Goal: Task Accomplishment & Management: Use online tool/utility

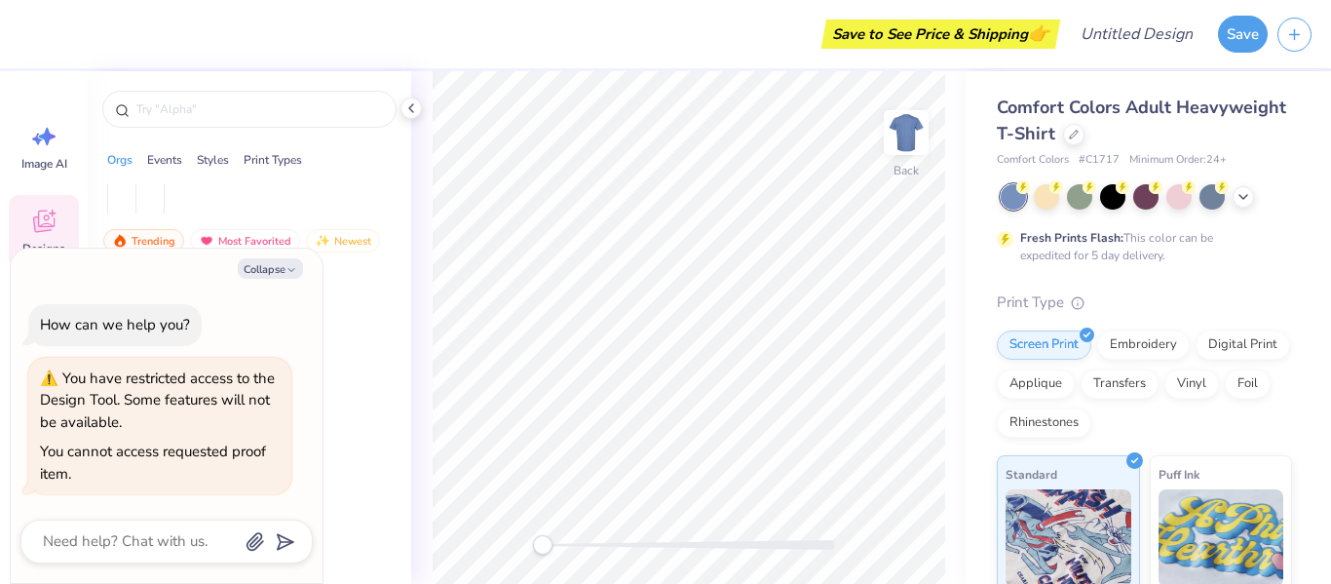
type textarea "x"
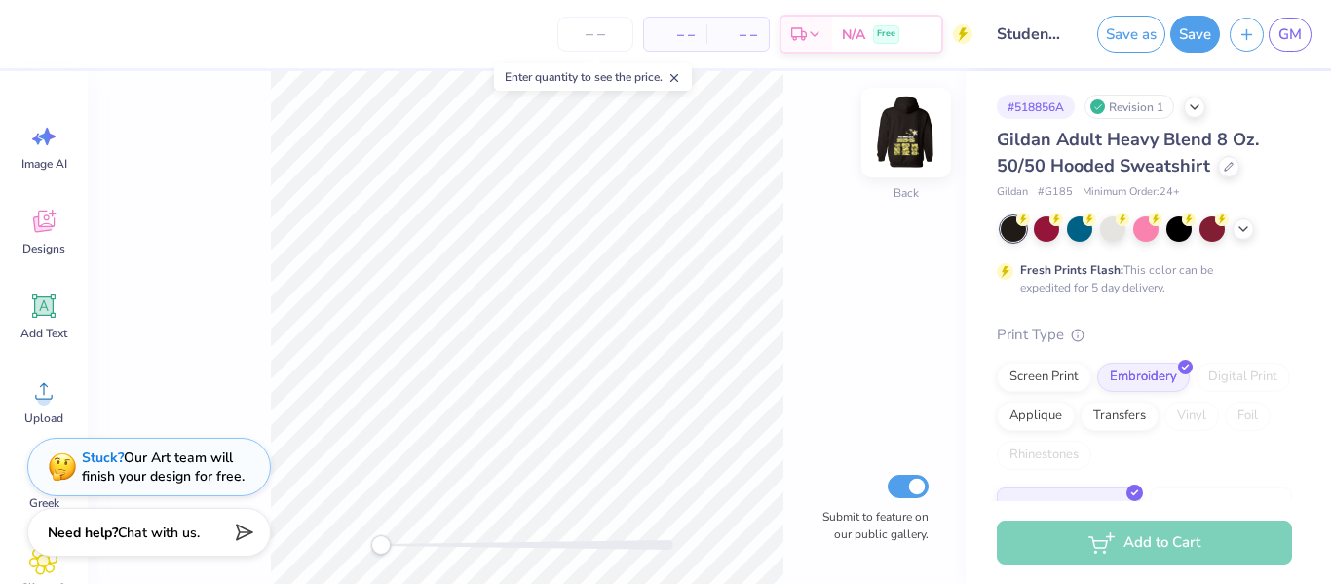
click at [902, 136] on img at bounding box center [906, 133] width 78 height 78
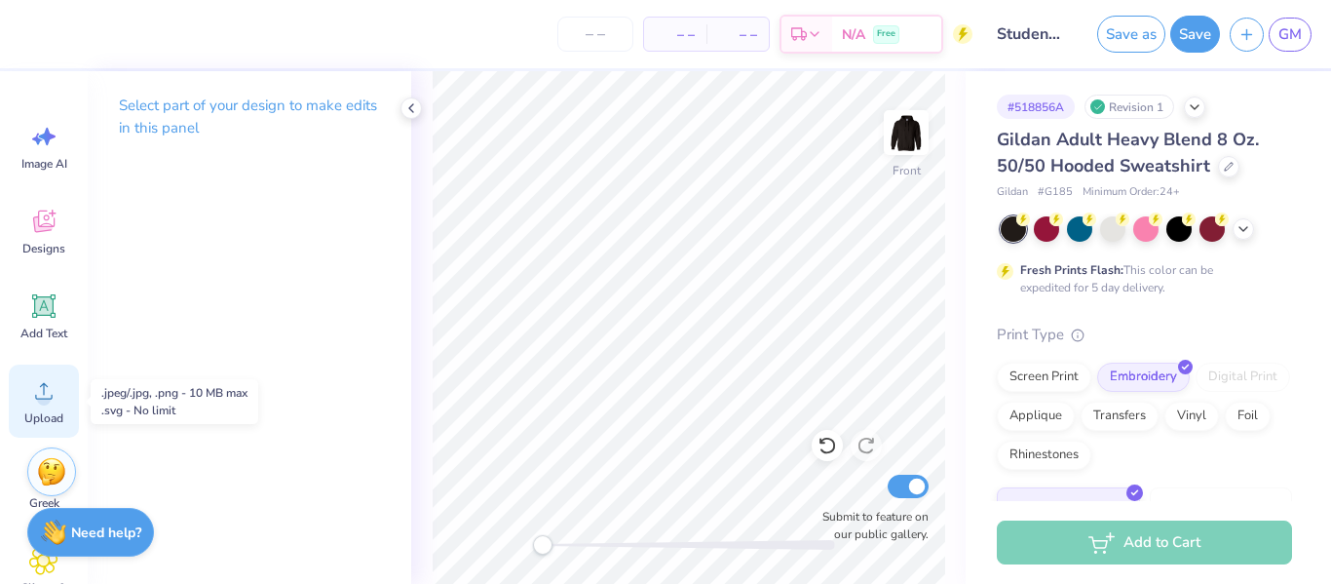
click at [47, 380] on icon at bounding box center [43, 390] width 29 height 29
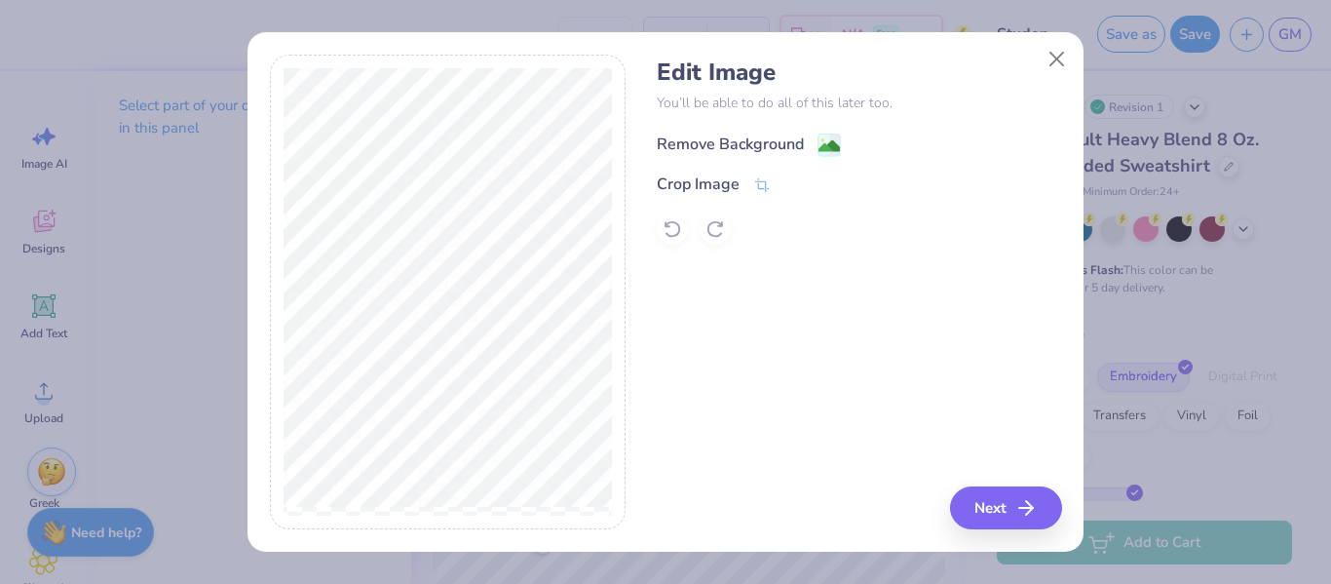
click at [769, 143] on div "Remove Background" at bounding box center [730, 143] width 147 height 23
click at [1000, 514] on button "Next" at bounding box center [1009, 507] width 112 height 43
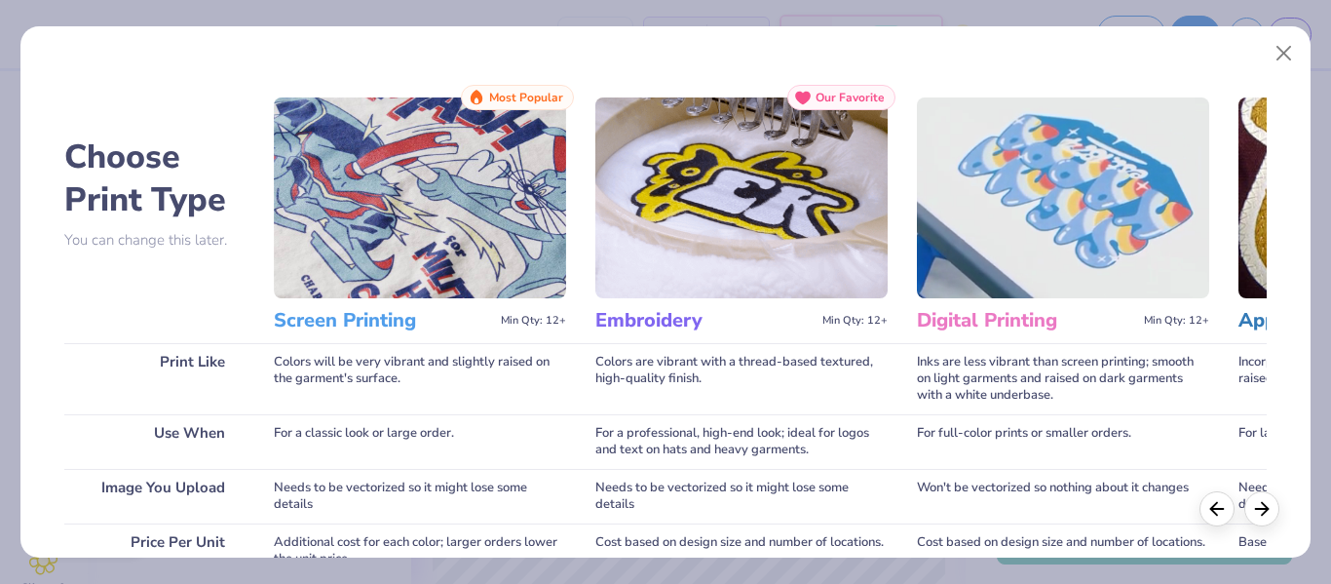
scroll to position [388, 0]
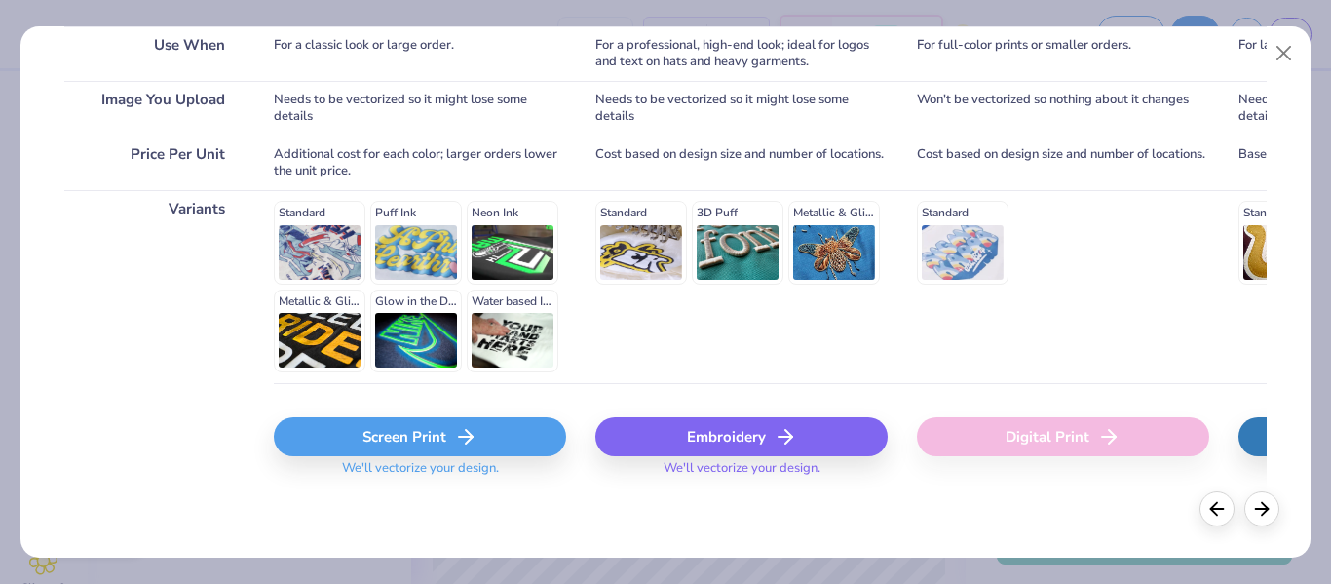
click at [416, 434] on div "Screen Print" at bounding box center [420, 436] width 292 height 39
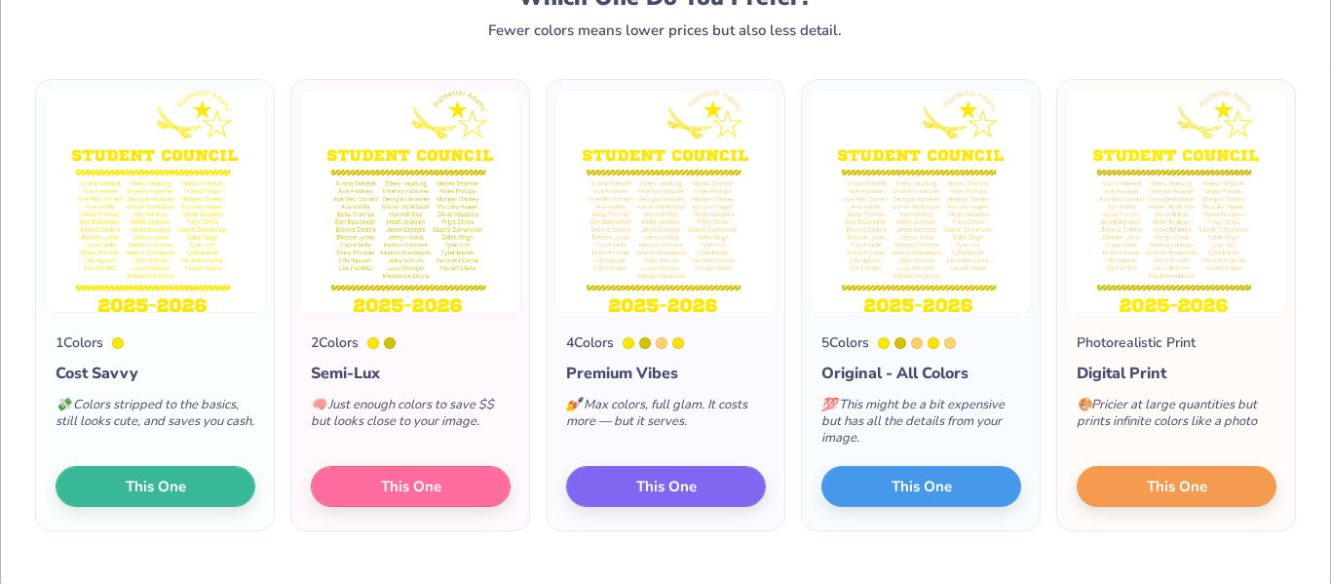
scroll to position [103, 0]
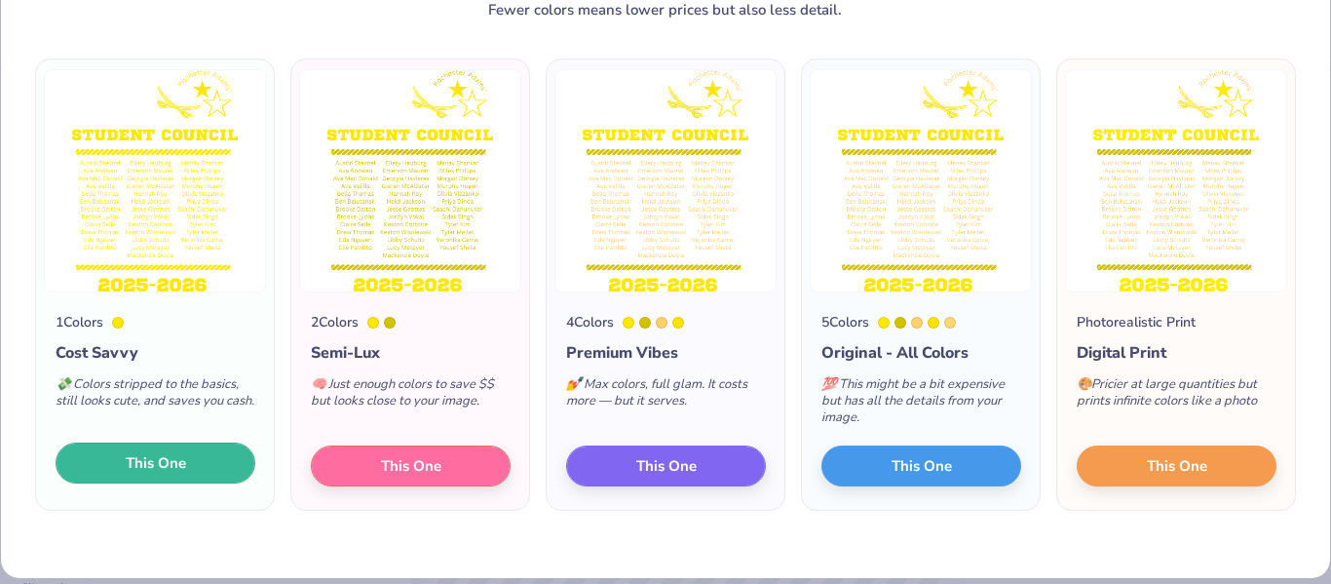
click at [193, 458] on button "This One" at bounding box center [156, 462] width 200 height 41
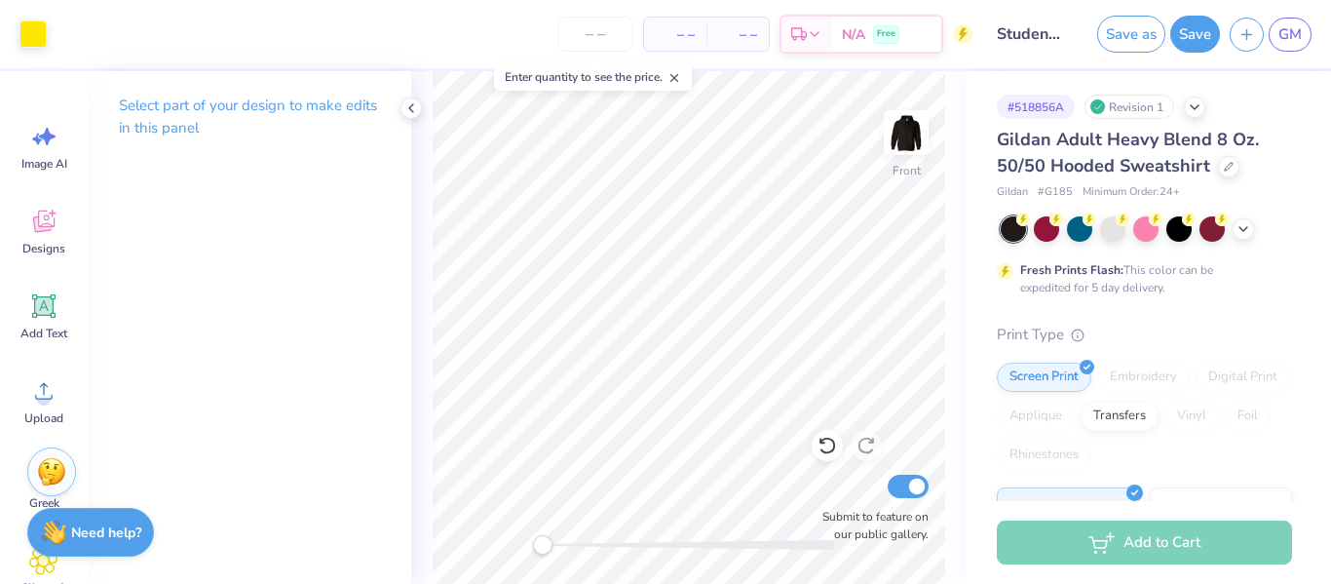
click at [5, 30] on div "Art colors" at bounding box center [23, 34] width 47 height 68
click at [35, 35] on div at bounding box center [32, 32] width 27 height 27
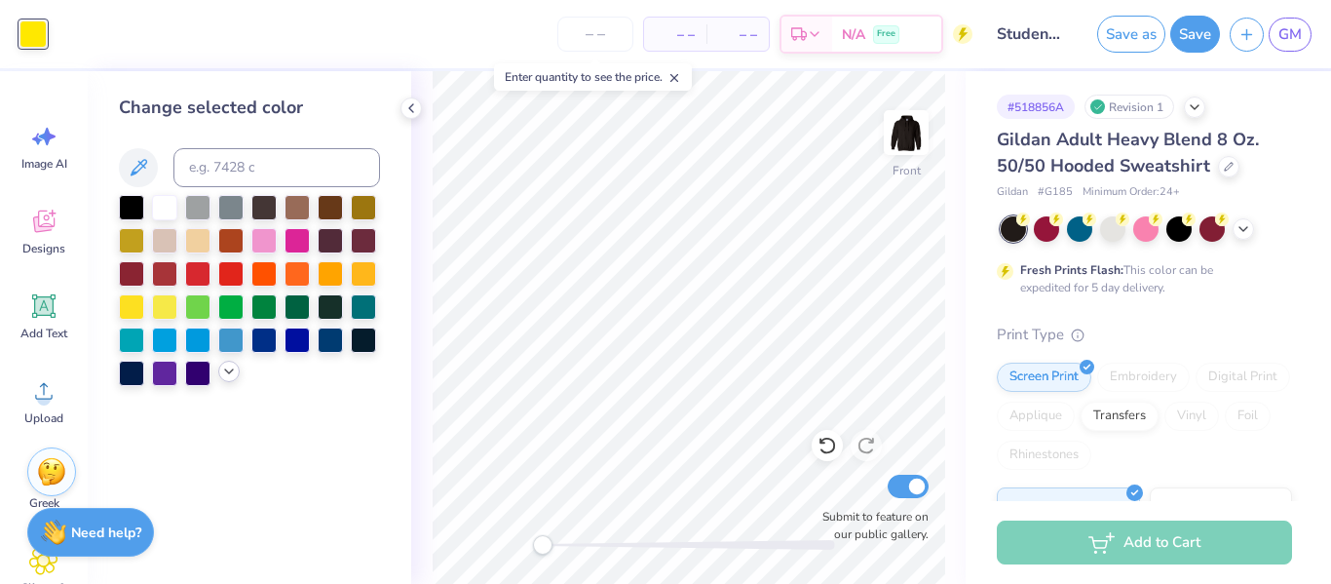
click at [230, 376] on icon at bounding box center [229, 371] width 16 height 16
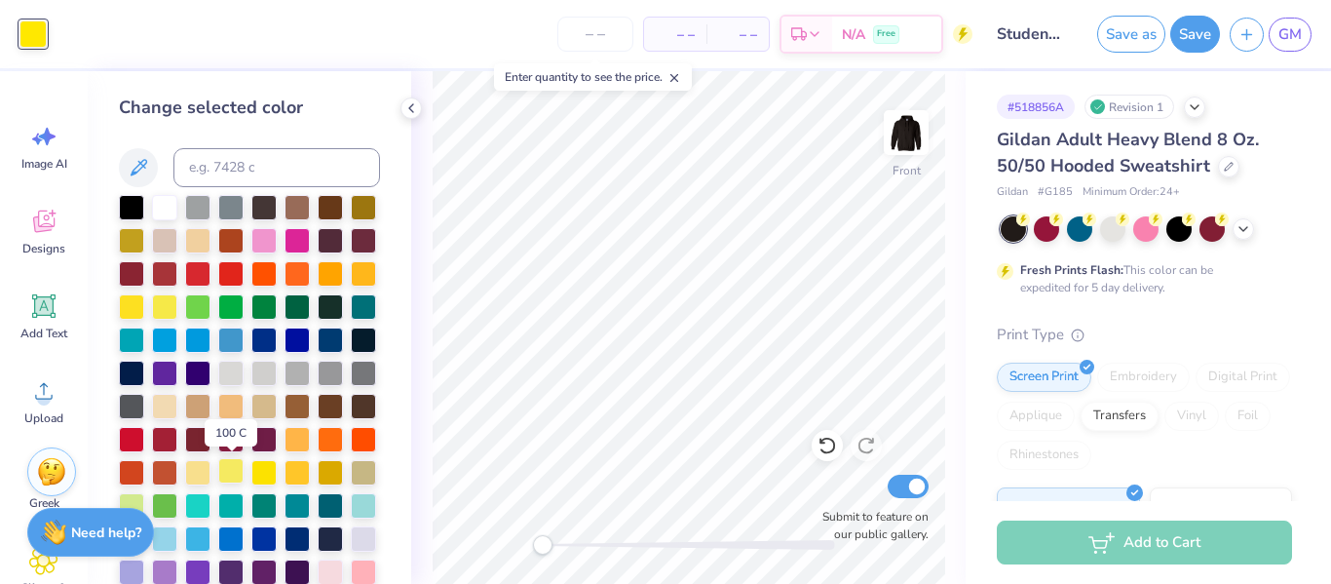
click at [225, 474] on div at bounding box center [230, 470] width 25 height 25
click at [591, 47] on input "number" at bounding box center [595, 34] width 76 height 35
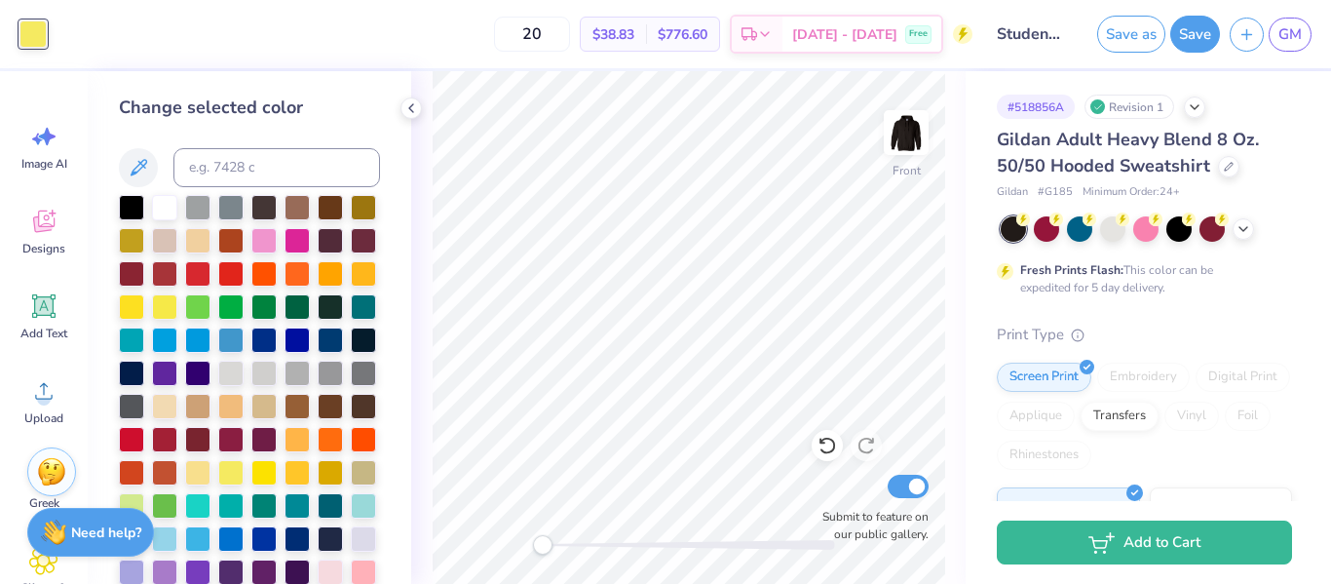
type input "20"
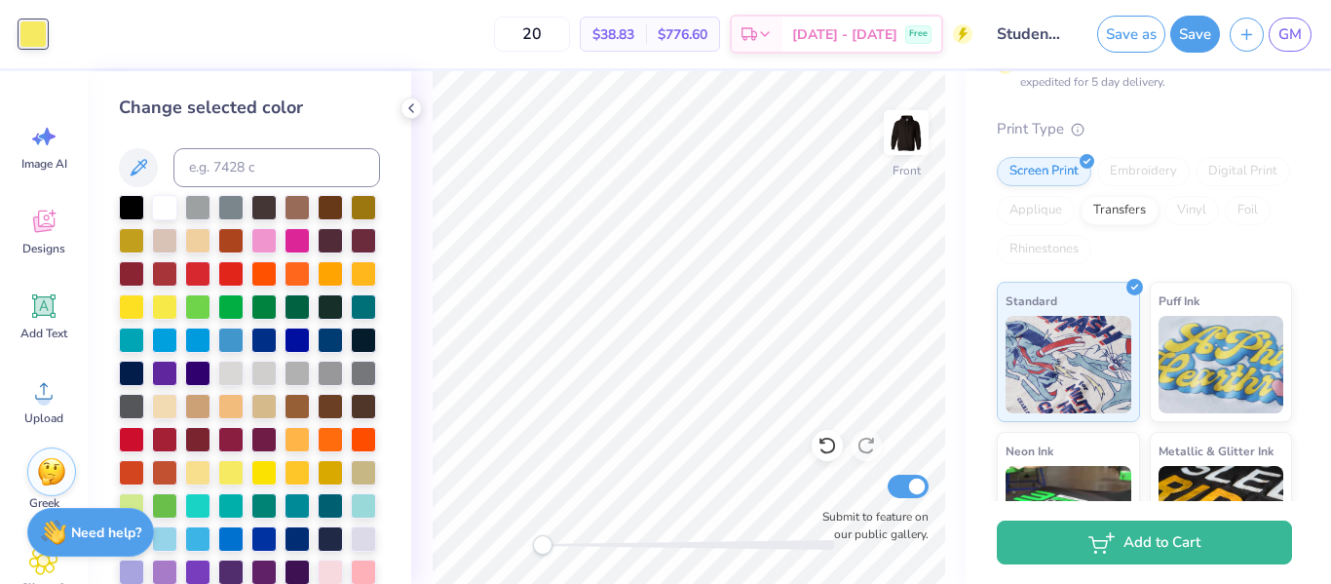
scroll to position [207, 0]
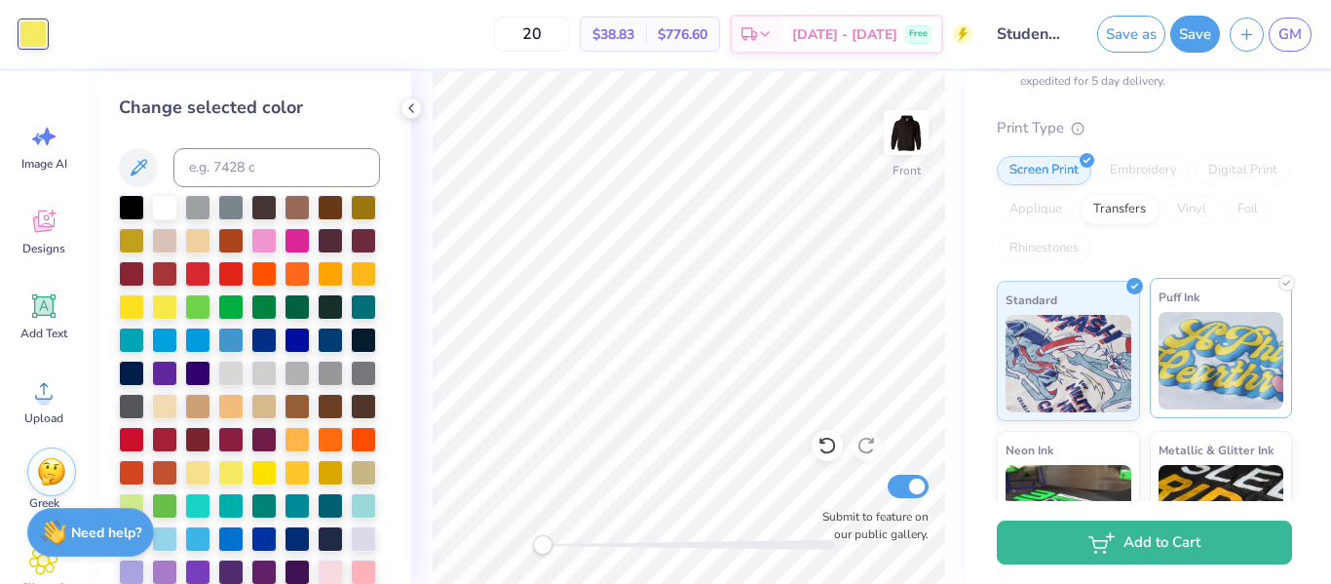
click at [1222, 365] on img at bounding box center [1221, 360] width 126 height 97
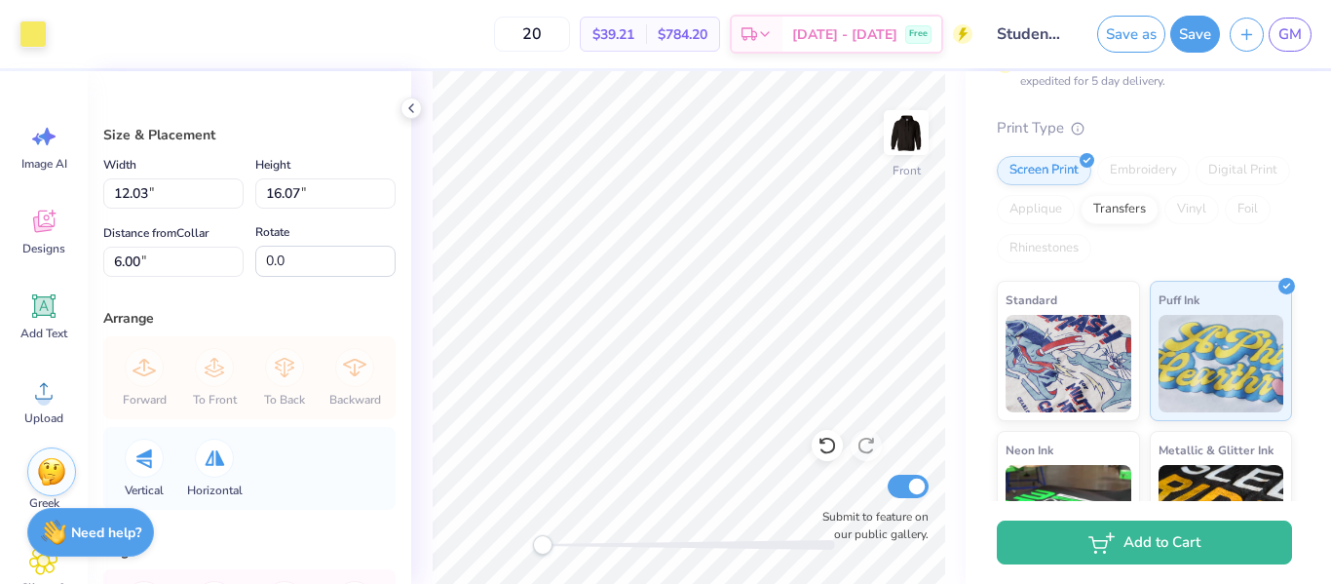
type input "12.03"
type input "16.07"
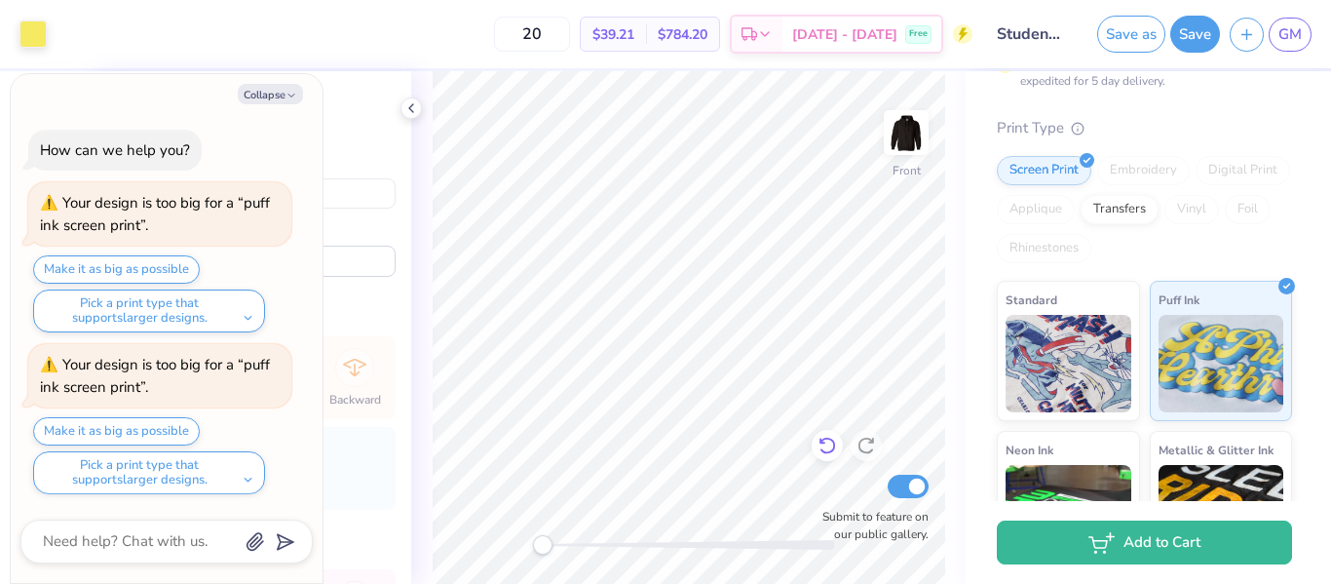
click at [831, 441] on icon at bounding box center [826, 444] width 19 height 19
click at [835, 447] on icon at bounding box center [826, 444] width 19 height 19
click at [822, 442] on icon at bounding box center [822, 441] width 4 height 4
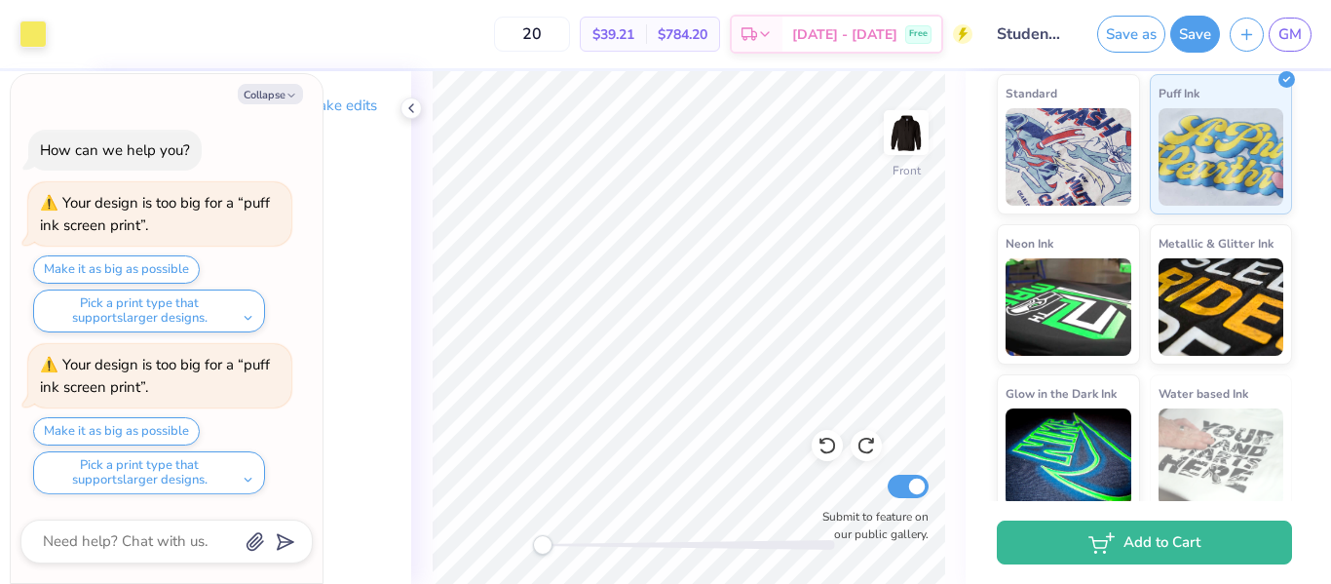
scroll to position [421, 0]
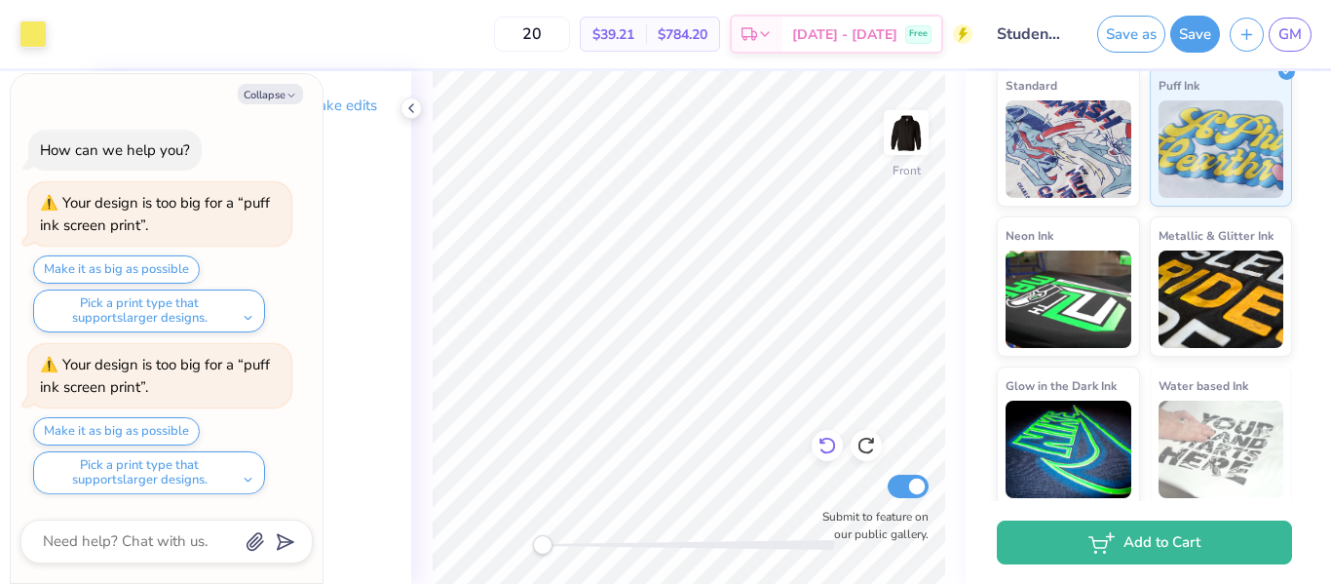
click at [834, 442] on icon at bounding box center [826, 444] width 19 height 19
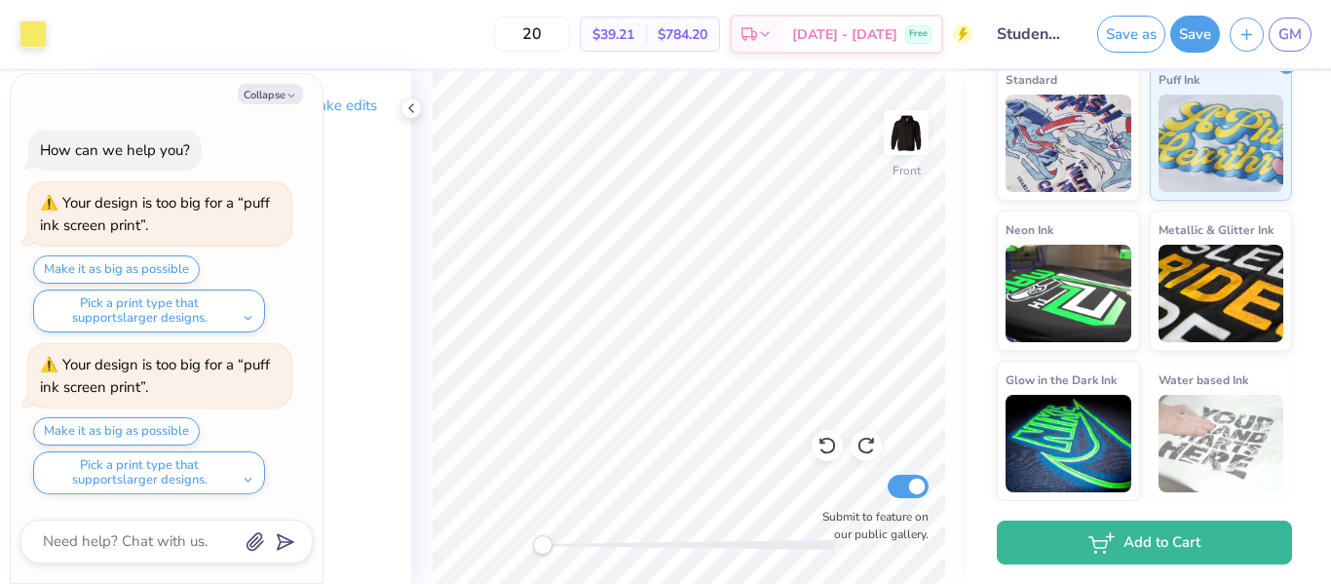
scroll to position [0, 0]
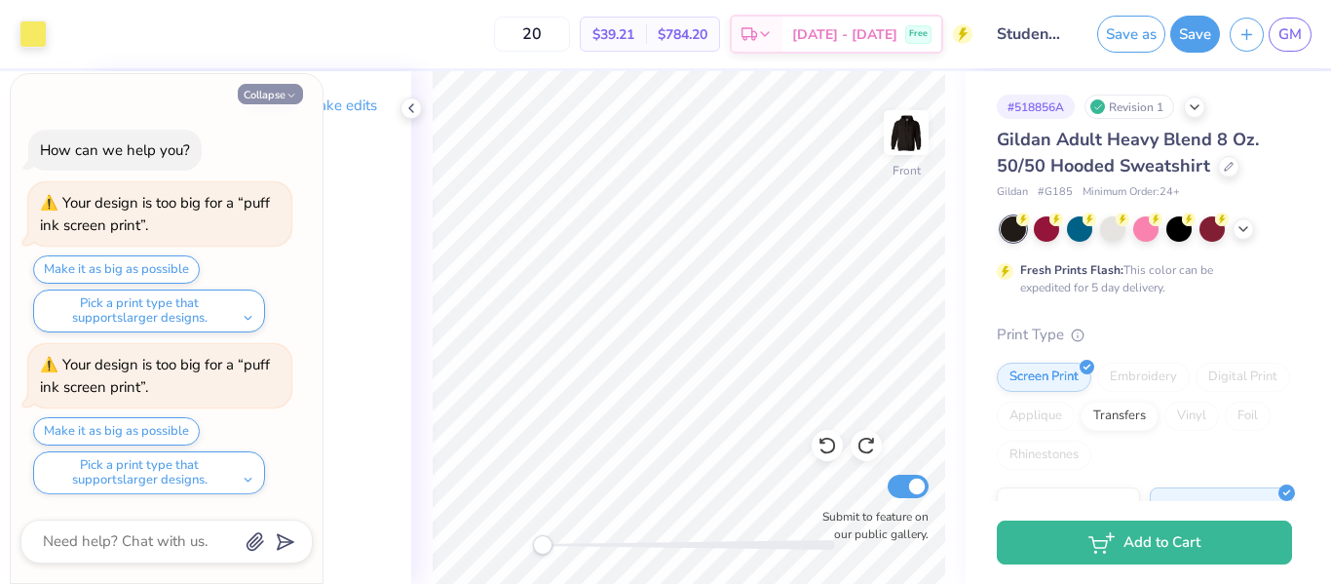
click at [288, 100] on icon "button" at bounding box center [291, 96] width 12 height 12
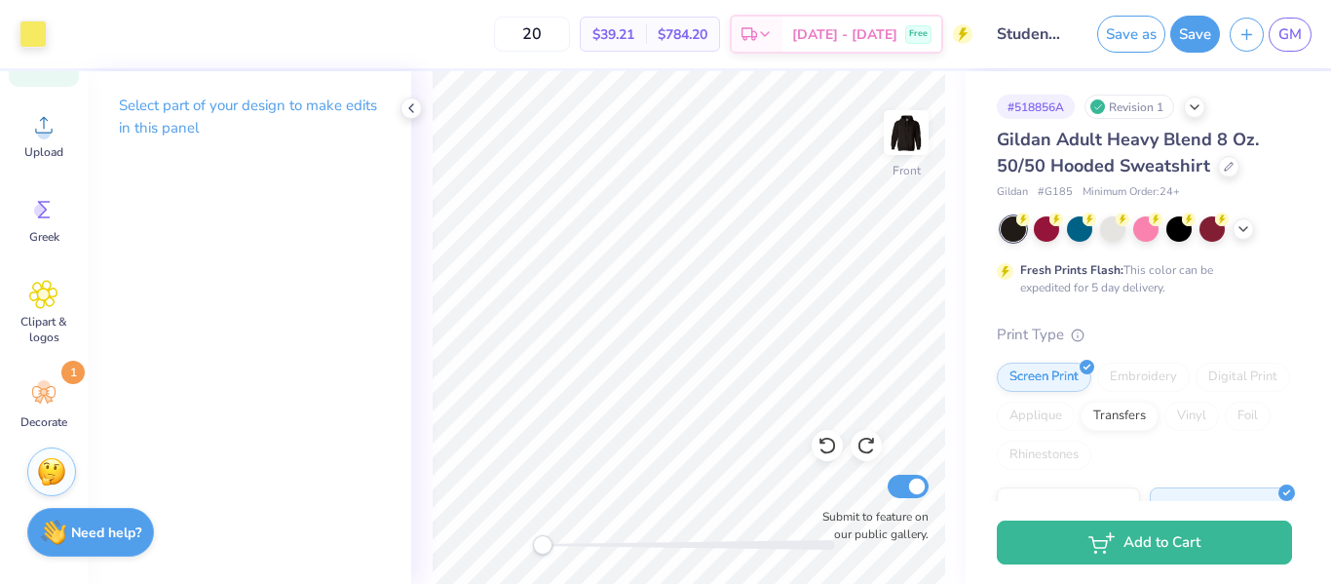
scroll to position [270, 0]
click at [40, 400] on icon at bounding box center [43, 390] width 29 height 29
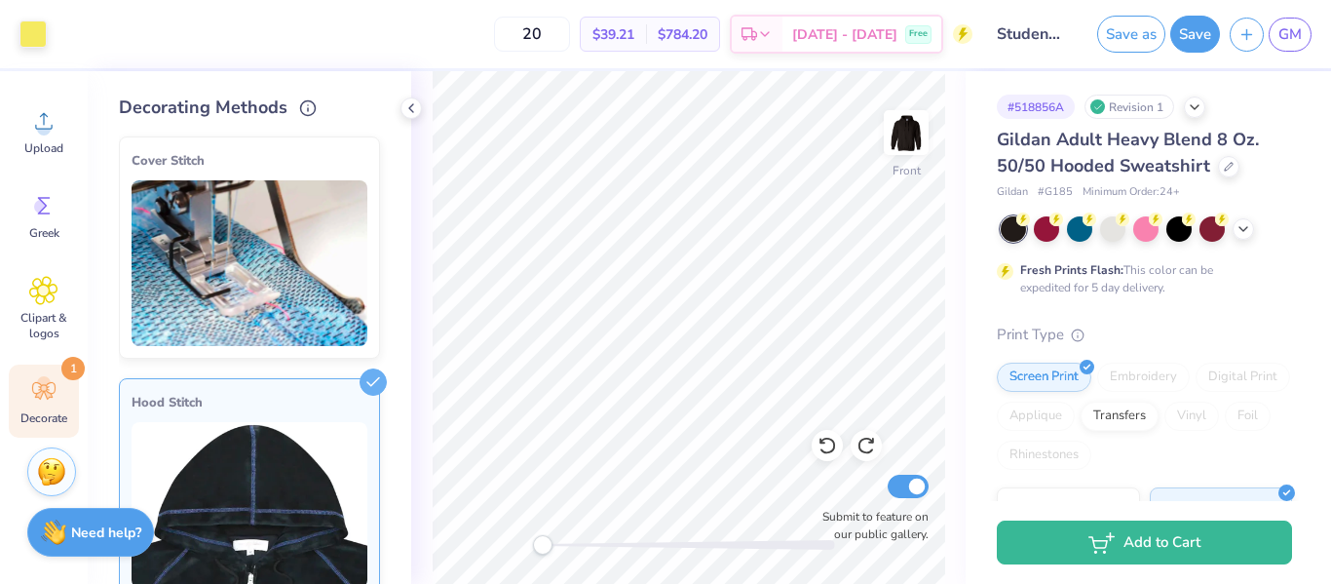
scroll to position [132, 0]
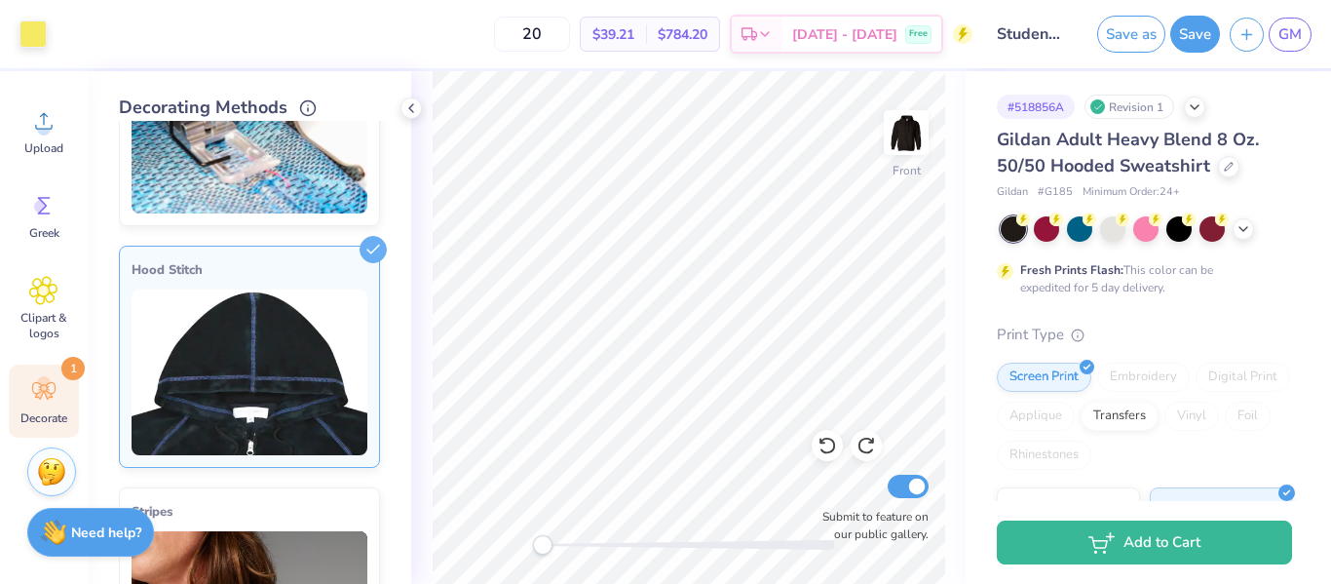
click at [301, 280] on div "Hood Stitch" at bounding box center [249, 357] width 261 height 222
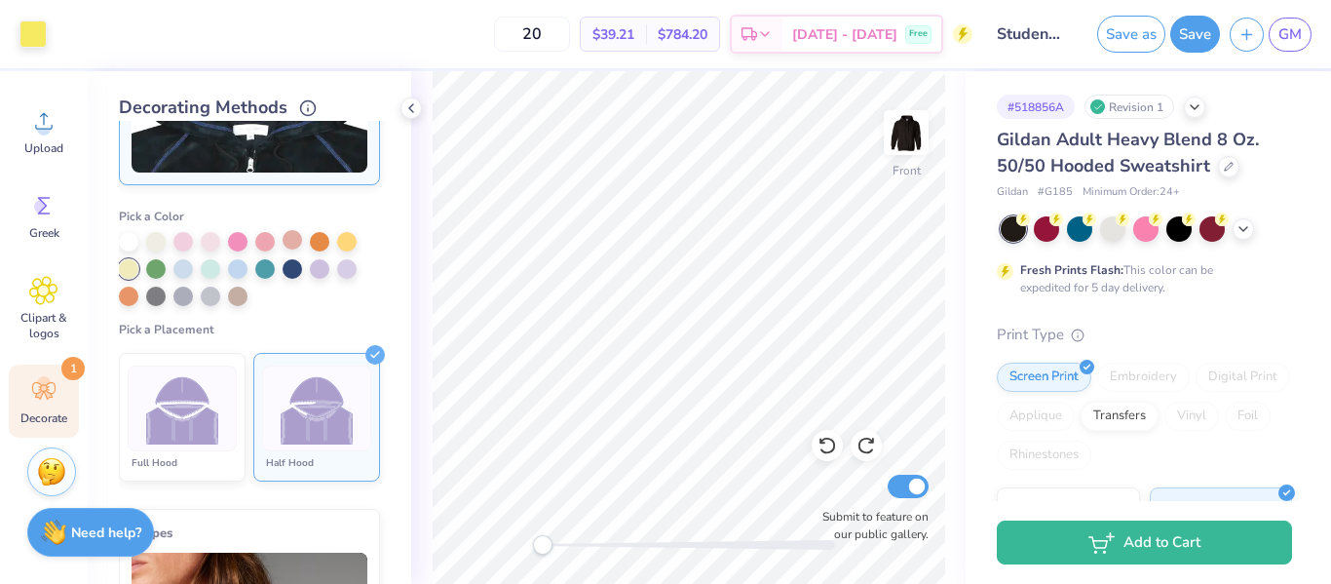
scroll to position [0, 0]
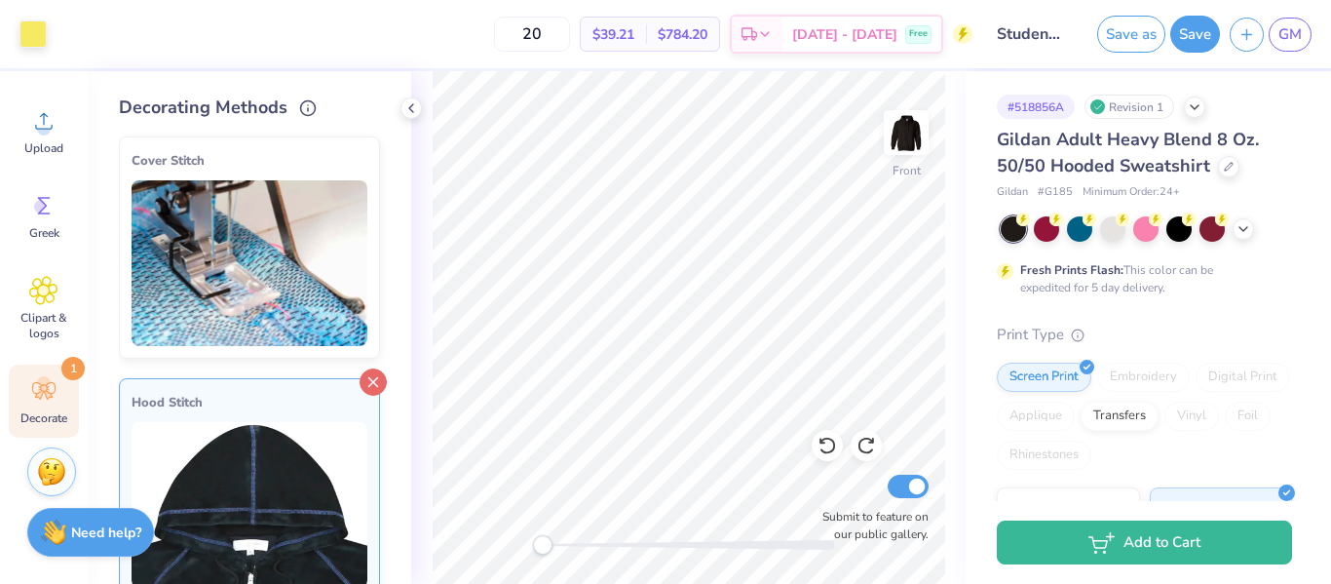
click at [378, 386] on icon at bounding box center [372, 381] width 27 height 27
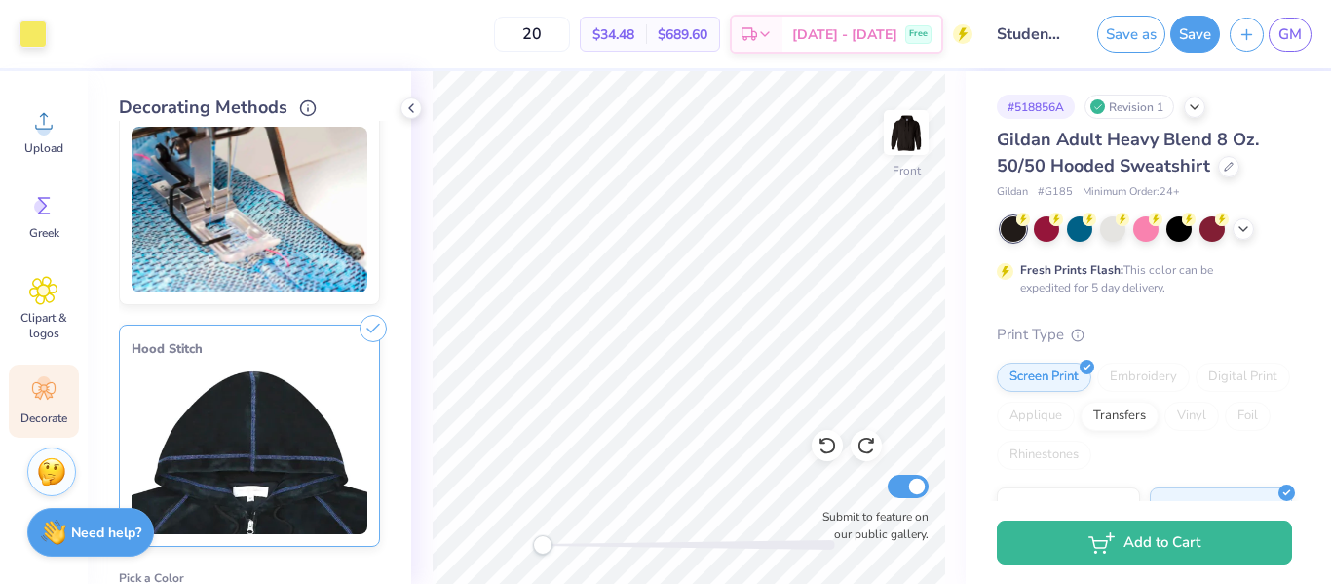
scroll to position [64, 0]
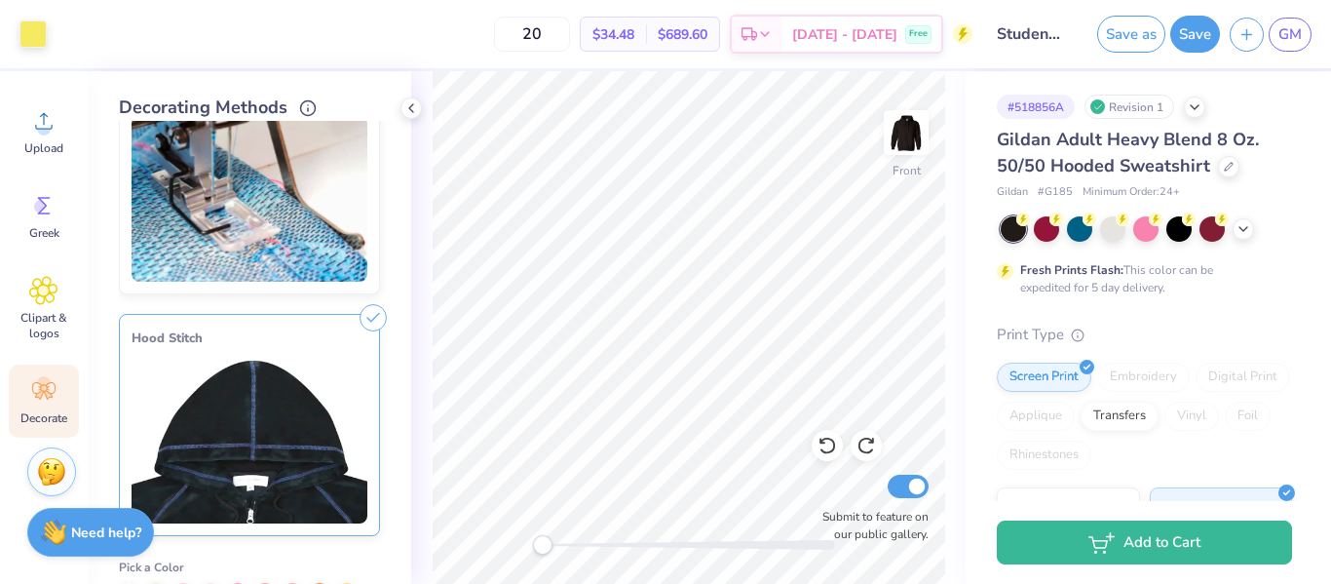
click at [370, 312] on icon at bounding box center [372, 317] width 27 height 27
click at [372, 317] on line at bounding box center [373, 318] width 9 height 9
click at [297, 361] on img at bounding box center [250, 441] width 236 height 166
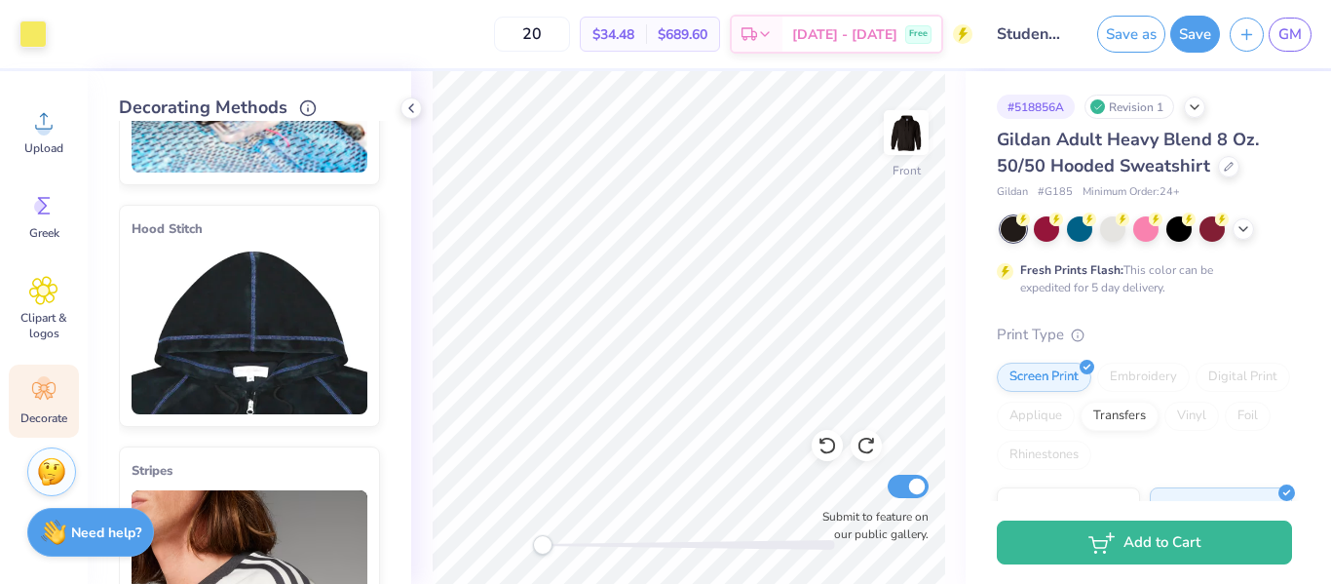
scroll to position [171, 0]
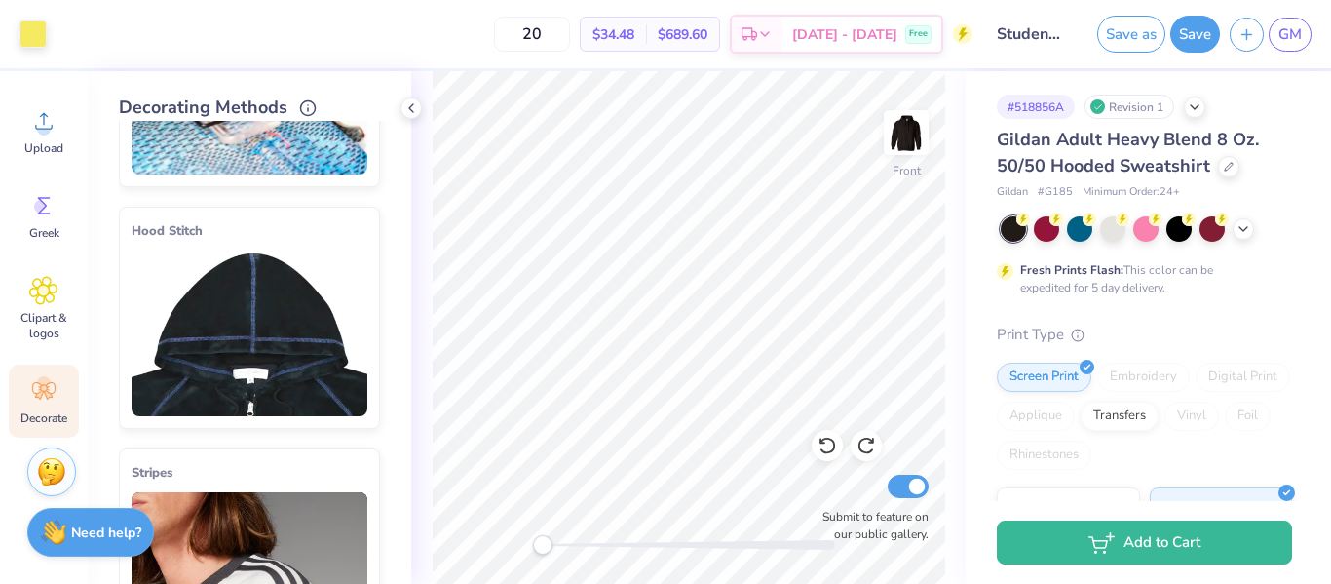
click at [320, 306] on img at bounding box center [250, 333] width 236 height 166
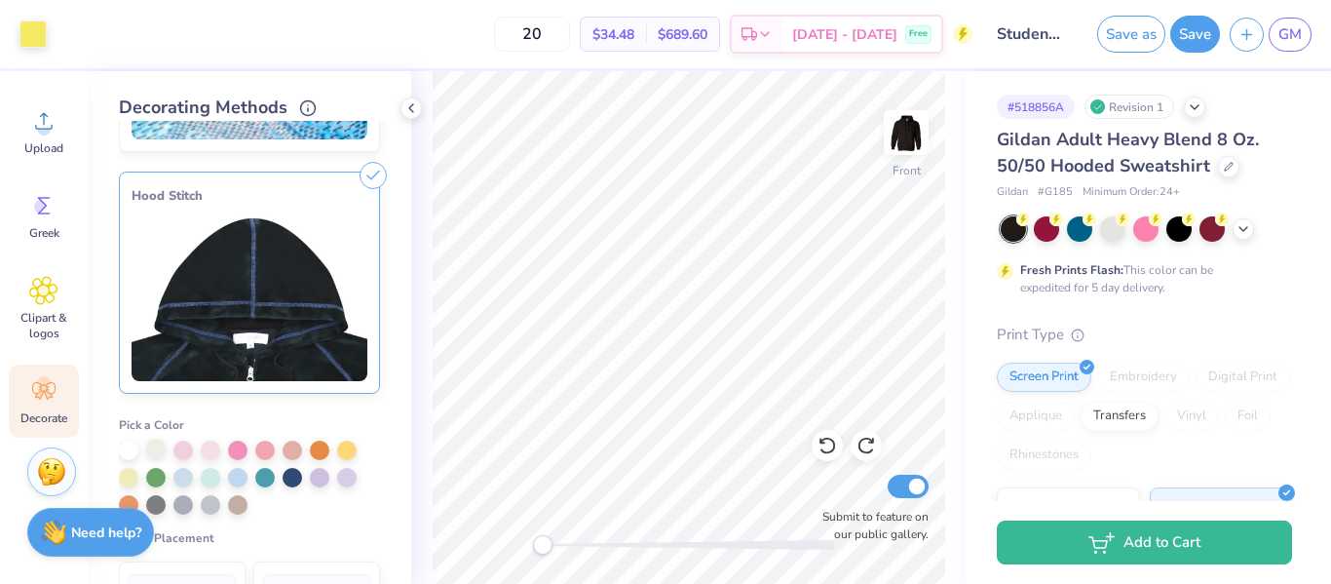
scroll to position [209, 0]
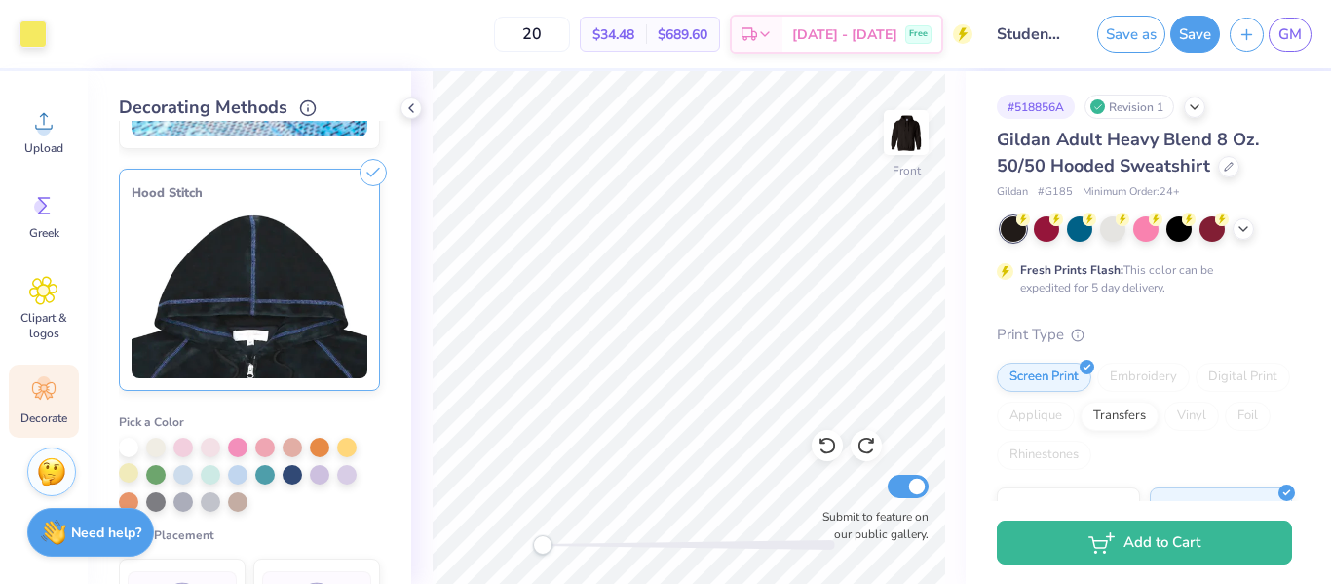
click at [131, 479] on div at bounding box center [128, 472] width 19 height 19
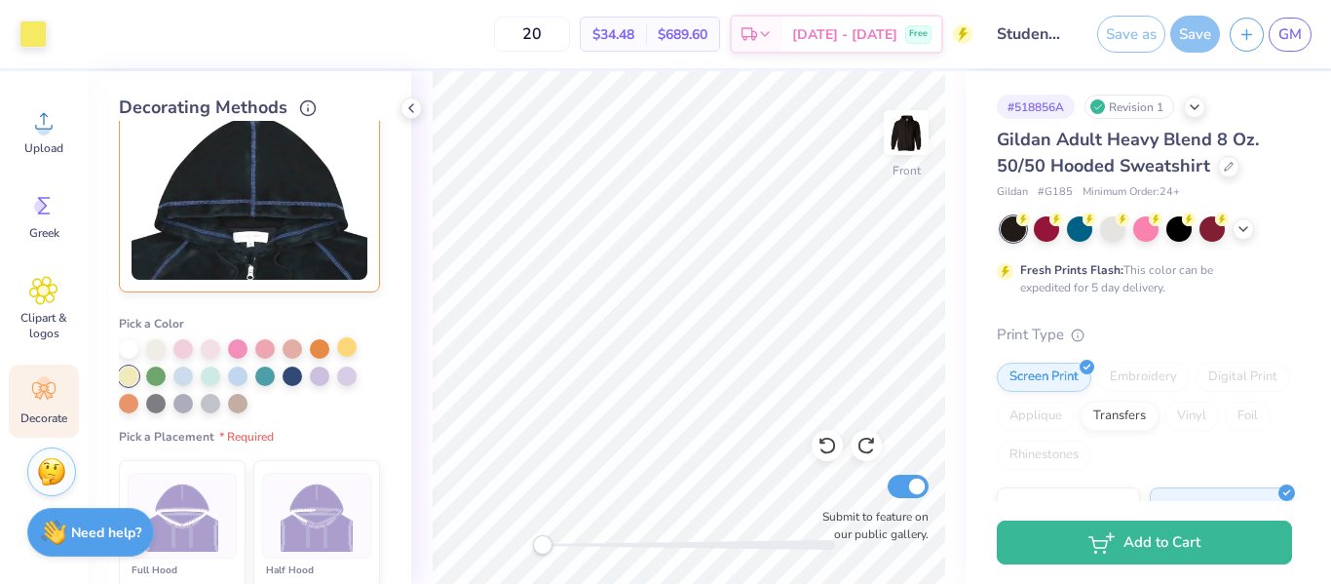
scroll to position [318, 0]
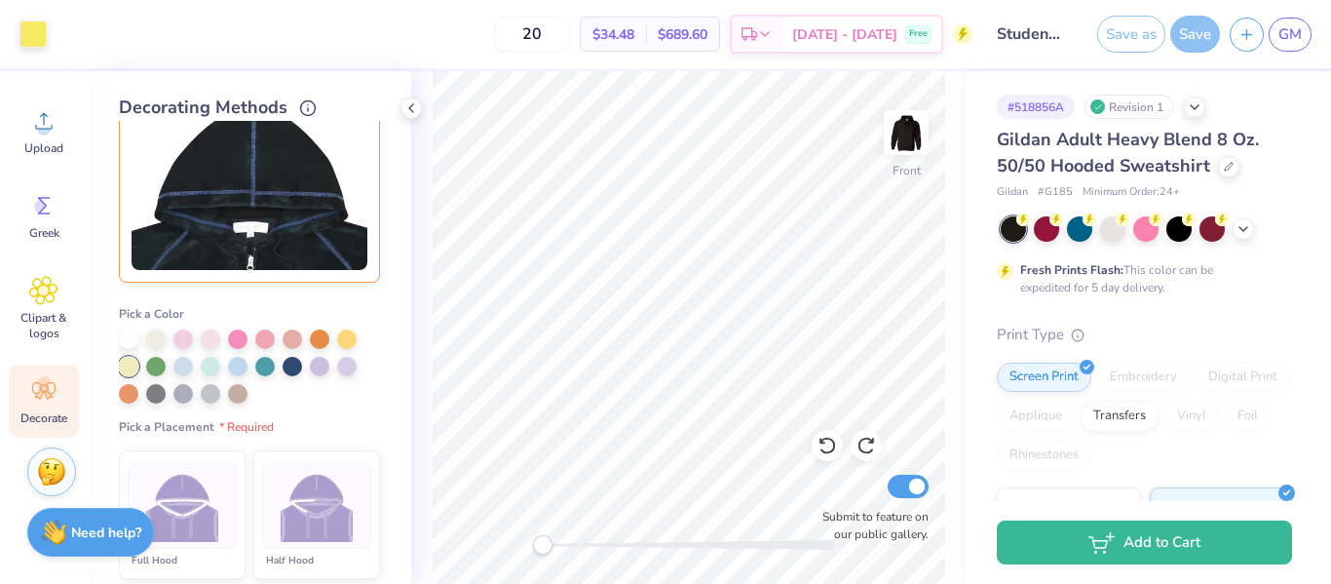
click at [315, 499] on img at bounding box center [317, 506] width 73 height 73
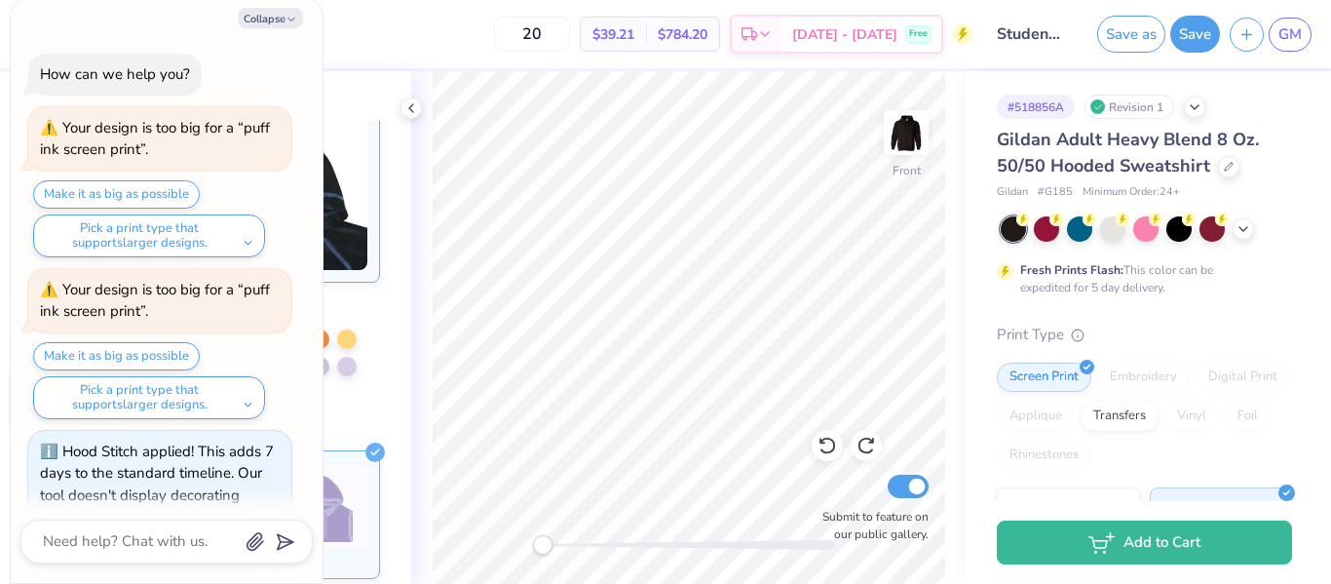
scroll to position [65, 0]
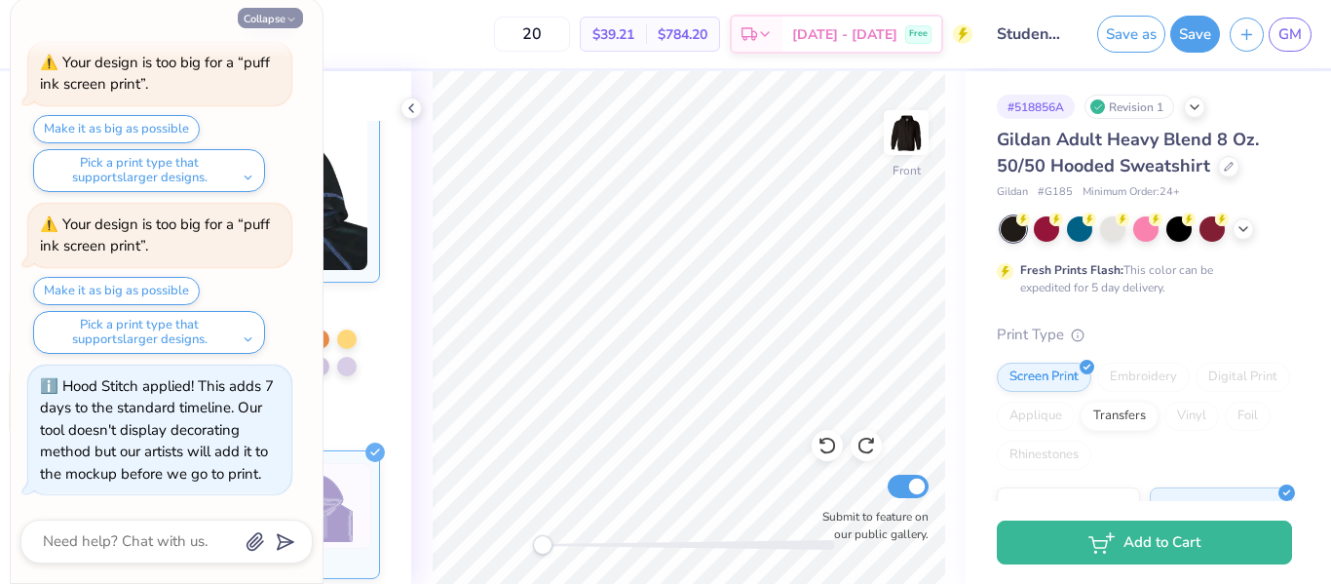
click at [264, 22] on button "Collapse" at bounding box center [270, 18] width 65 height 20
type textarea "x"
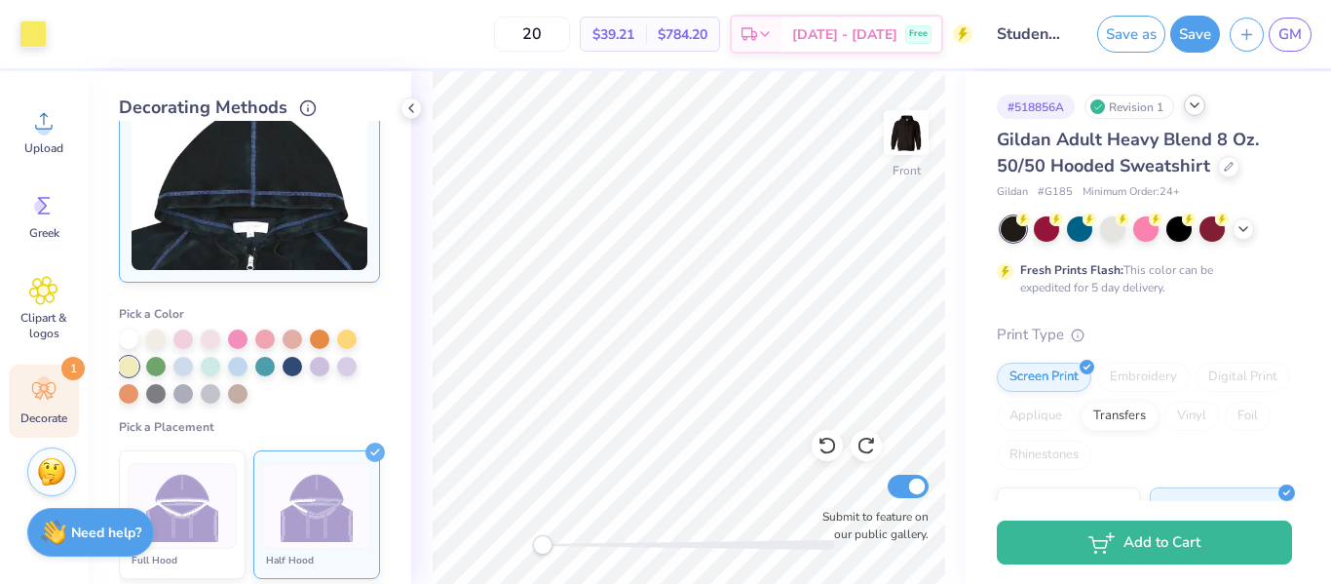
click at [1200, 101] on icon at bounding box center [1195, 105] width 16 height 16
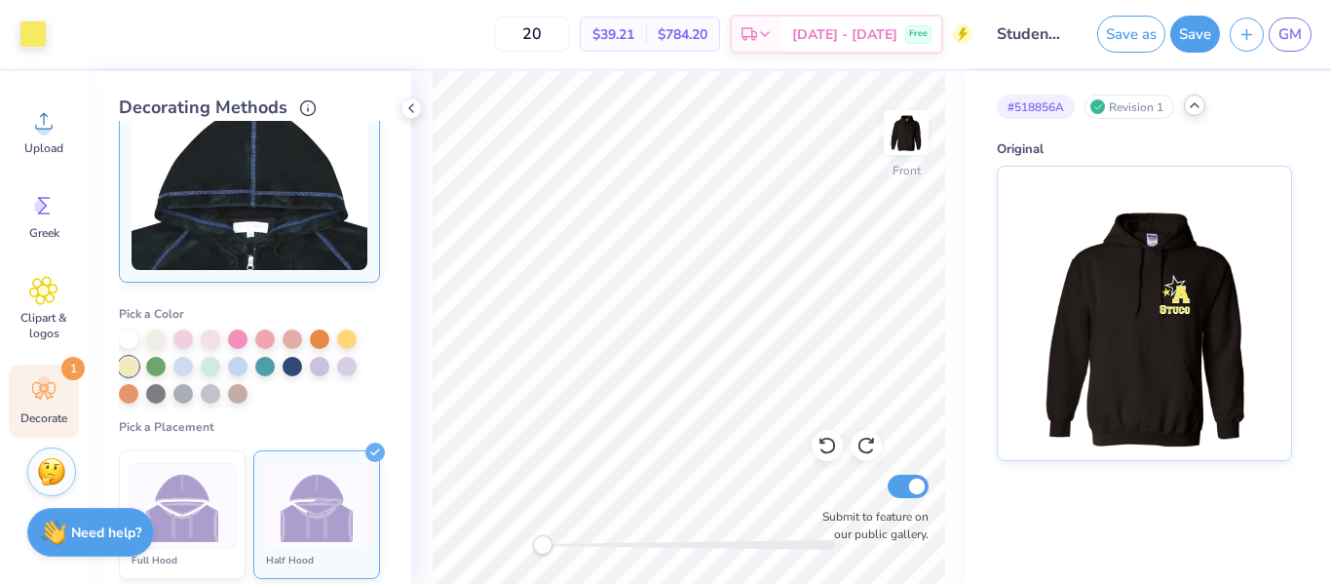
click at [1191, 104] on icon at bounding box center [1195, 105] width 16 height 16
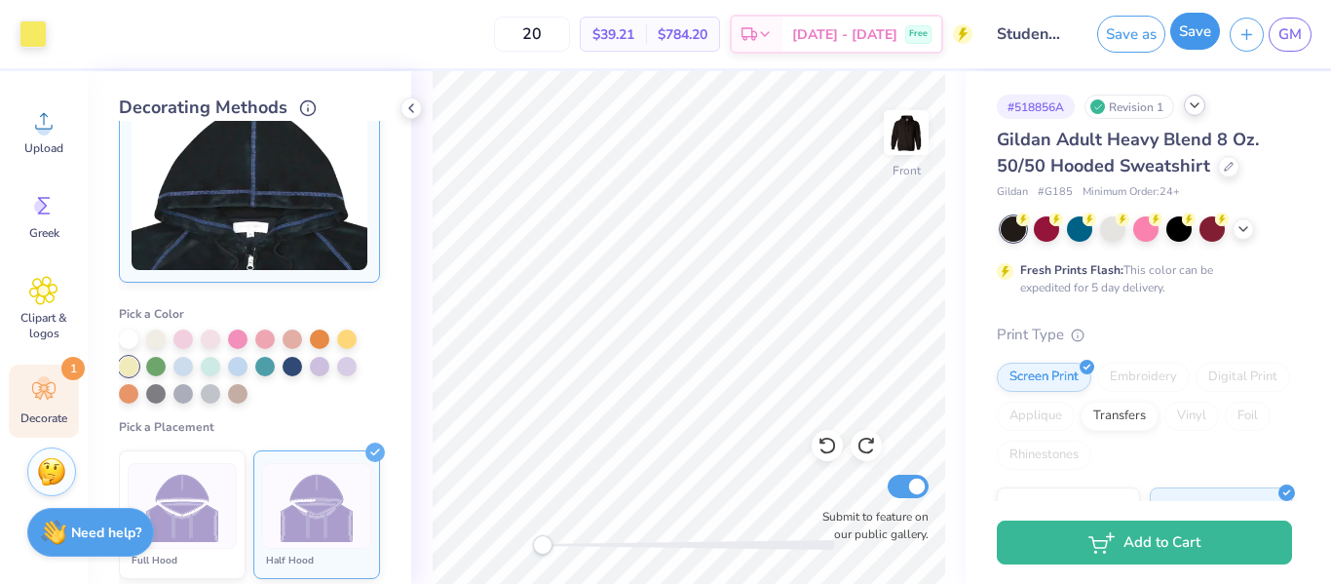
click at [1200, 44] on button "Save" at bounding box center [1195, 31] width 50 height 37
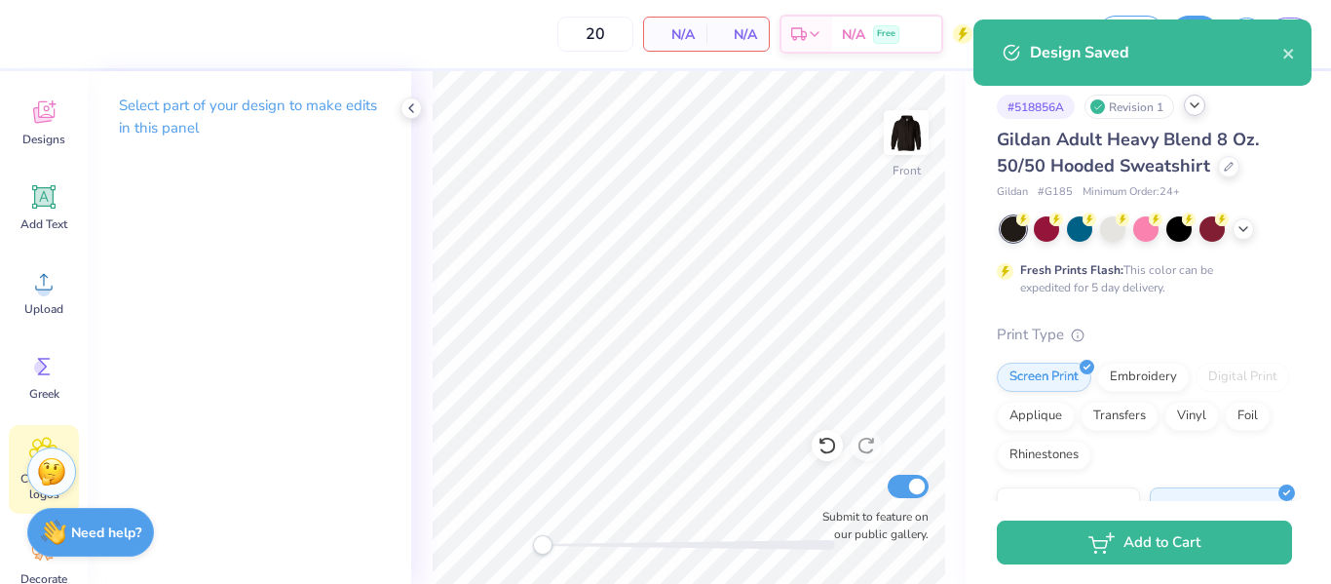
scroll to position [110, 0]
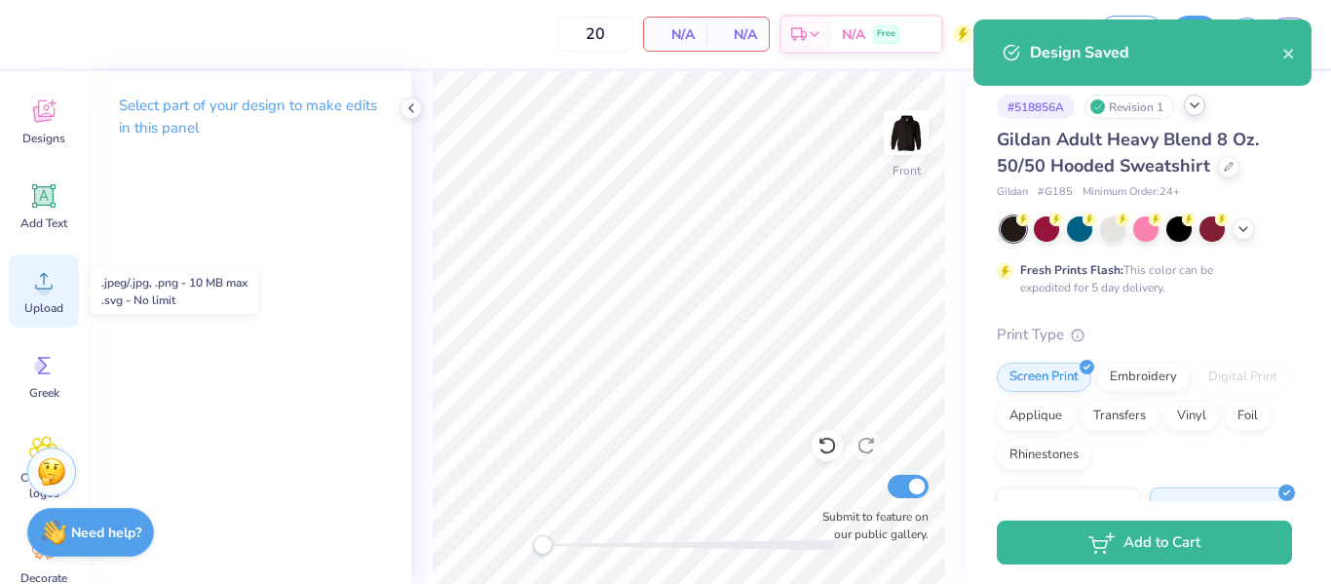
click at [55, 307] on span "Upload" at bounding box center [43, 308] width 39 height 16
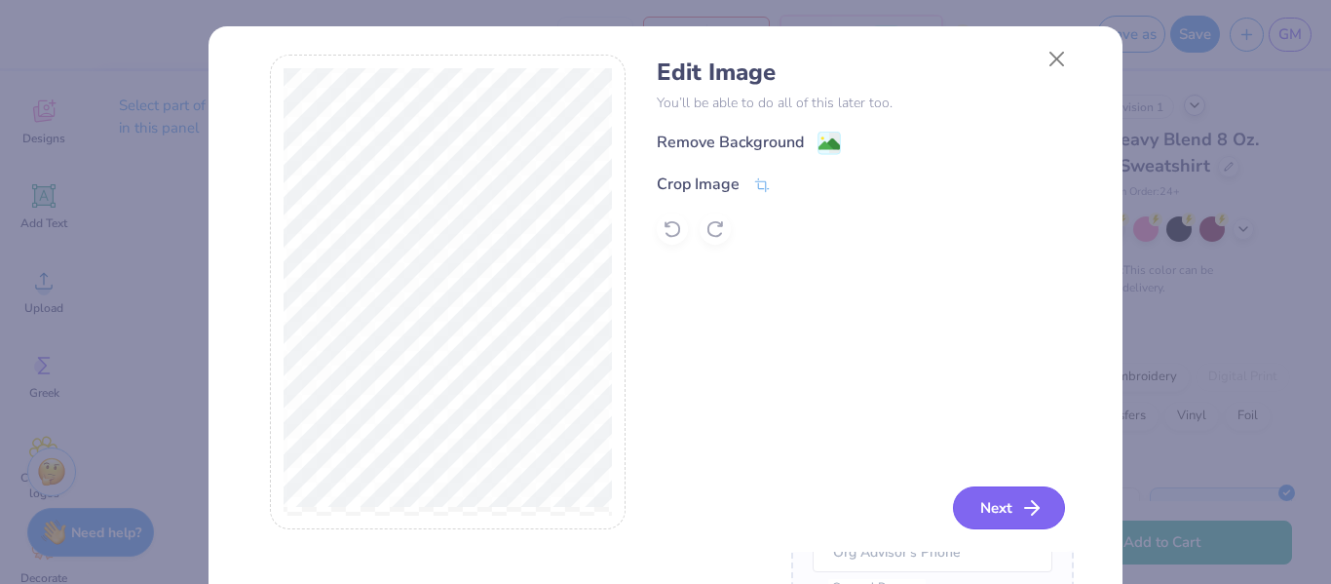
click at [1008, 506] on button "Next" at bounding box center [1009, 507] width 112 height 43
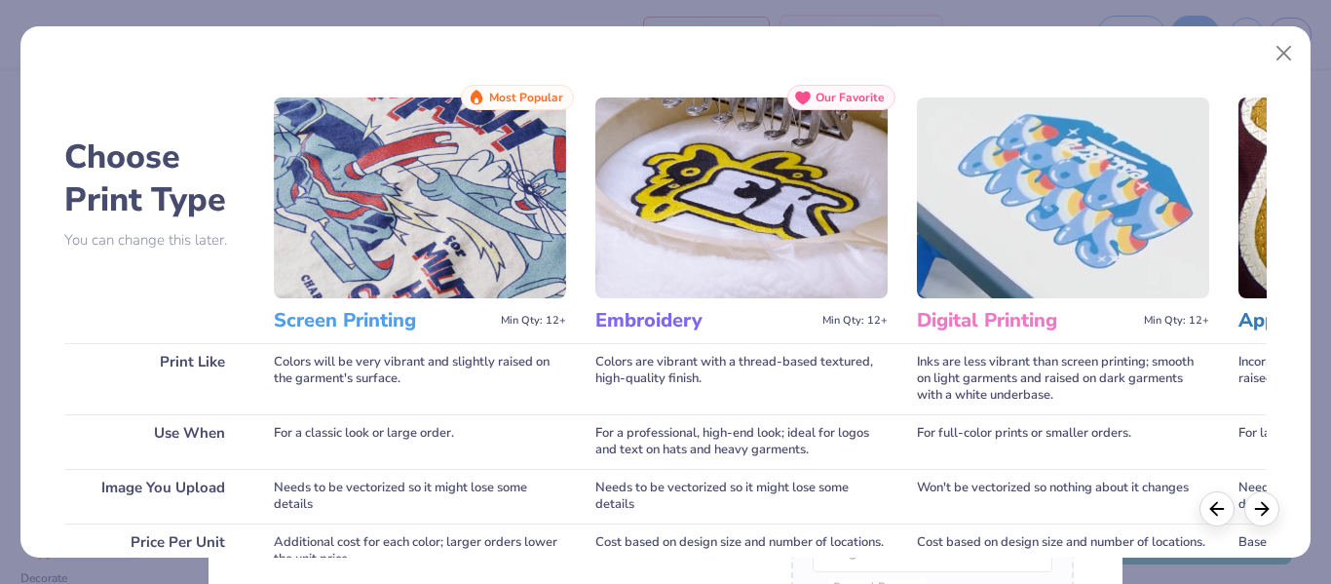
scroll to position [388, 0]
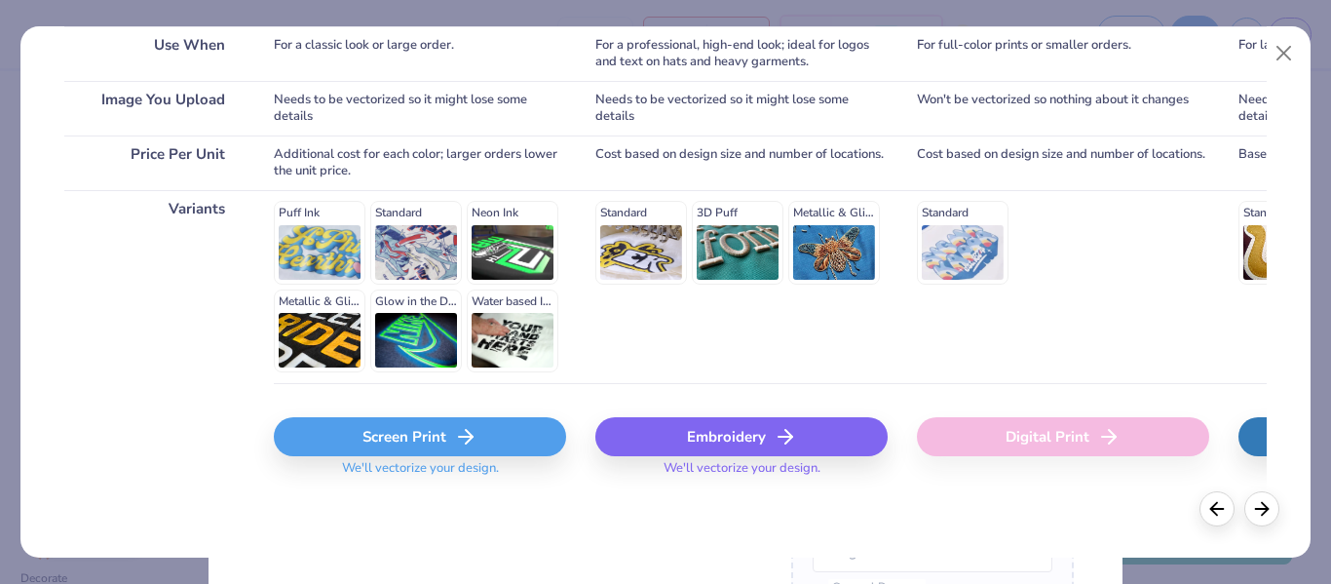
click at [420, 432] on div "Screen Print" at bounding box center [420, 436] width 292 height 39
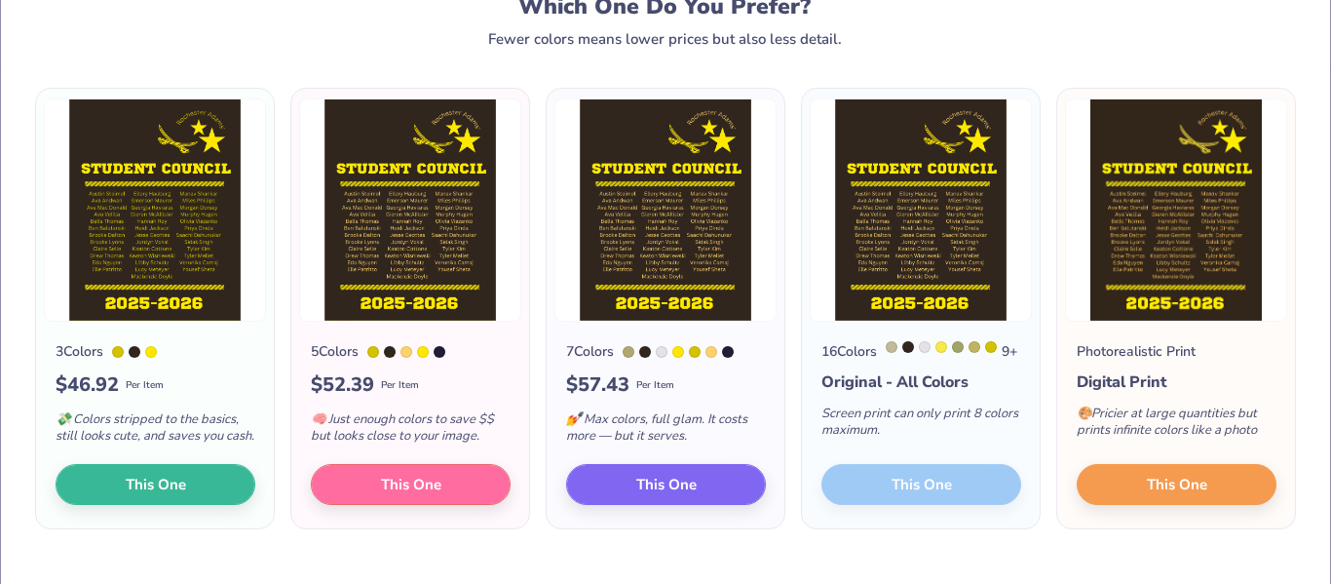
scroll to position [73, 0]
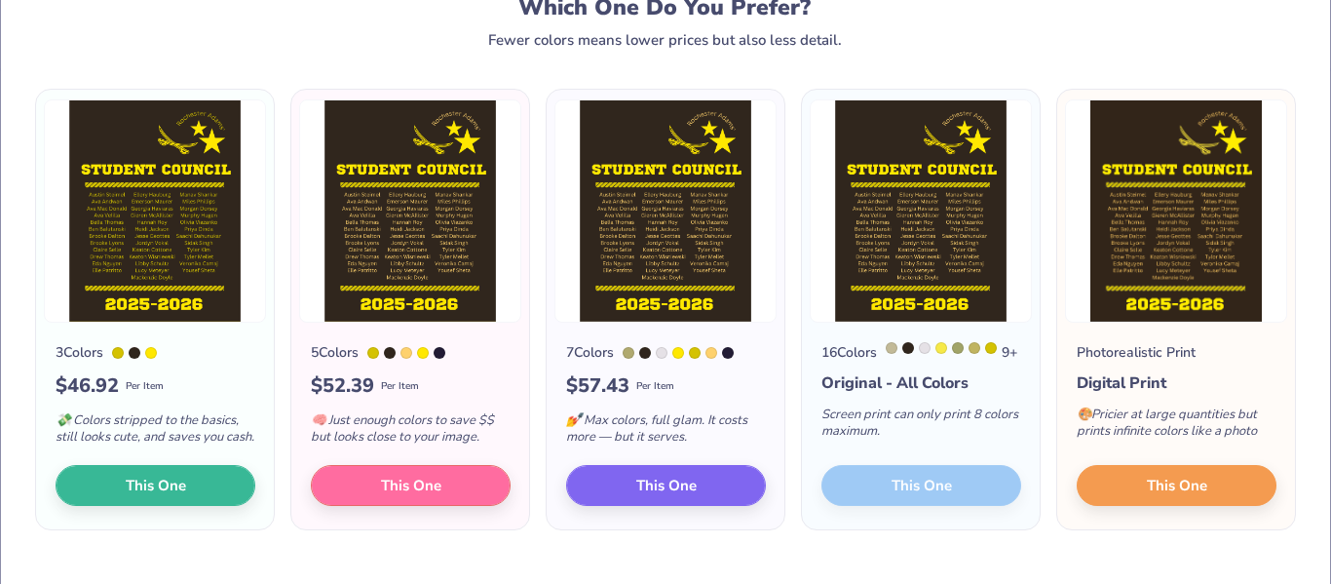
click at [121, 349] on div at bounding box center [118, 353] width 12 height 12
click at [149, 494] on span "This One" at bounding box center [156, 483] width 60 height 22
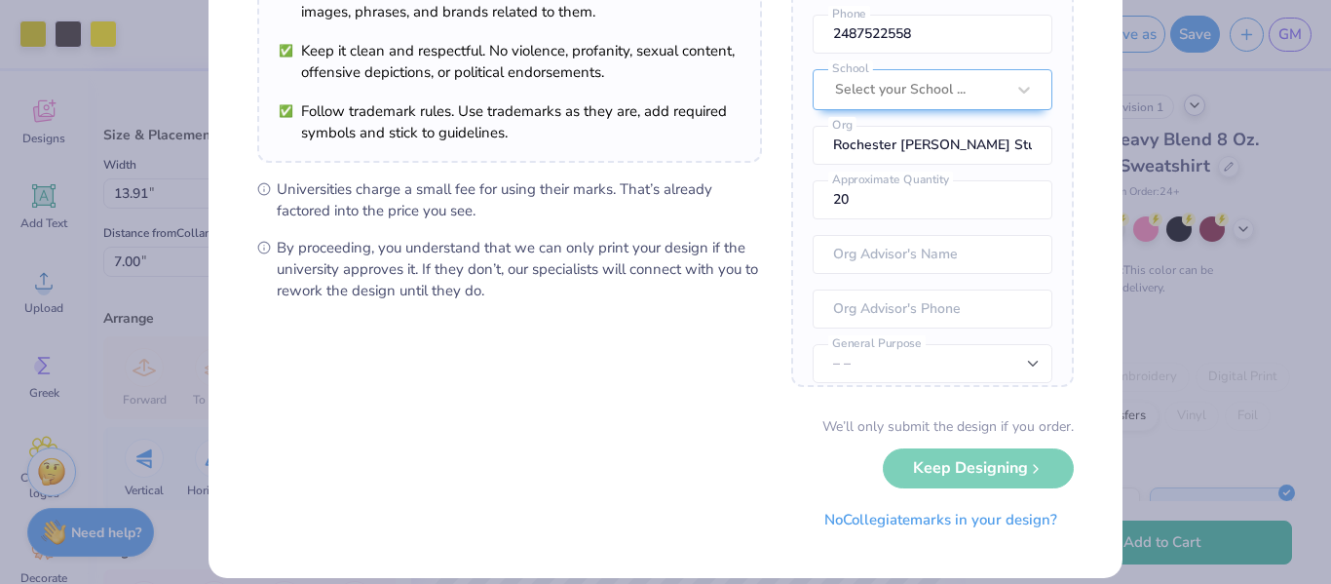
scroll to position [265, 0]
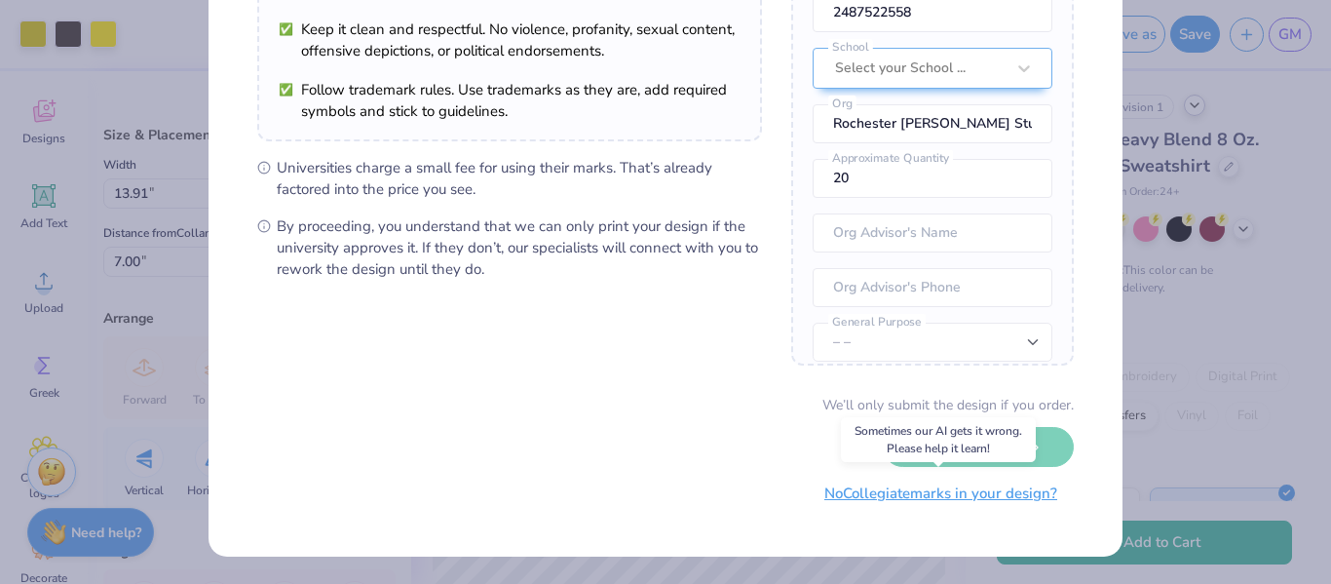
click at [925, 497] on button "No Collegiate marks in your design?" at bounding box center [941, 493] width 266 height 40
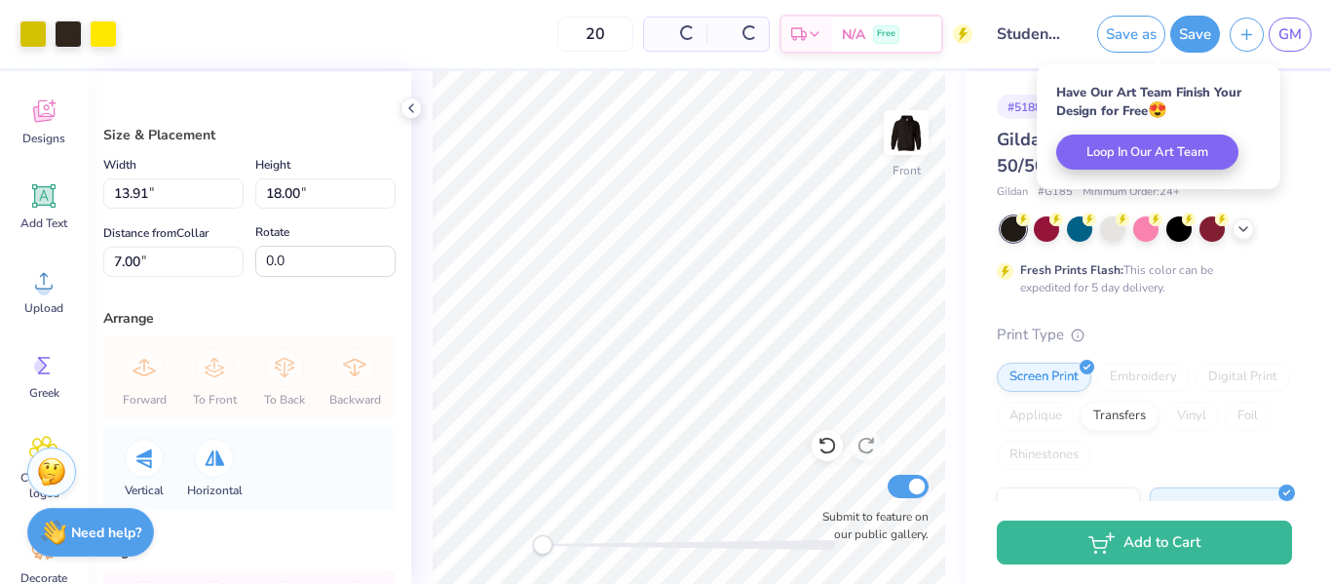
scroll to position [43, 0]
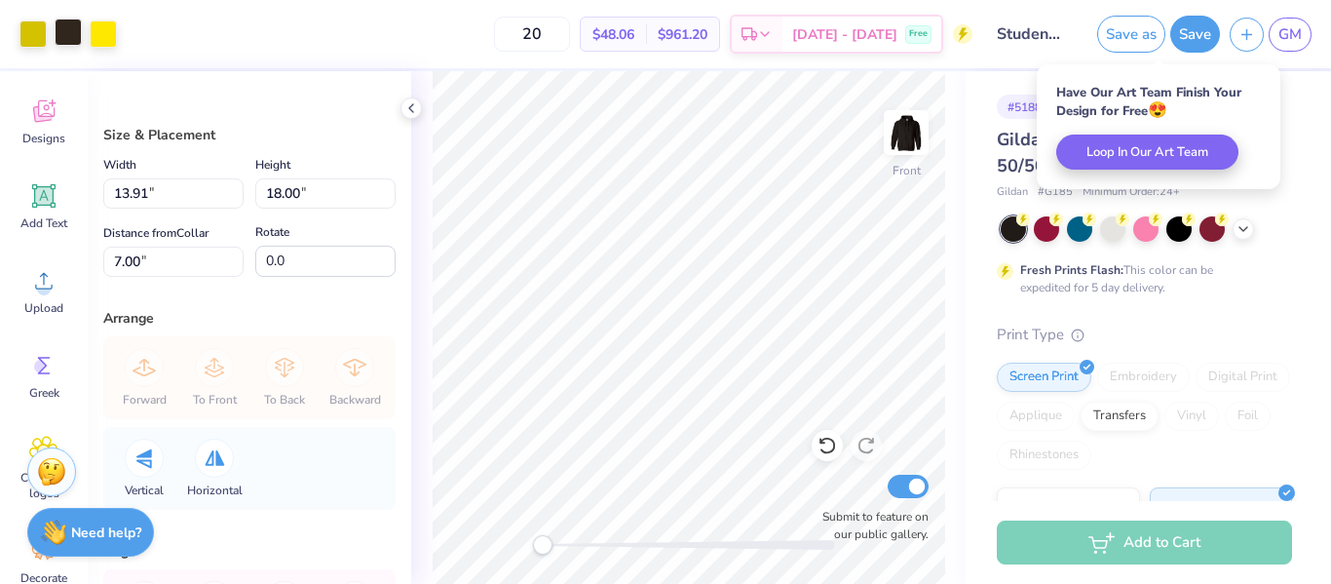
click at [74, 38] on div at bounding box center [68, 32] width 27 height 27
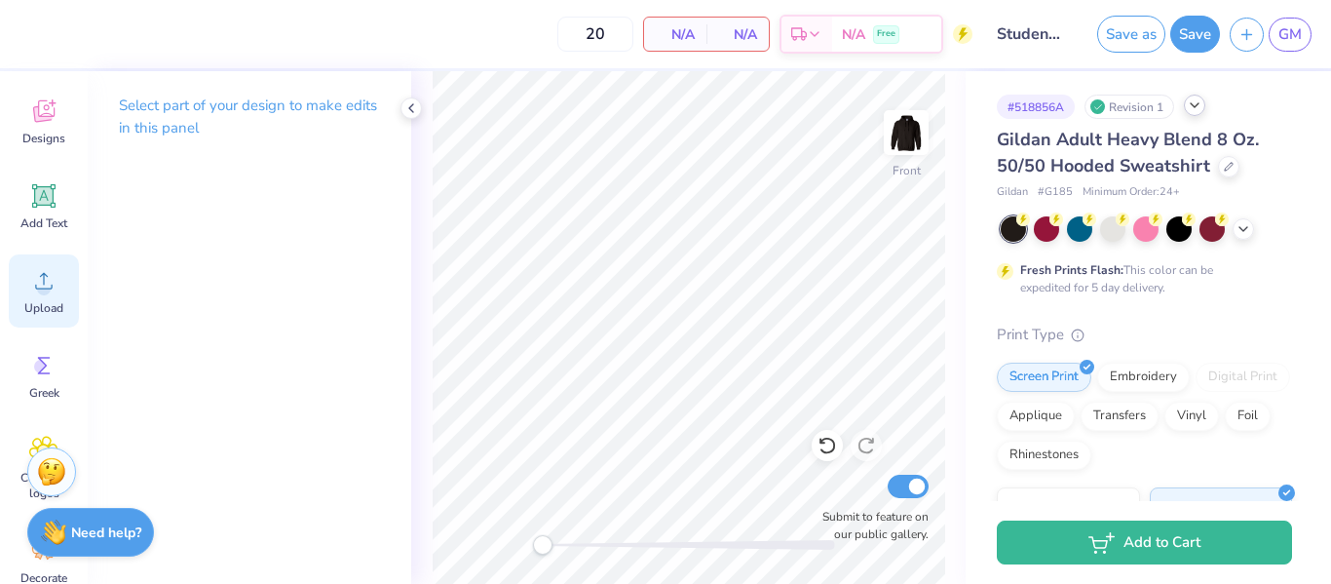
click at [42, 284] on circle at bounding box center [44, 289] width 14 height 14
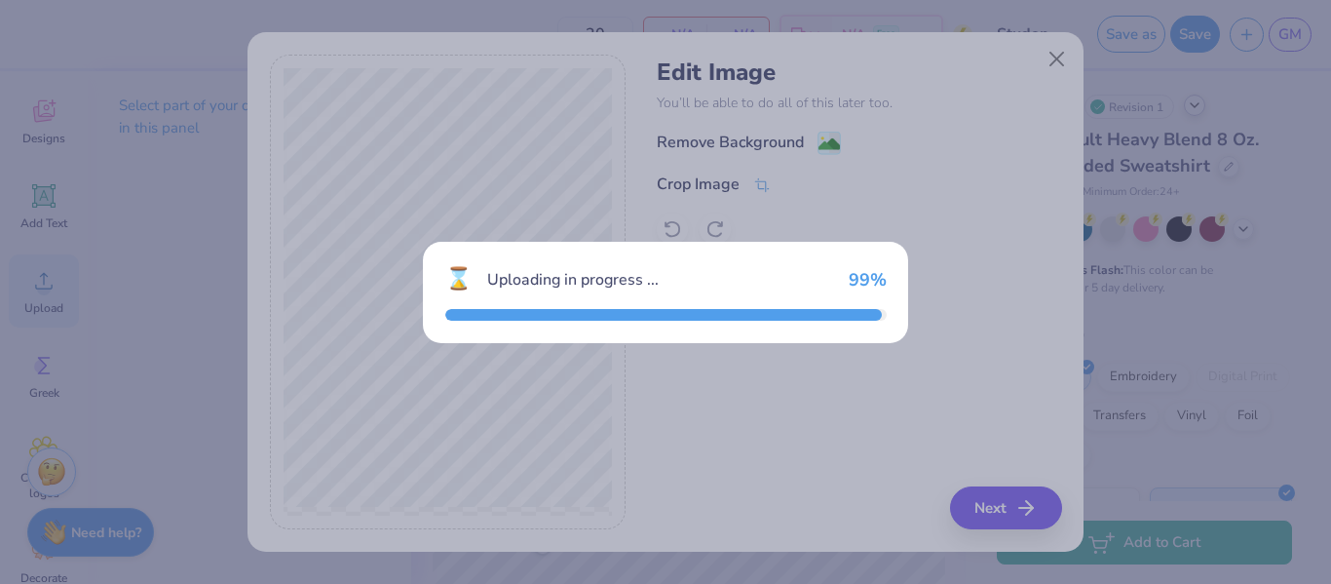
click at [556, 199] on div "⌛ Uploading in progress ... 99 %" at bounding box center [665, 292] width 1331 height 584
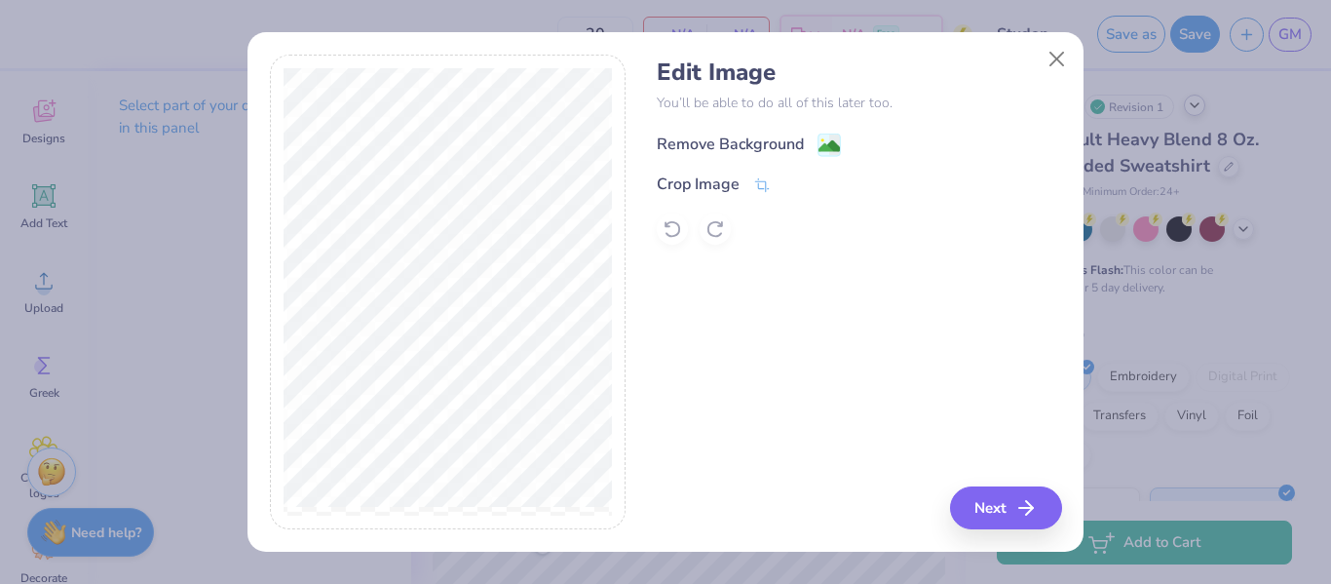
click at [737, 144] on div "Remove Background" at bounding box center [730, 143] width 147 height 23
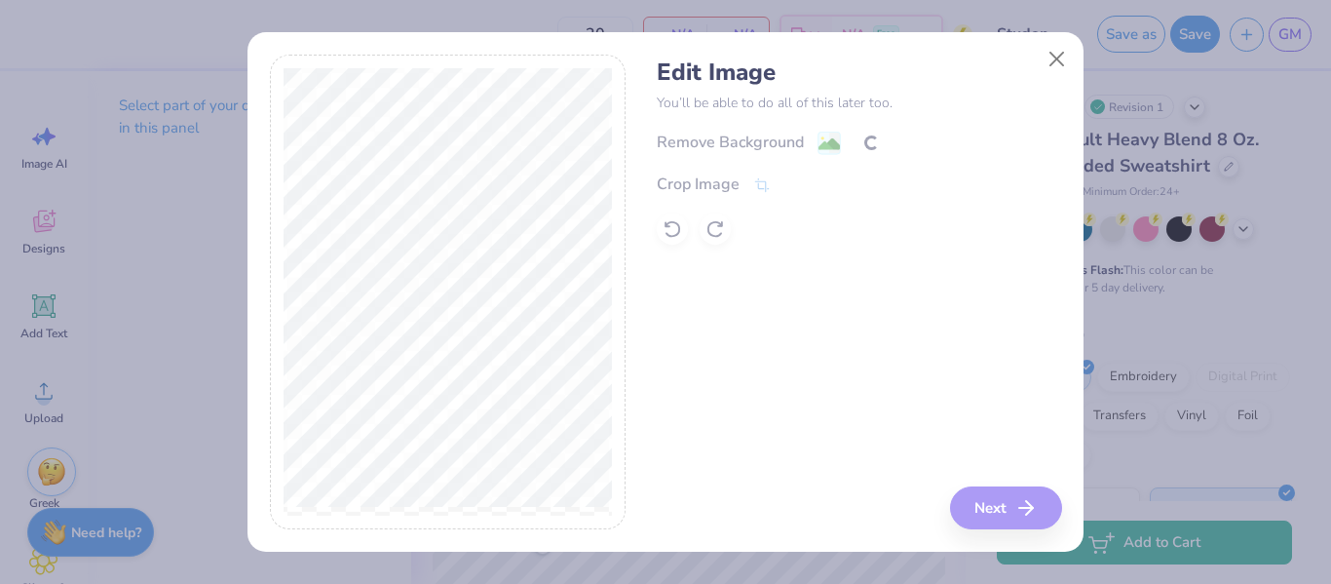
scroll to position [110, 0]
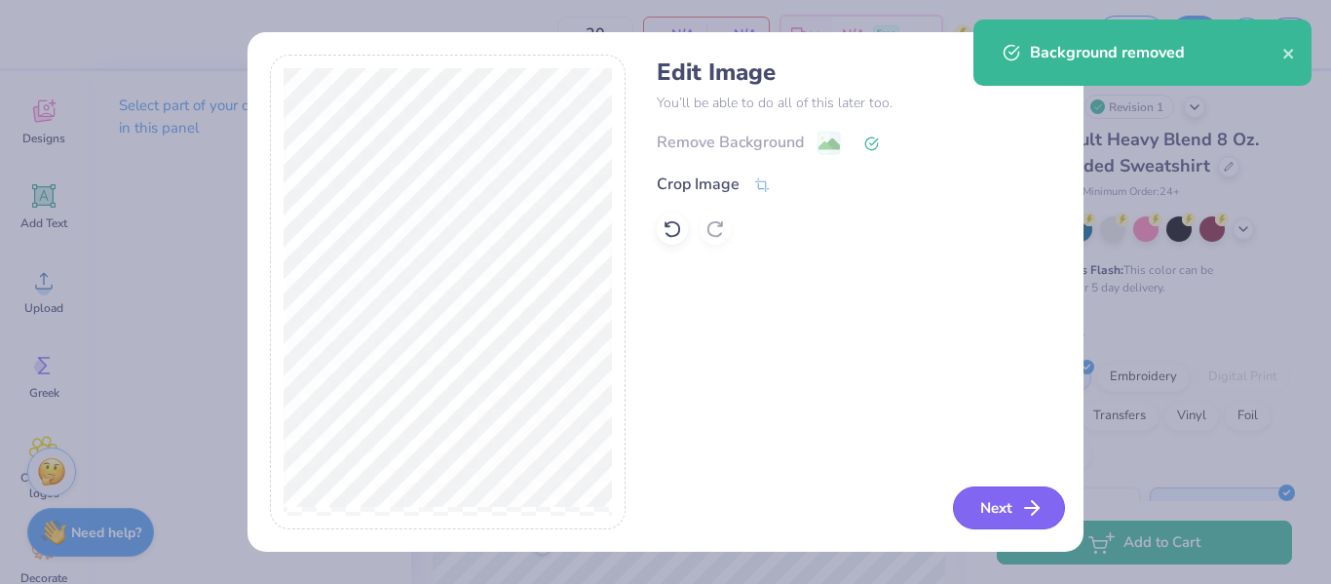
click at [994, 496] on button "Next" at bounding box center [1009, 507] width 112 height 43
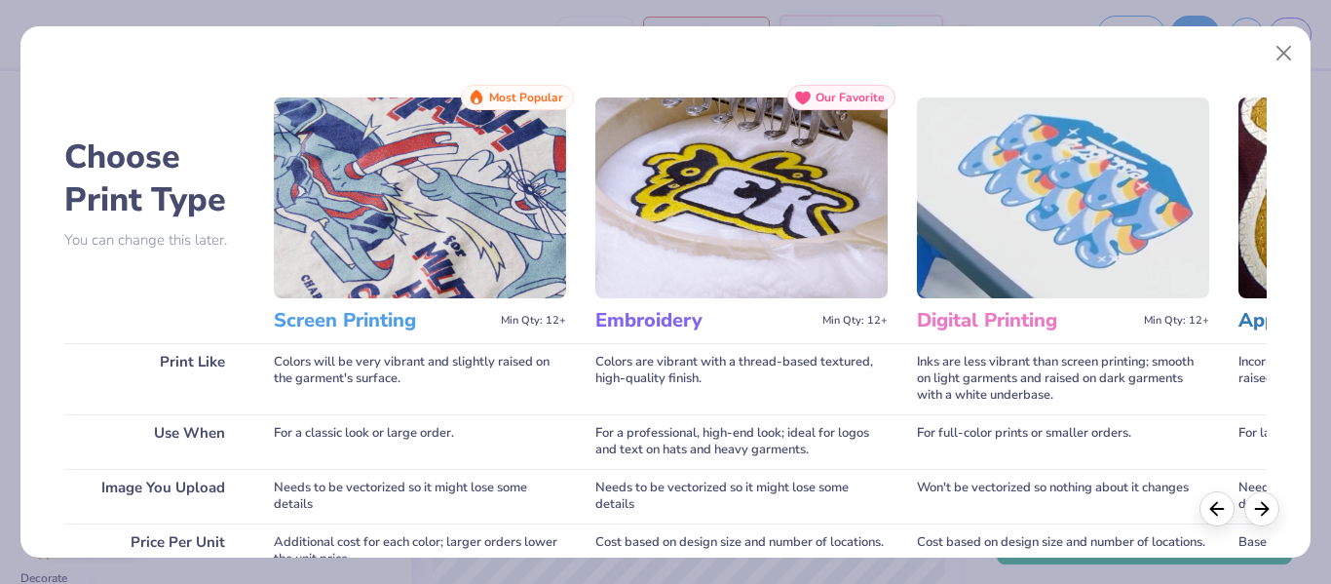
scroll to position [388, 0]
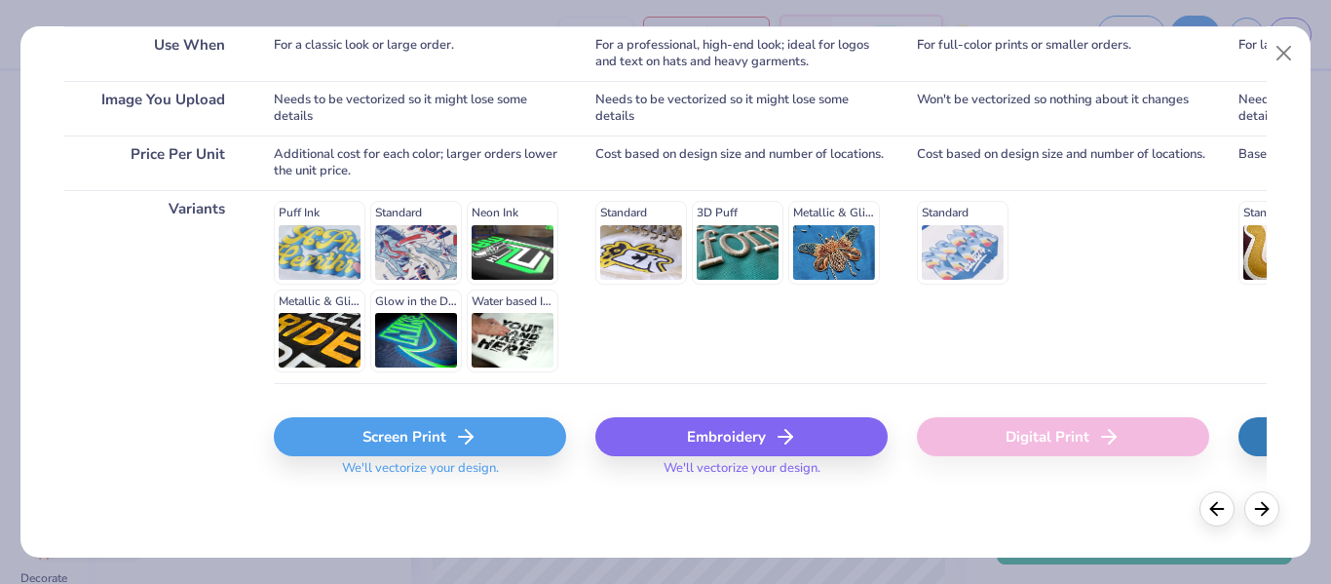
click at [356, 438] on div "Screen Print" at bounding box center [420, 436] width 292 height 39
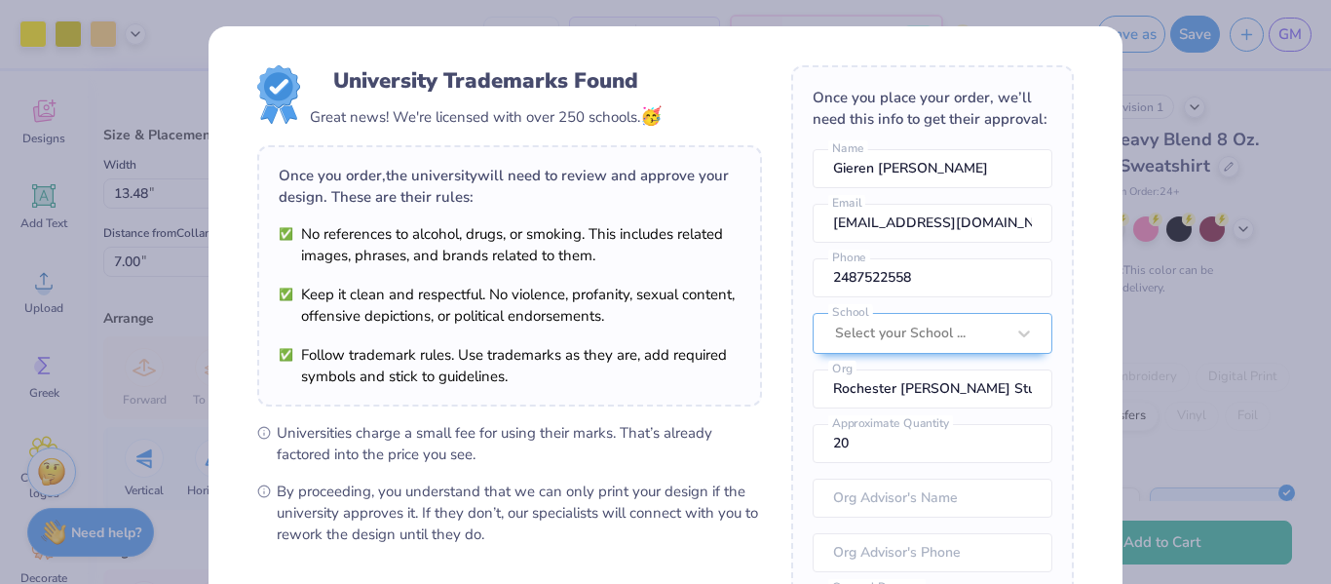
scroll to position [265, 0]
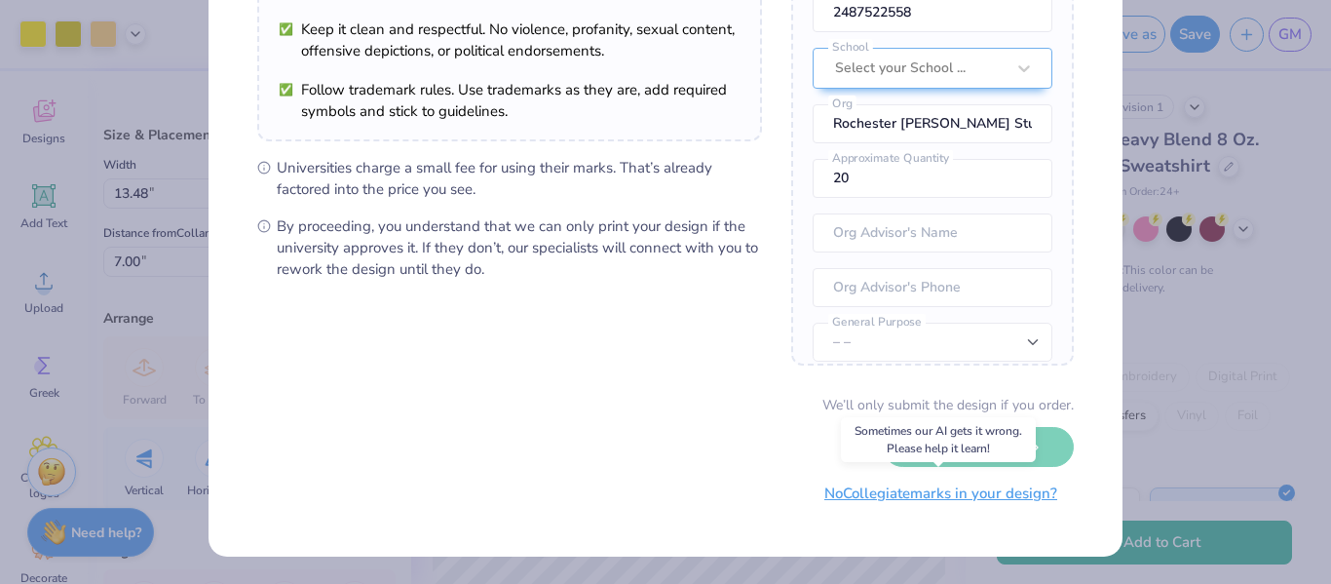
click at [949, 502] on button "No Collegiate marks in your design?" at bounding box center [941, 493] width 266 height 40
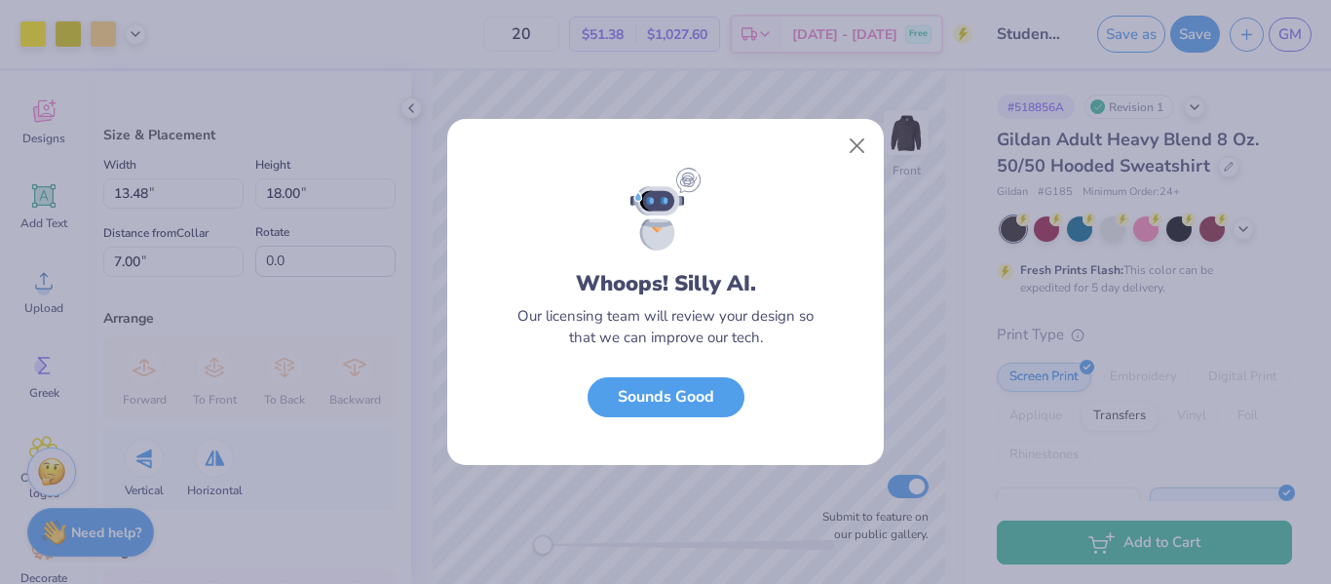
scroll to position [43, 0]
click at [707, 398] on button "Sounds Good" at bounding box center [665, 392] width 157 height 40
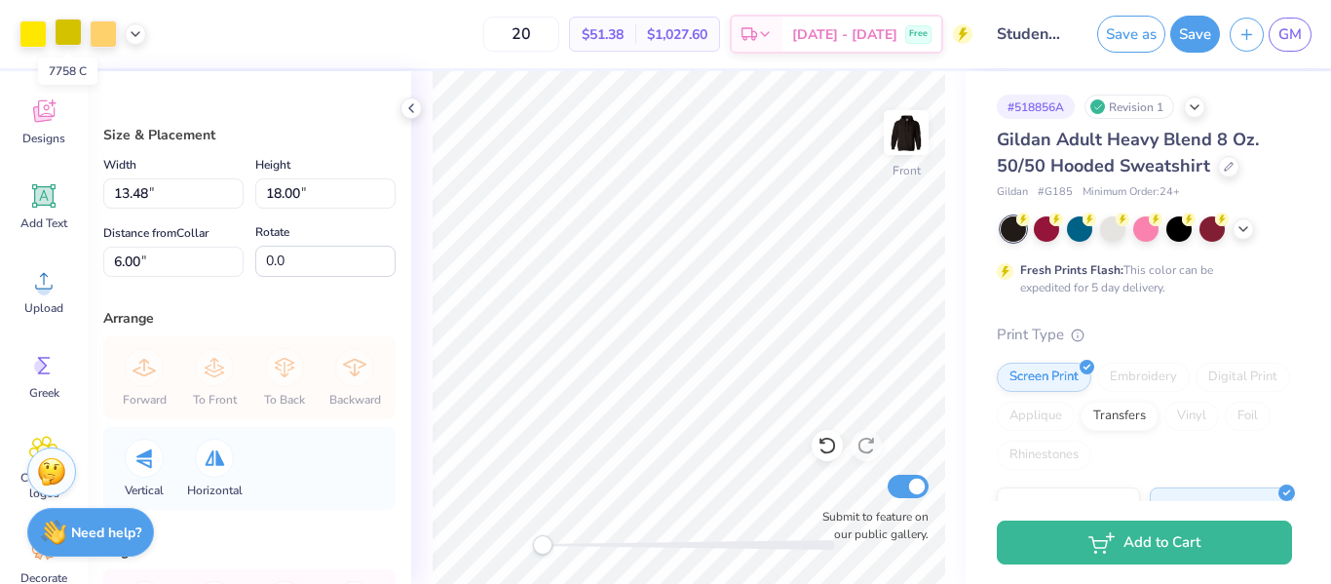
click at [79, 28] on div at bounding box center [68, 32] width 27 height 27
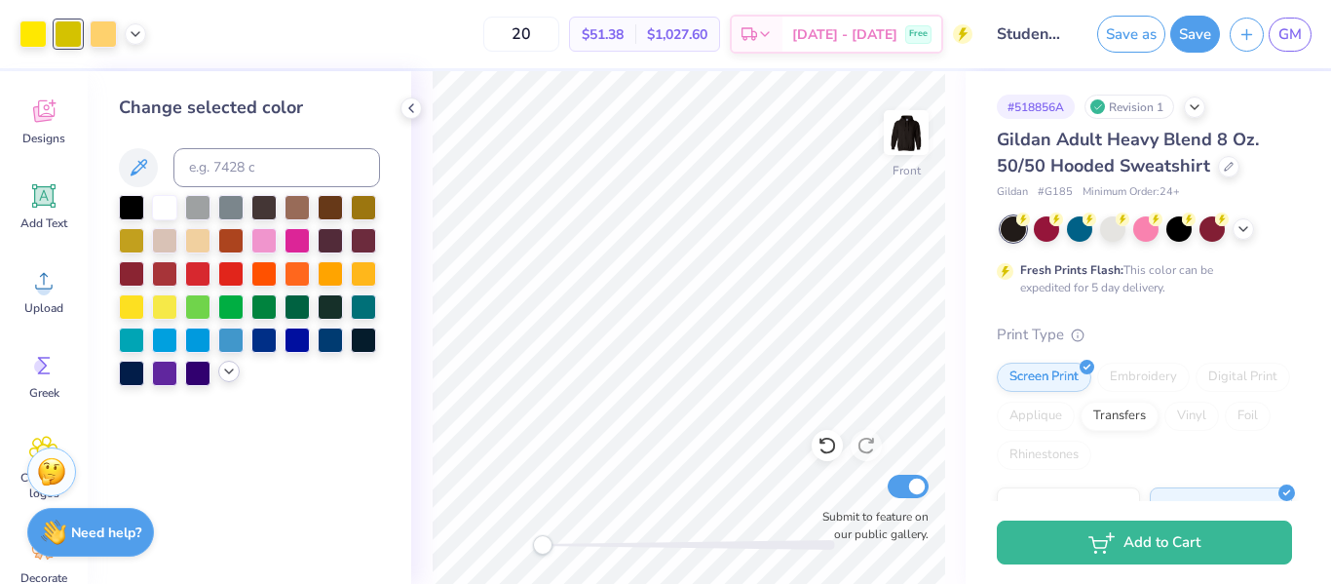
click at [227, 367] on icon at bounding box center [229, 371] width 16 height 16
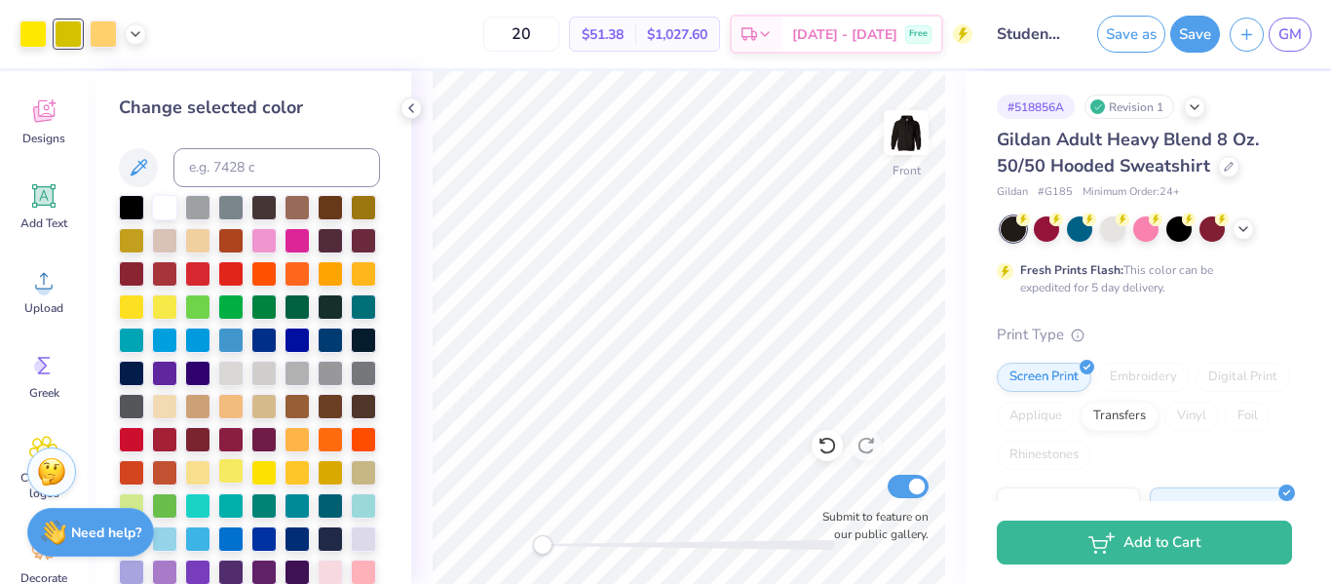
click at [229, 470] on div at bounding box center [230, 470] width 25 height 25
click at [103, 41] on div at bounding box center [103, 32] width 27 height 27
click at [226, 468] on div at bounding box center [230, 470] width 25 height 25
click at [27, 29] on div at bounding box center [32, 32] width 27 height 27
click at [232, 474] on div at bounding box center [230, 470] width 25 height 25
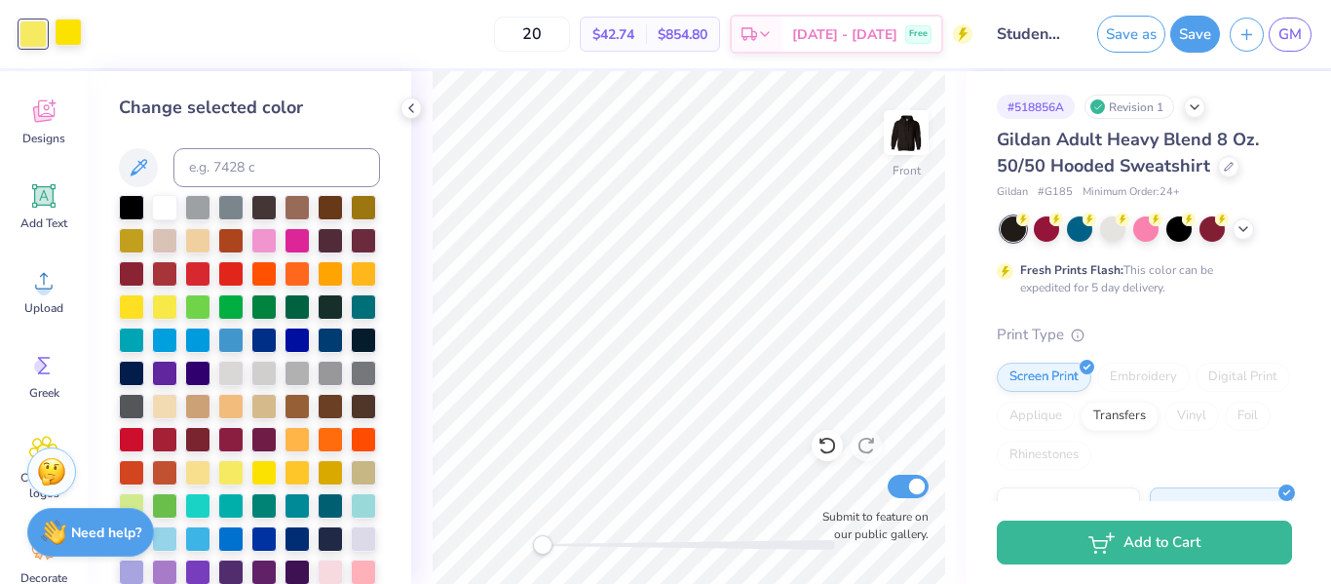
click at [68, 35] on div at bounding box center [68, 32] width 27 height 27
click at [231, 475] on div at bounding box center [230, 470] width 25 height 25
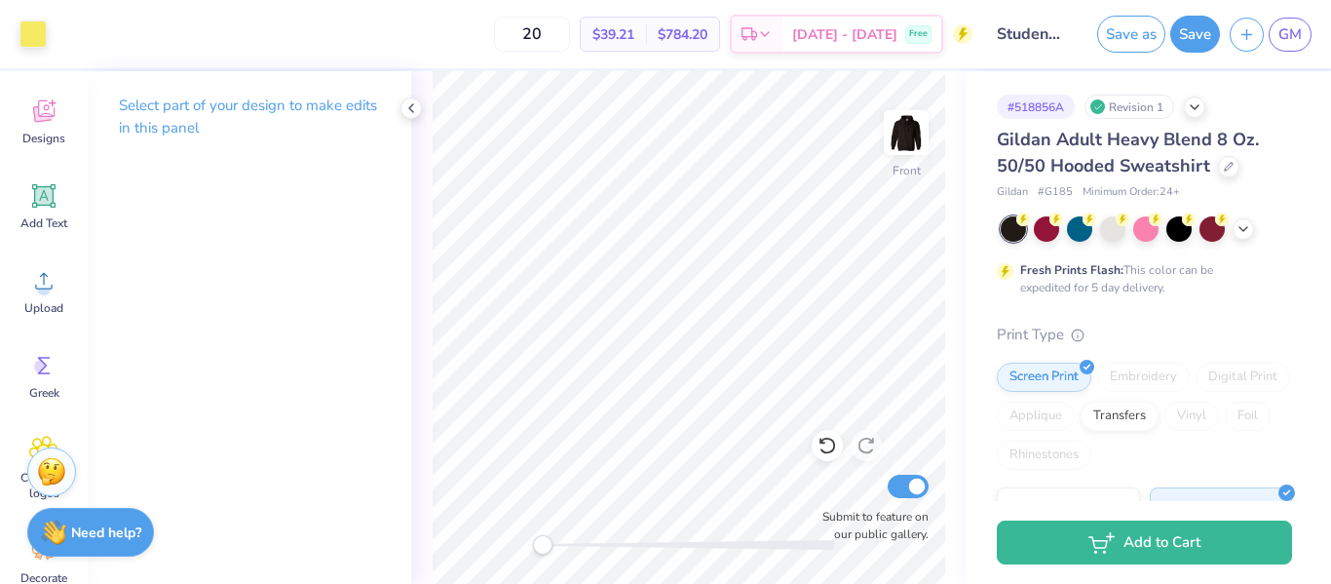
click at [1150, 101] on div "Revision 1" at bounding box center [1129, 107] width 90 height 24
click at [836, 443] on icon at bounding box center [826, 444] width 19 height 19
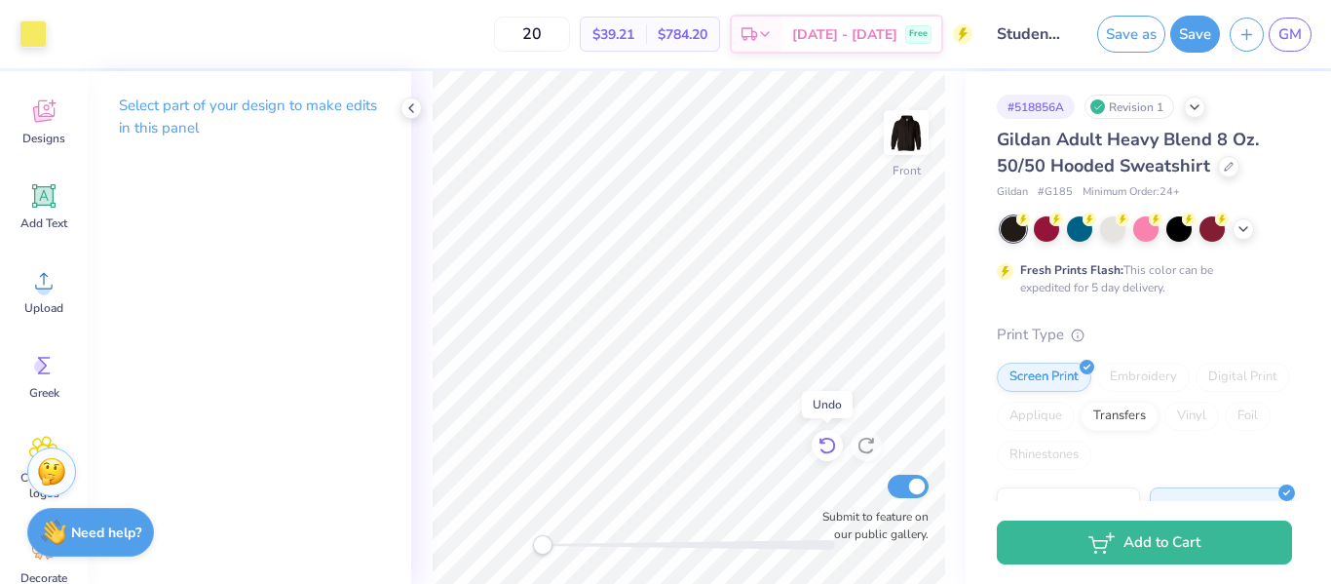
click at [836, 443] on icon at bounding box center [826, 444] width 19 height 19
click at [825, 446] on icon at bounding box center [826, 444] width 19 height 19
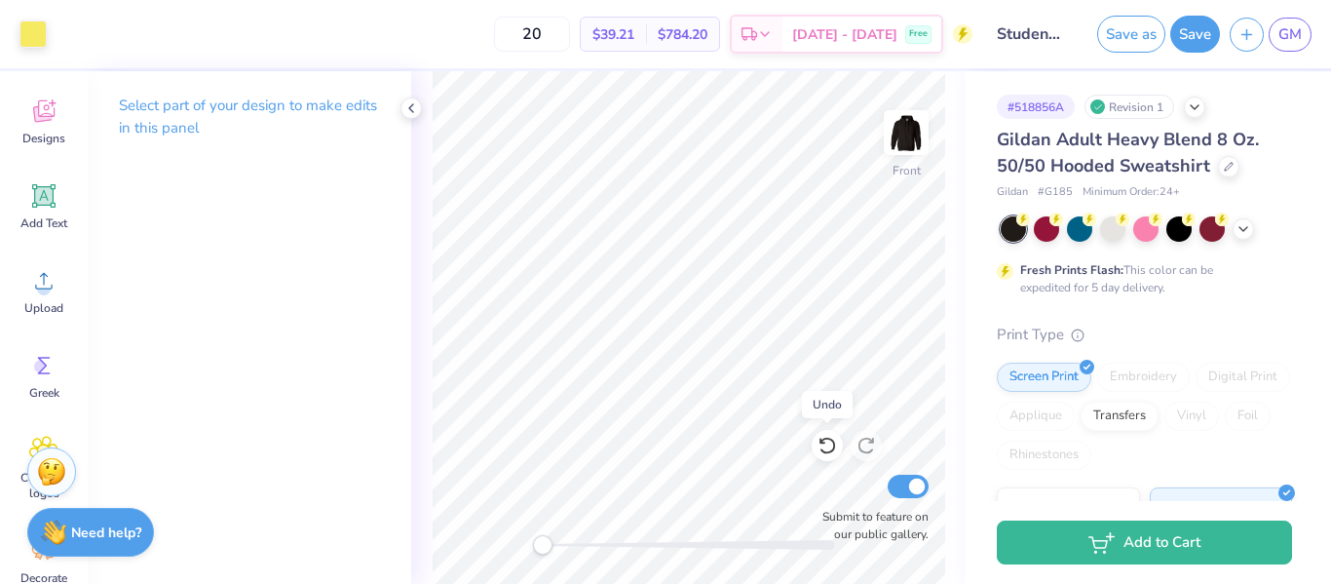
click at [825, 446] on icon at bounding box center [826, 444] width 19 height 19
click at [1272, 302] on div "Gildan Adult Heavy Blend 8 Oz. 50/50 Hooded Sweatshirt Gildan # G185 Minimum Or…" at bounding box center [1144, 527] width 295 height 801
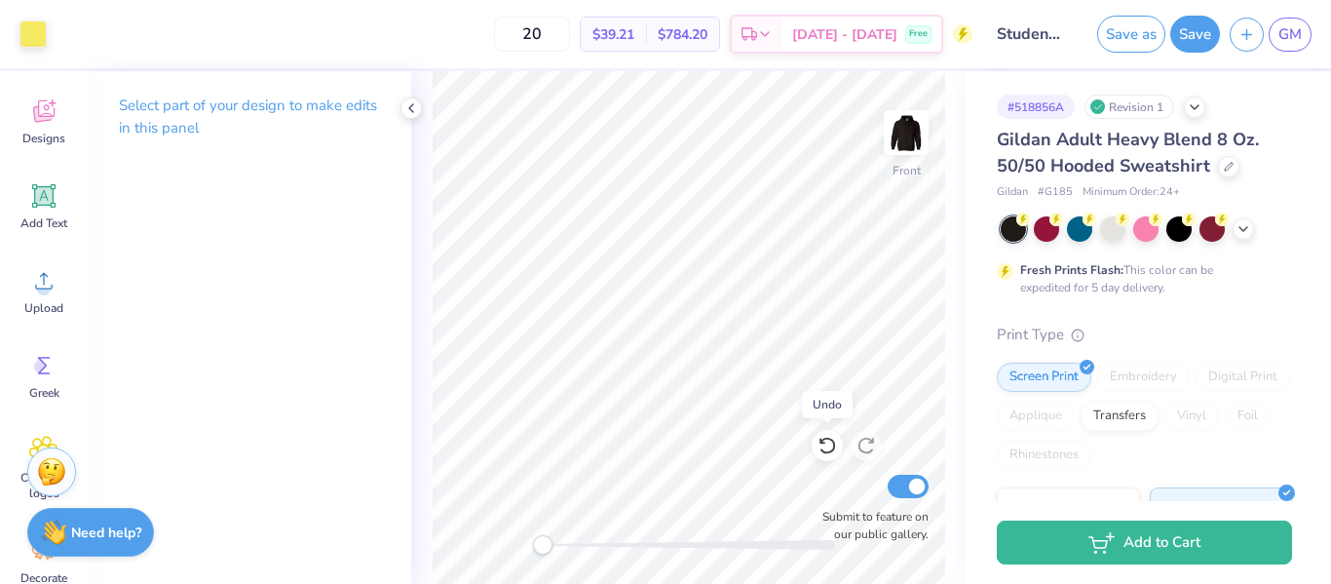
click at [1231, 304] on div "Gildan Adult Heavy Blend 8 Oz. 50/50 Hooded Sweatshirt Gildan # G185 Minimum Or…" at bounding box center [1144, 527] width 295 height 801
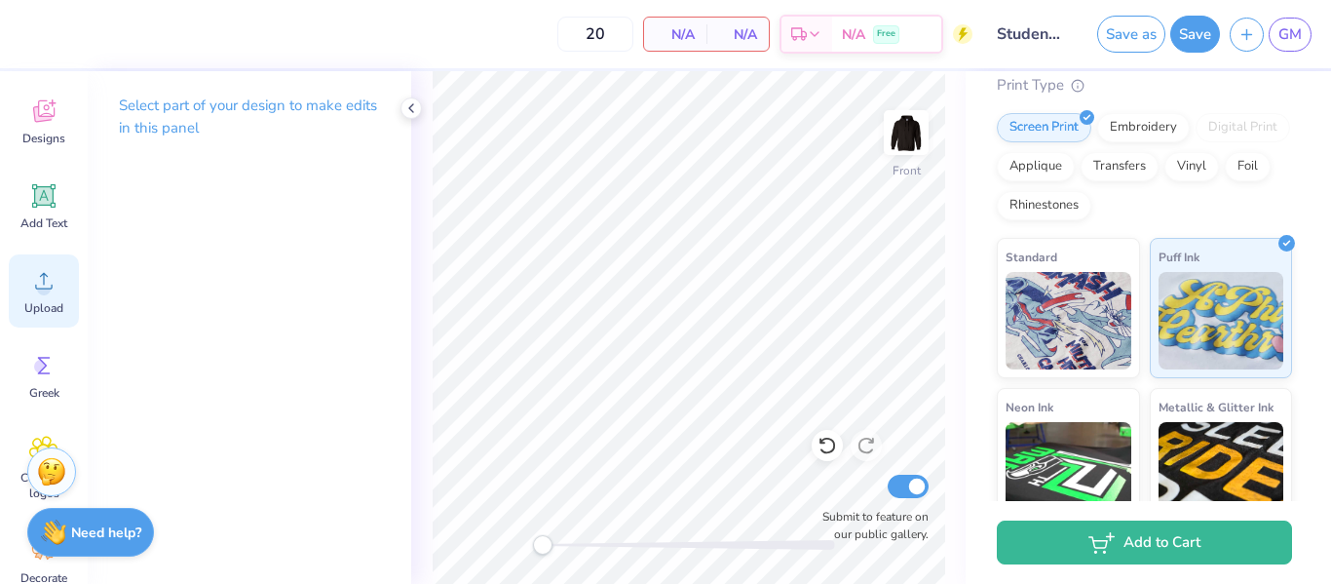
click at [41, 287] on circle at bounding box center [44, 289] width 14 height 14
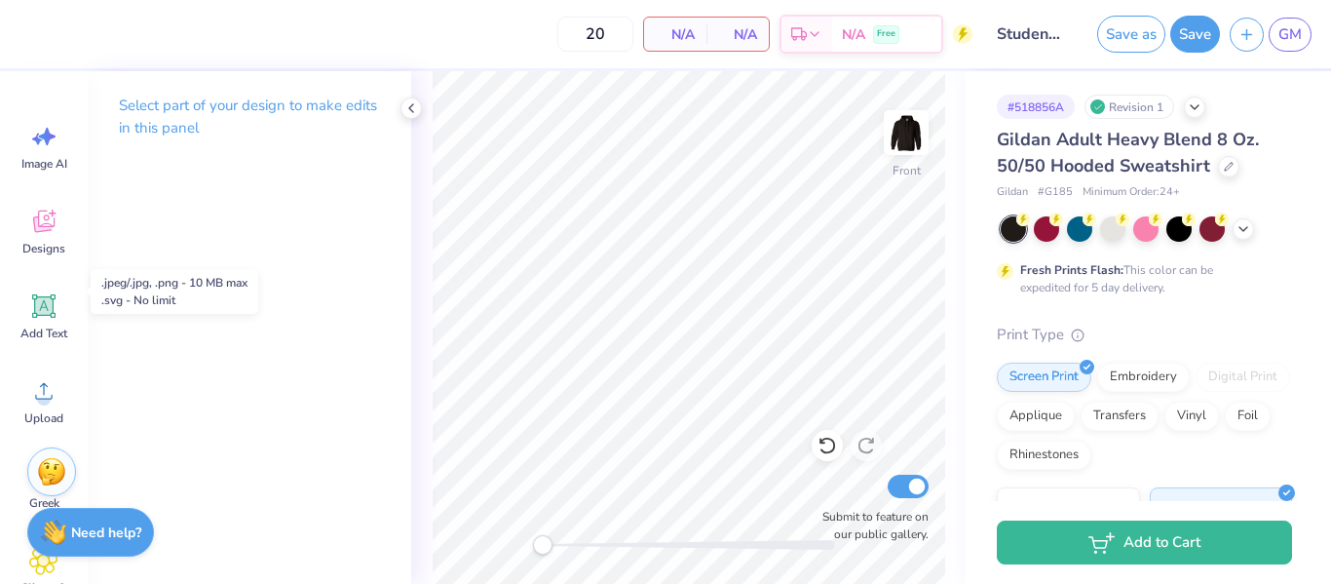
scroll to position [249, 0]
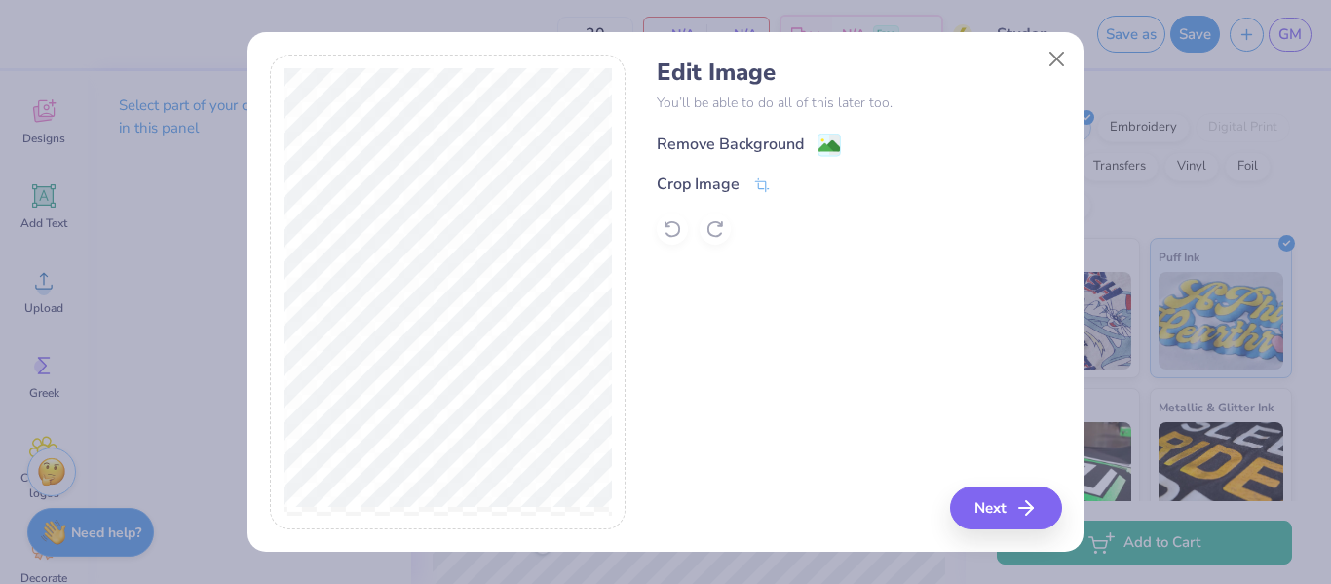
click at [776, 143] on div "Remove Background" at bounding box center [730, 143] width 147 height 23
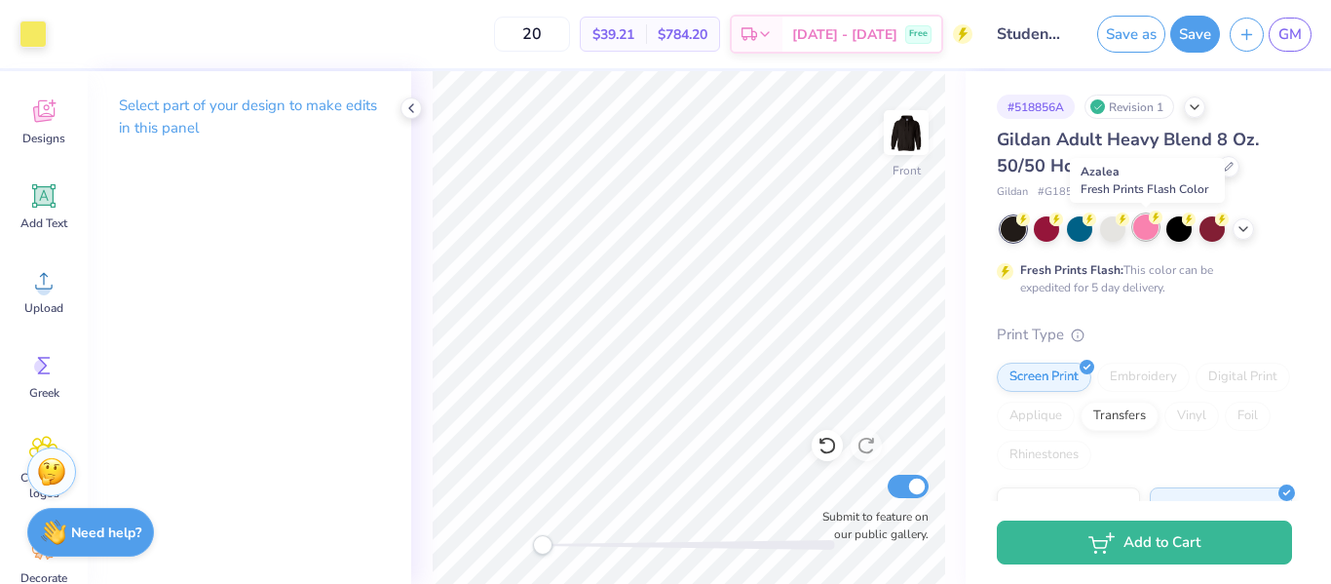
click at [1150, 229] on div at bounding box center [1145, 226] width 25 height 25
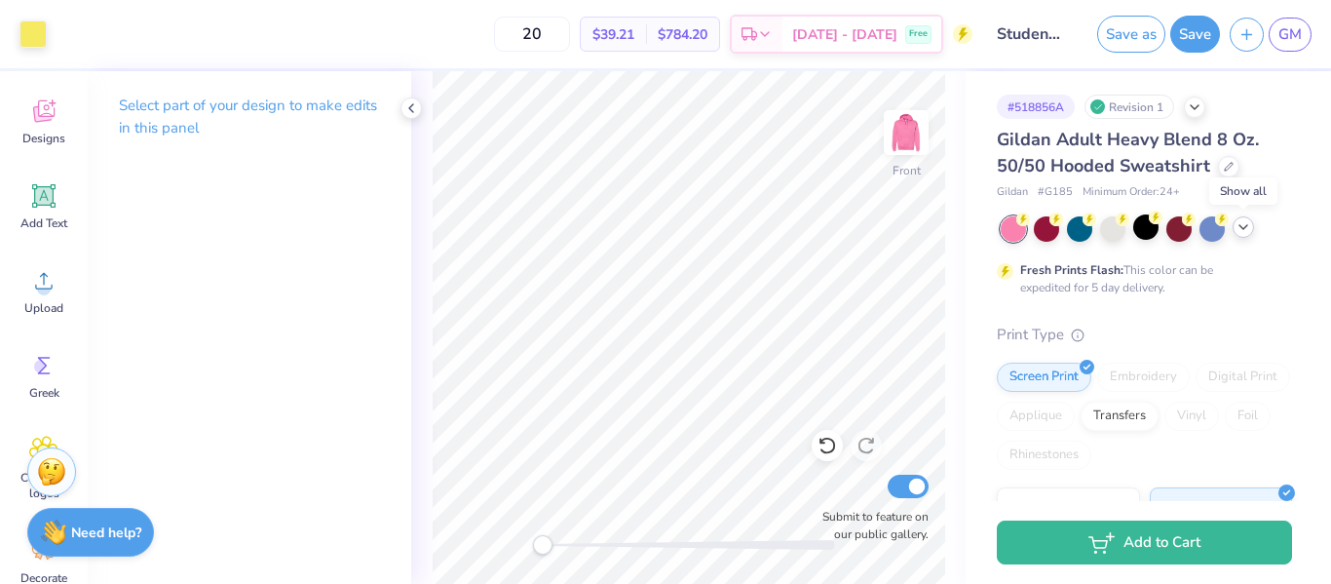
click at [1241, 229] on icon at bounding box center [1243, 227] width 16 height 16
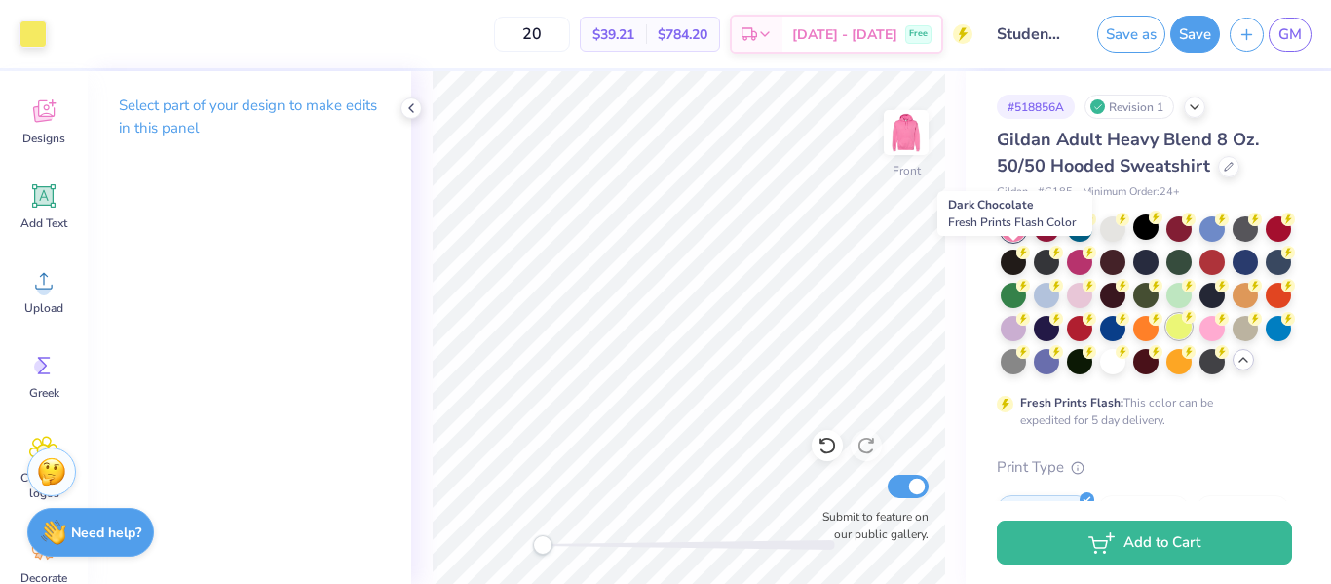
click at [1011, 258] on div at bounding box center [1013, 261] width 25 height 25
click at [1008, 262] on div at bounding box center [1013, 259] width 25 height 25
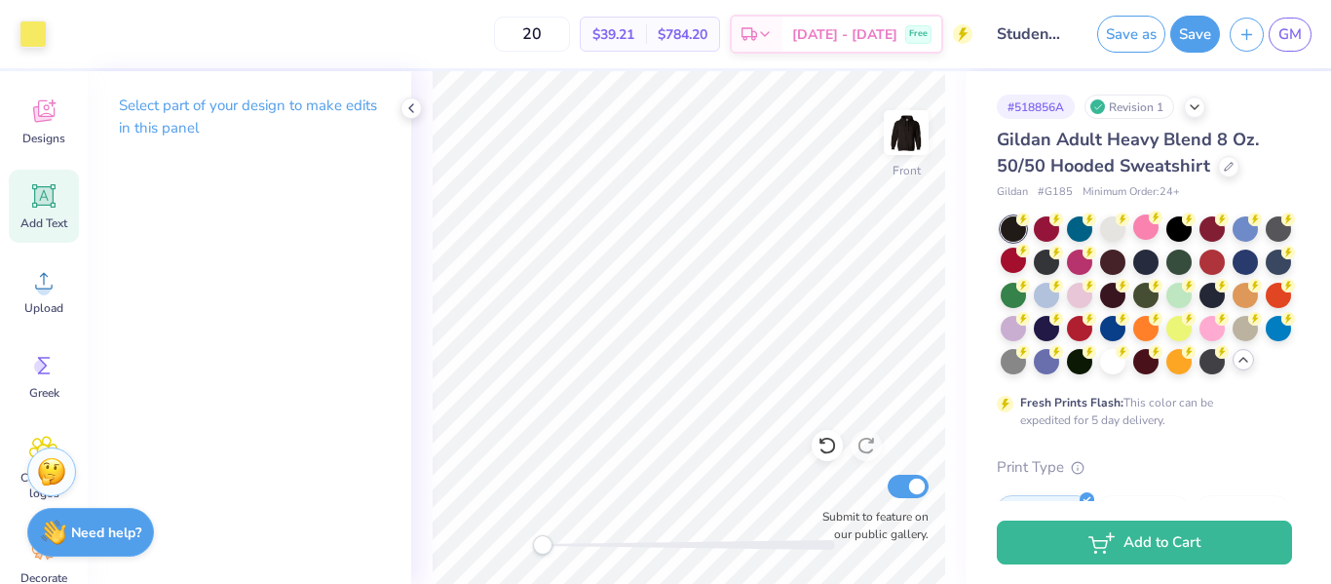
scroll to position [270, 0]
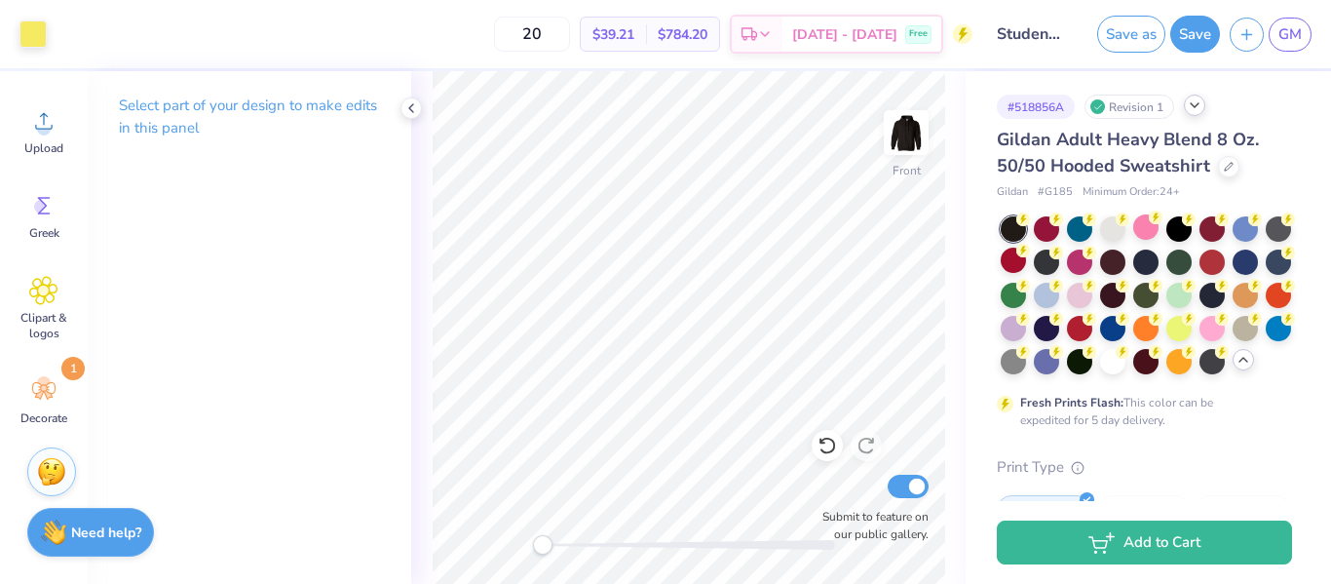
click at [1198, 107] on icon at bounding box center [1195, 105] width 16 height 16
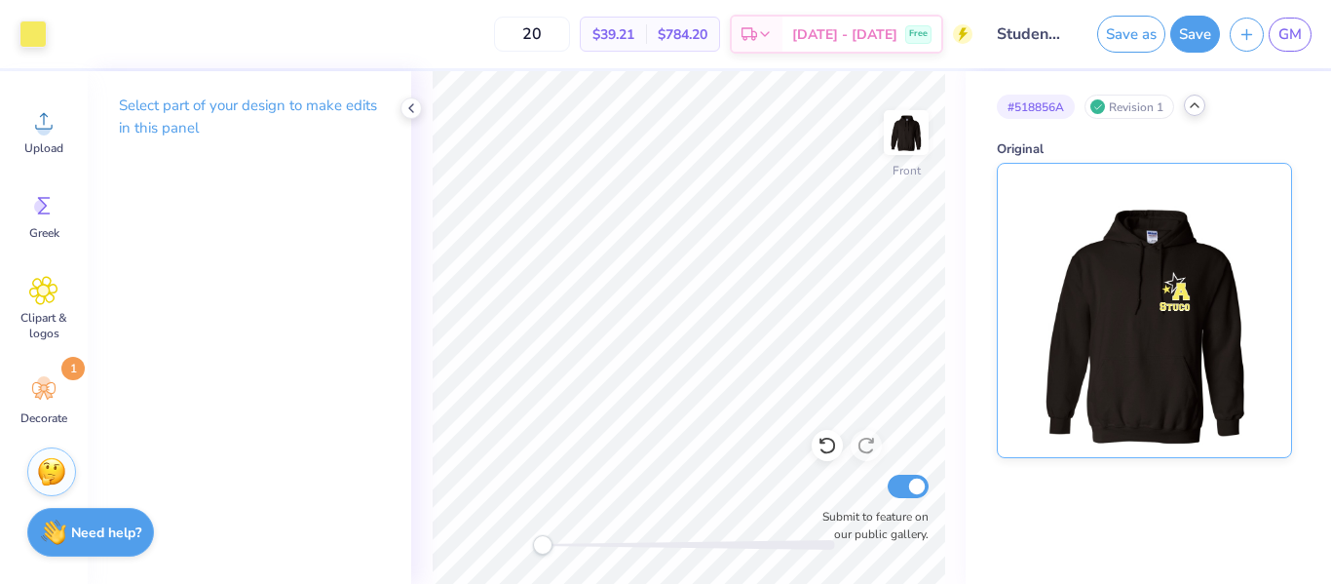
click at [1150, 287] on img at bounding box center [1144, 310] width 242 height 293
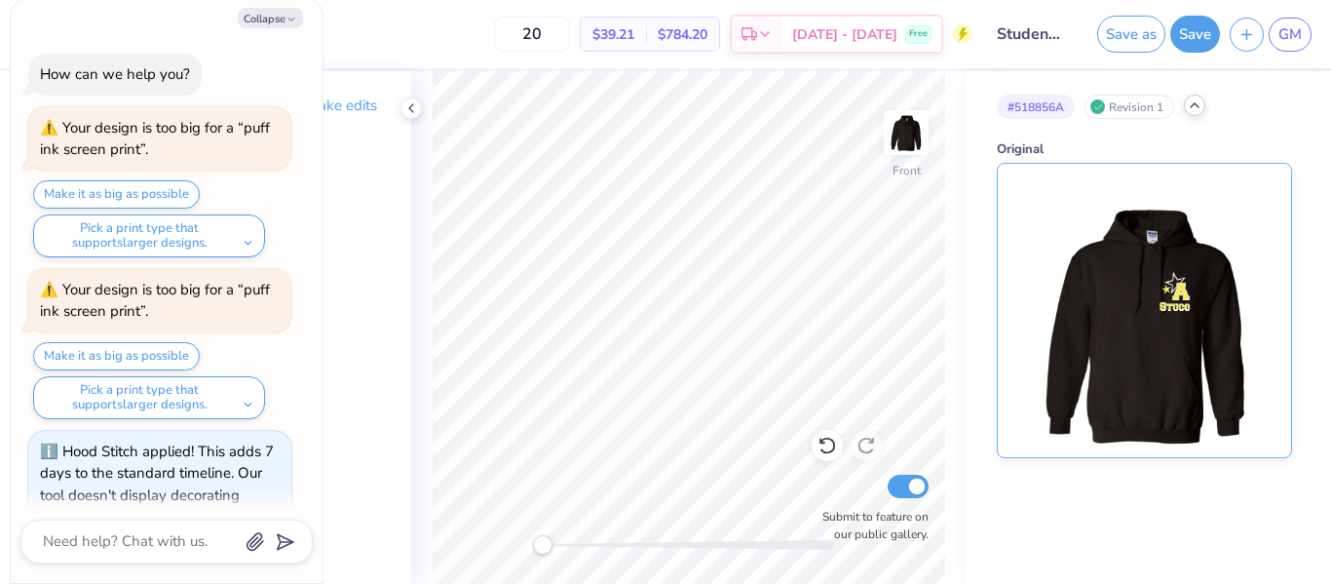
scroll to position [178, 0]
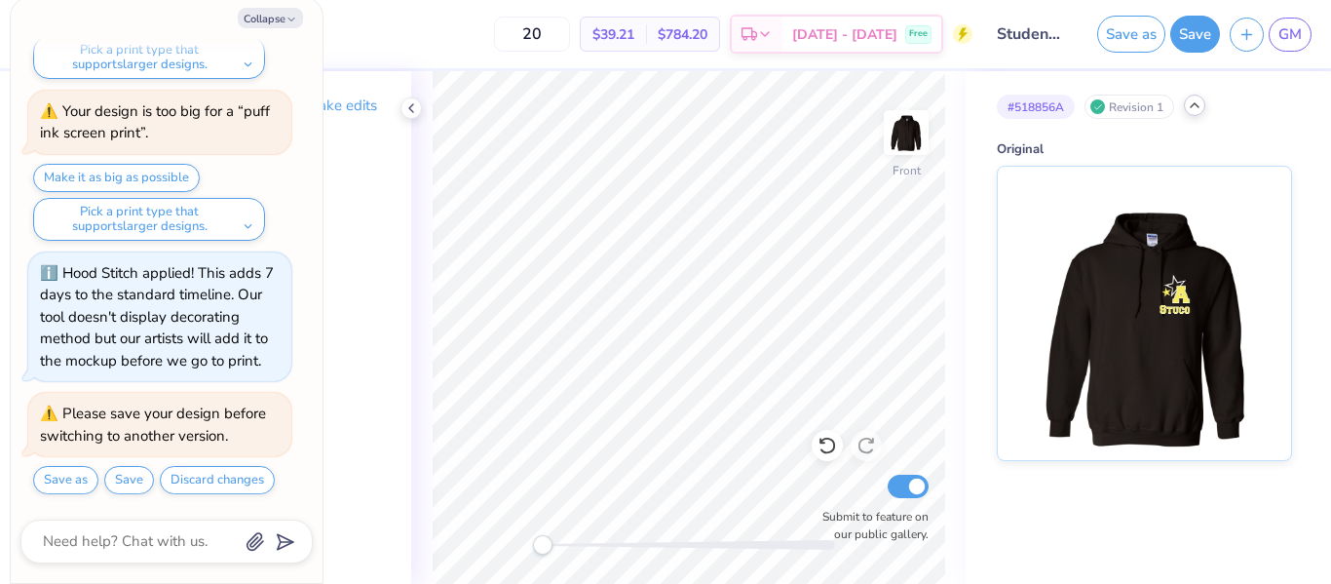
click at [1191, 108] on icon at bounding box center [1195, 105] width 16 height 16
type textarea "x"
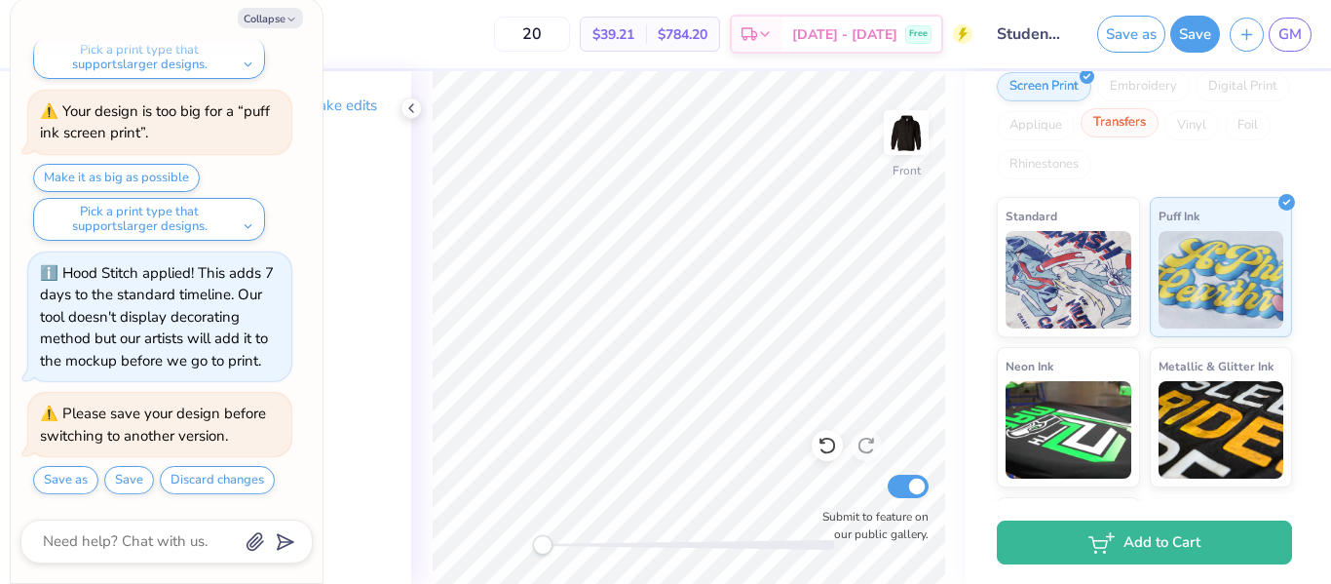
scroll to position [424, 0]
click at [570, 33] on input "20" at bounding box center [532, 34] width 76 height 35
type input "2"
type textarea "x"
type input "24"
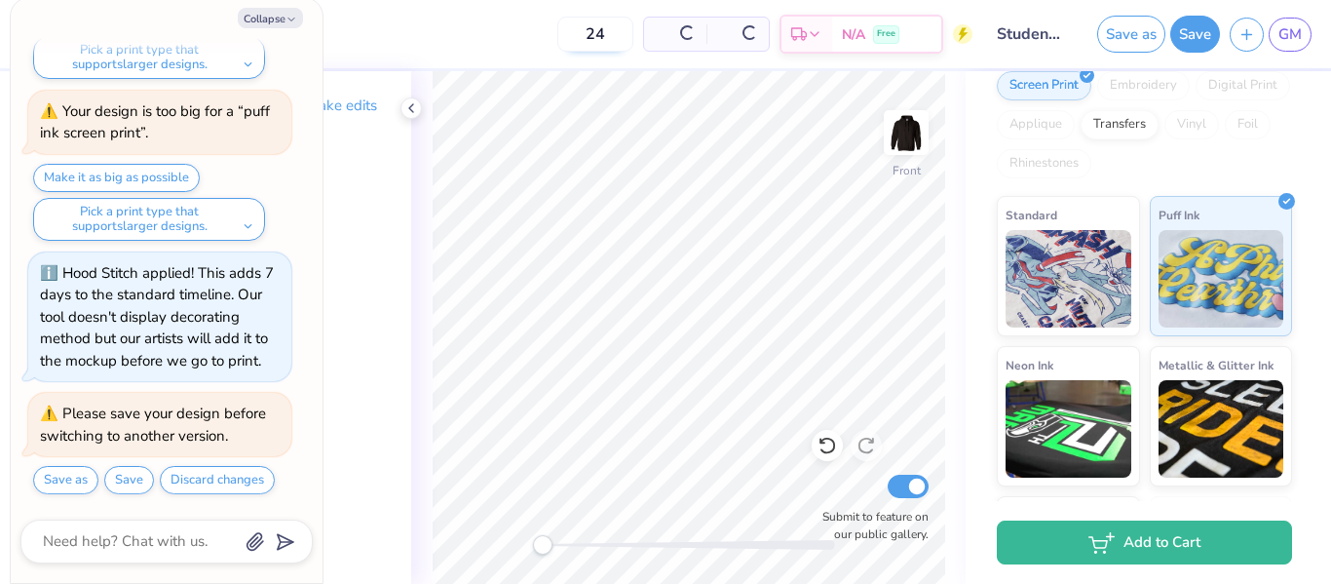
type textarea "x"
type input "25"
type textarea "x"
type input "2"
type textarea "x"
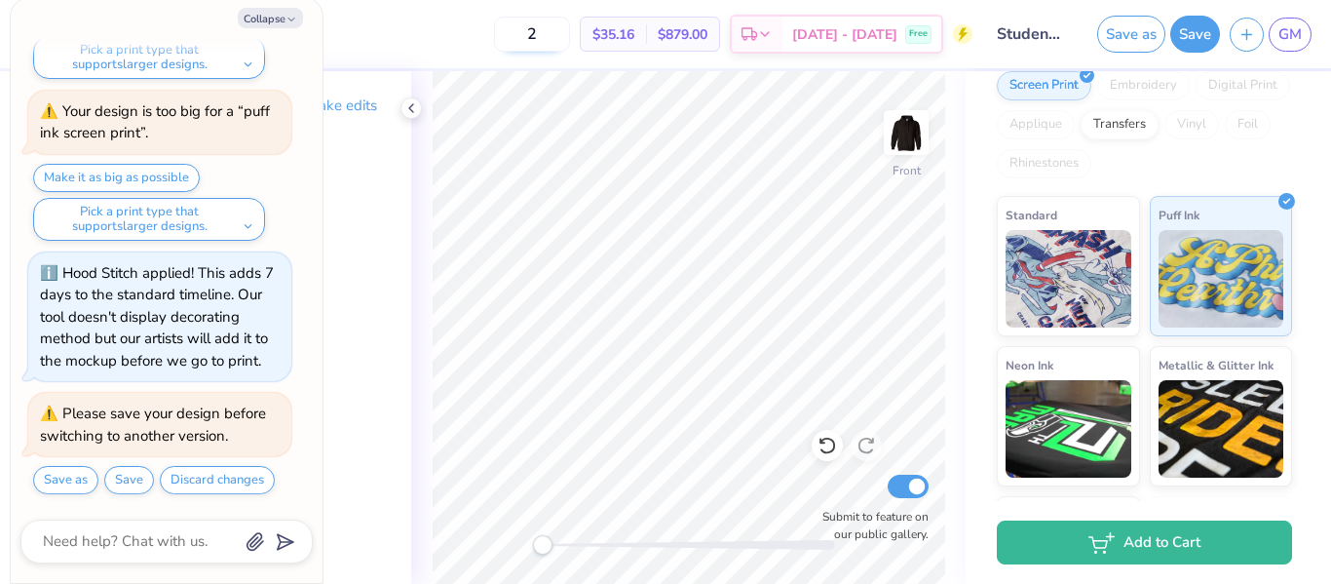
type input "22"
type textarea "x"
type input "23"
type textarea "x"
type input "24"
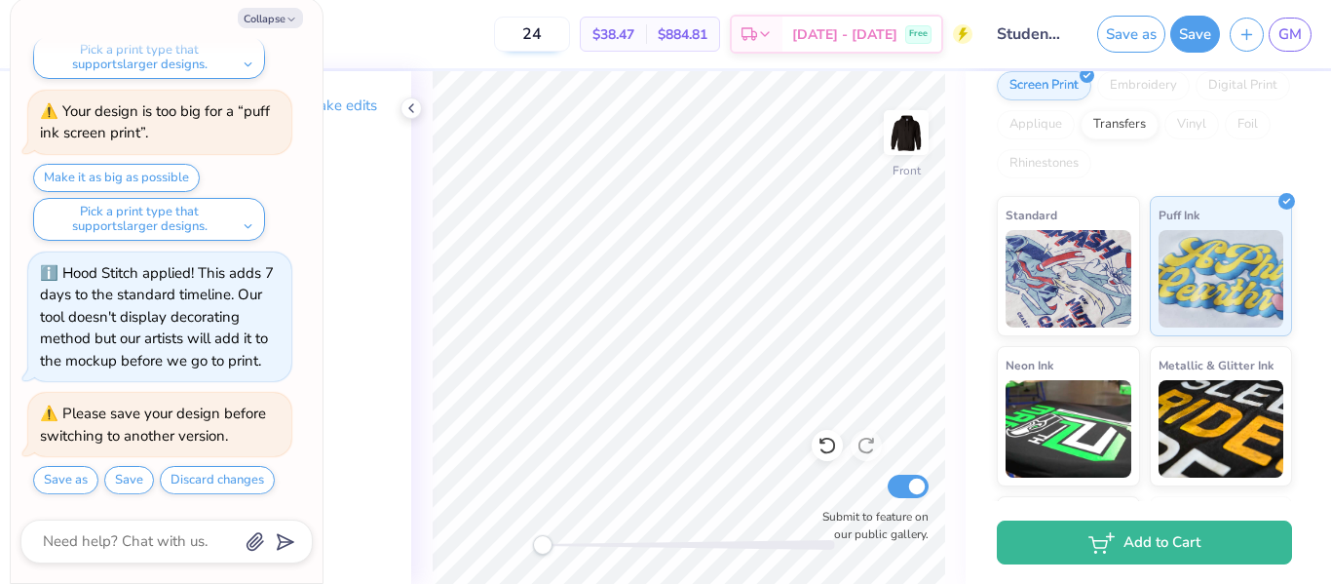
type textarea "x"
type input "25"
type textarea "x"
type input "24"
type textarea "x"
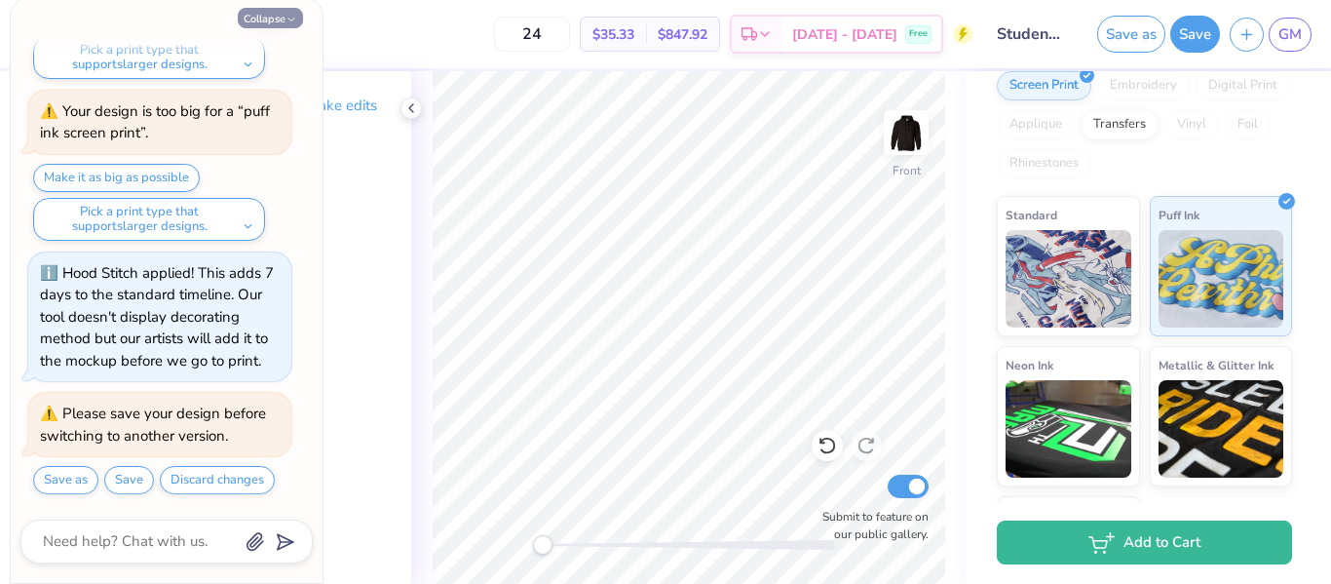
type input "24"
click at [277, 18] on button "Collapse" at bounding box center [270, 18] width 65 height 20
type textarea "x"
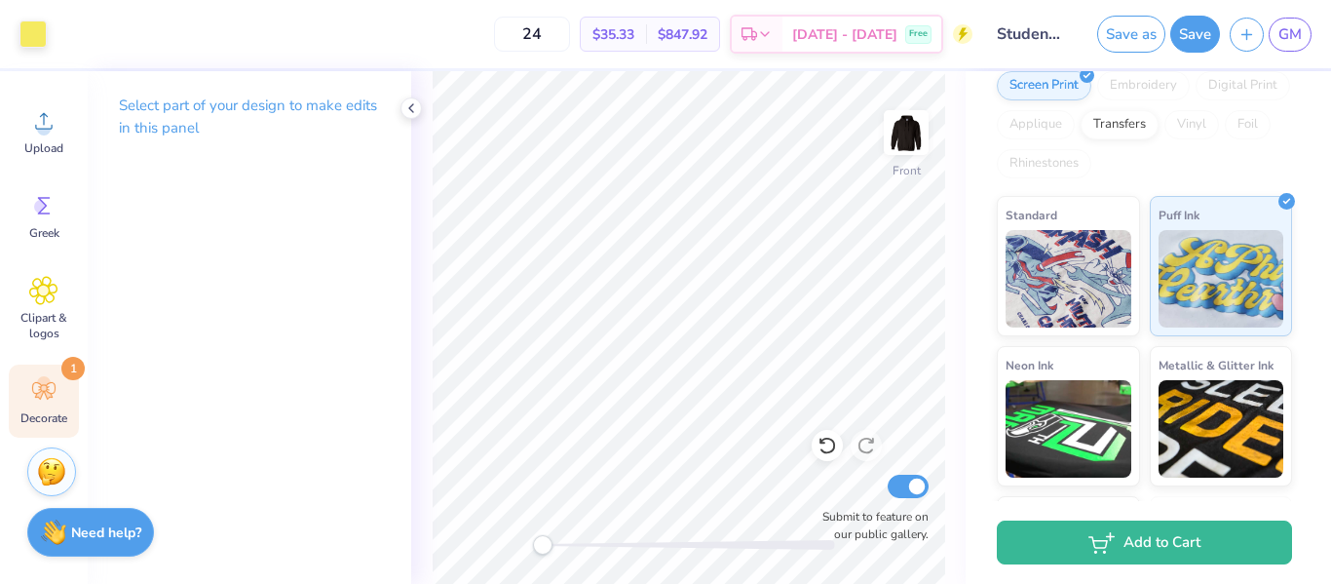
click at [40, 391] on icon at bounding box center [43, 391] width 23 height 18
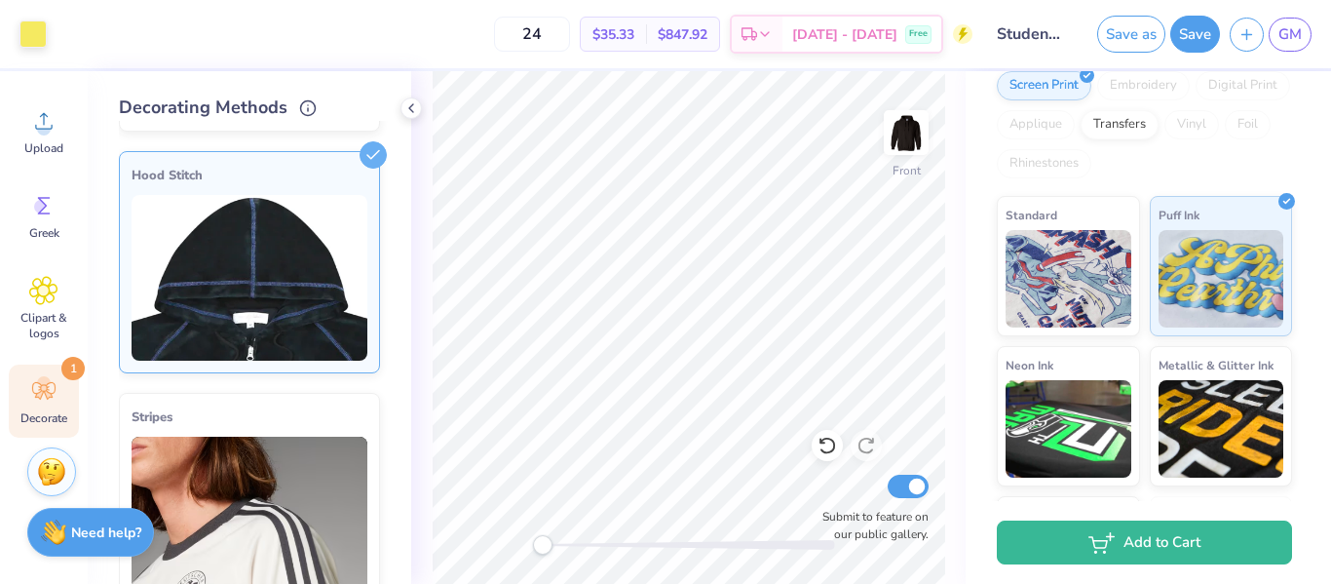
scroll to position [272, 0]
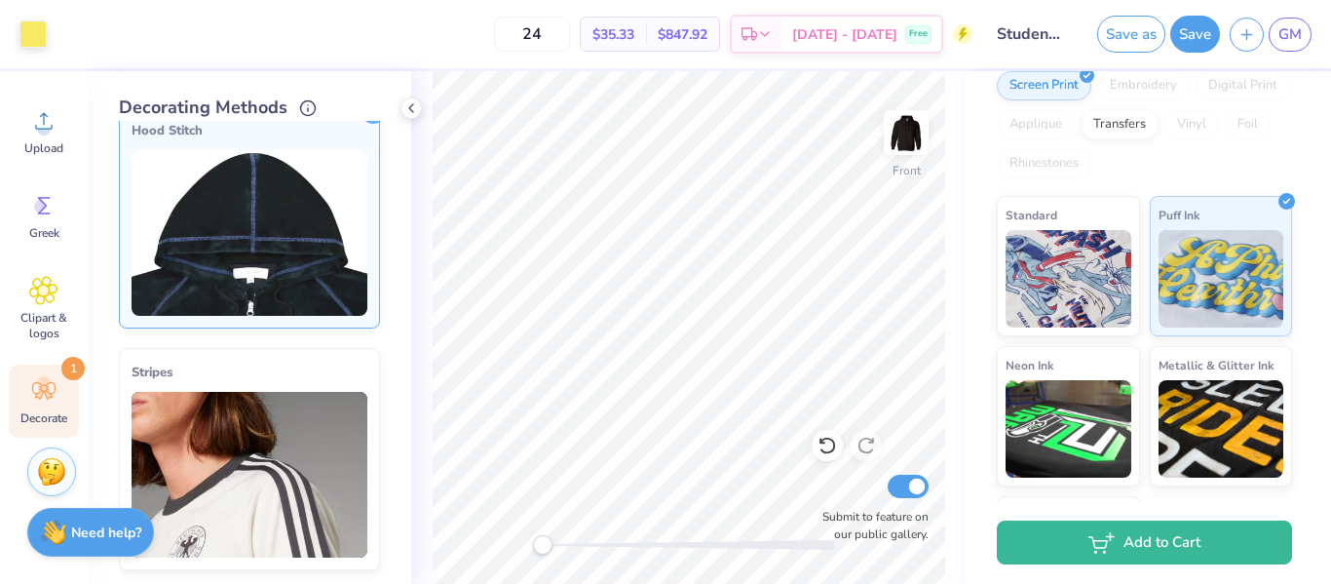
click at [264, 261] on img at bounding box center [250, 233] width 236 height 166
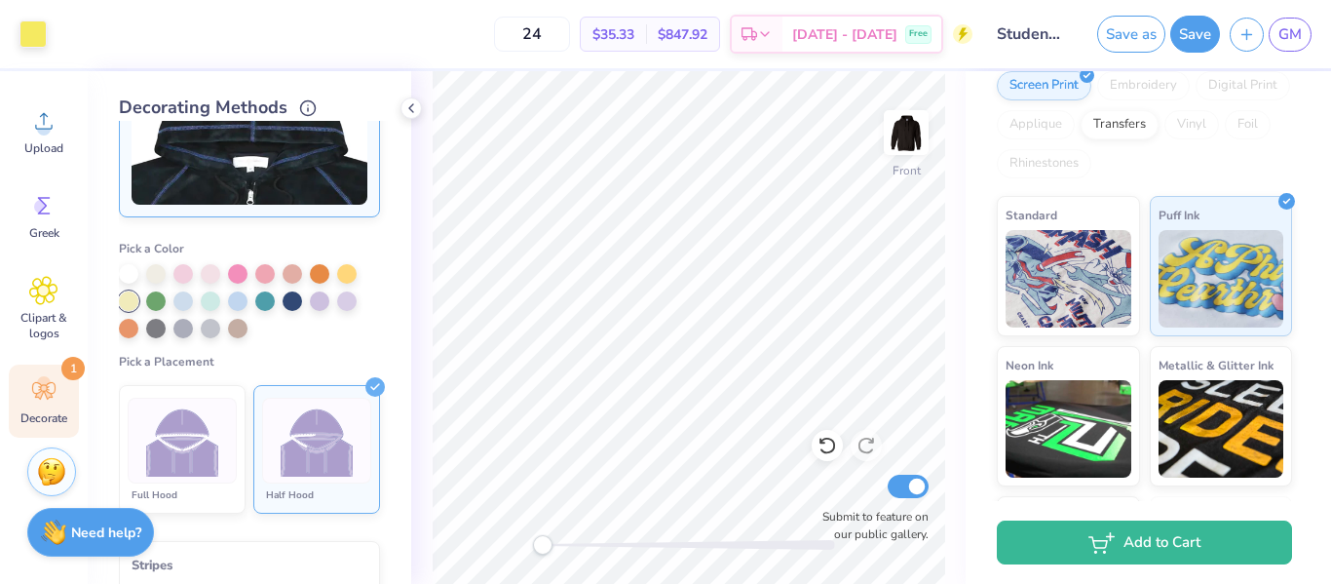
scroll to position [389, 0]
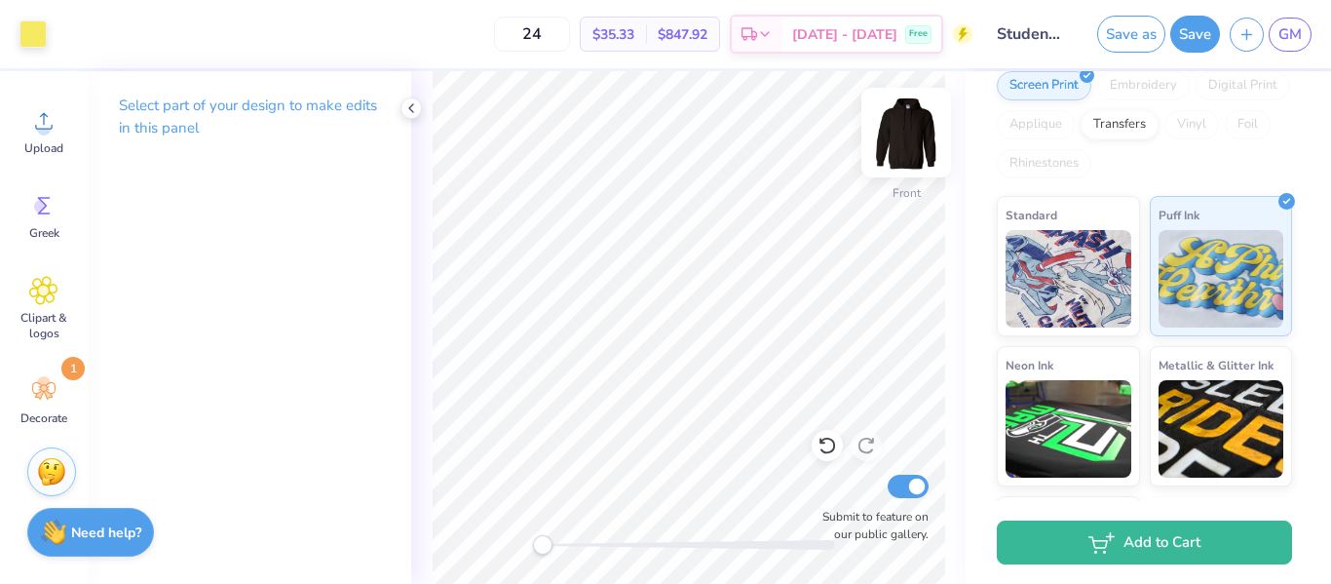
click at [910, 140] on img at bounding box center [906, 133] width 78 height 78
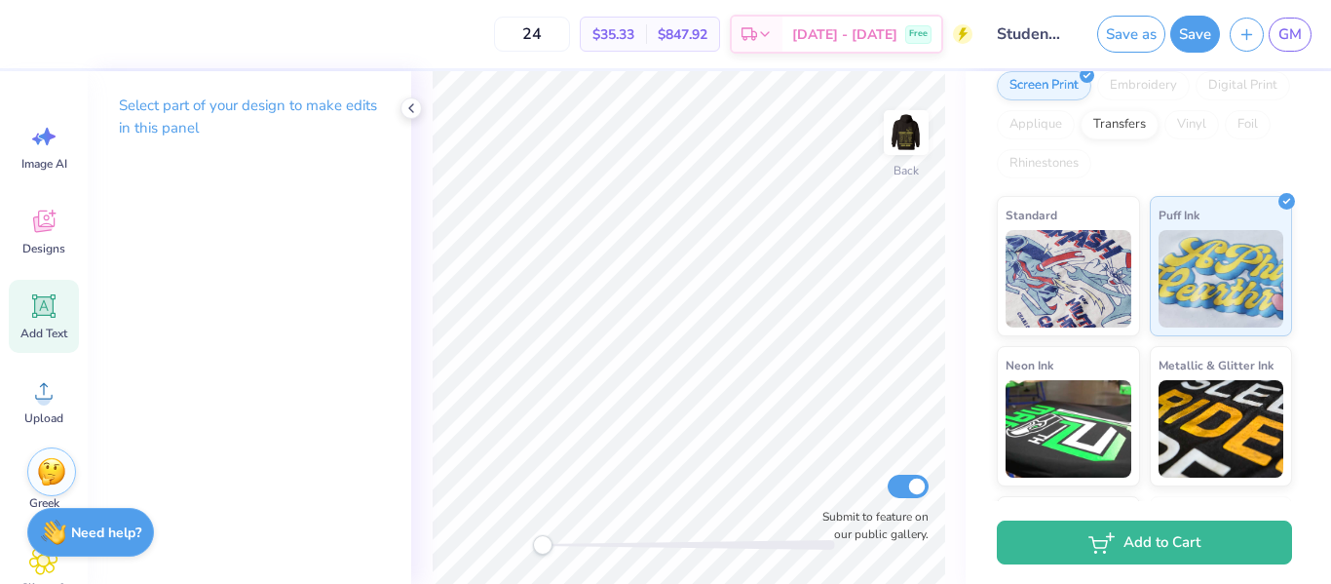
click at [38, 318] on icon at bounding box center [43, 305] width 29 height 29
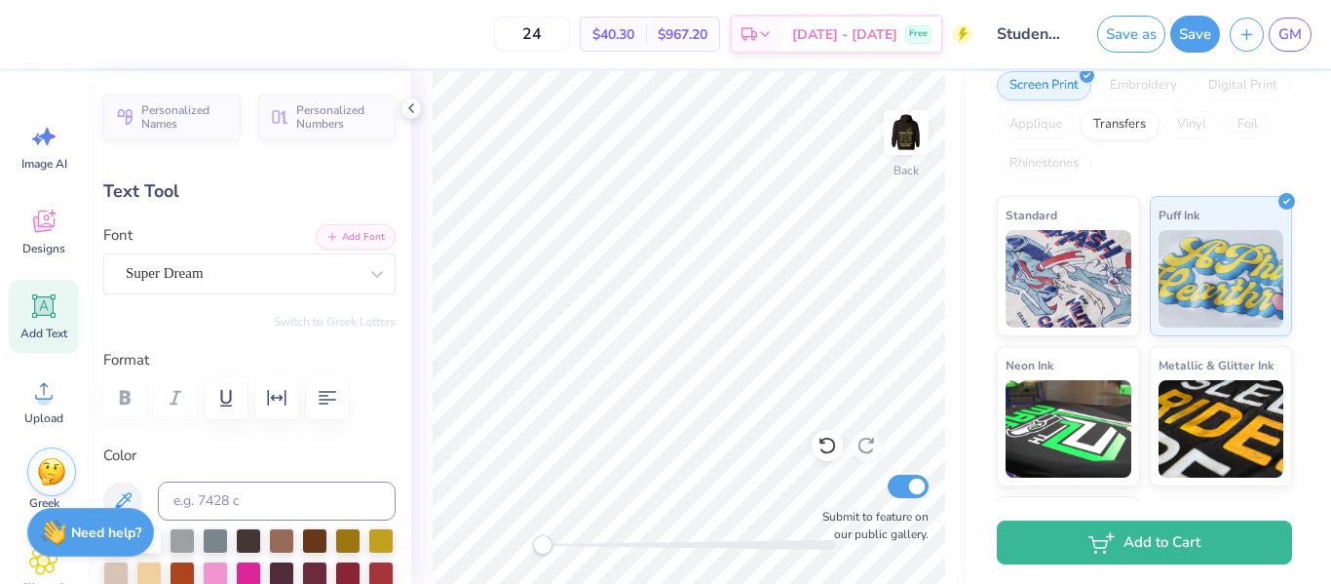
scroll to position [1, 2]
type textarea "Student Council"
click at [238, 261] on div "Super Dream" at bounding box center [242, 273] width 236 height 30
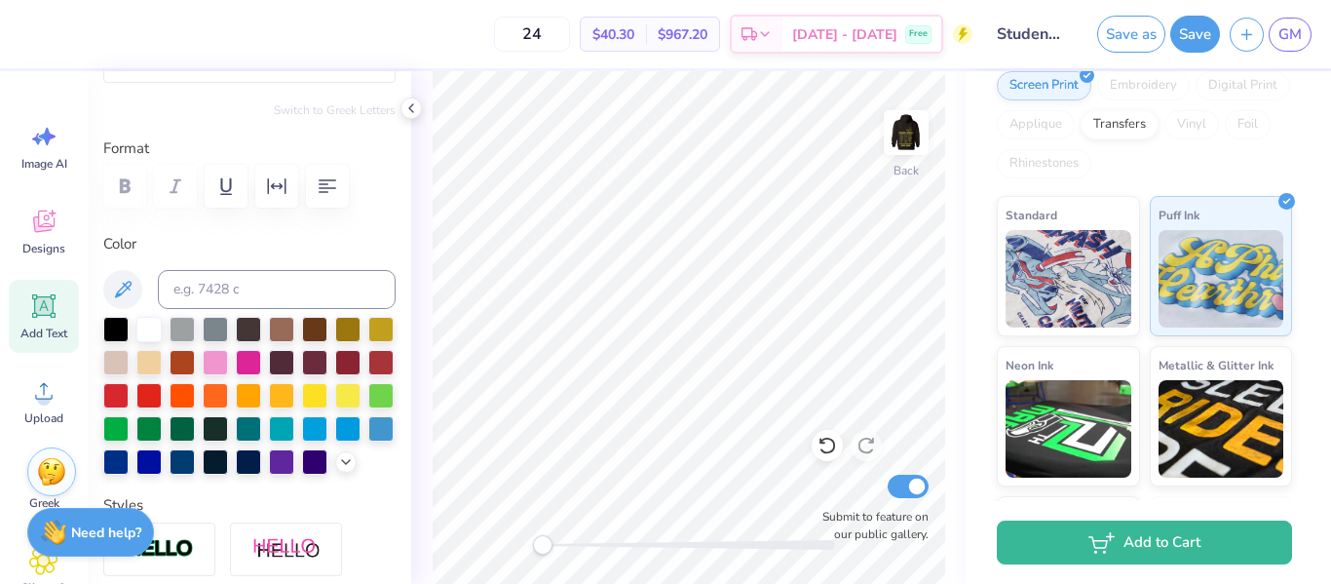
scroll to position [0, 0]
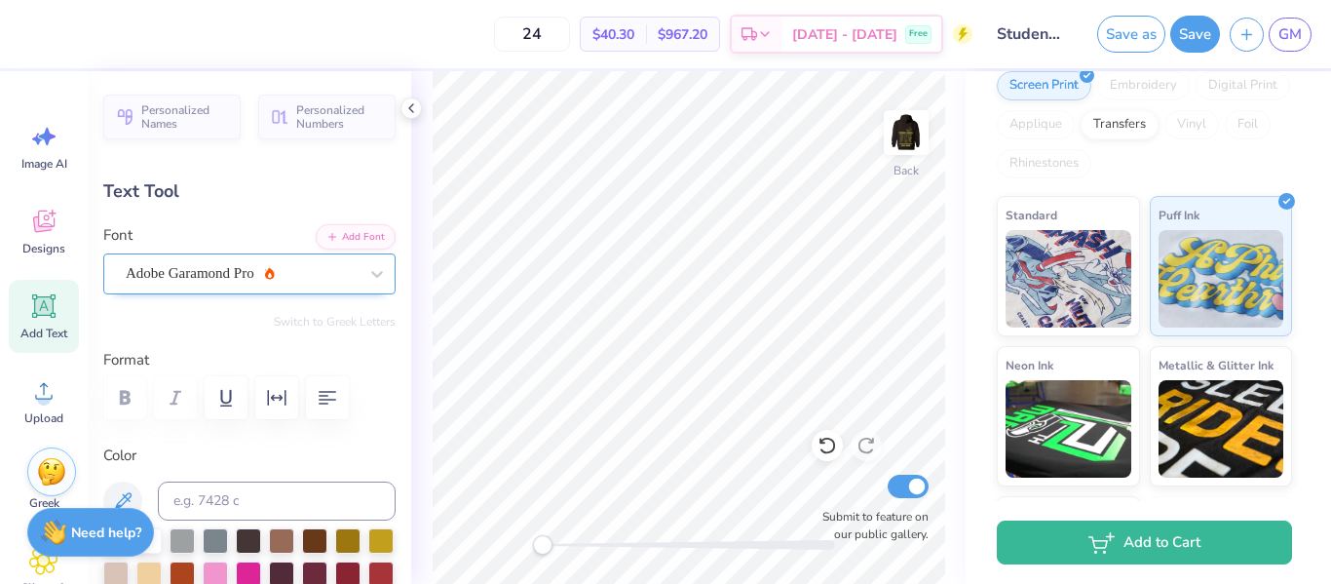
click at [198, 280] on div "Adobe Garamond Pro" at bounding box center [242, 273] width 236 height 30
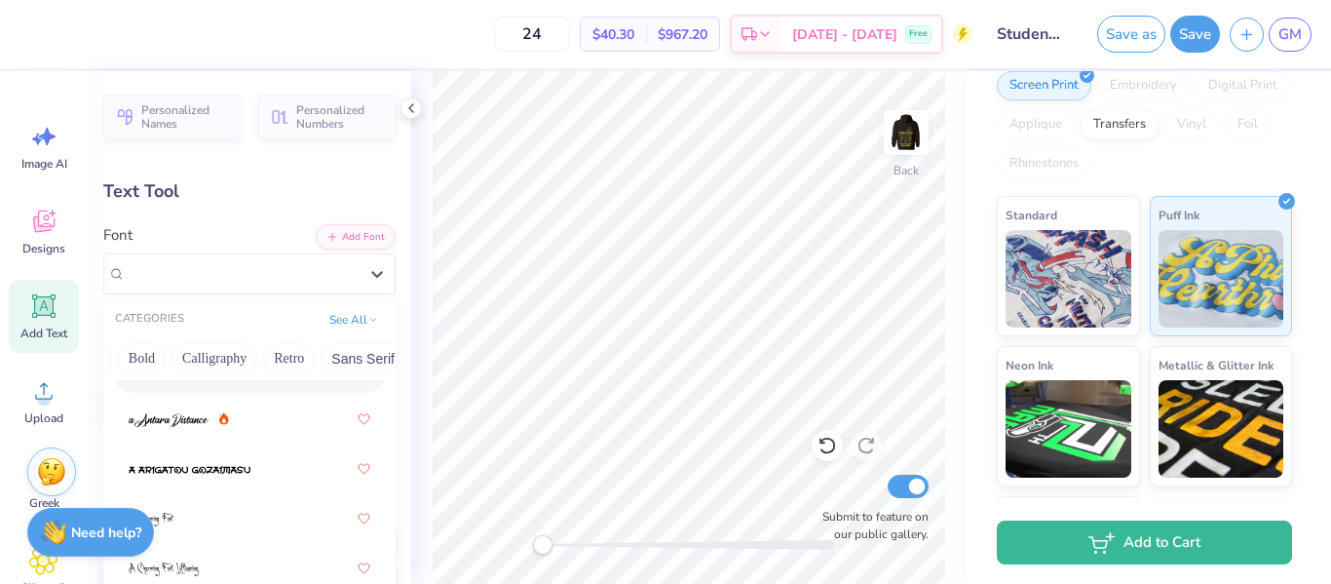
scroll to position [0, 274]
click at [208, 357] on button "Calligraphy" at bounding box center [194, 358] width 86 height 31
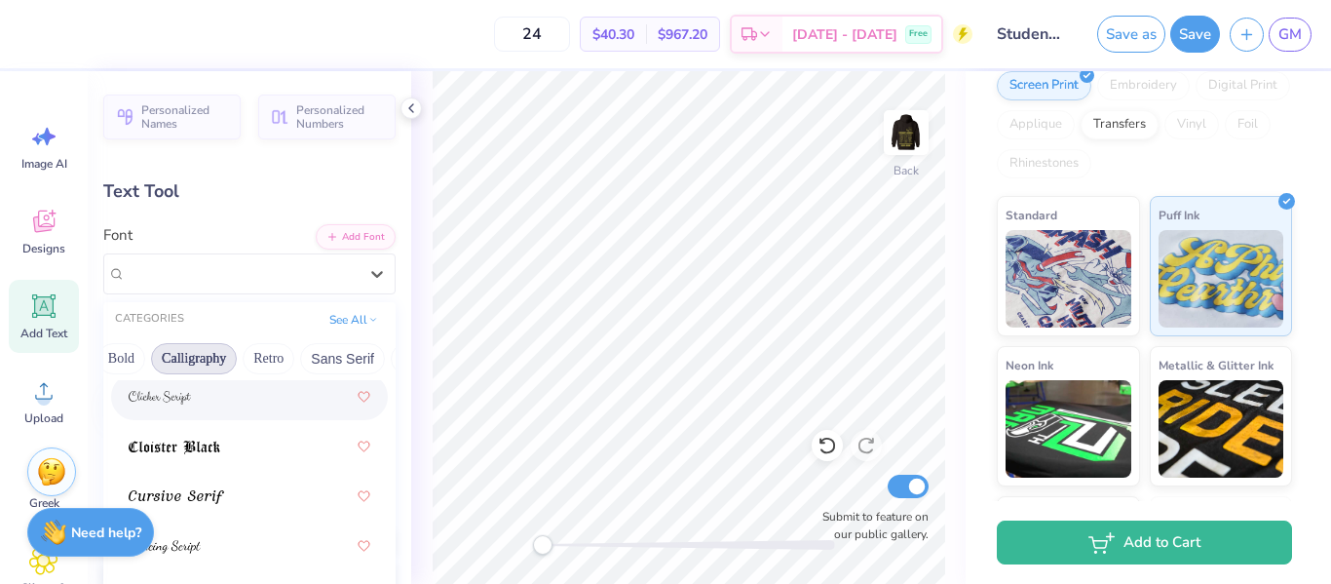
scroll to position [536, 0]
click at [181, 403] on img at bounding box center [160, 397] width 62 height 14
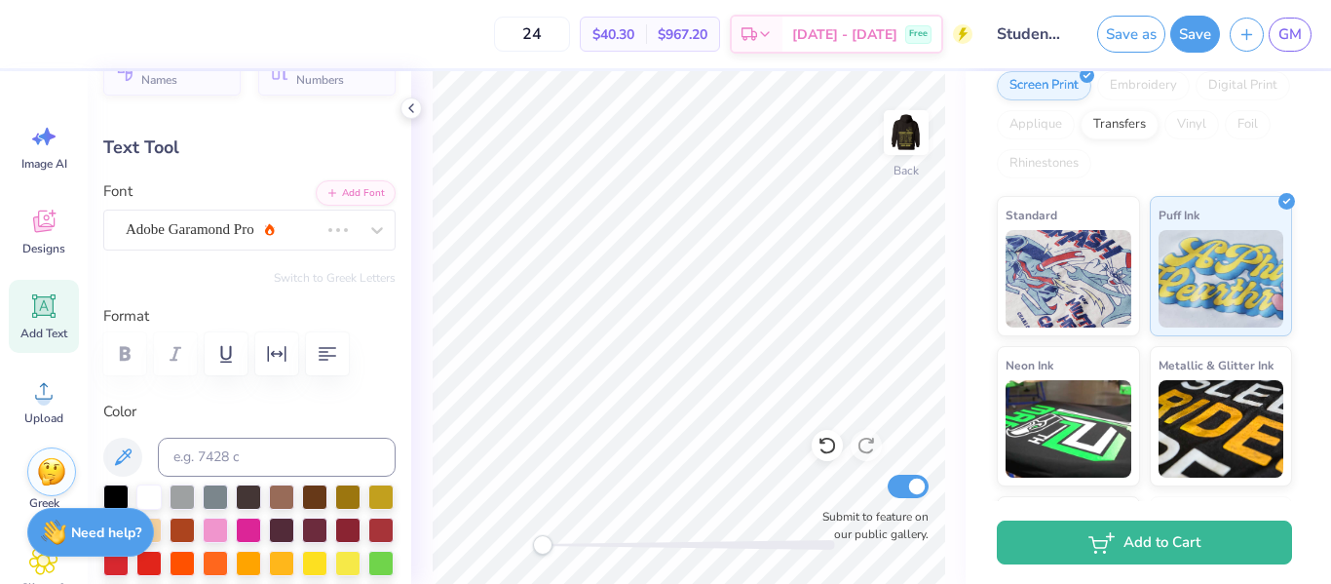
scroll to position [48, 0]
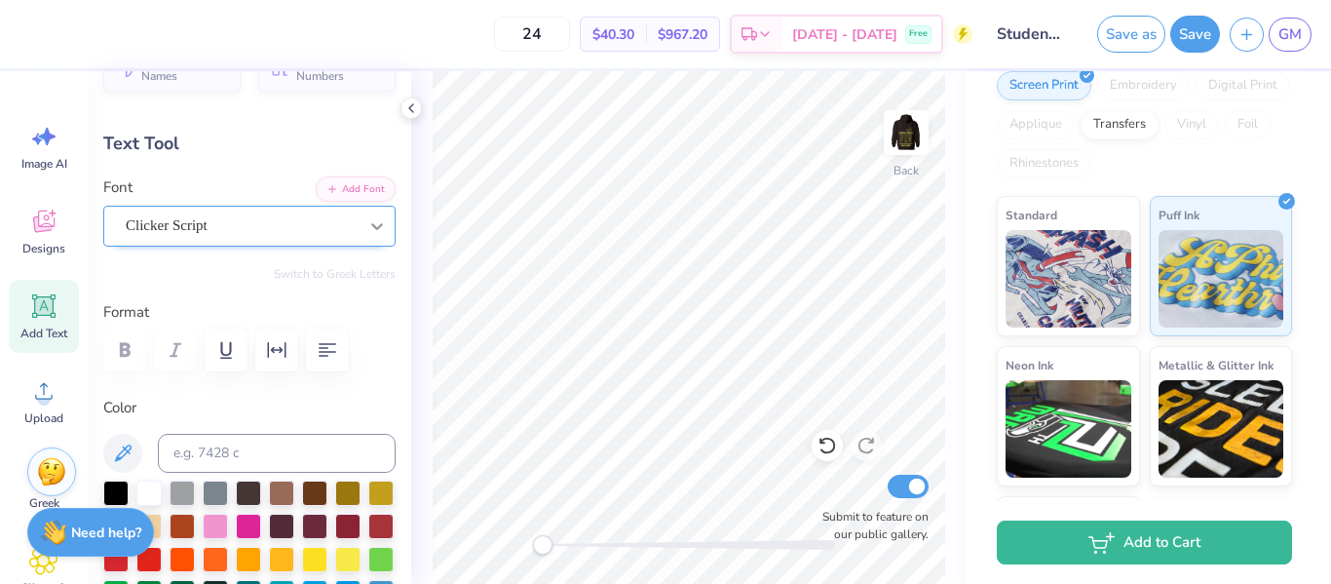
click at [362, 223] on div at bounding box center [376, 225] width 35 height 35
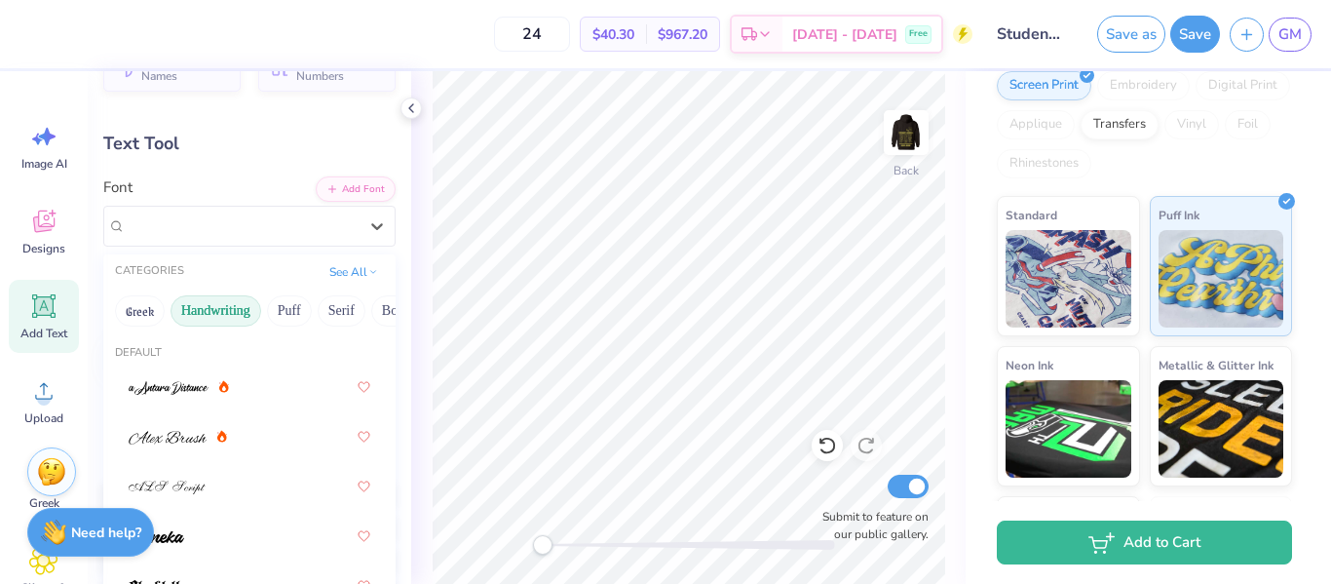
click at [241, 317] on button "Handwriting" at bounding box center [215, 310] width 91 height 31
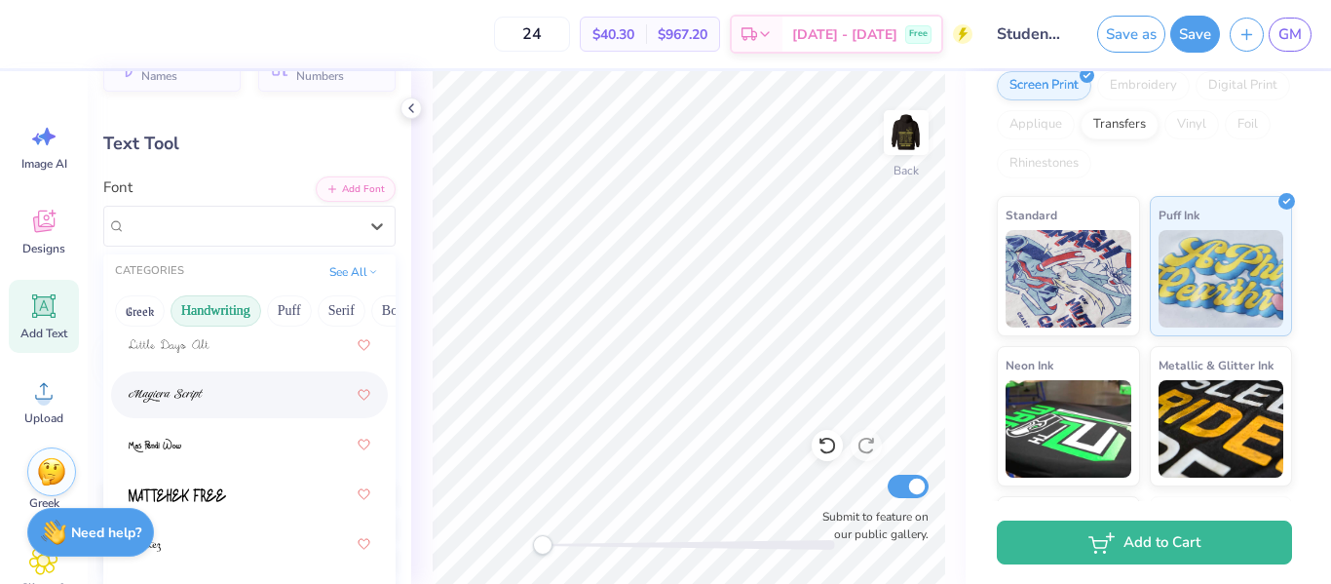
scroll to position [639, 0]
click at [280, 393] on div at bounding box center [250, 393] width 242 height 35
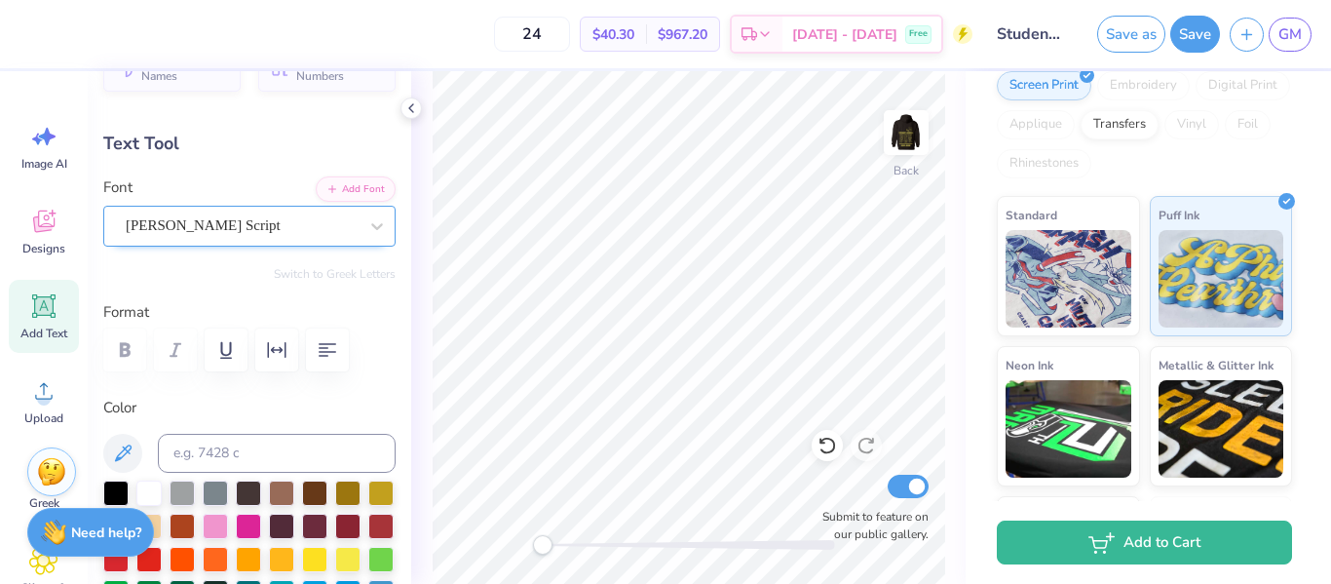
click at [288, 235] on div "Magiera Script" at bounding box center [242, 225] width 236 height 30
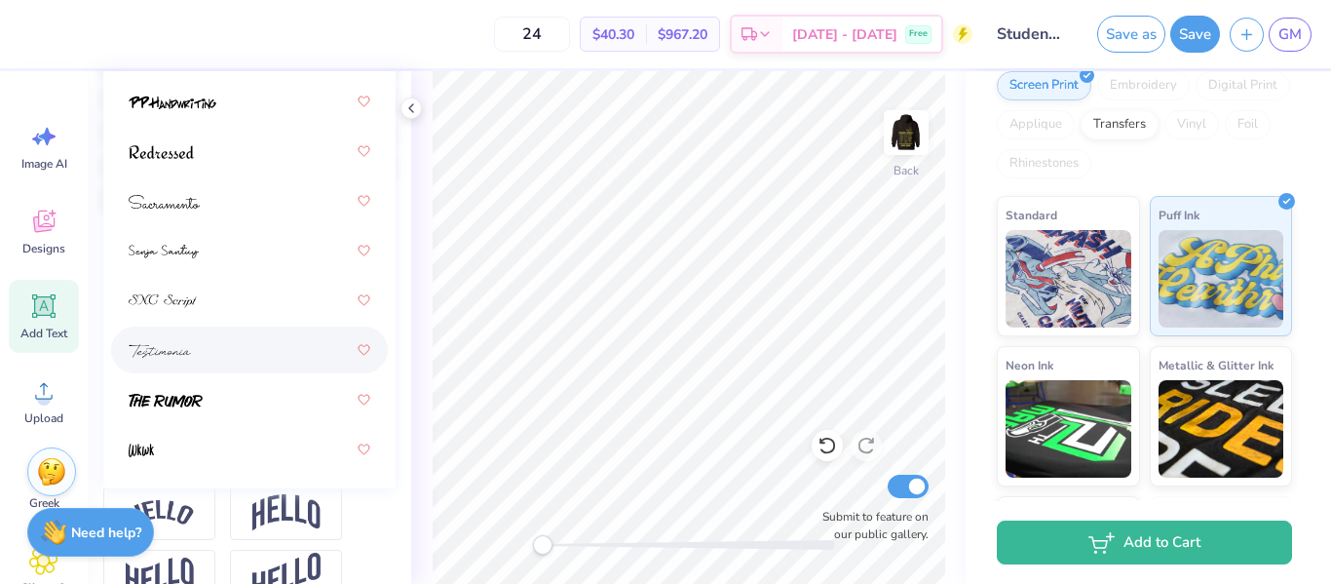
scroll to position [474, 0]
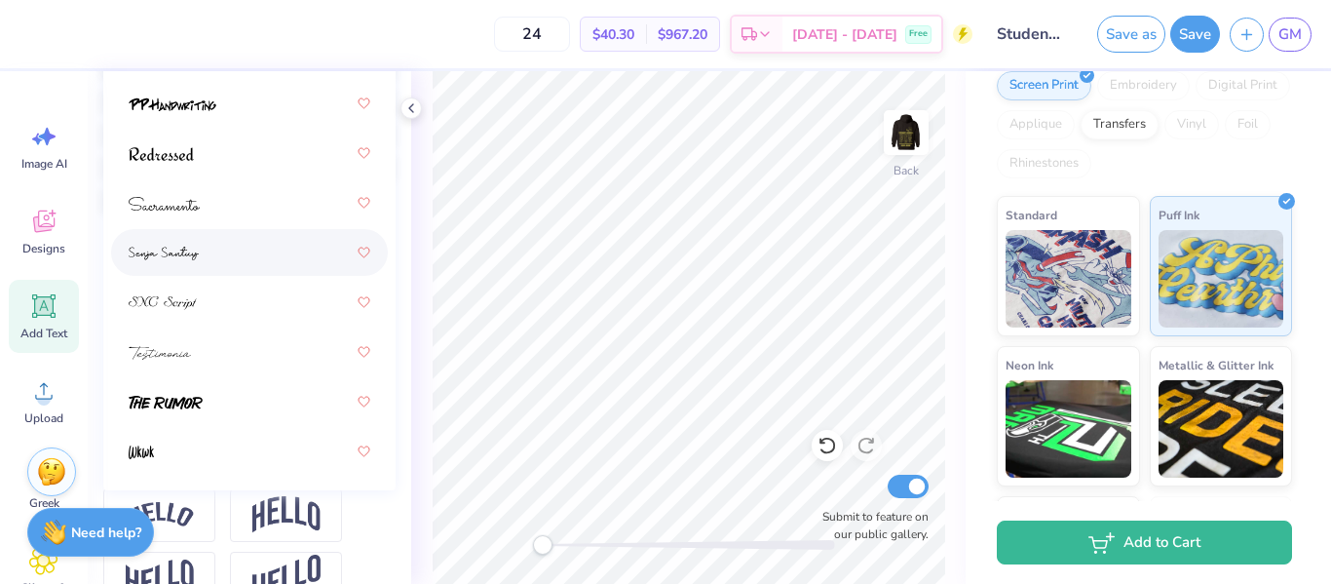
click at [246, 240] on div at bounding box center [250, 252] width 242 height 35
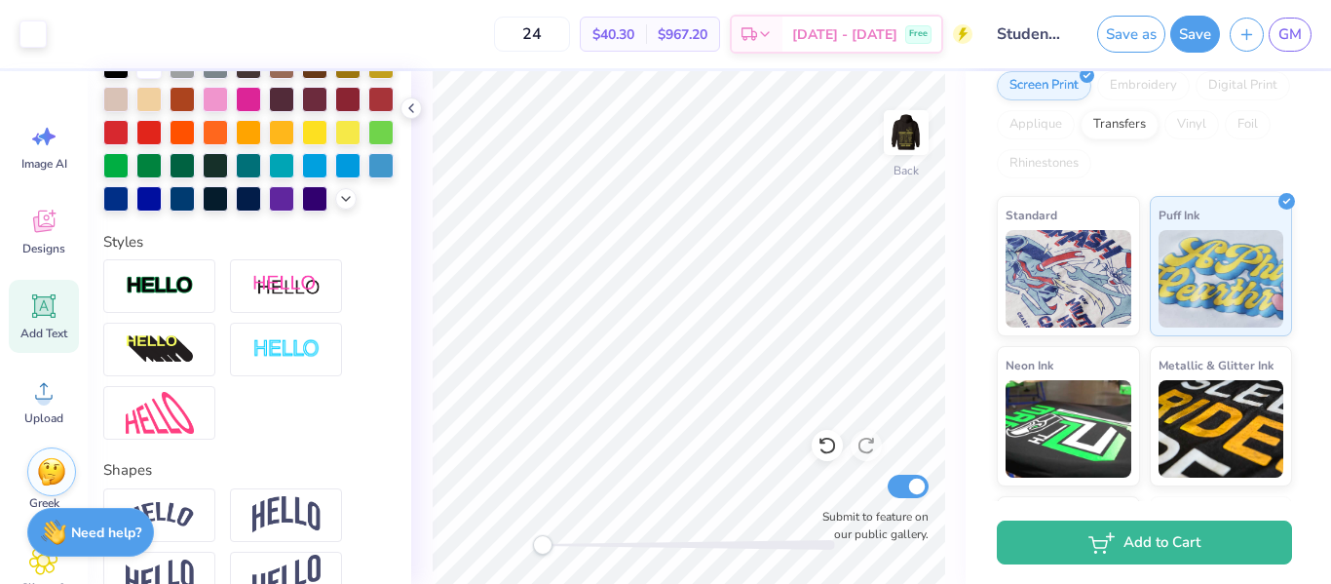
type input "7.66"
type input "5.23"
type input "4.63"
type textarea "Student Council"
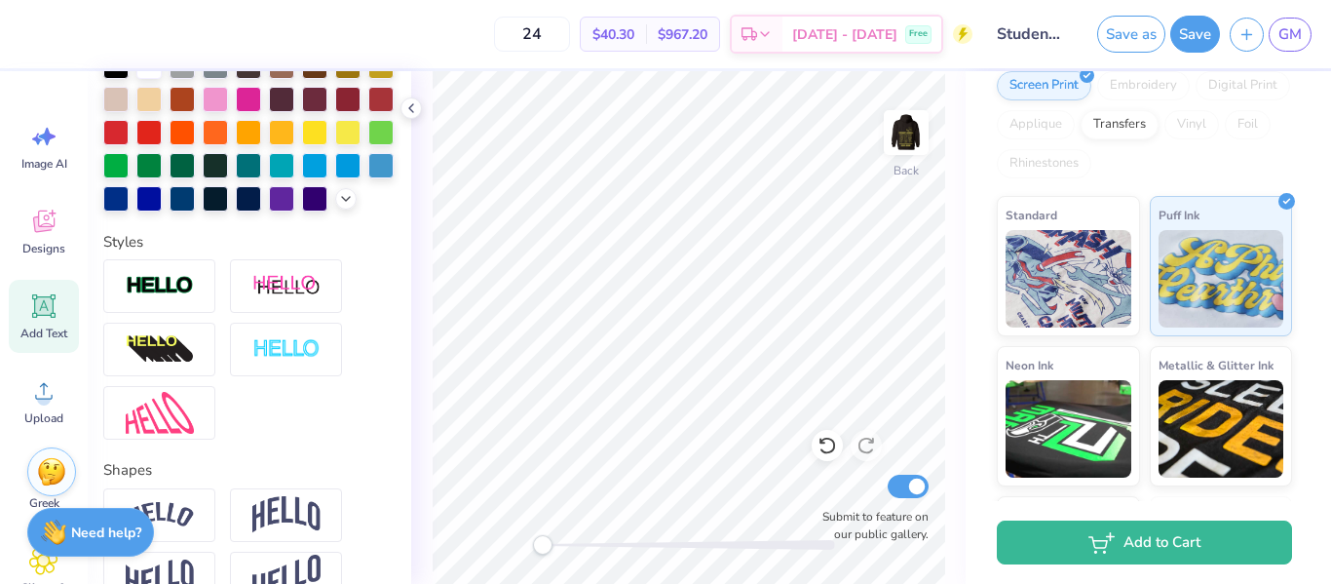
scroll to position [0, 0]
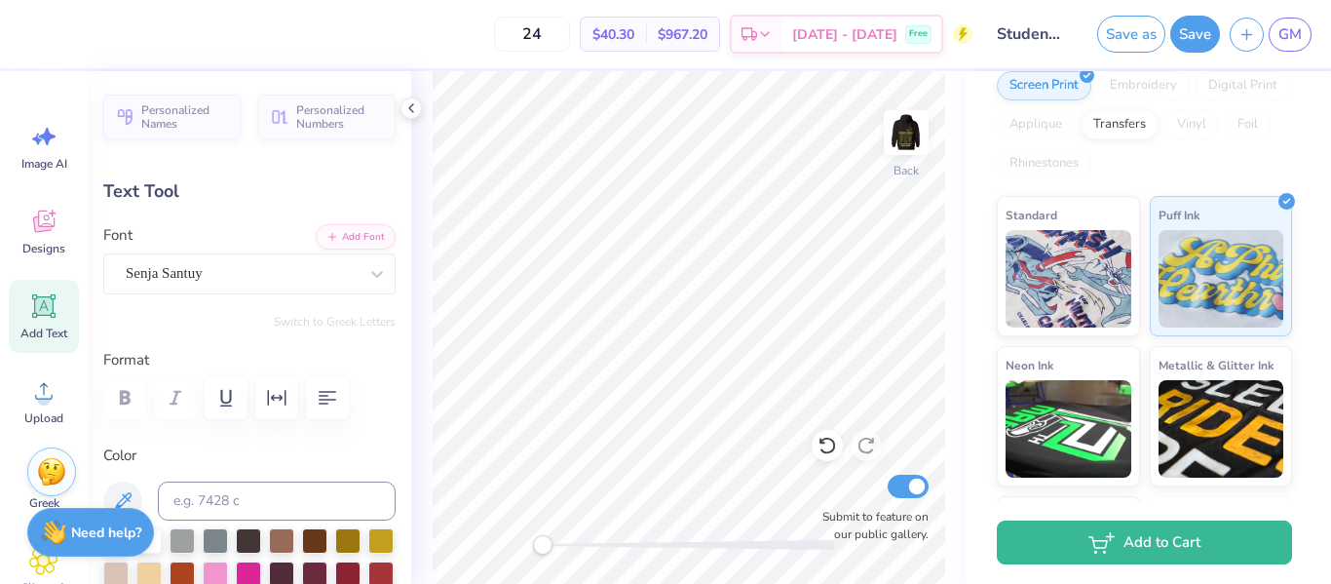
type input "4.50"
type input "2.61"
type input "11.39"
type input "0.0"
type input "4.25"
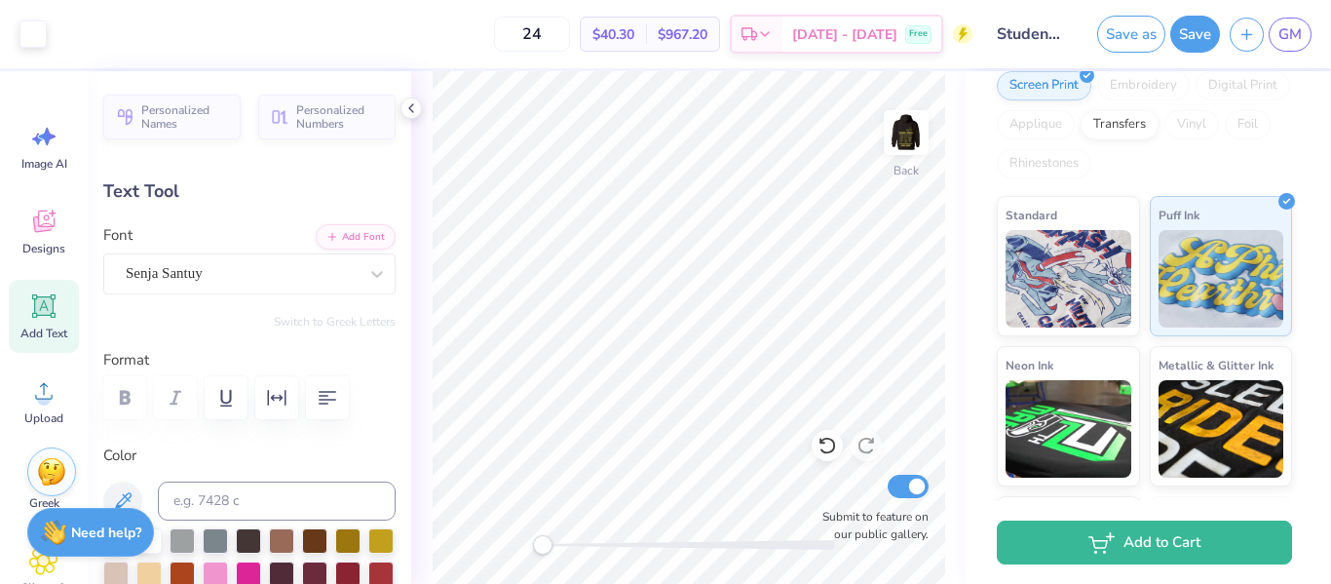
type input "3.01"
type input "10.34"
type input "0.0"
click at [889, 151] on img at bounding box center [906, 133] width 78 height 78
click at [909, 118] on img at bounding box center [906, 133] width 78 height 78
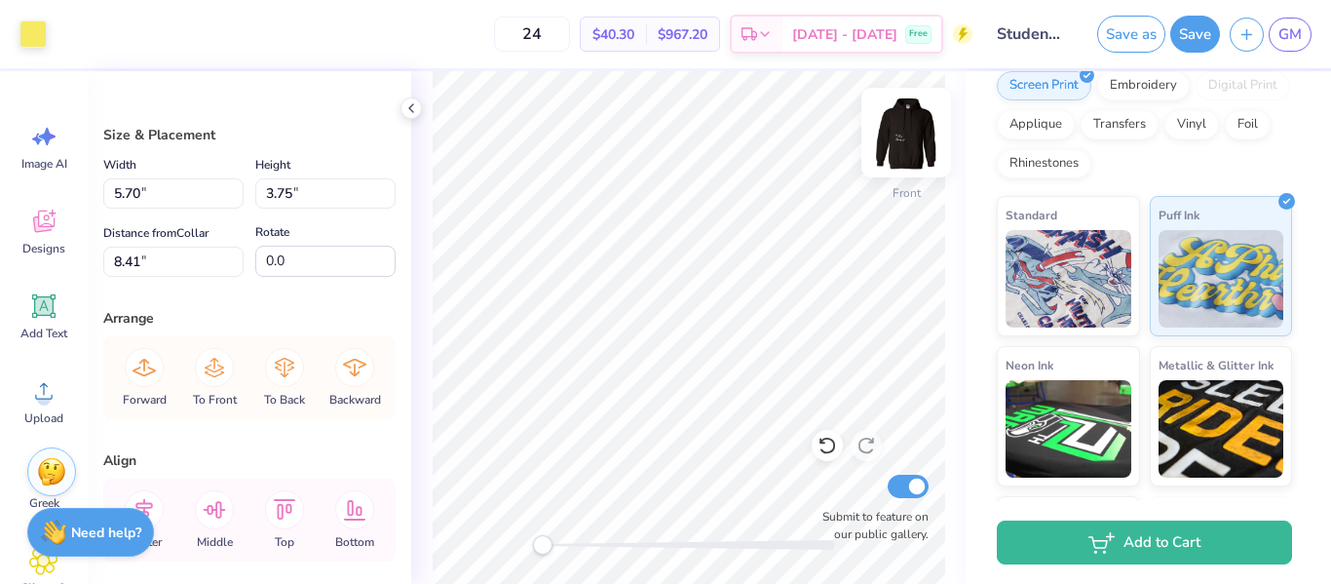
type input "8.41"
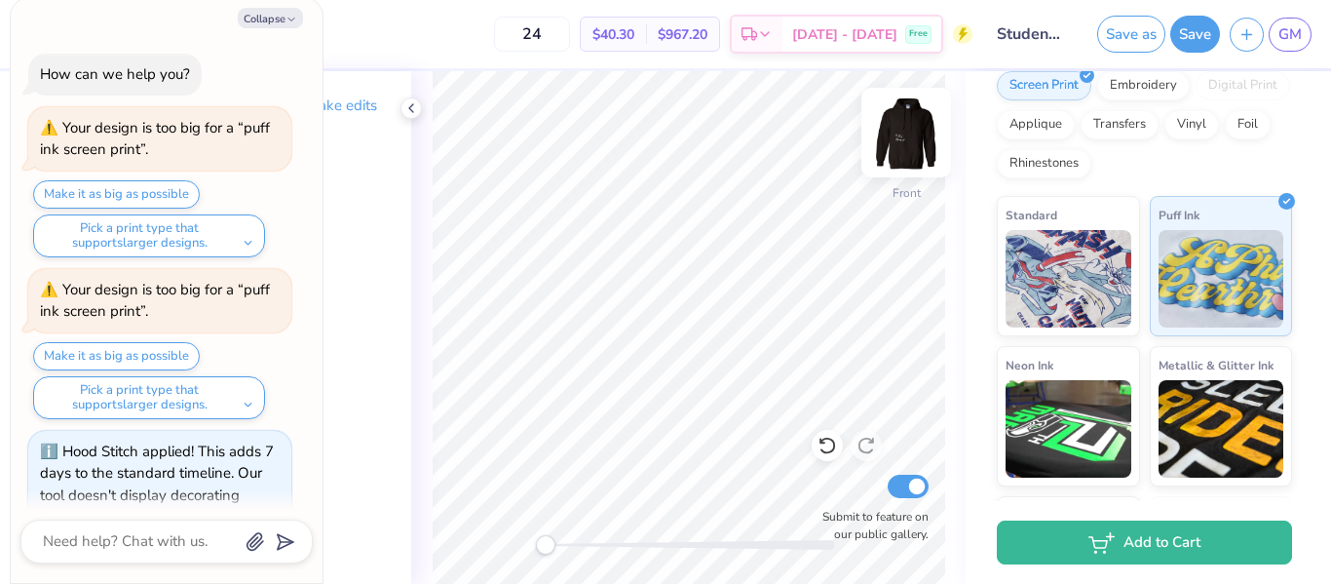
scroll to position [297, 0]
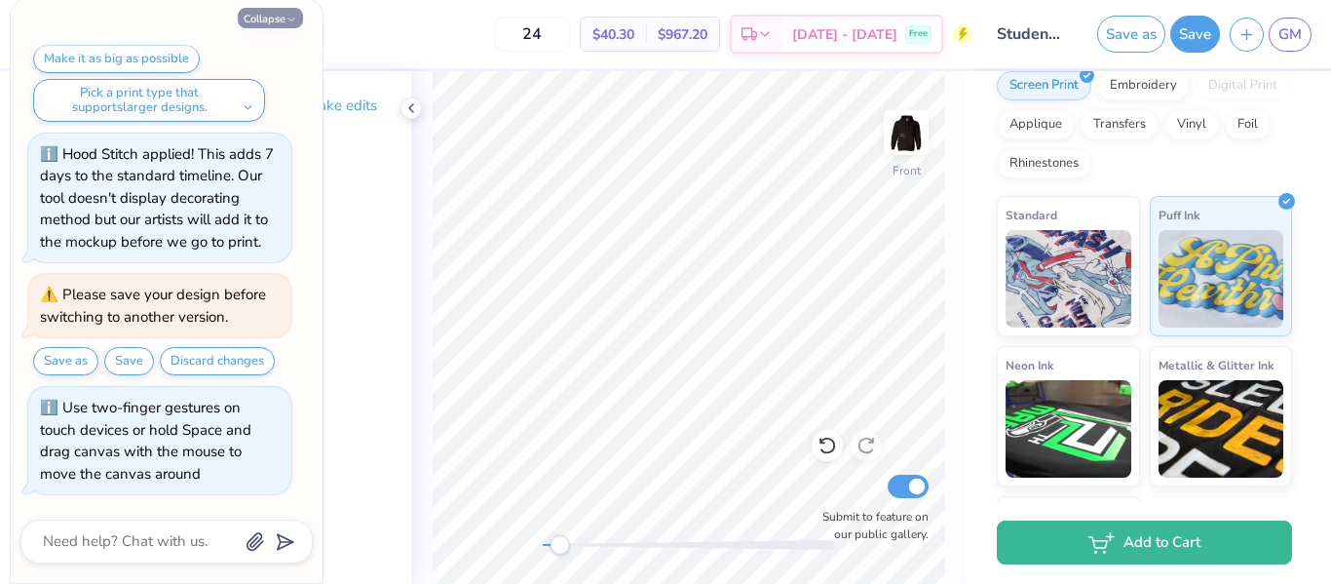
click at [261, 18] on button "Collapse" at bounding box center [270, 18] width 65 height 20
type textarea "x"
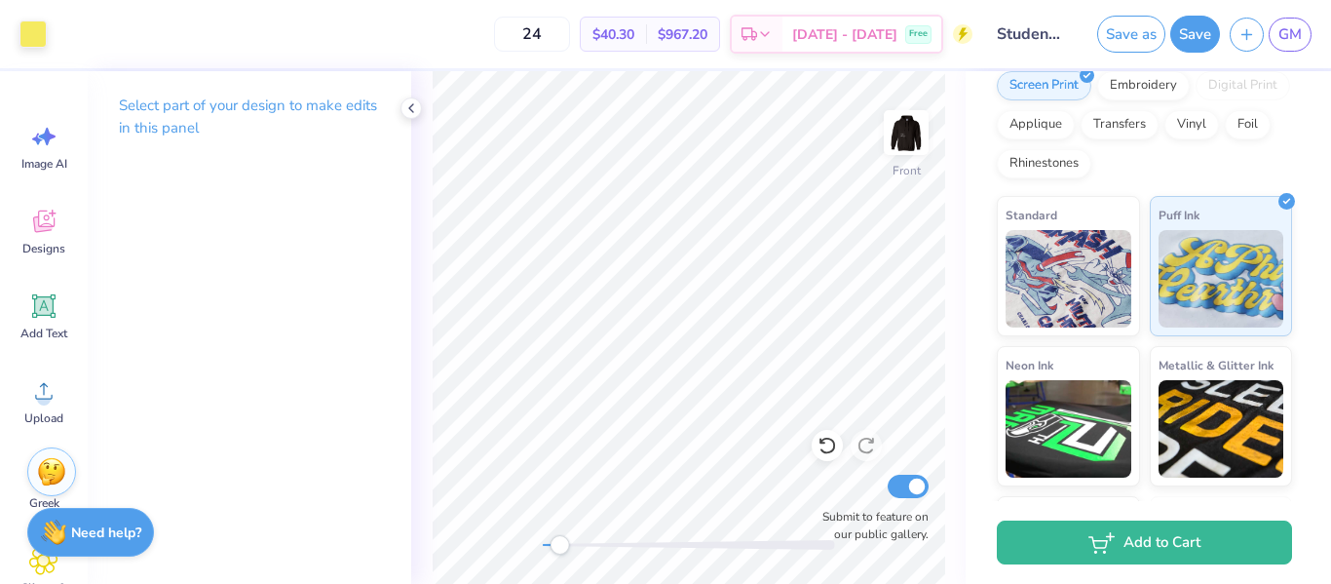
click at [821, 538] on div "Front Submit to feature on our public gallery." at bounding box center [688, 327] width 554 height 512
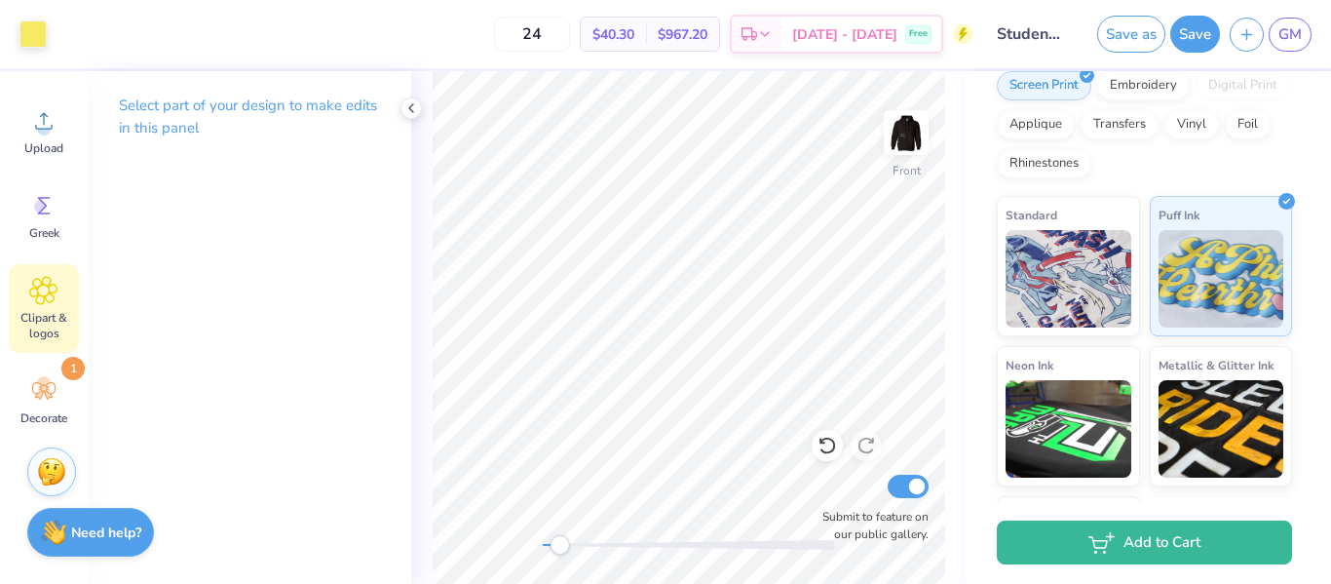
scroll to position [0, 0]
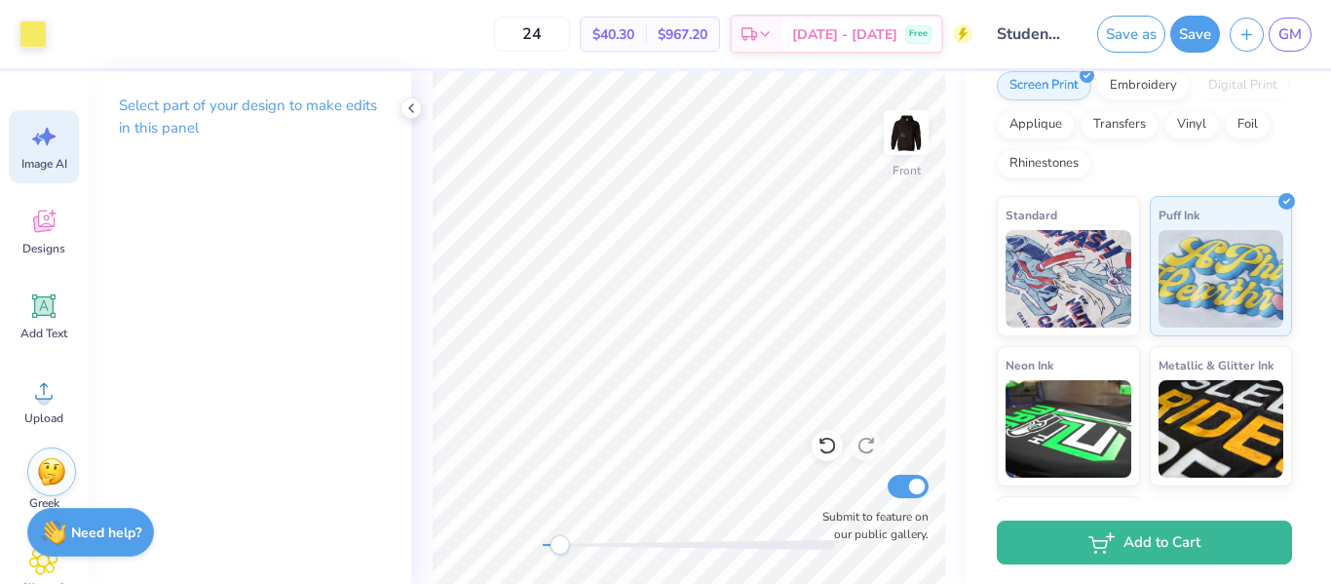
click at [54, 143] on icon at bounding box center [43, 136] width 29 height 29
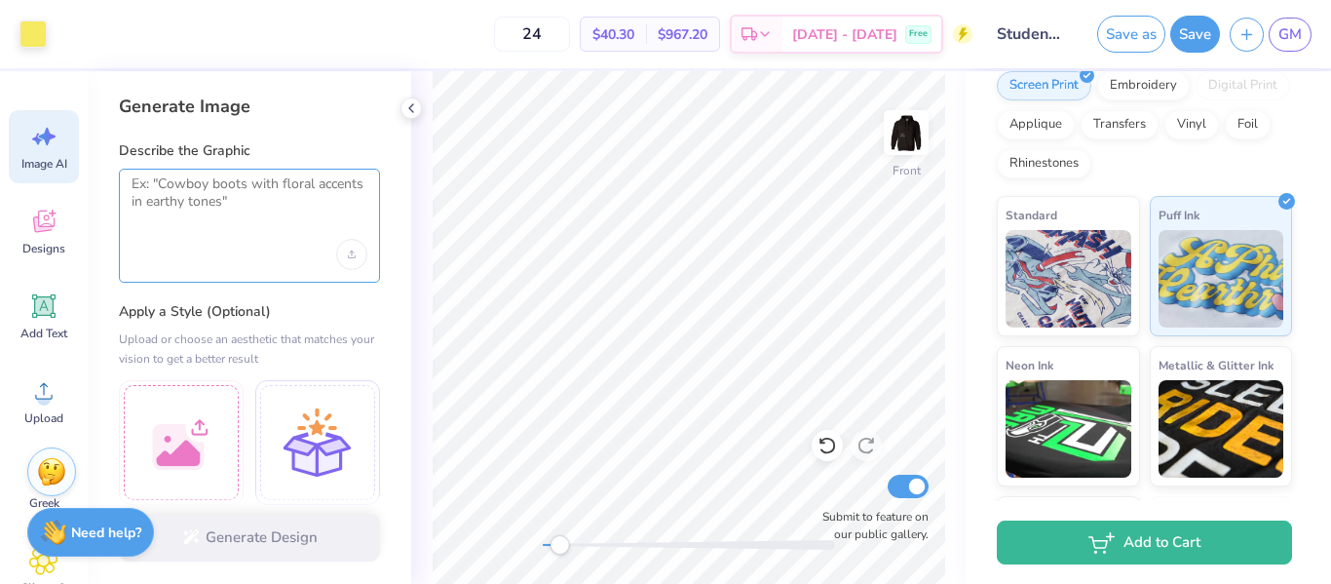
click at [239, 194] on textarea at bounding box center [250, 199] width 236 height 49
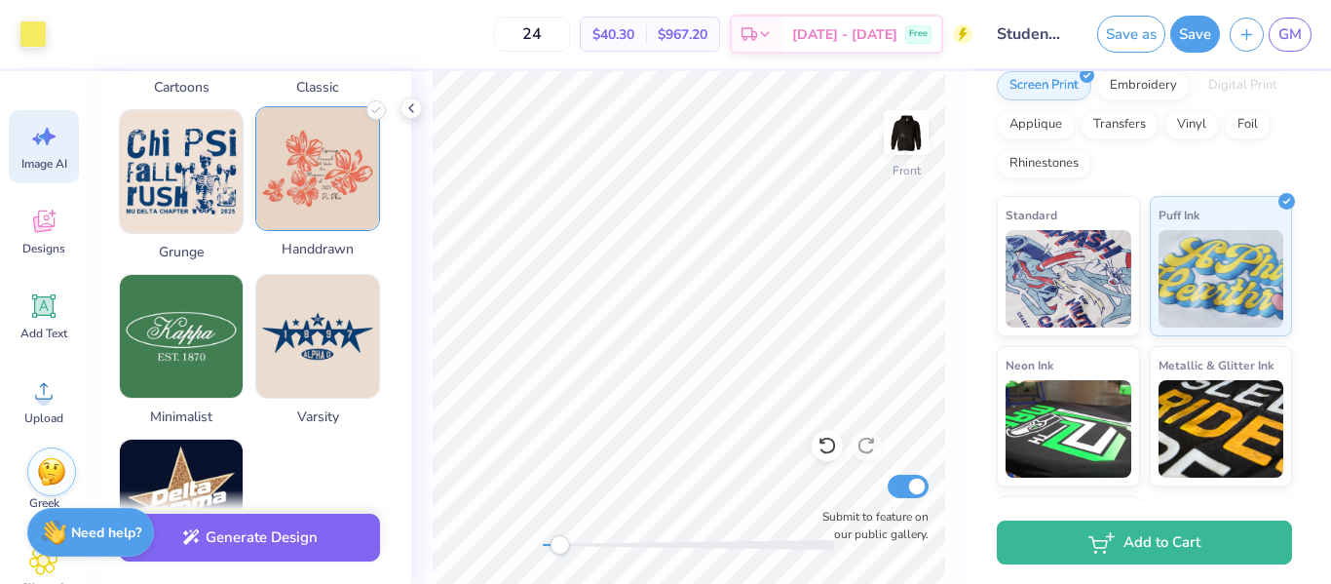
scroll to position [926, 0]
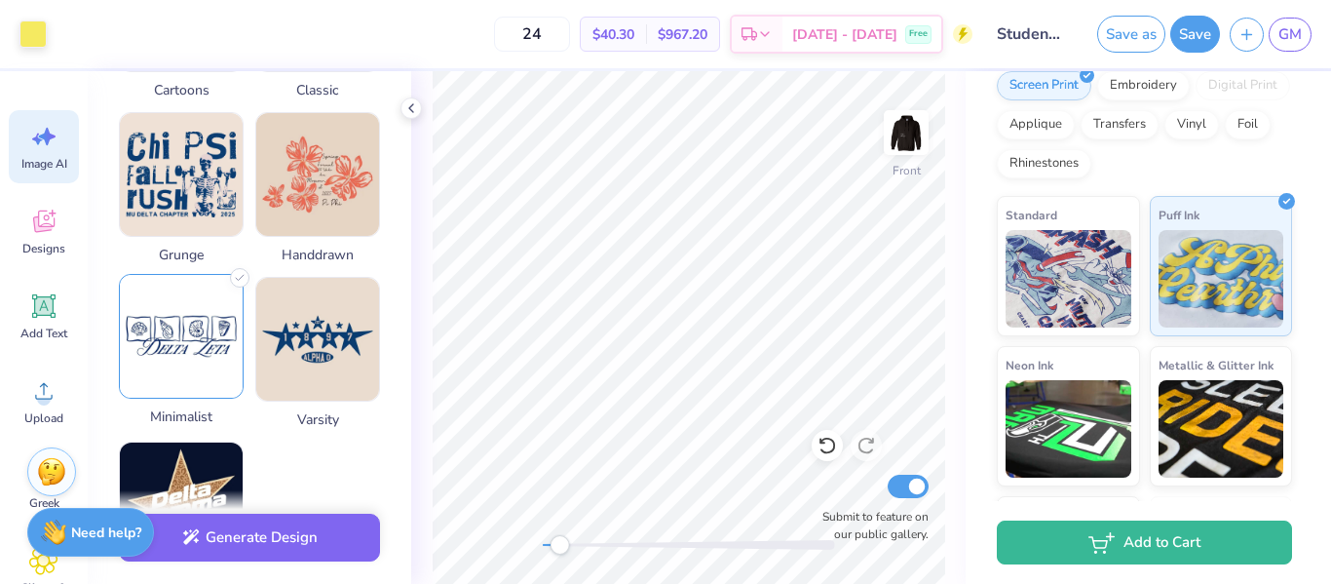
type textarea "create a border that is a simple rope"
click at [186, 364] on img at bounding box center [181, 336] width 123 height 123
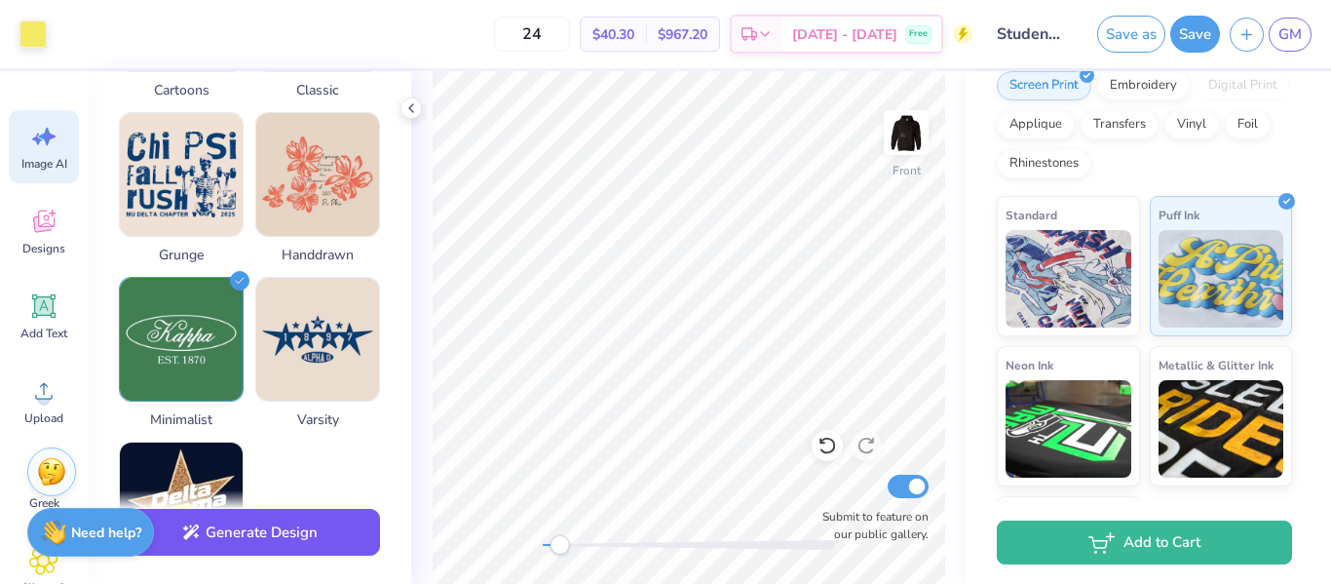
click at [284, 528] on button "Generate Design" at bounding box center [249, 533] width 261 height 48
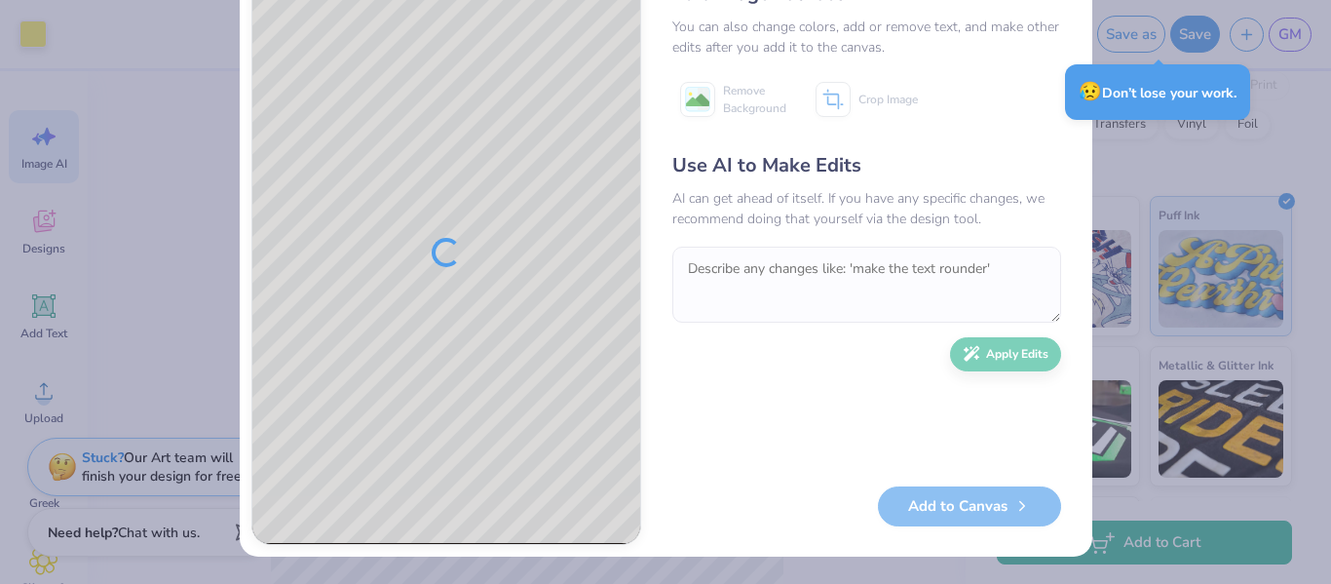
scroll to position [72, 0]
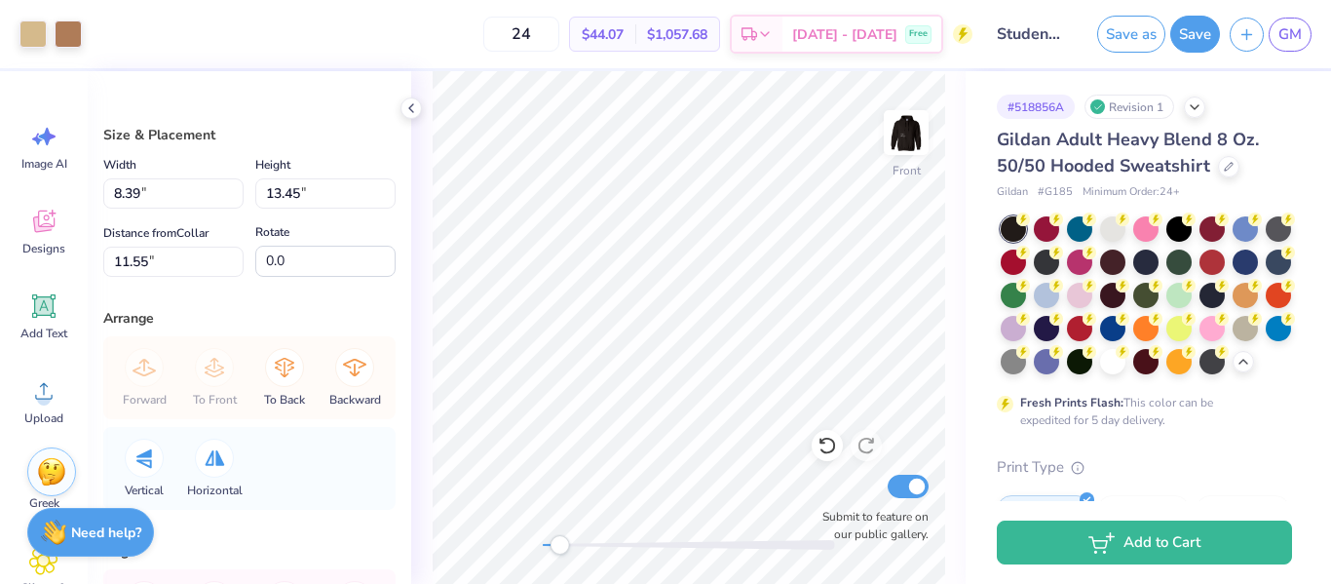
scroll to position [424, 0]
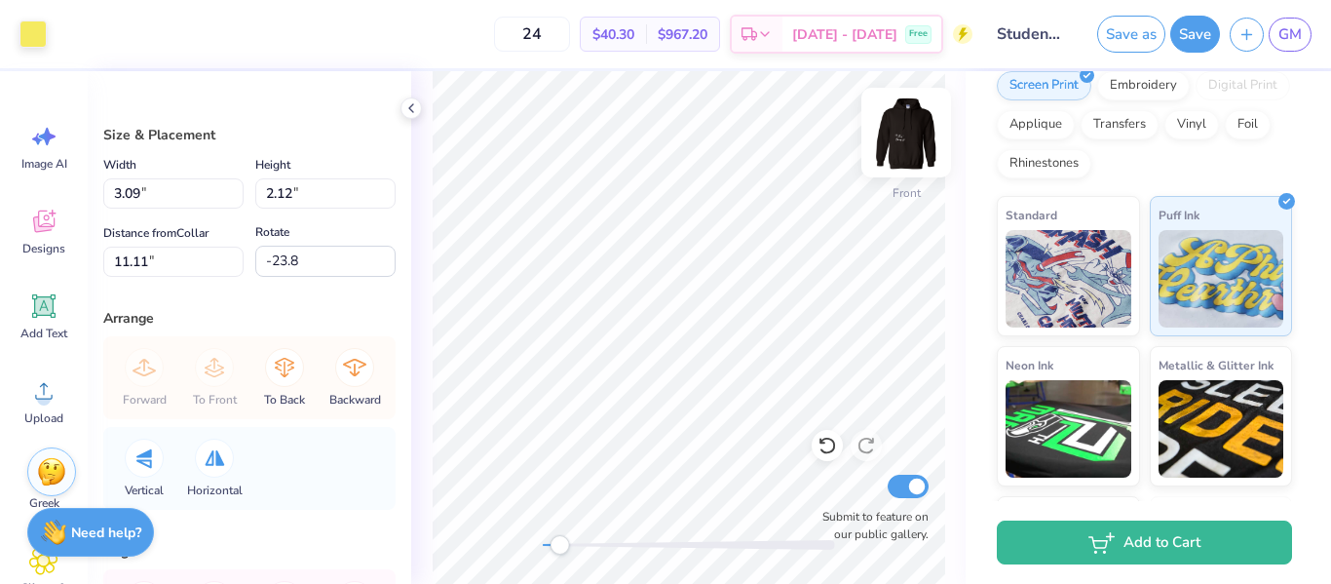
type input "-23.8"
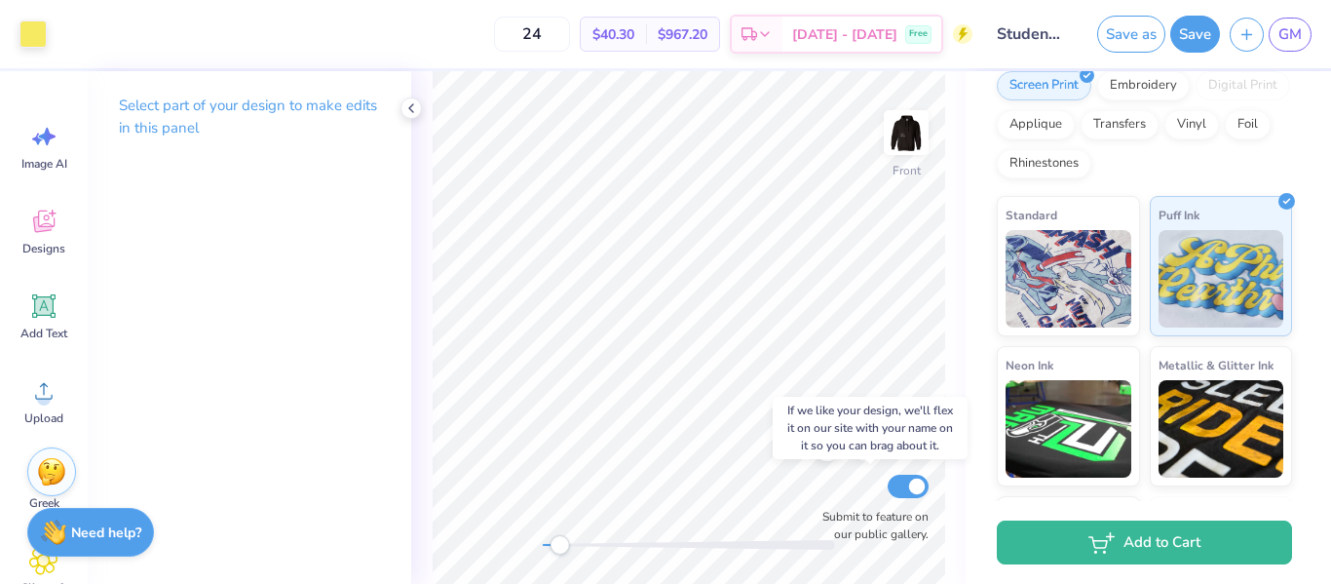
click at [870, 489] on div "Front Submit to feature on our public gallery." at bounding box center [688, 327] width 554 height 512
click at [822, 482] on div "Front Submit to feature on our public gallery." at bounding box center [688, 327] width 554 height 512
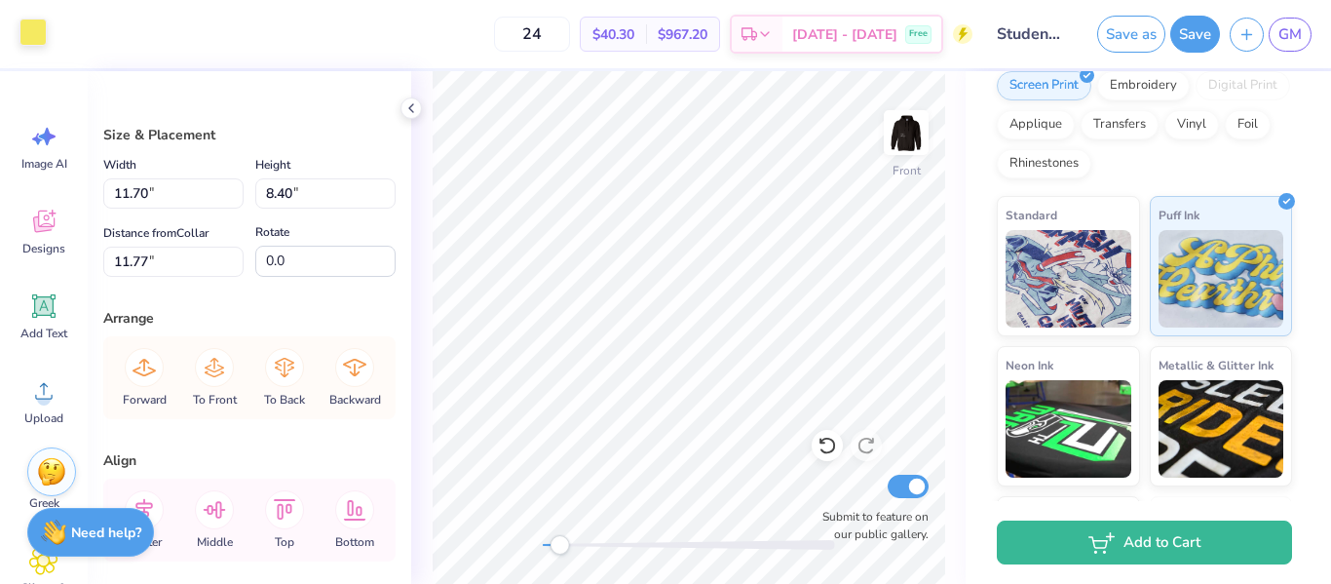
click at [23, 39] on div at bounding box center [32, 32] width 27 height 27
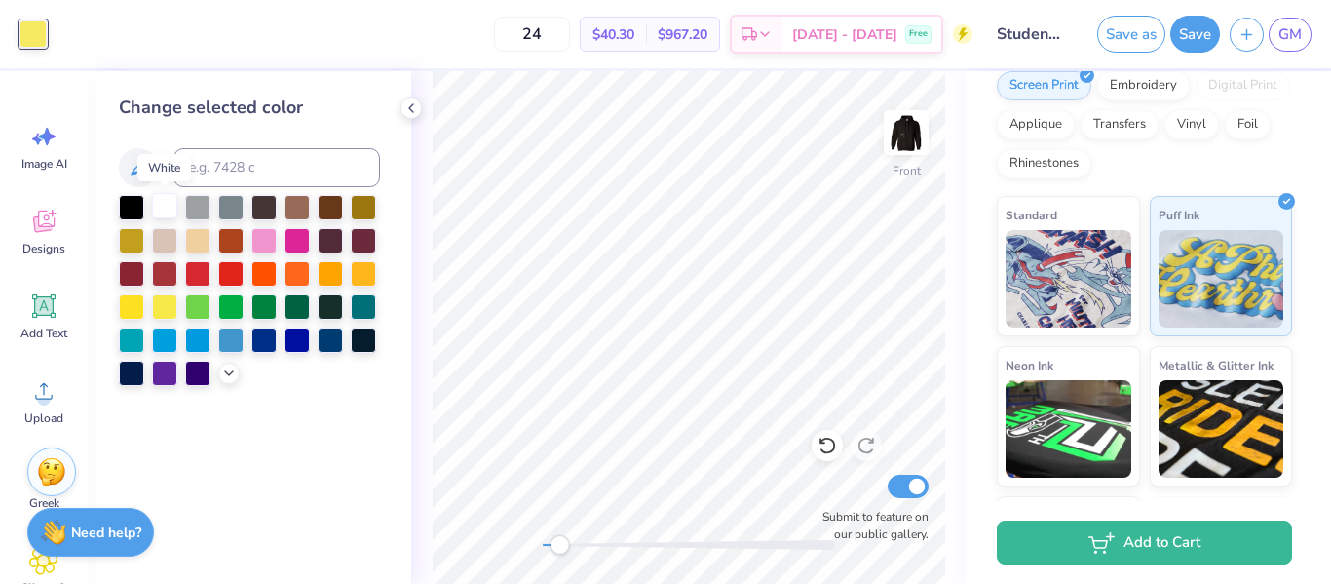
click at [162, 214] on div at bounding box center [164, 205] width 25 height 25
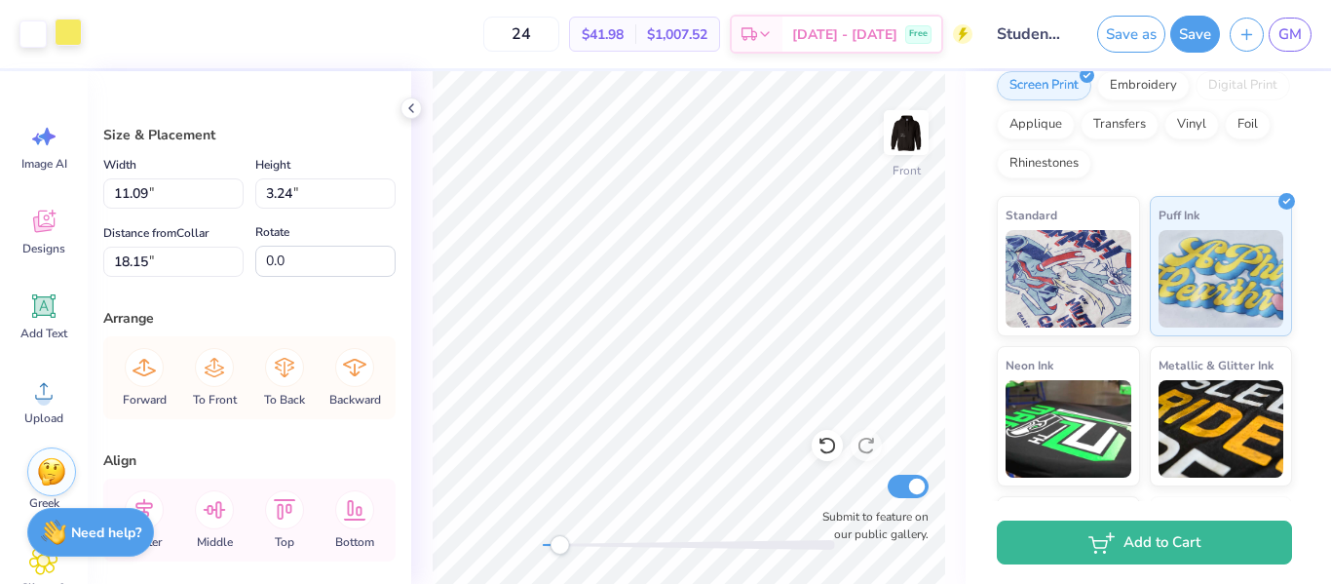
click at [71, 22] on div at bounding box center [68, 32] width 27 height 27
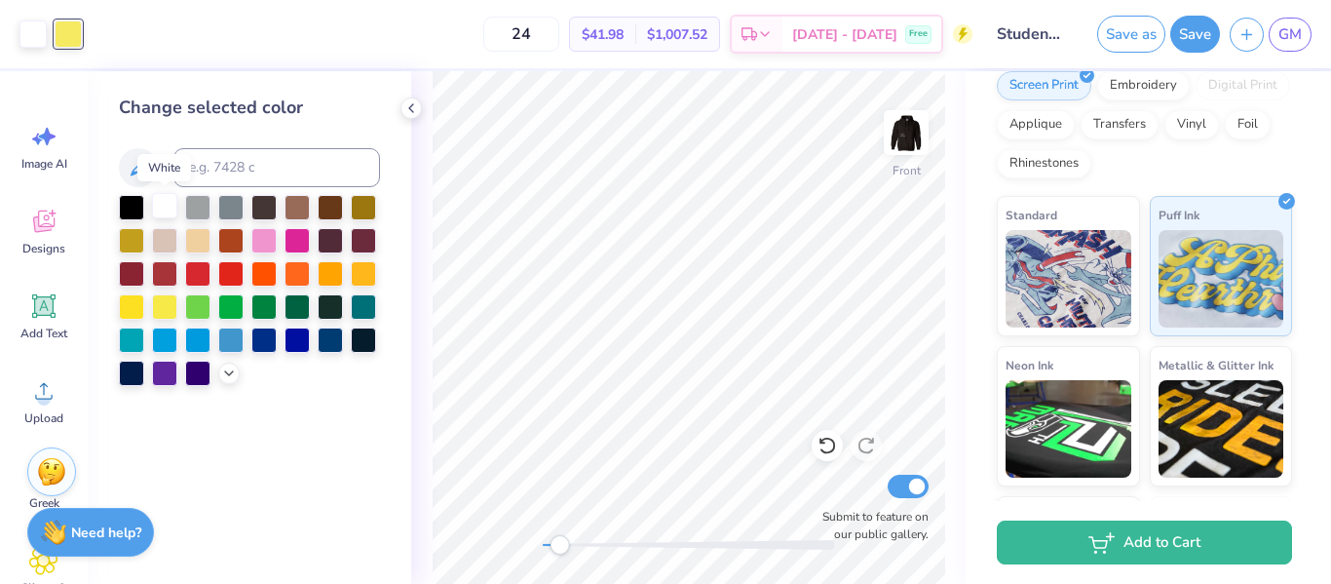
click at [161, 211] on div at bounding box center [164, 205] width 25 height 25
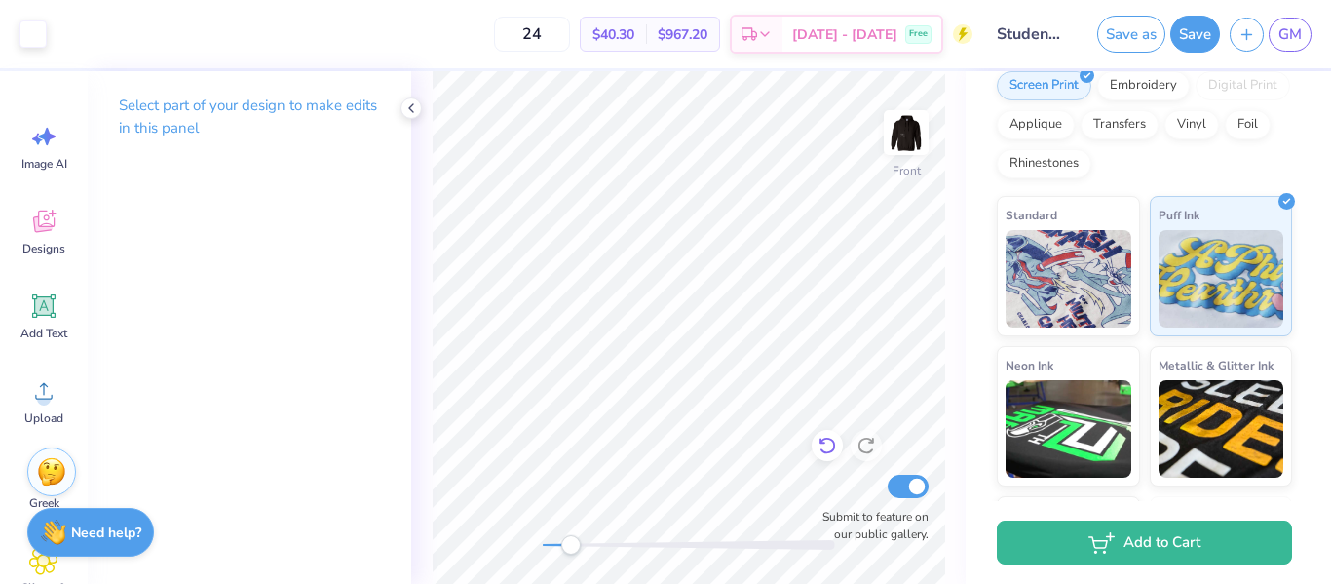
click at [833, 448] on div "Front Submit to feature on our public gallery." at bounding box center [688, 327] width 554 height 512
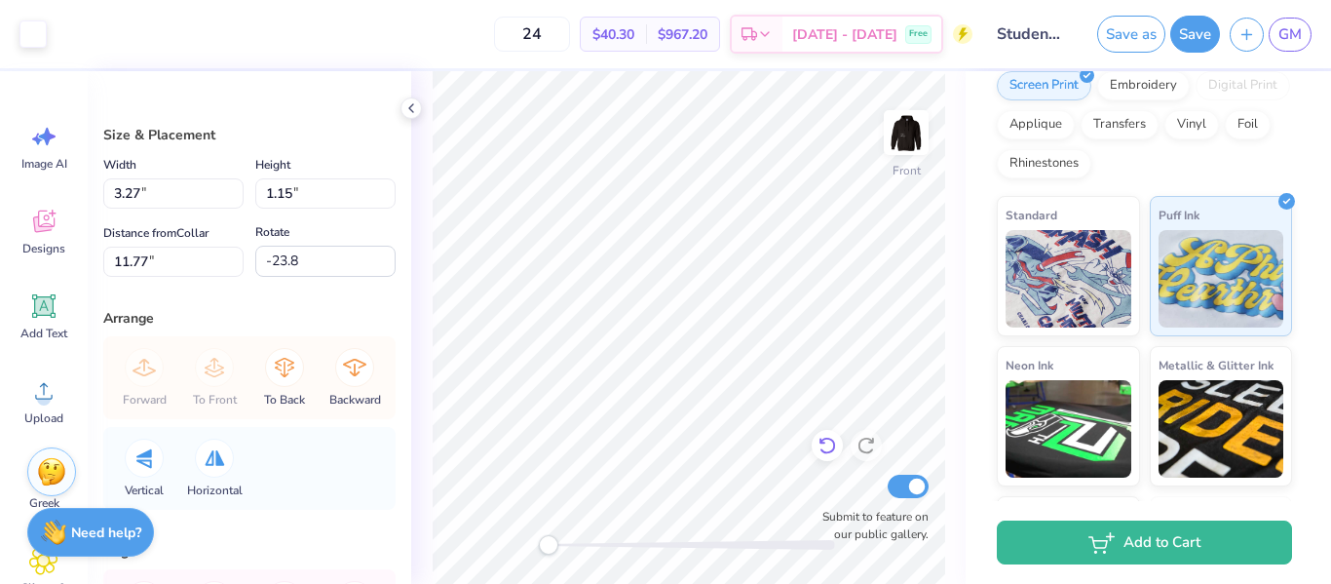
type input "-22.8"
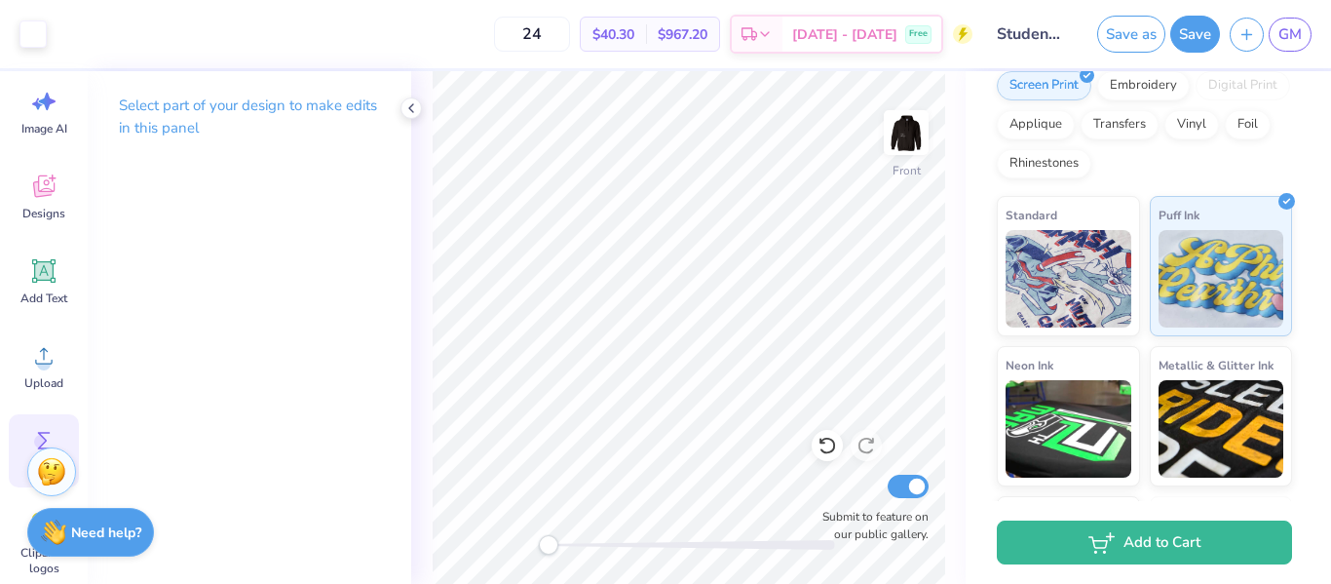
scroll to position [24, 0]
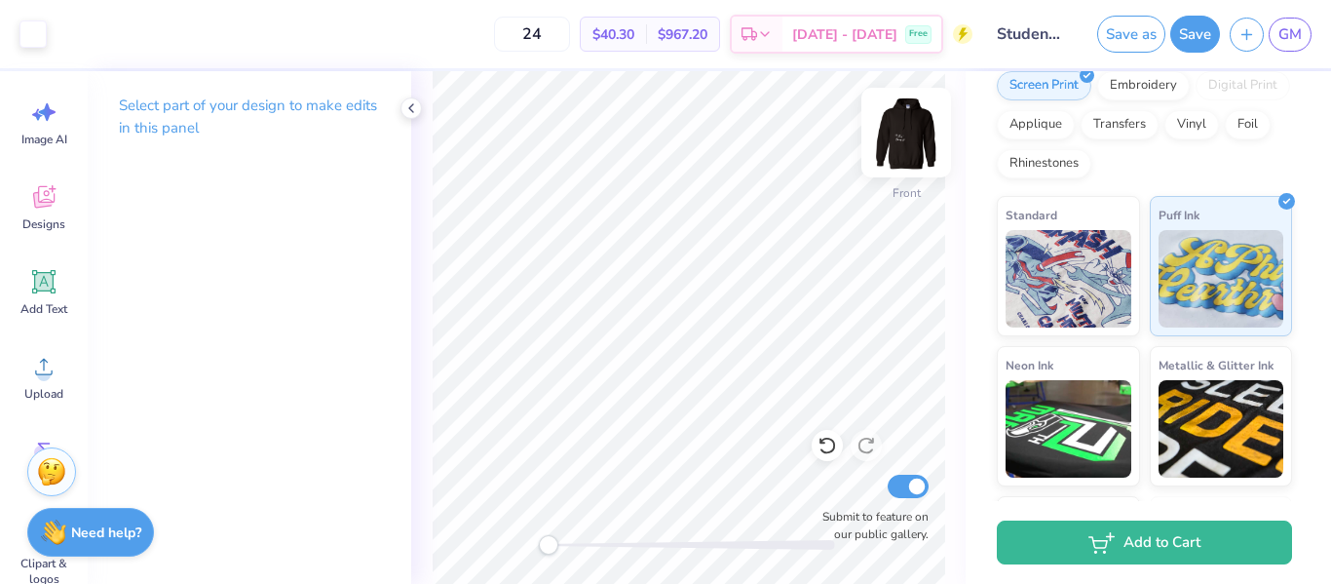
click at [916, 138] on img at bounding box center [906, 133] width 78 height 78
click at [904, 140] on img at bounding box center [906, 133] width 78 height 78
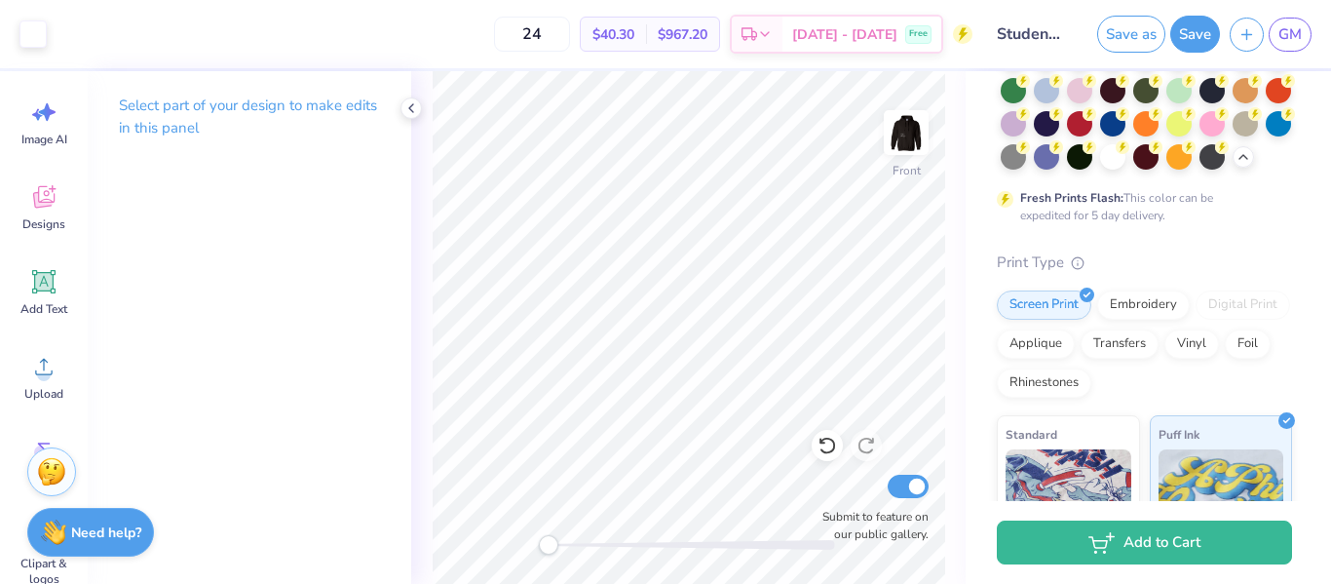
scroll to position [140, 0]
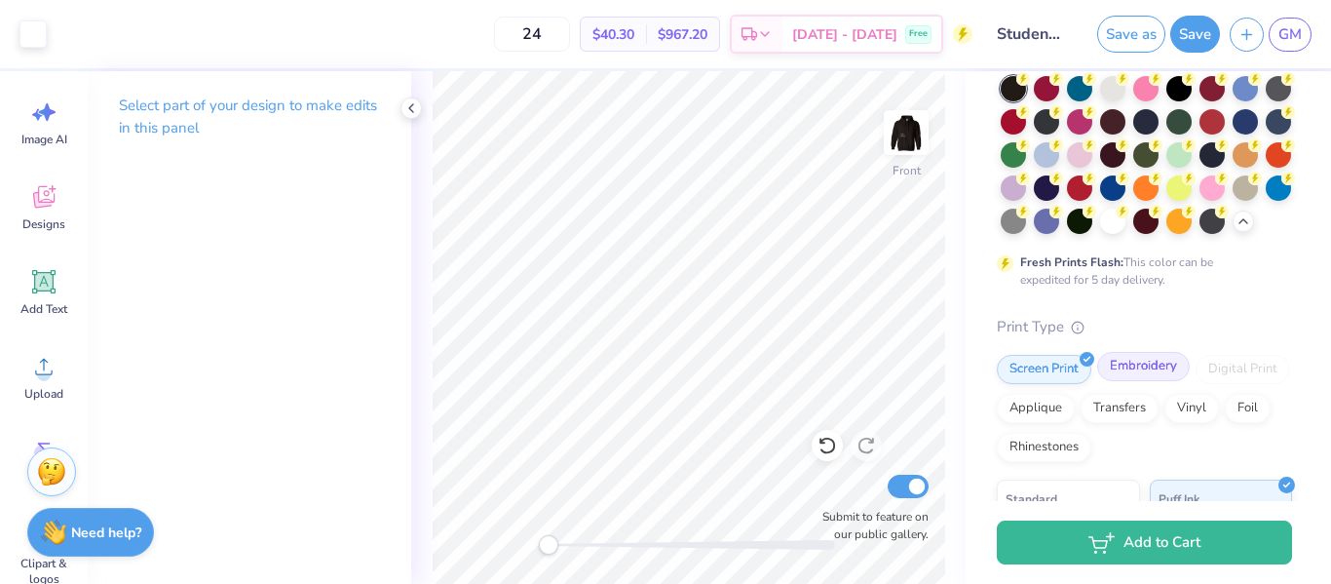
click at [1137, 366] on div "Embroidery" at bounding box center [1143, 366] width 93 height 29
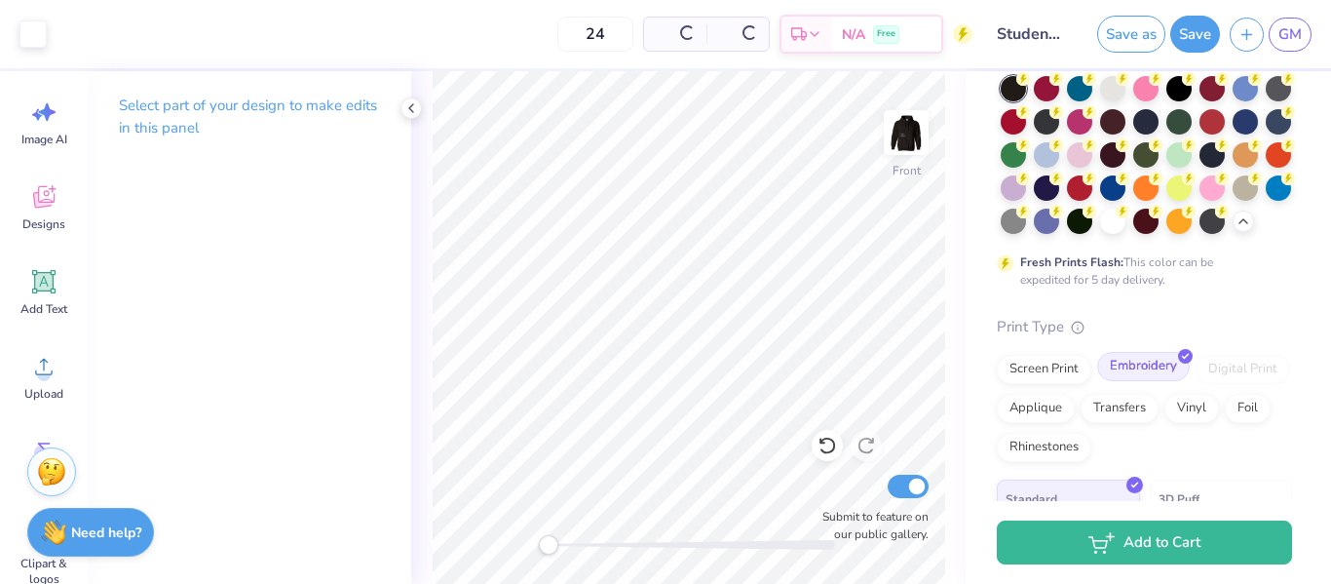
scroll to position [288, 0]
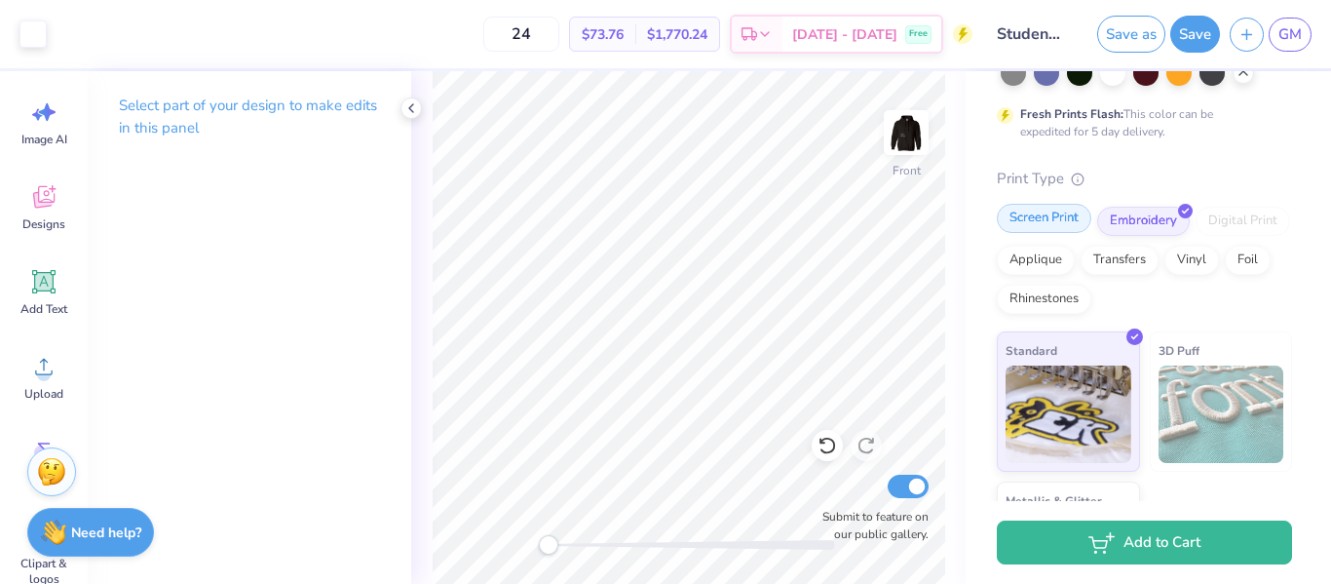
click at [1072, 213] on div "Screen Print" at bounding box center [1044, 218] width 95 height 29
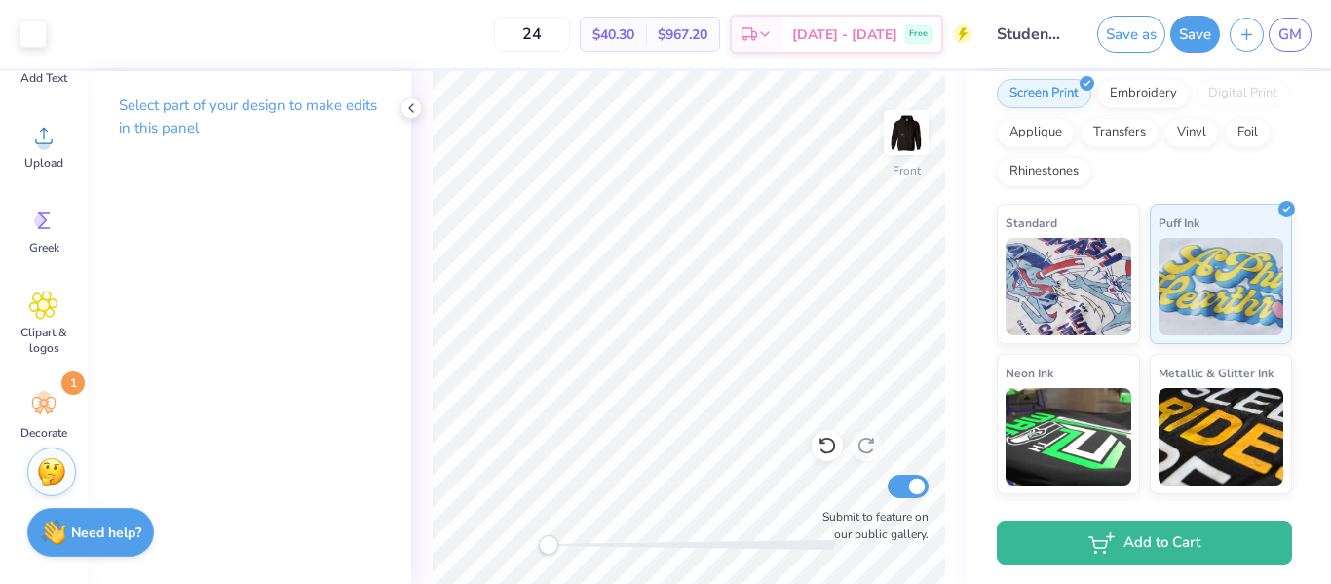
scroll to position [270, 0]
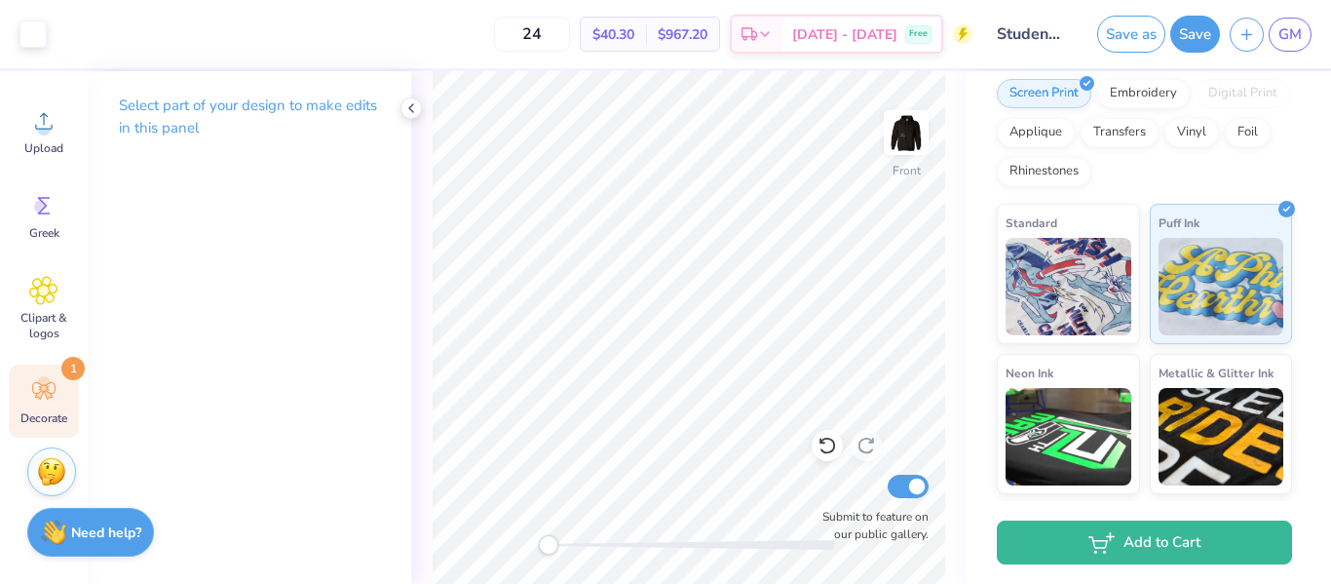
click at [46, 397] on icon at bounding box center [43, 391] width 23 height 18
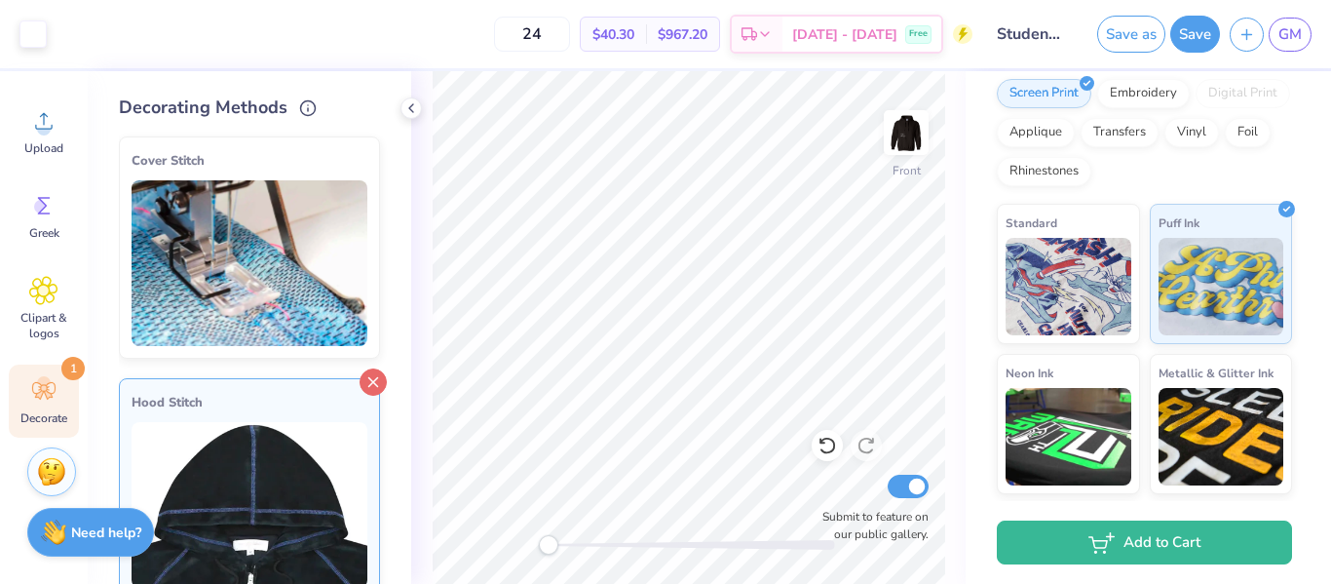
click at [373, 378] on line at bounding box center [373, 382] width 9 height 9
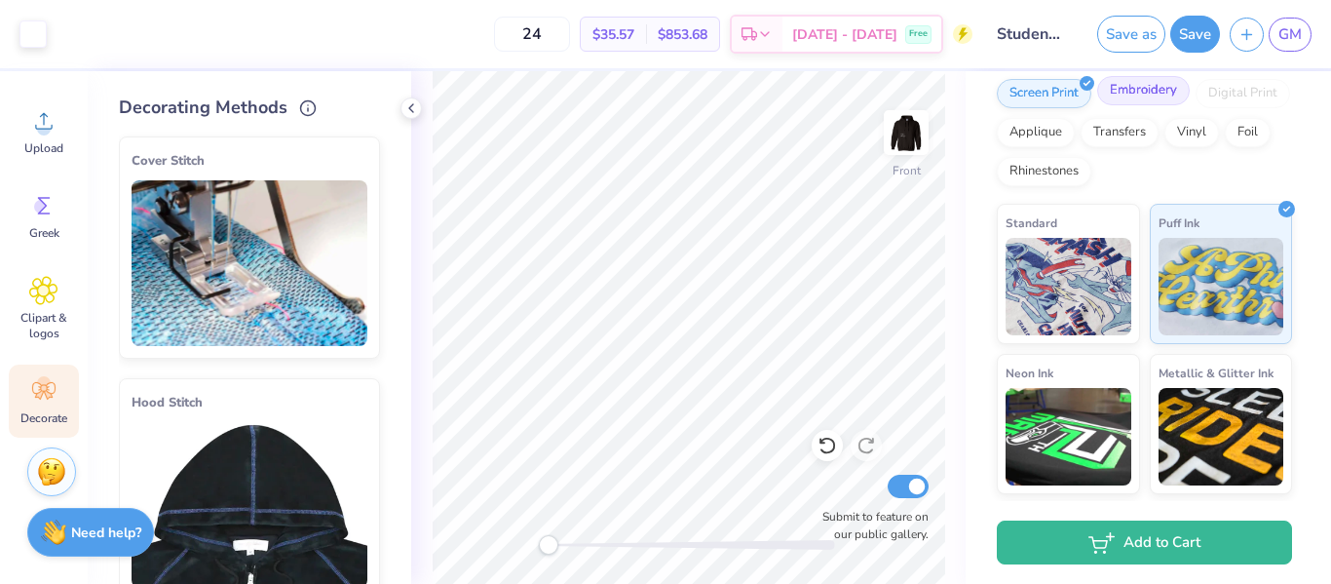
click at [1142, 95] on div "Embroidery" at bounding box center [1143, 90] width 93 height 29
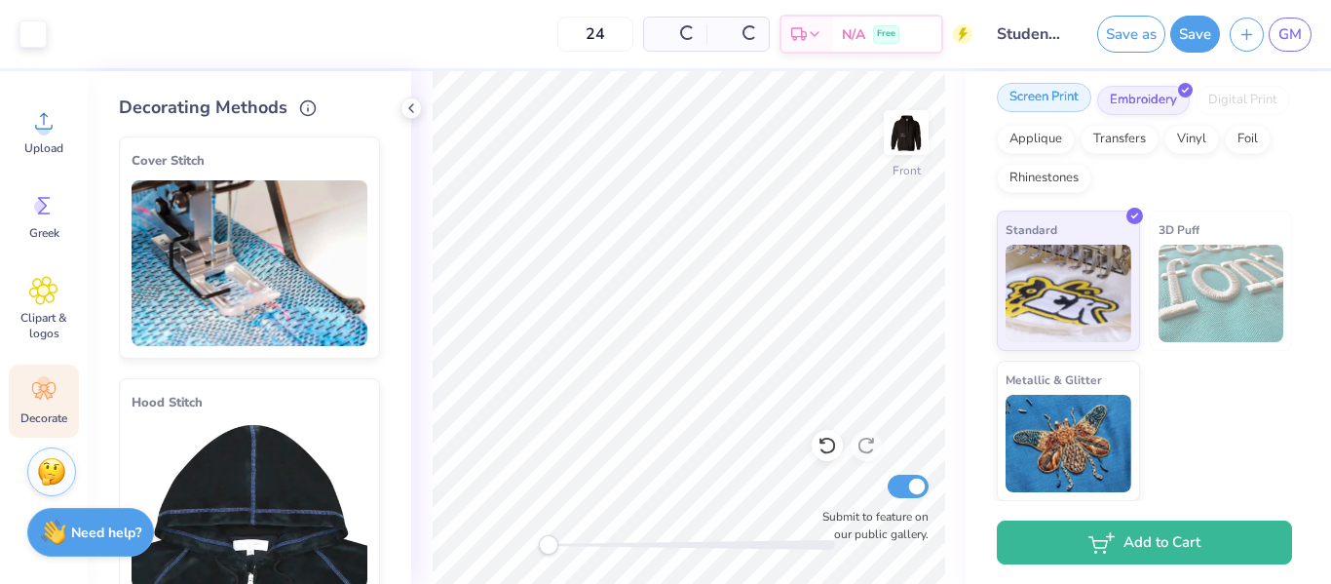
scroll to position [409, 0]
click at [1063, 97] on div "Screen Print" at bounding box center [1044, 97] width 95 height 29
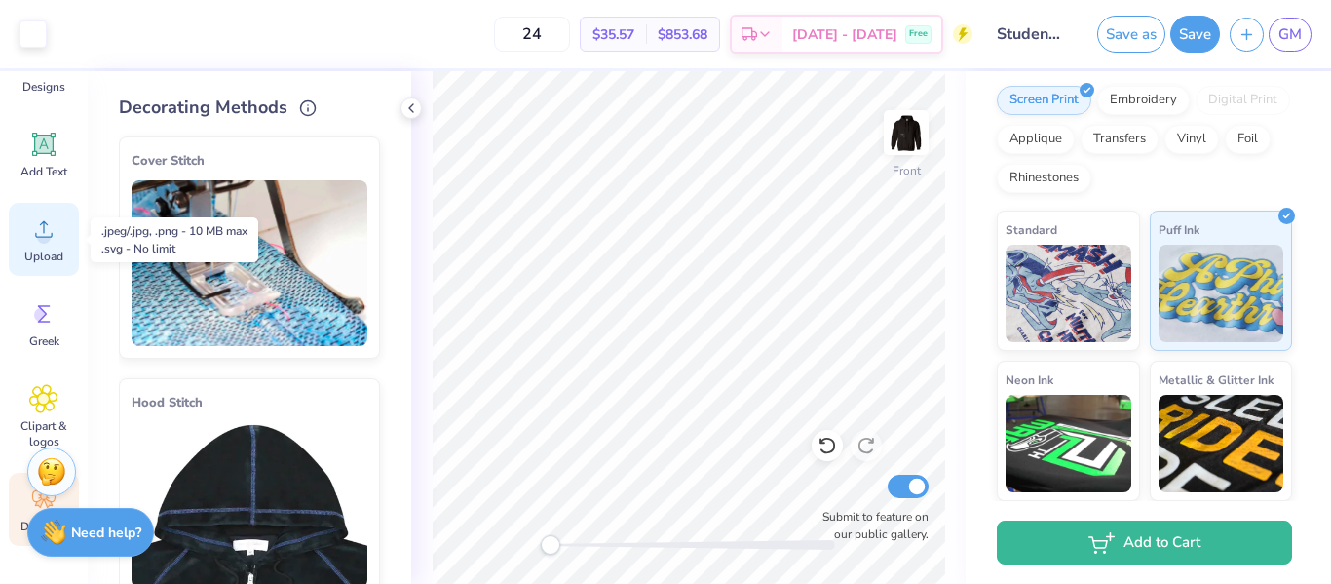
scroll to position [0, 0]
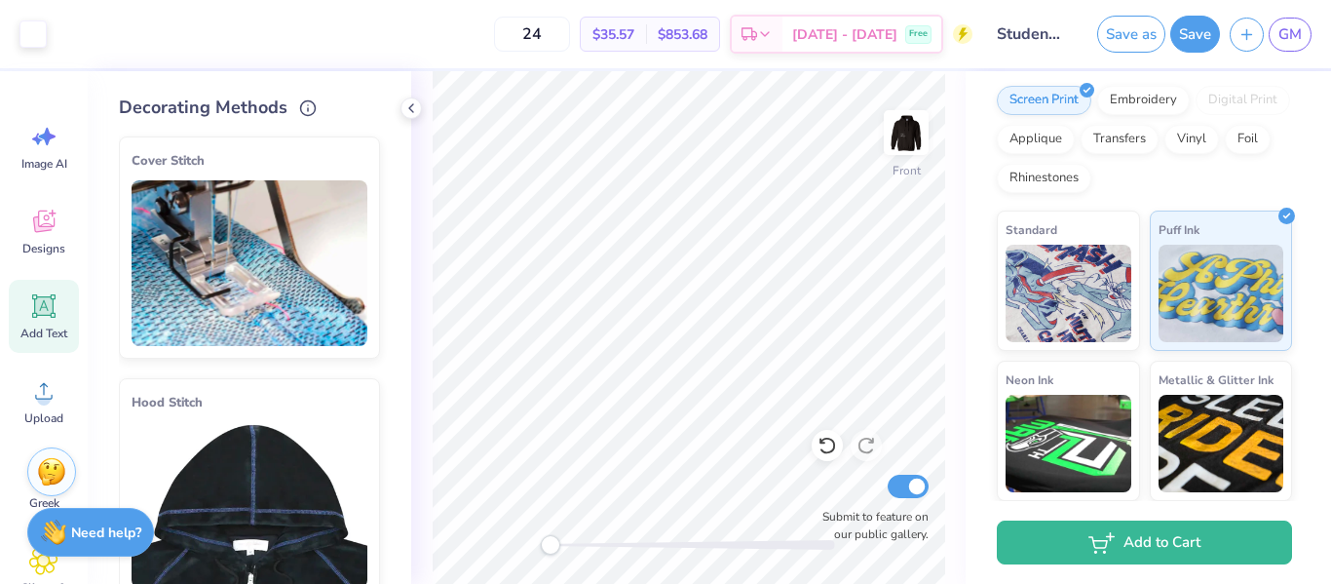
click at [41, 306] on icon at bounding box center [43, 305] width 23 height 23
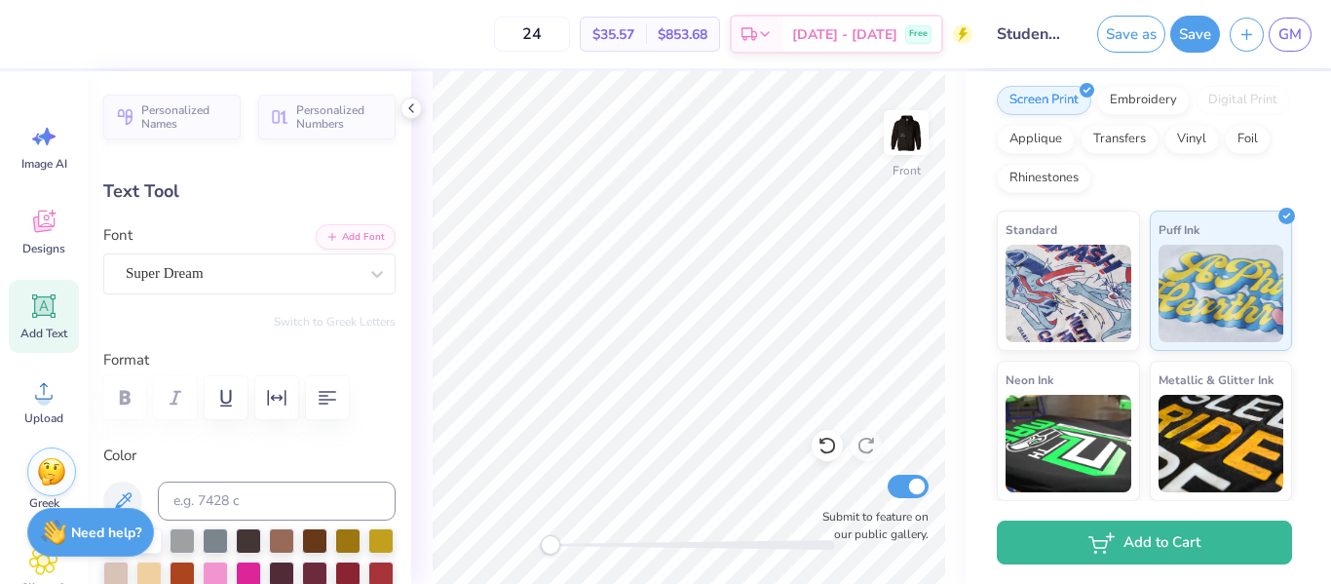
type textarea "T"
type textarea "ADAMS' STUCO"
type input "9.11"
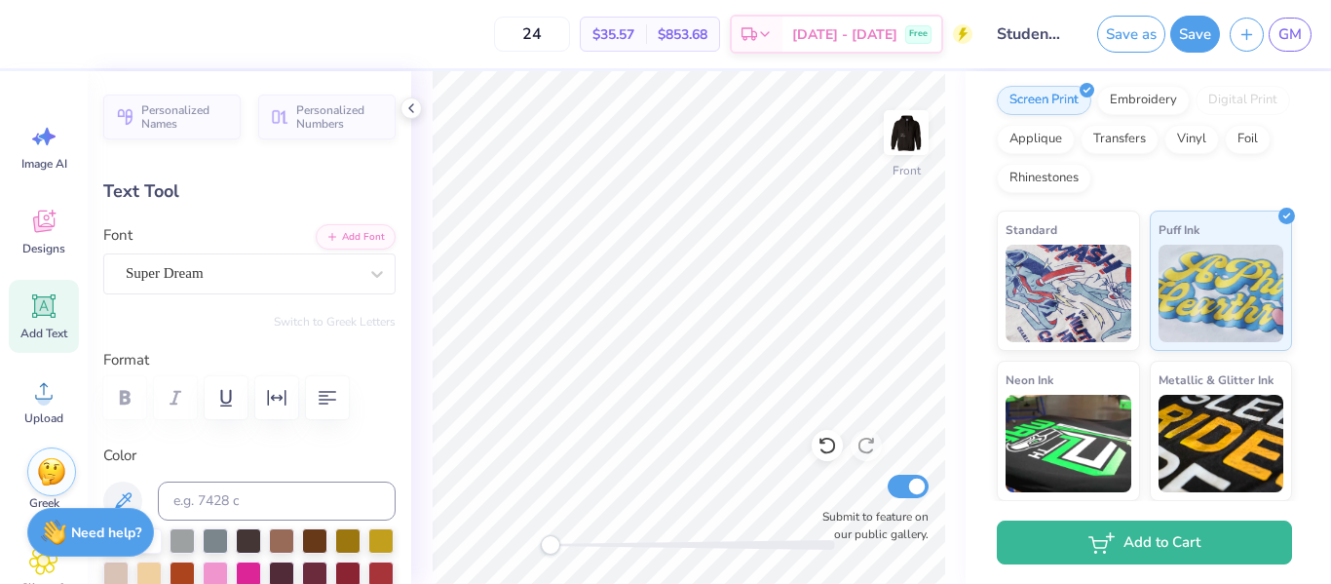
type input "5.24"
type input "6.08"
click at [265, 269] on div "Super Dream" at bounding box center [242, 273] width 236 height 30
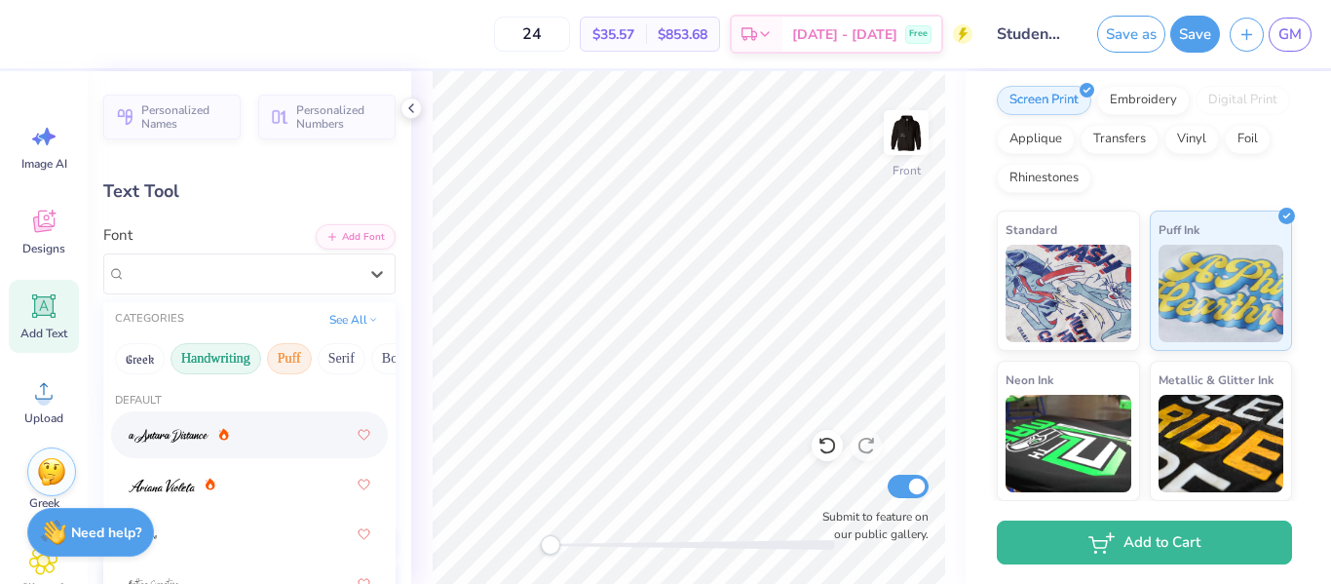
click at [292, 358] on button "Puff" at bounding box center [289, 358] width 45 height 31
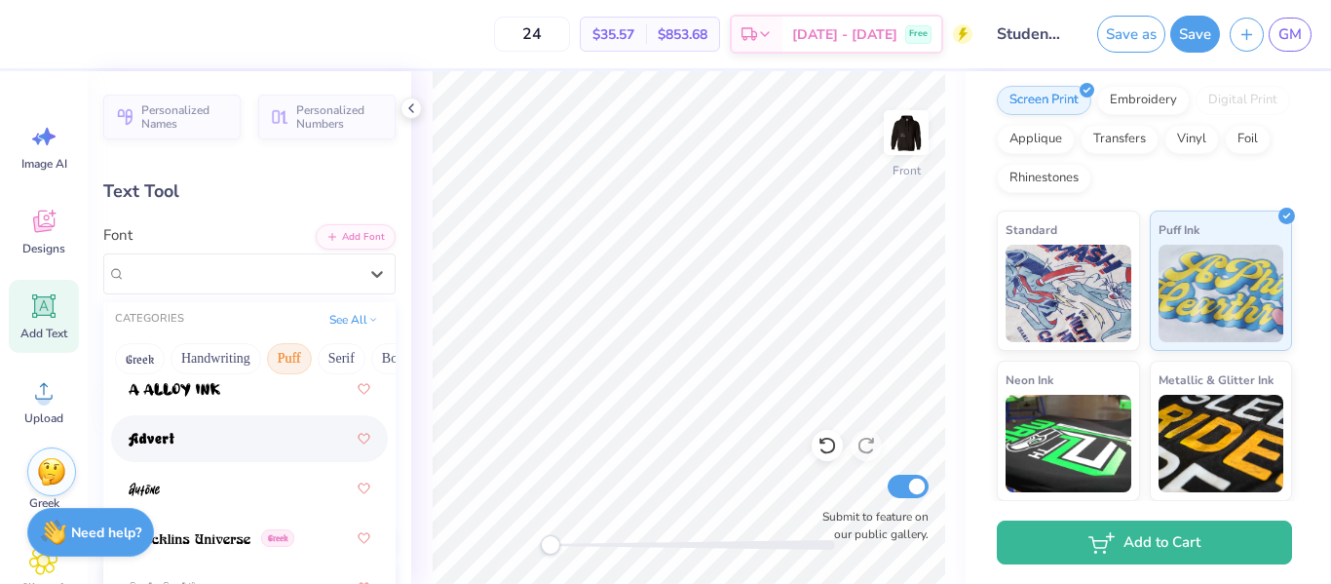
scroll to position [44, 0]
click at [177, 436] on div at bounding box center [250, 440] width 242 height 35
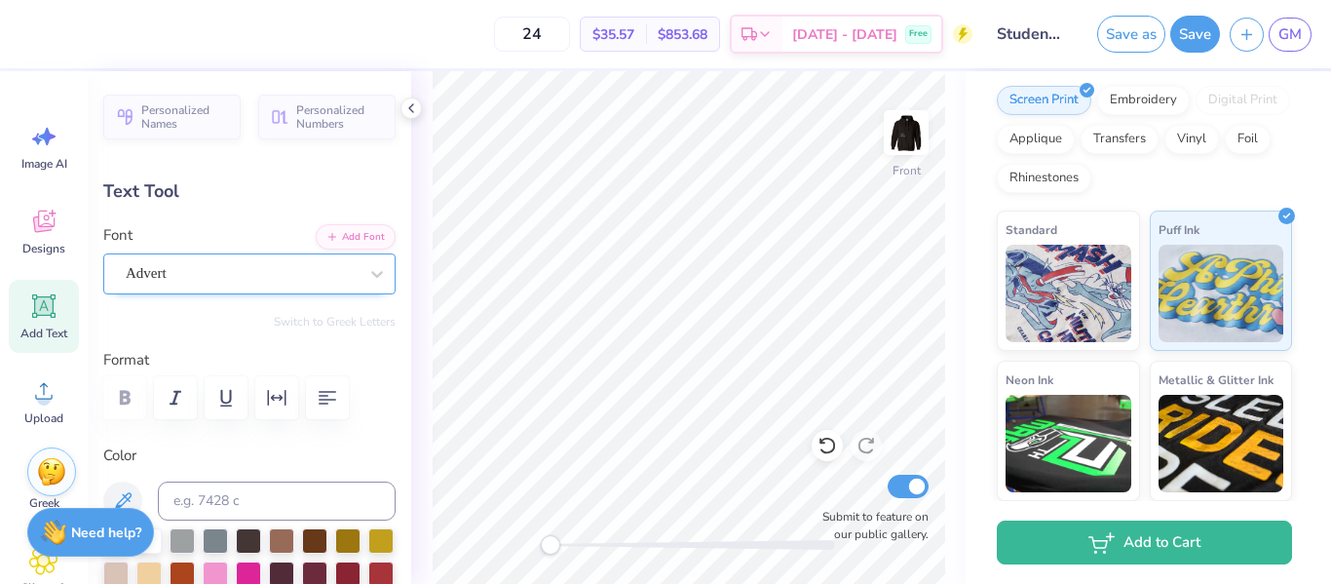
click at [254, 281] on div "Advert" at bounding box center [242, 273] width 236 height 30
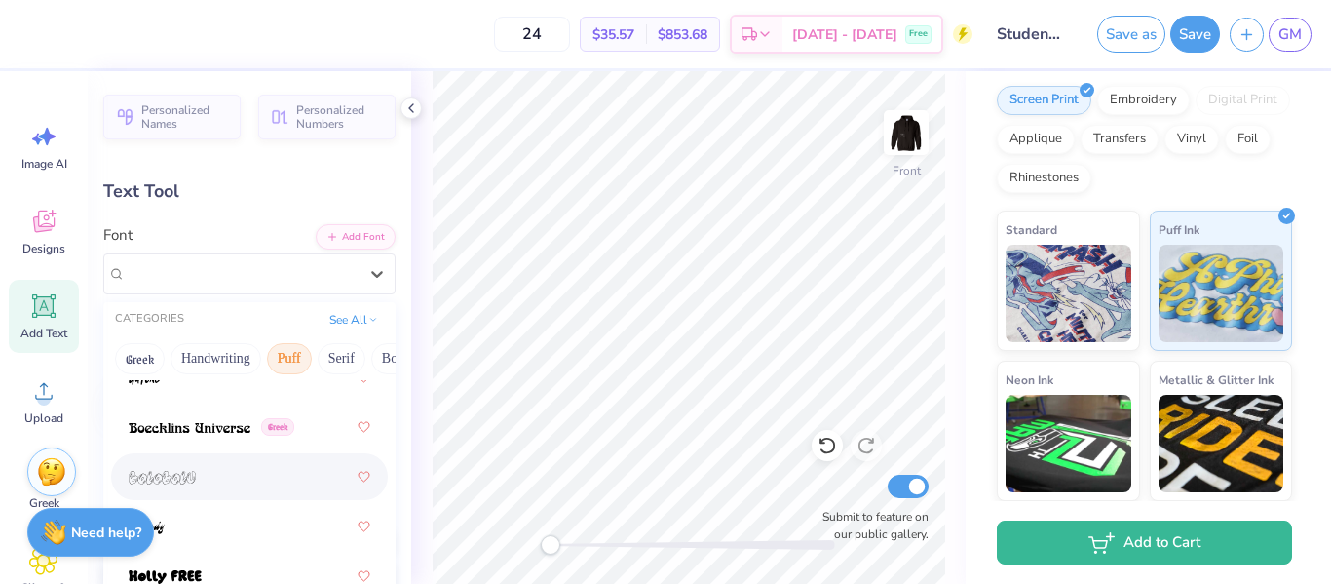
scroll to position [205, 0]
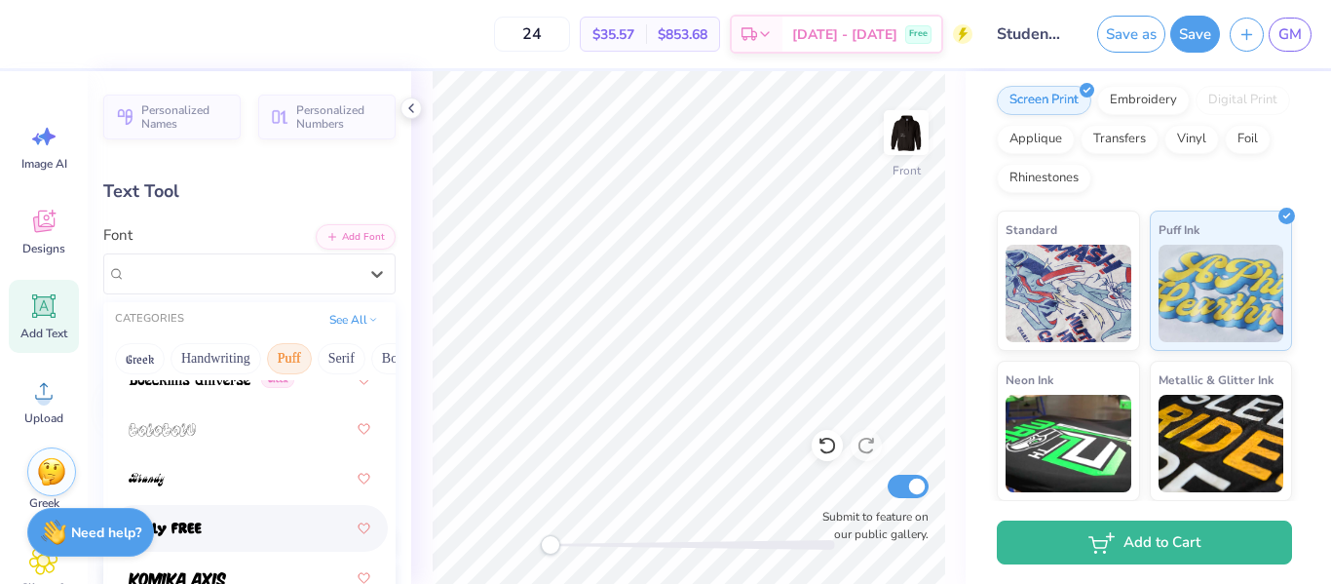
click at [246, 533] on div at bounding box center [250, 527] width 242 height 35
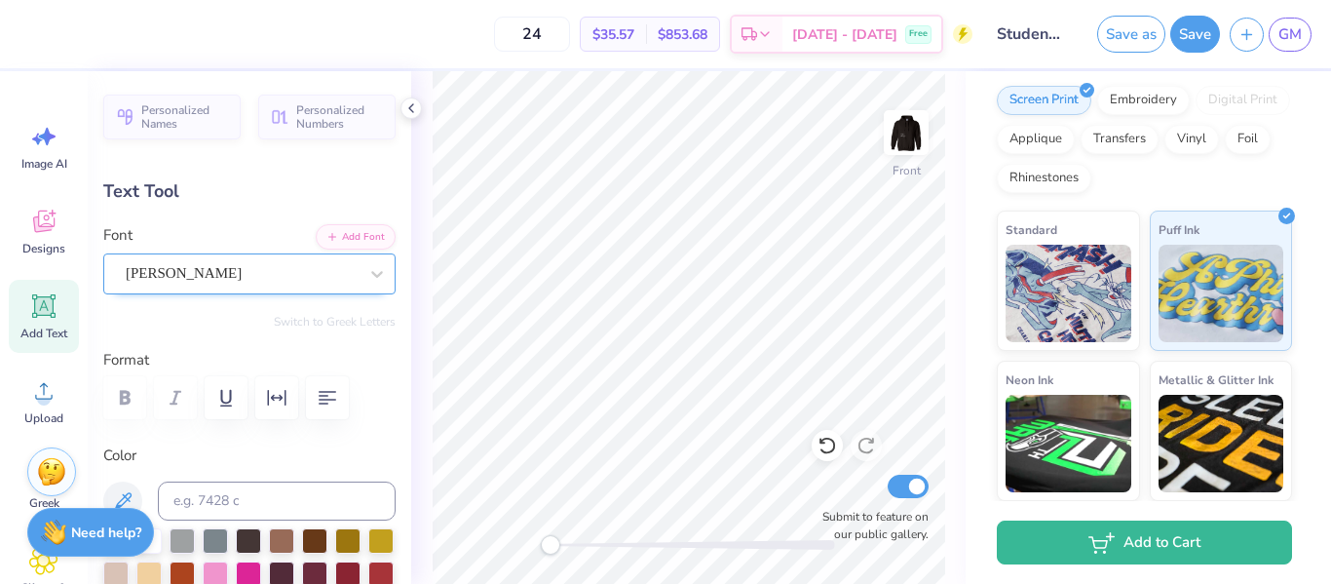
click at [279, 284] on div at bounding box center [242, 273] width 232 height 26
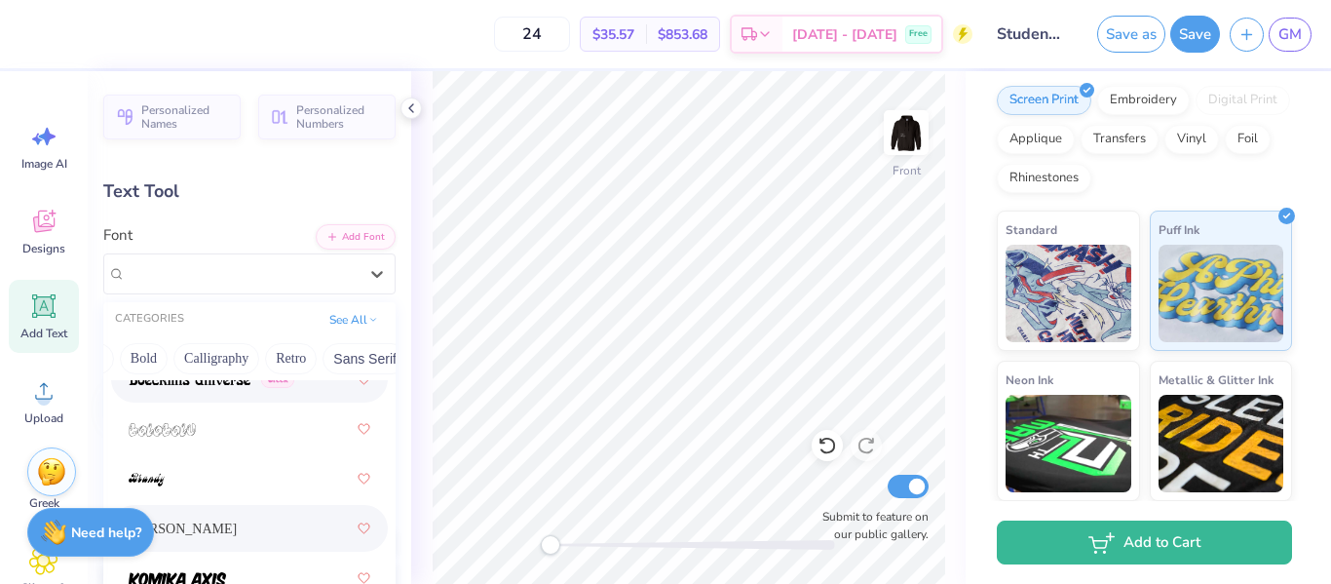
scroll to position [0, 263]
click at [146, 353] on button "Bold" at bounding box center [132, 358] width 48 height 31
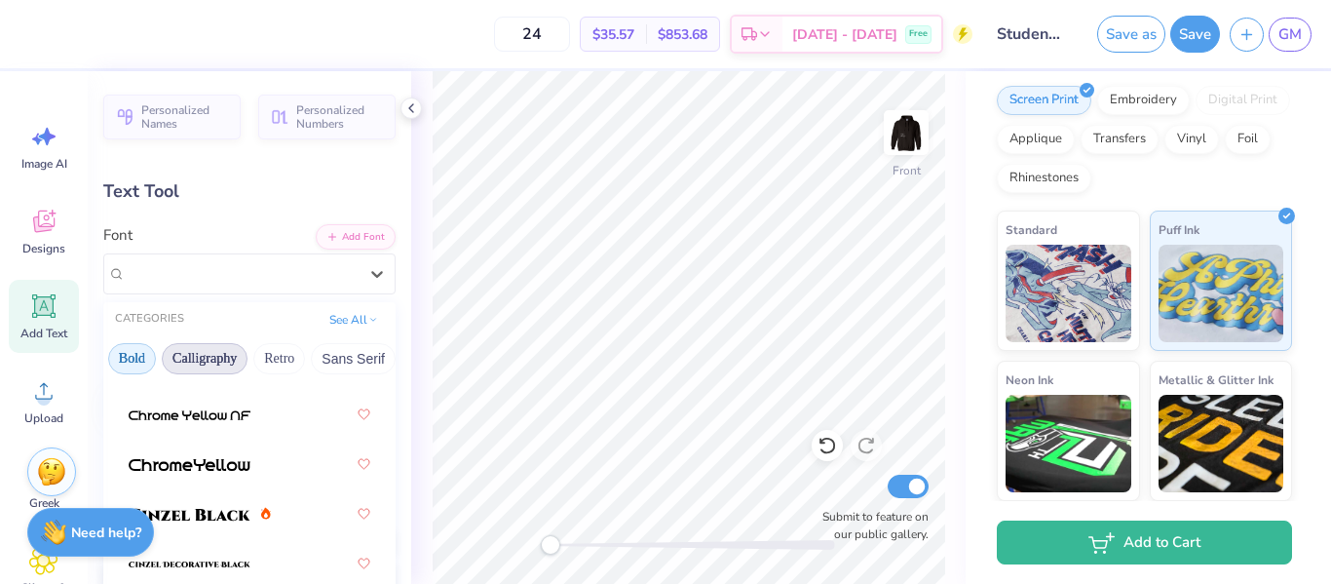
scroll to position [1581, 0]
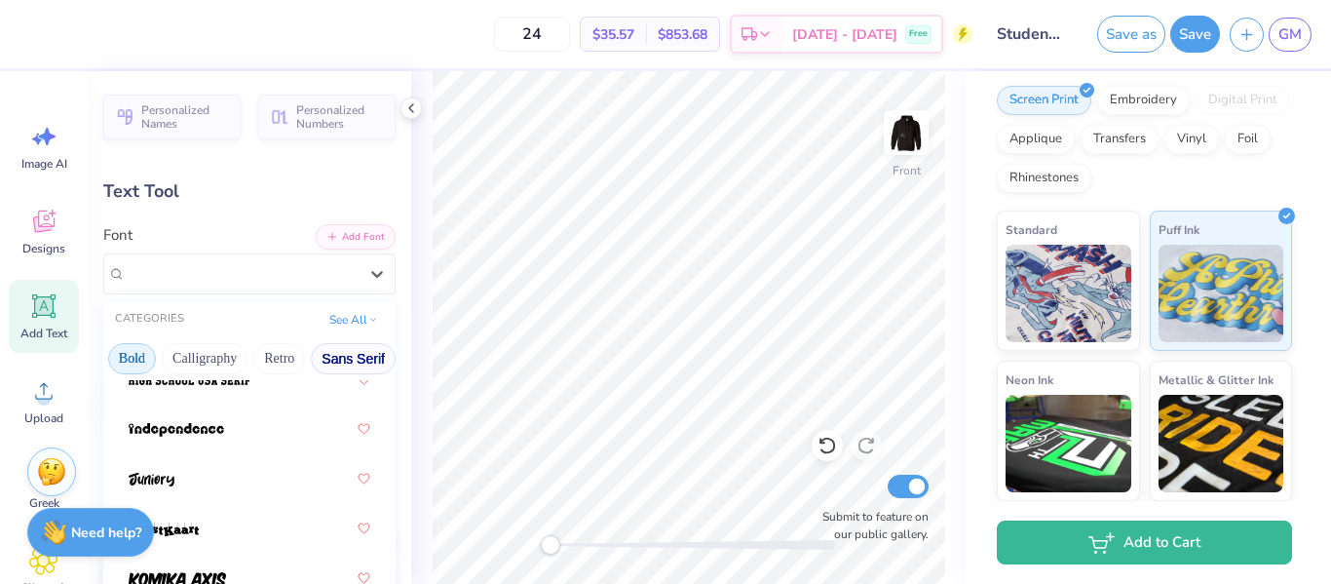
click at [366, 362] on button "Sans Serif" at bounding box center [353, 358] width 85 height 31
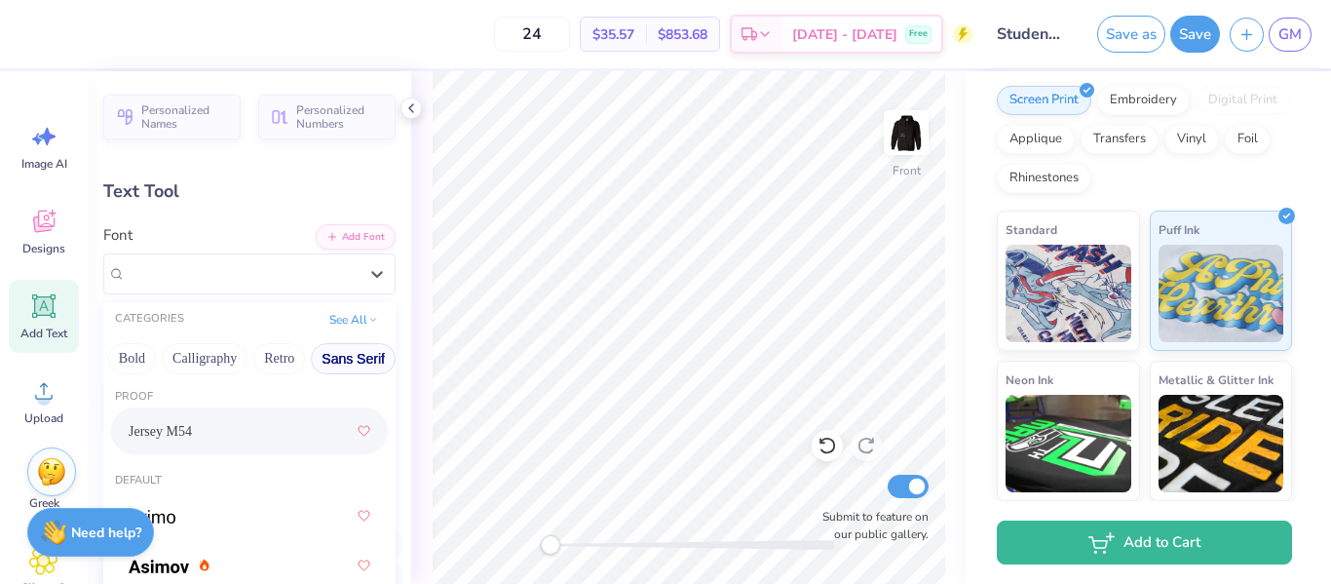
scroll to position [0, 0]
click at [241, 441] on div "Jersey M54" at bounding box center [250, 434] width 242 height 35
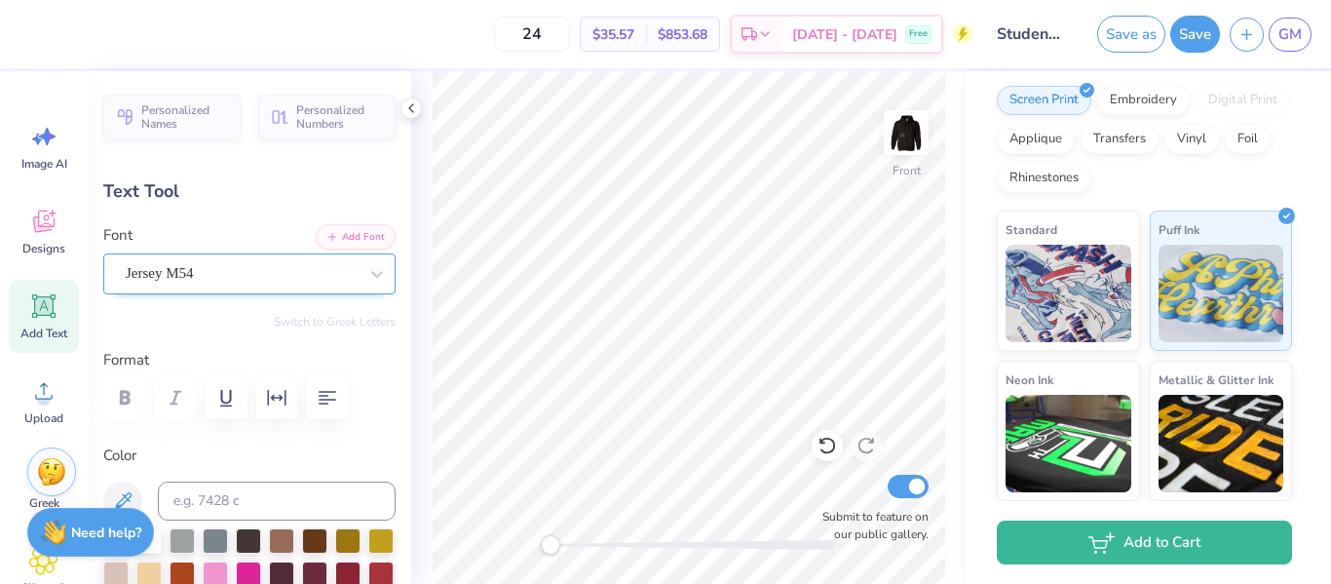
click at [208, 283] on div "Jersey M54" at bounding box center [242, 273] width 236 height 30
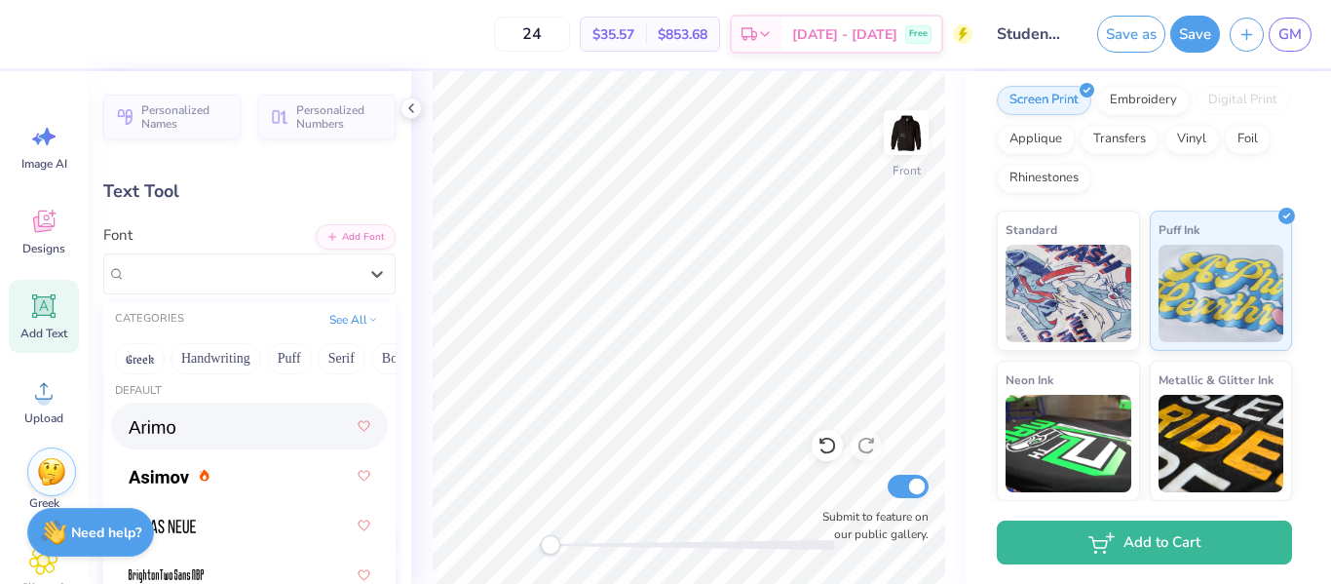
scroll to position [96, 0]
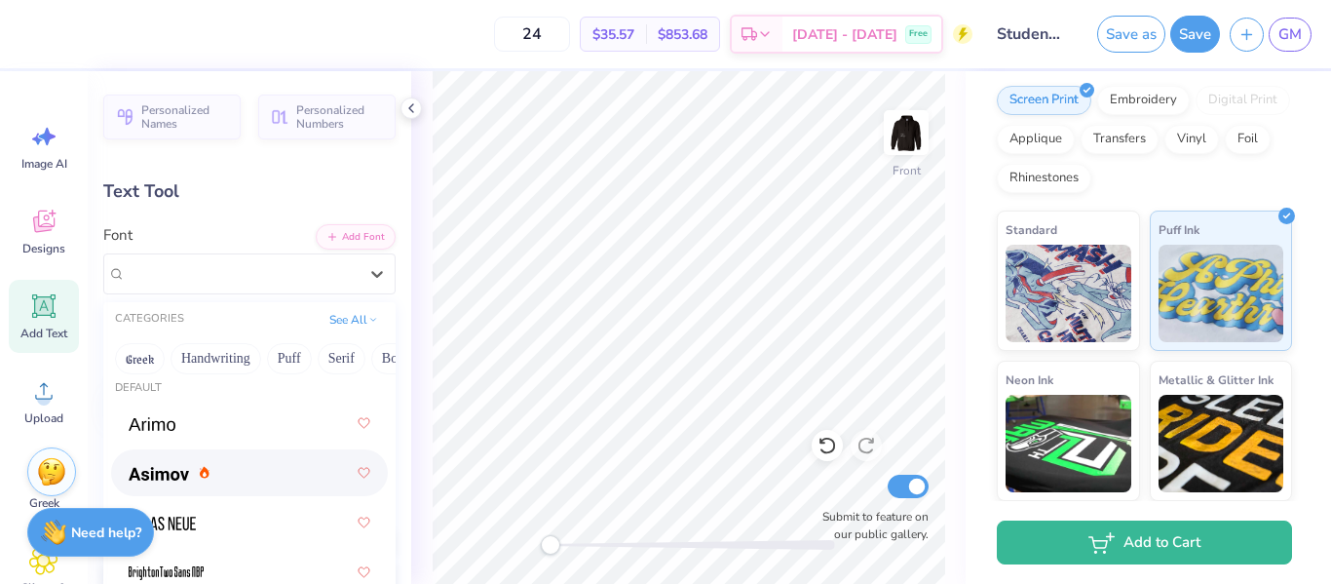
click at [245, 463] on div at bounding box center [250, 472] width 242 height 35
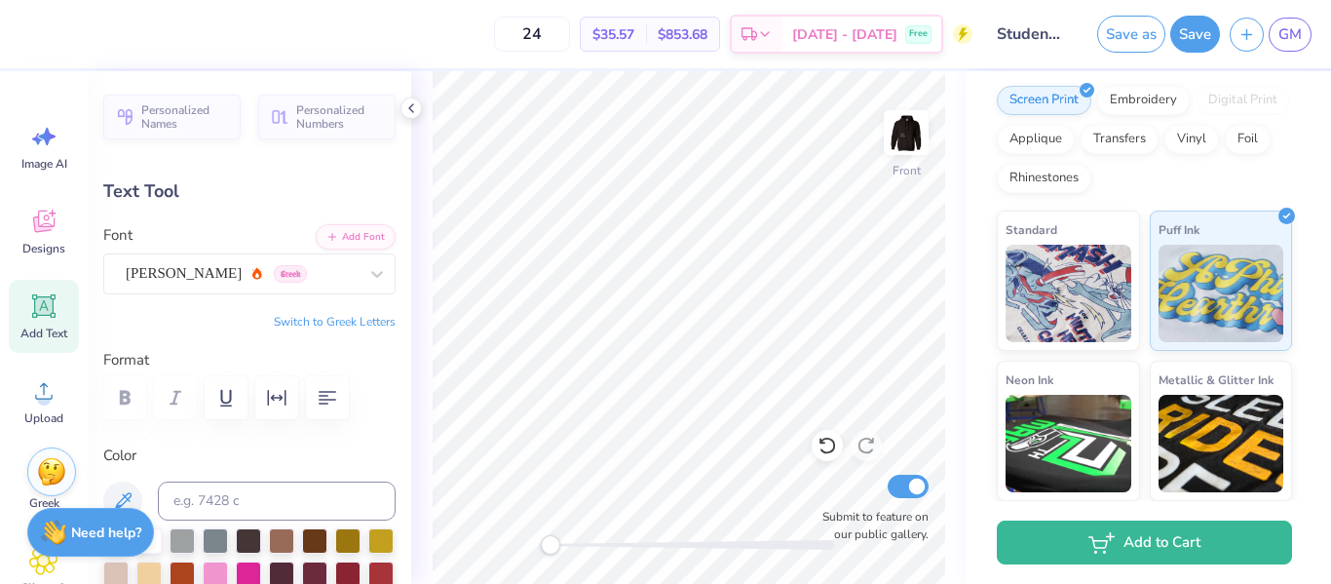
click at [212, 250] on div "Font Asimov Greek" at bounding box center [249, 259] width 292 height 70
click at [282, 281] on div "Asimov Greek" at bounding box center [242, 273] width 236 height 30
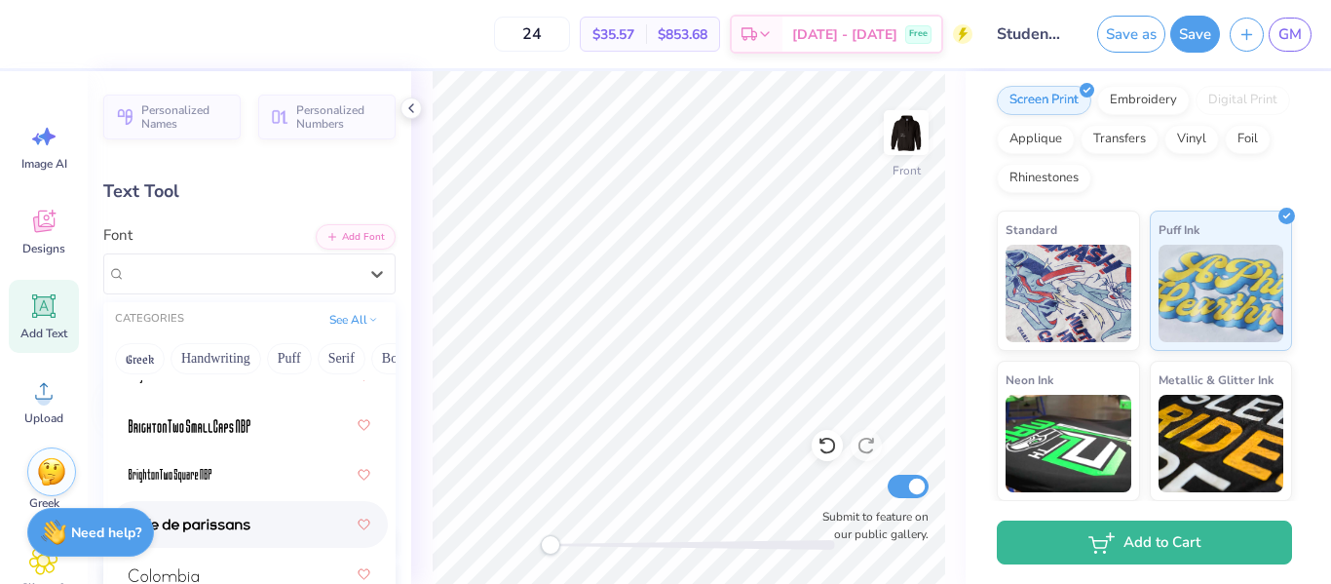
scroll to position [294, 0]
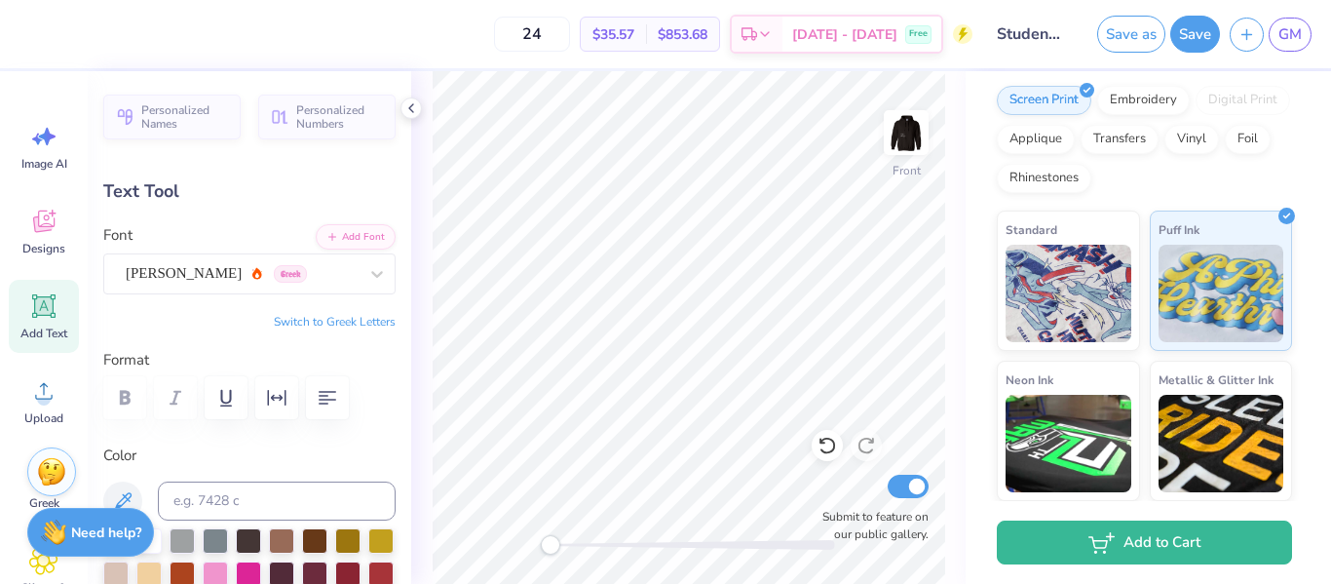
type input "11.33"
type input "6.37"
type input "6.00"
type input "10.18"
type input "5.72"
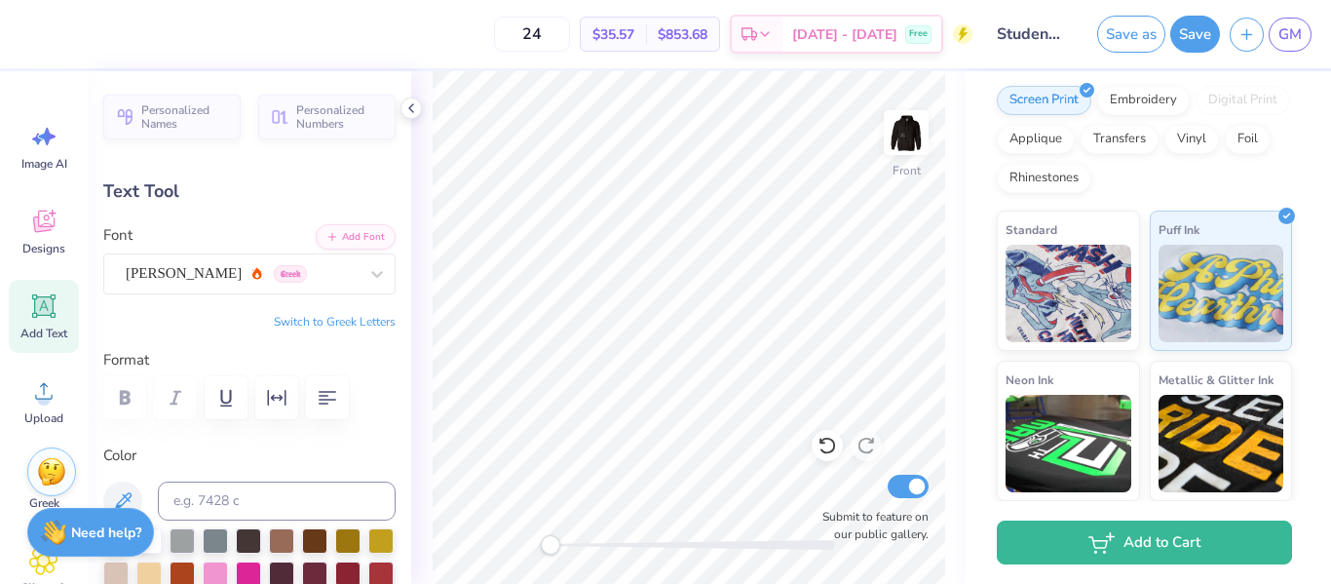
scroll to position [0, 2]
type textarea "ADAMS' STUCO"
click at [332, 386] on icon "button" at bounding box center [327, 397] width 23 height 23
type input "10.68"
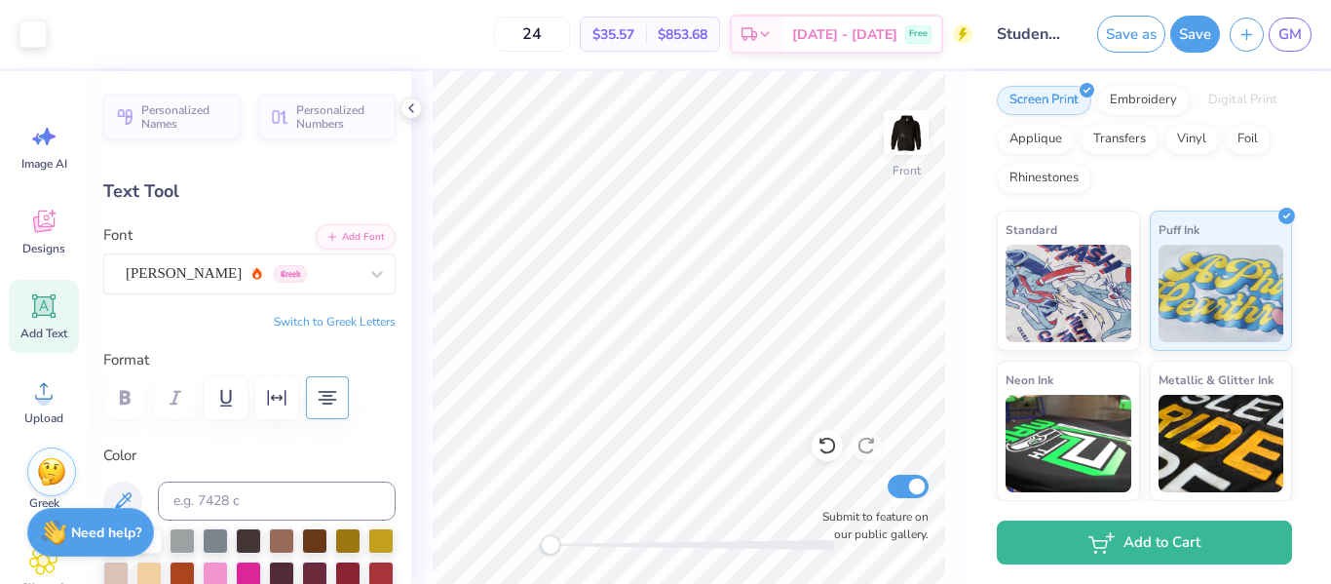
type input "5.81"
type input "6.00"
type textarea "ADAMS' STUCO"
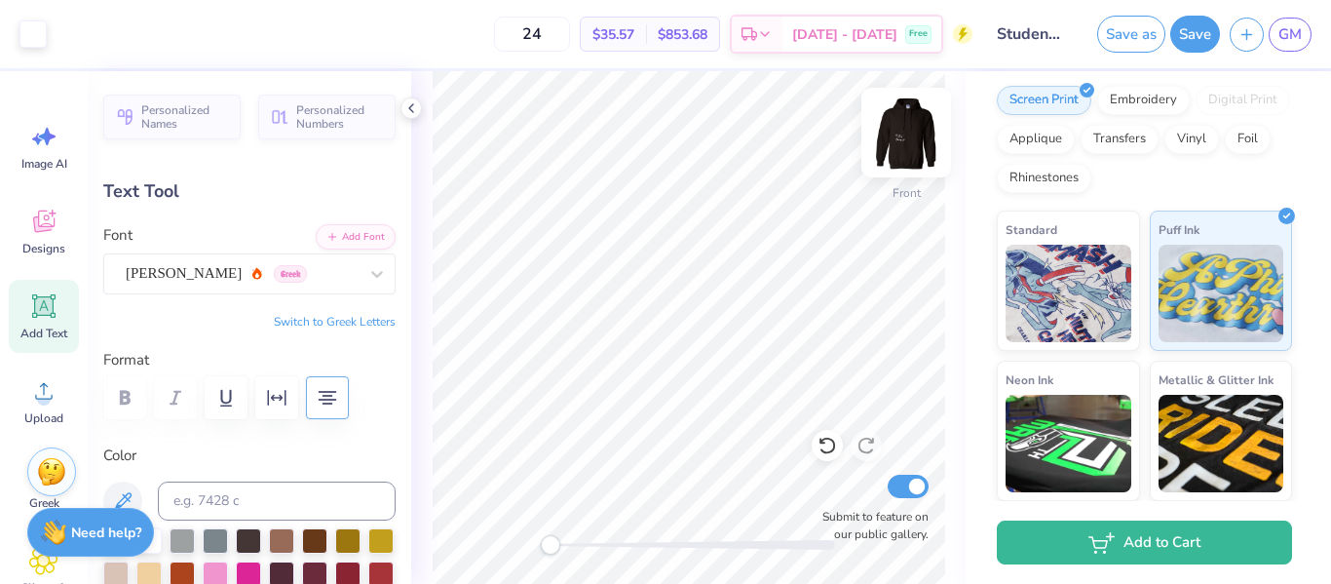
click at [907, 129] on img at bounding box center [906, 133] width 78 height 78
click at [901, 130] on img at bounding box center [906, 133] width 78 height 78
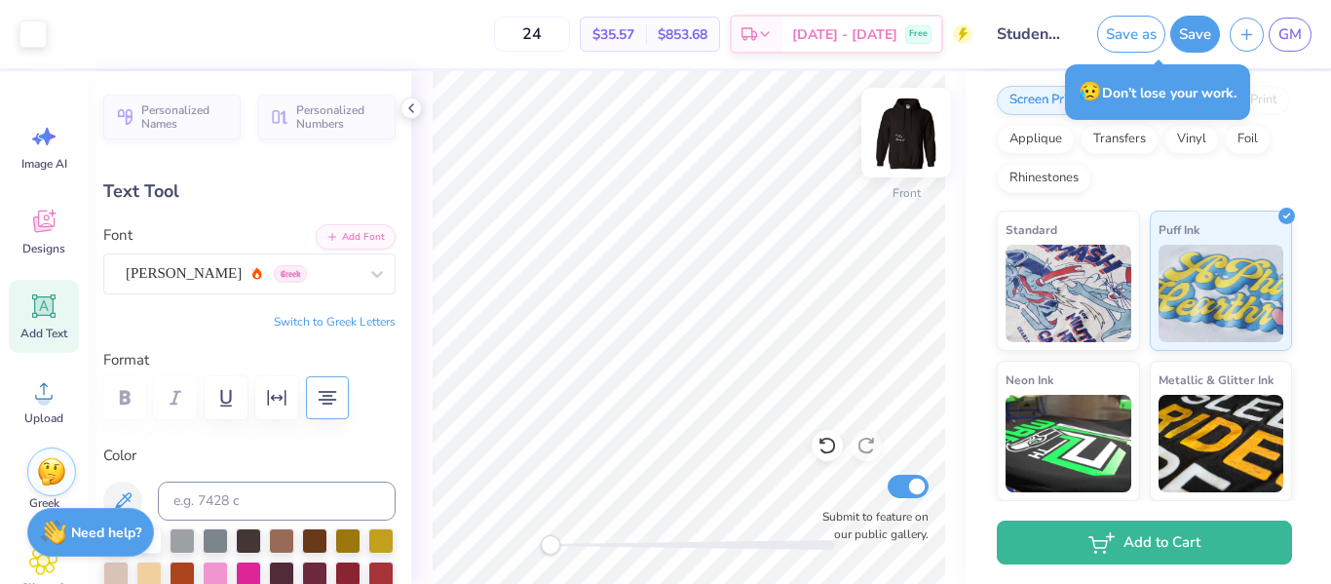
click at [900, 159] on img at bounding box center [906, 133] width 78 height 78
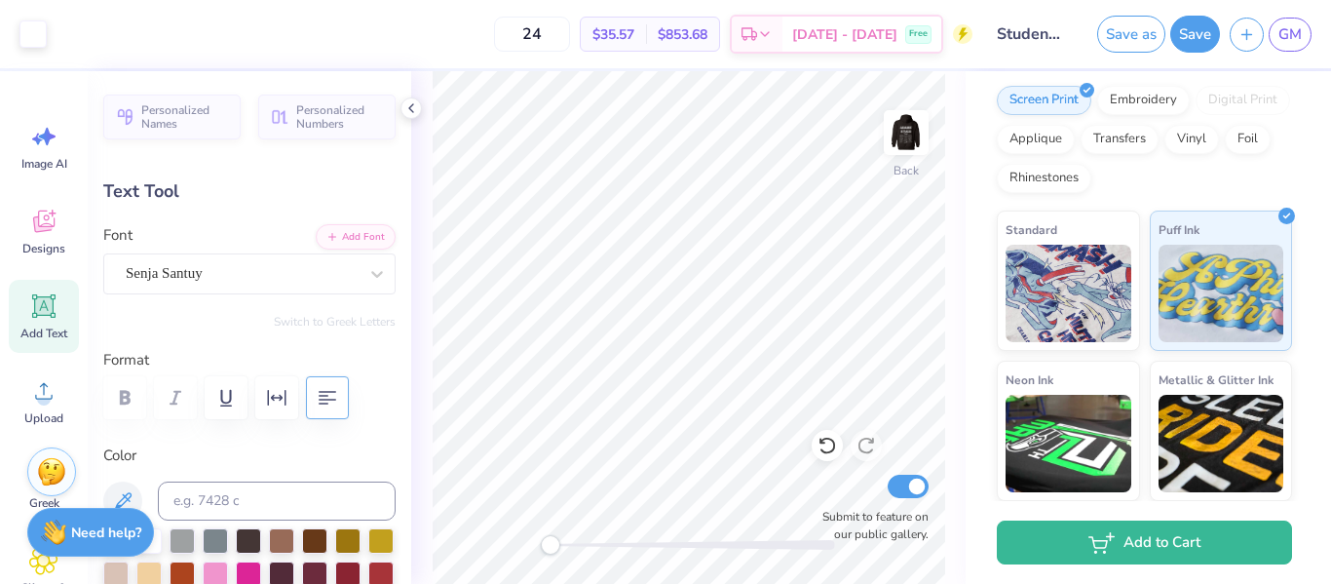
type input "4.31"
type input "2.90"
type input "10.40"
type input "0.0"
click at [907, 122] on img at bounding box center [906, 133] width 78 height 78
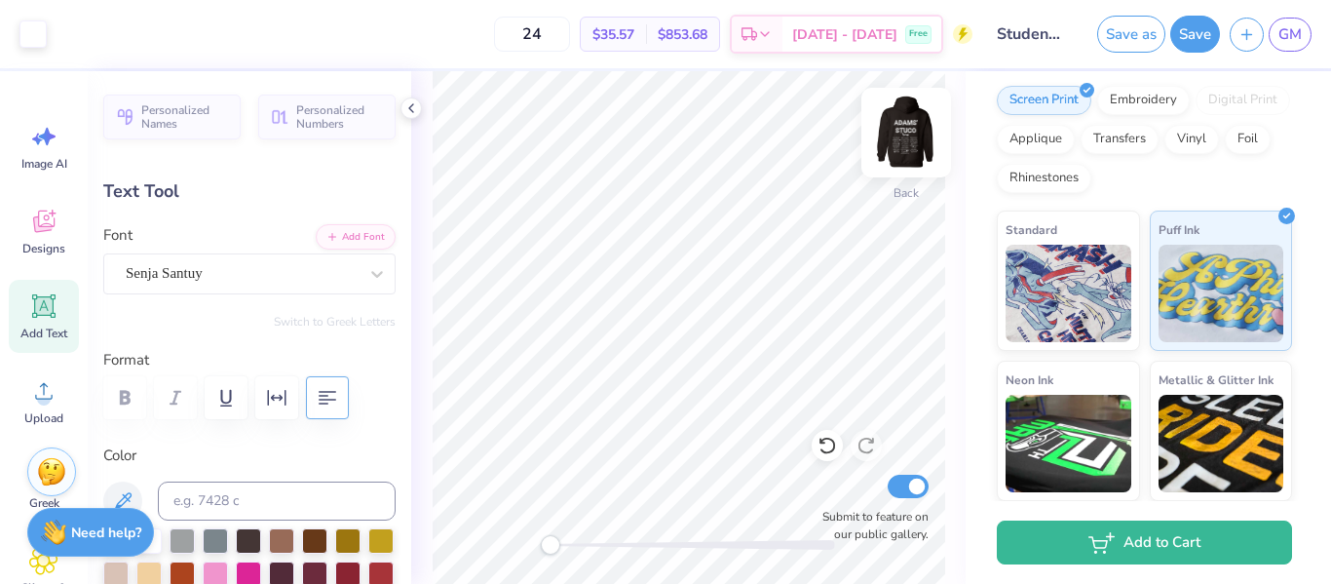
click at [908, 132] on img at bounding box center [906, 133] width 78 height 78
type input "4.38"
type input "2.94"
type input "12.68"
type input "6.6"
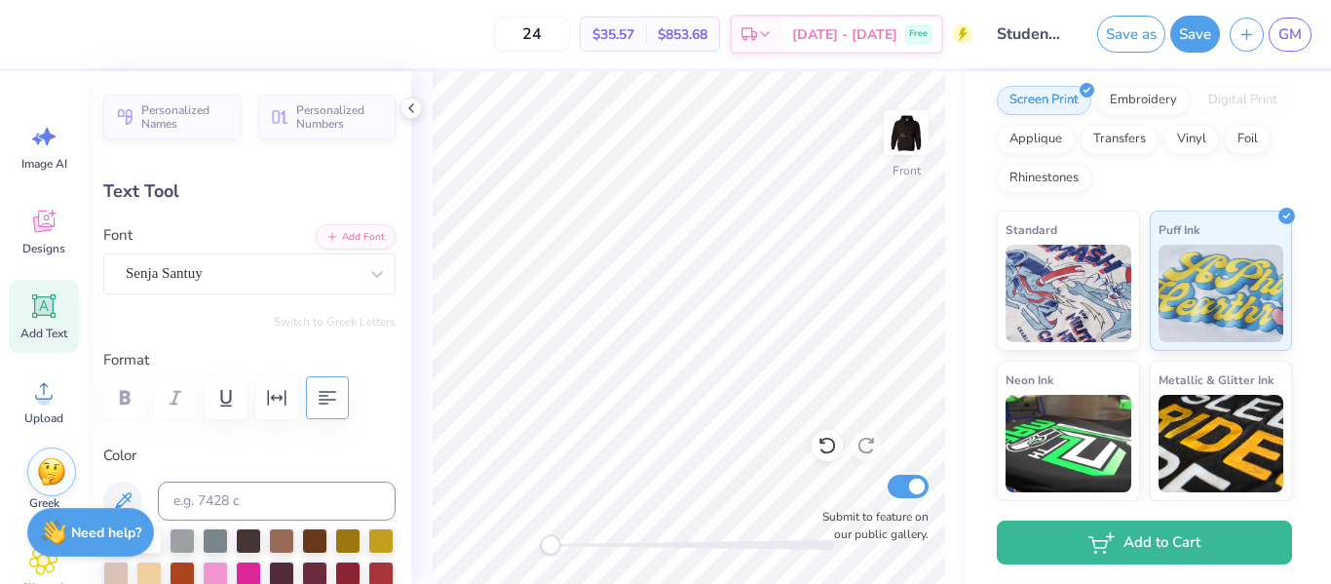
scroll to position [1, 3]
type textarea "2025-2026"
type input "0.0"
type input "4.96"
type input "1.38"
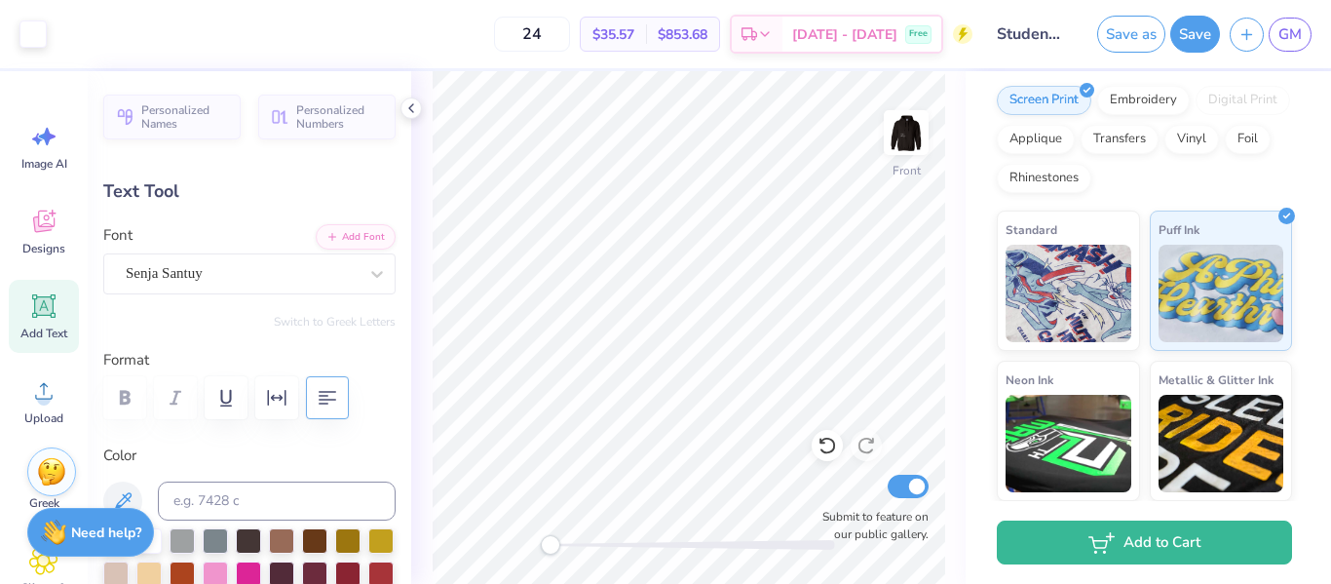
type input "13.48"
type input "0.0"
type input "4.90"
type input "0.92"
type input "22.21"
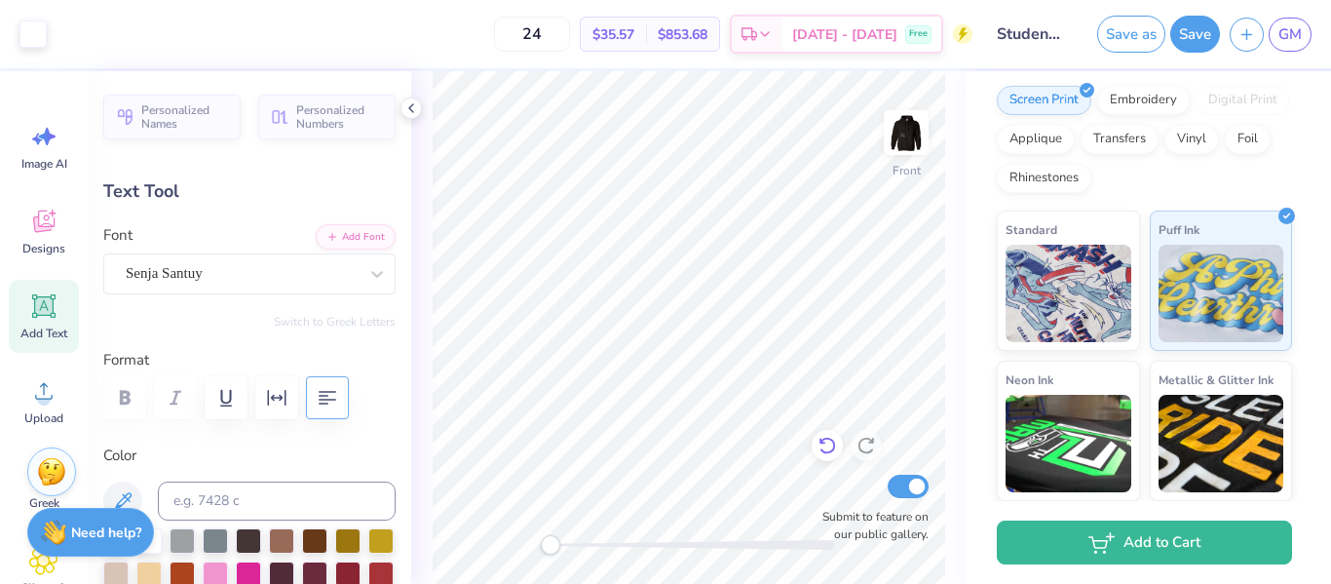
type input "0.0"
type input "10.68"
type input "5.81"
type input "6.00"
type input "4.90"
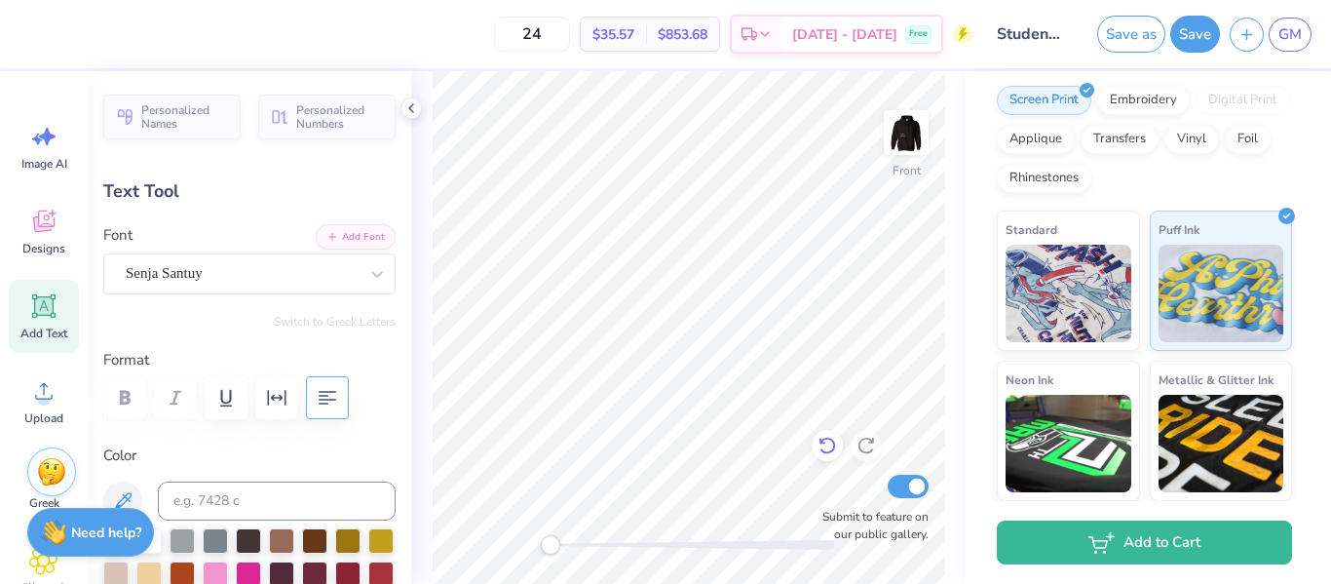
type input "0.92"
type input "8.45"
type input "0.0"
type input "21.26"
type input "-0.1"
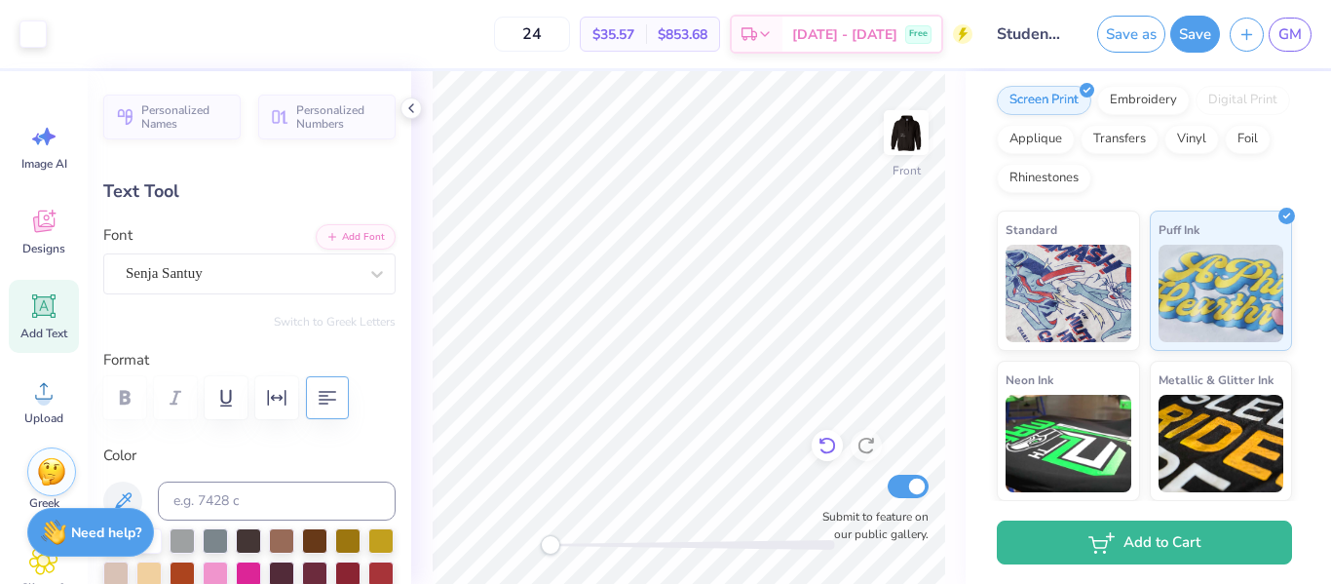
type input "3.74"
type input "0.70"
type input "0.0"
click at [909, 136] on img at bounding box center [906, 133] width 78 height 78
click at [898, 151] on img at bounding box center [906, 132] width 39 height 39
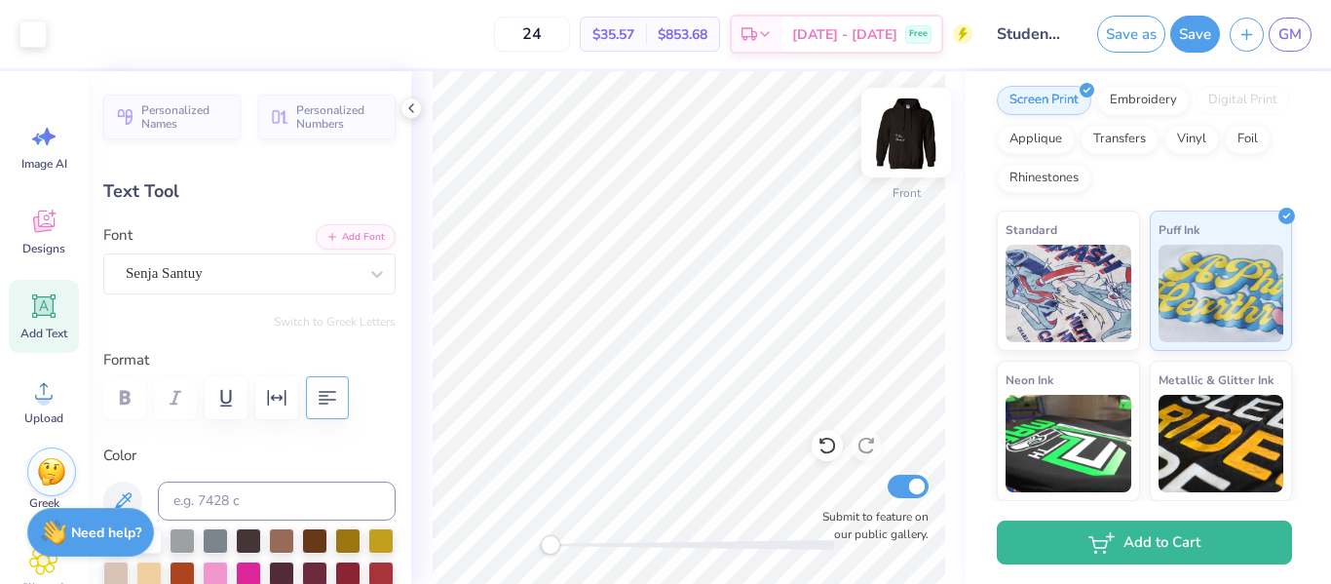
click at [896, 148] on img at bounding box center [906, 133] width 78 height 78
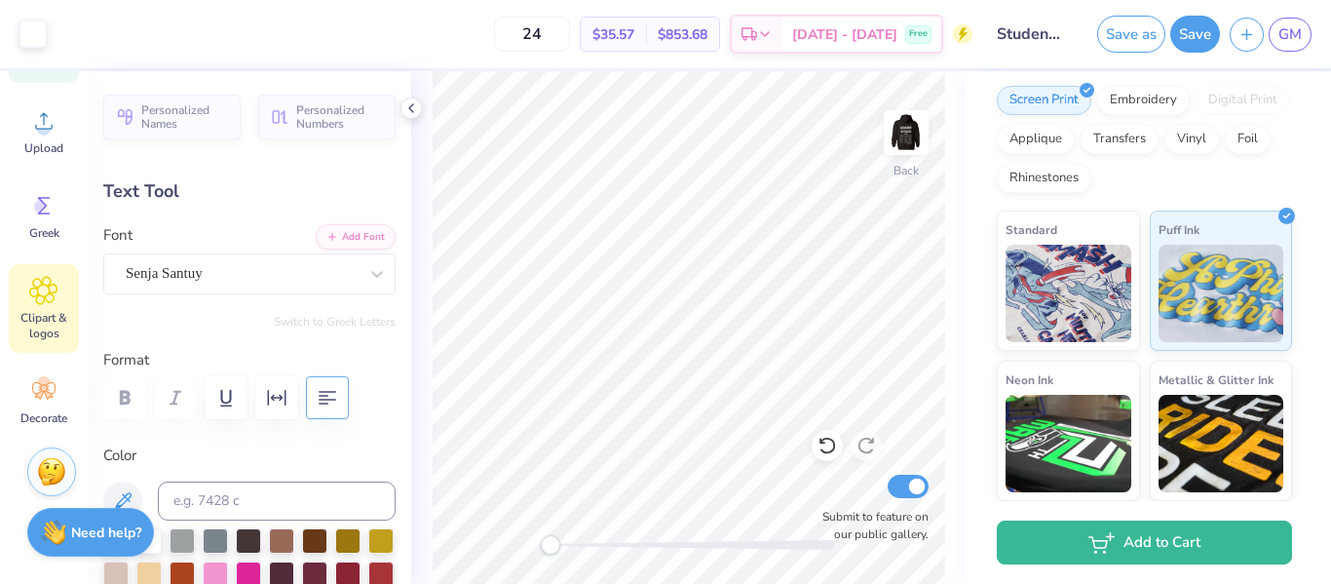
click at [46, 306] on div "Clipart & logos" at bounding box center [44, 308] width 70 height 89
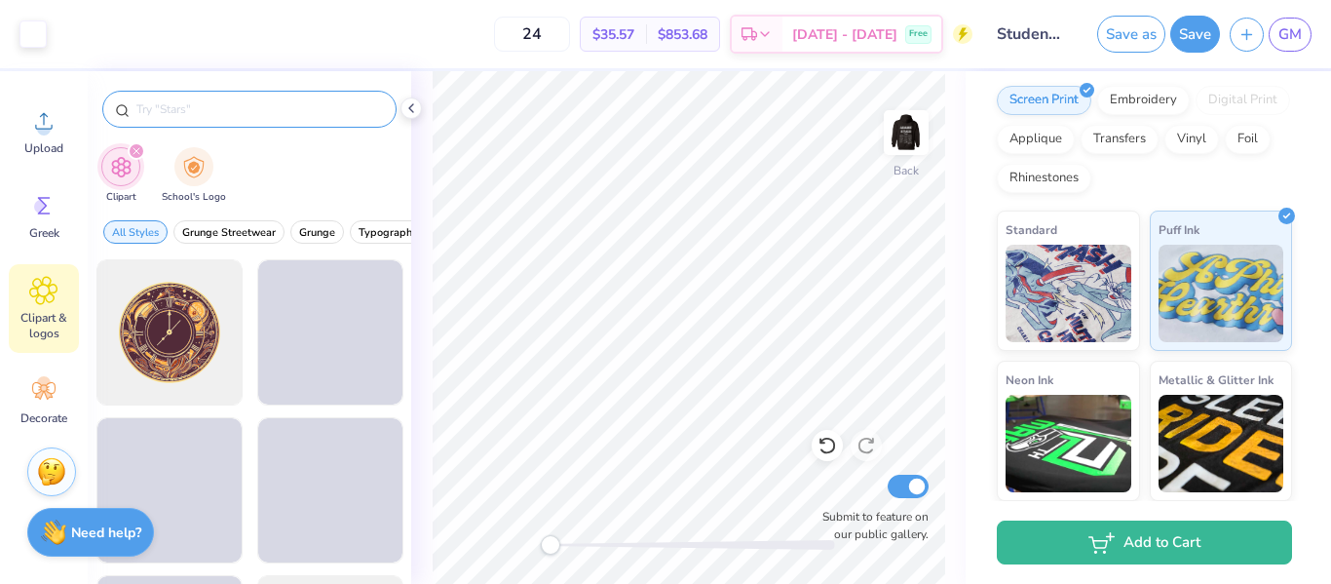
click at [212, 104] on input "text" at bounding box center [258, 108] width 249 height 19
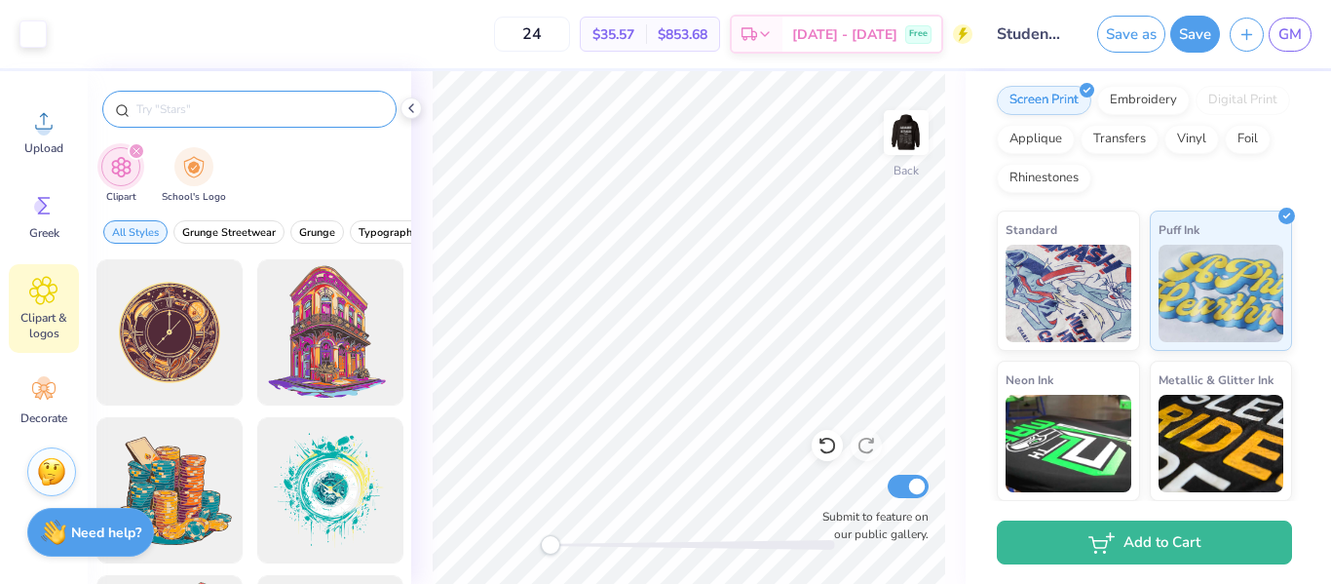
type input "d"
type input "star"
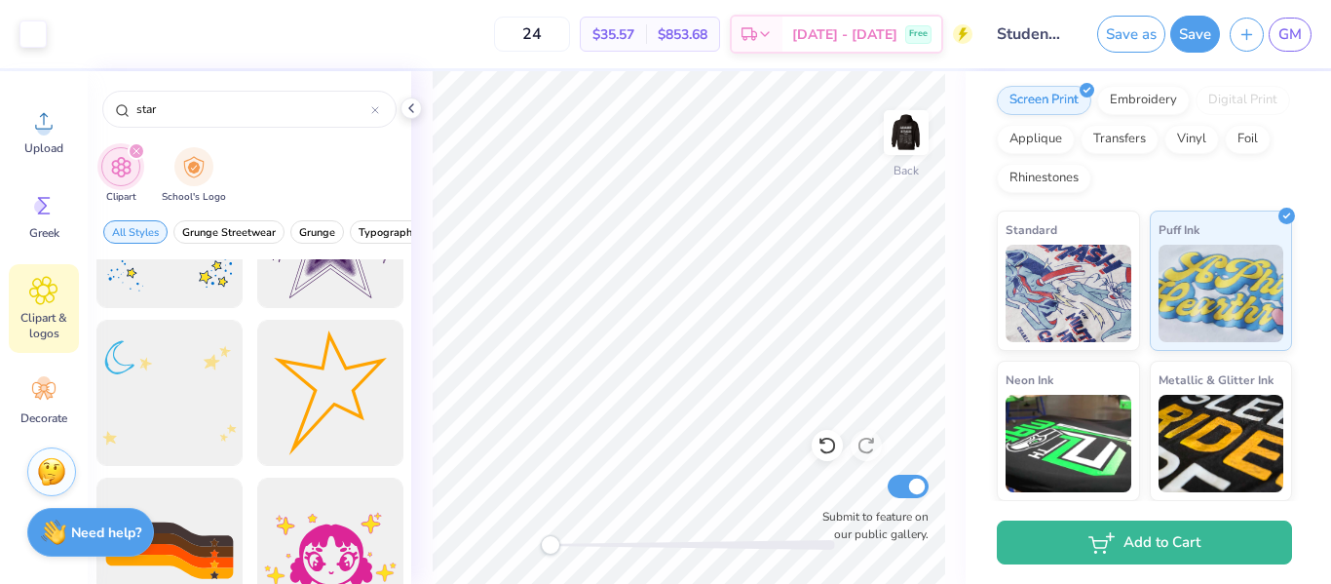
scroll to position [1836, 0]
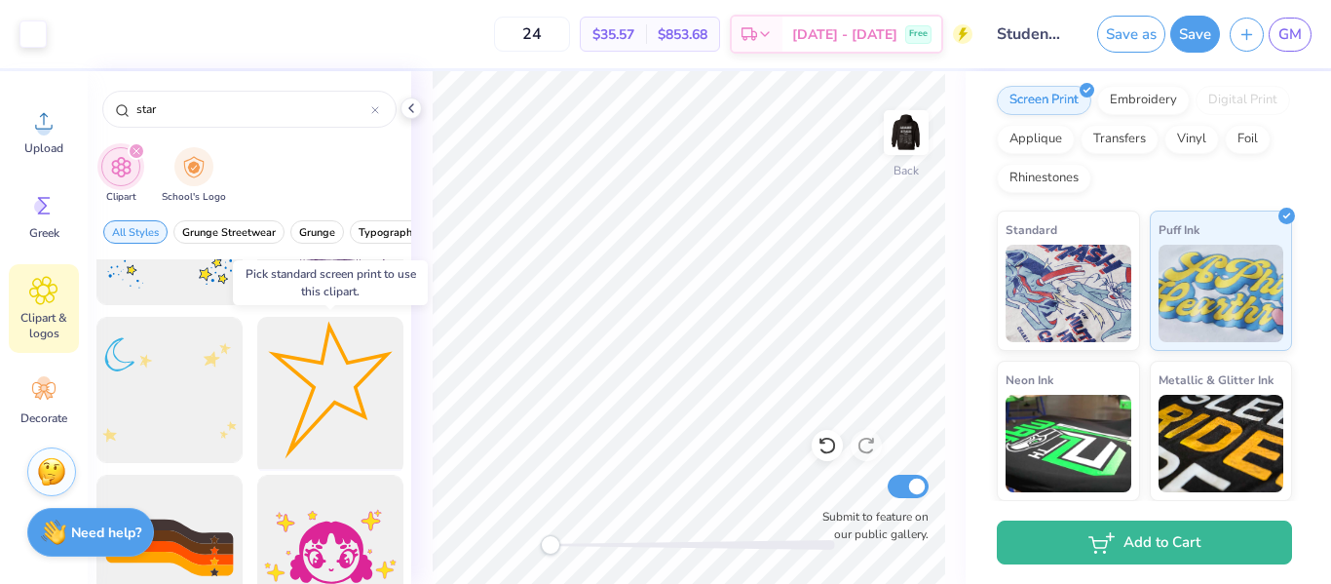
click at [337, 386] on div at bounding box center [329, 390] width 161 height 161
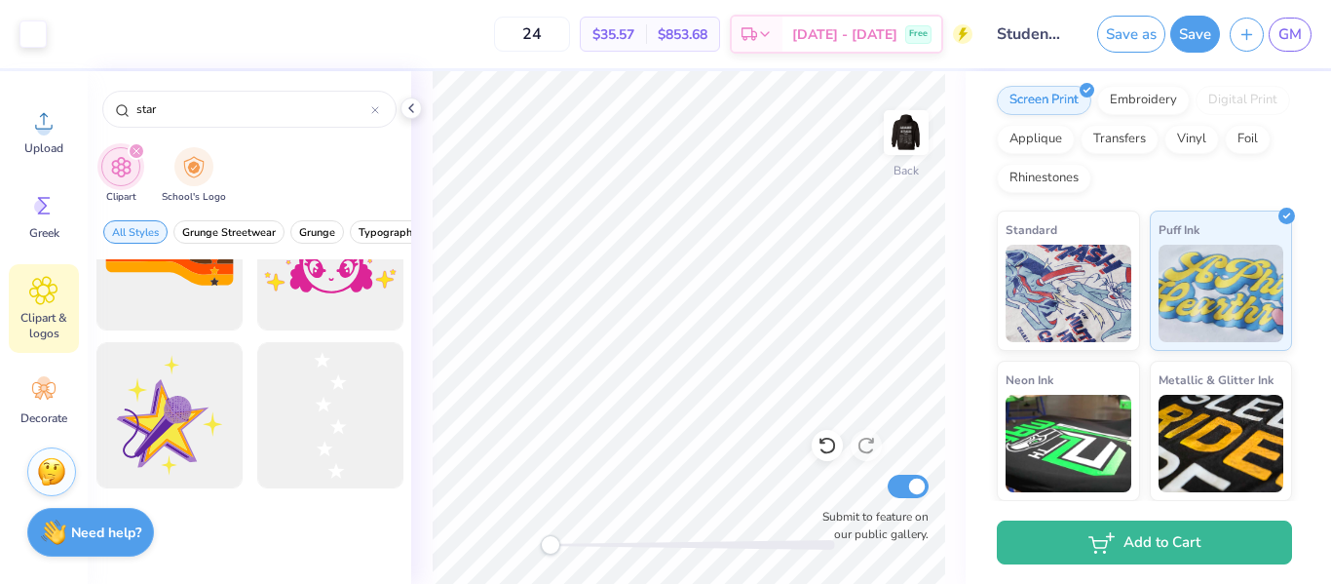
scroll to position [1807, 0]
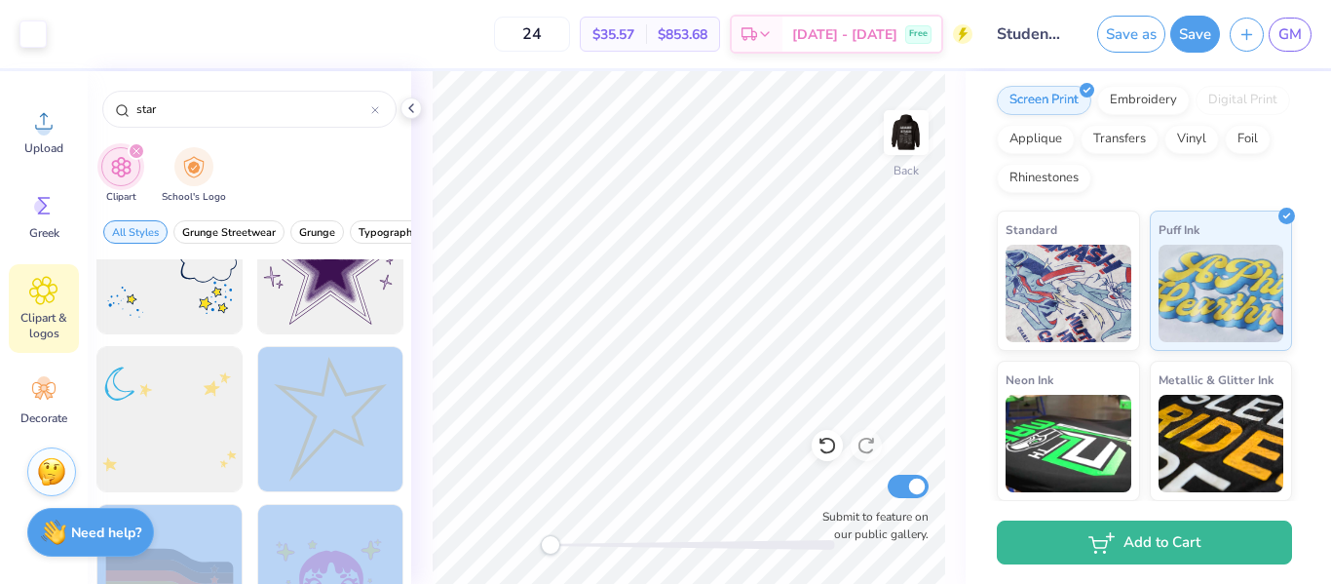
click at [633, 400] on div "Art colors 24 $35.57 Per Item $853.68 Total Est. Delivery Oct 10 - 13 Free Desi…" at bounding box center [665, 292] width 1331 height 584
click at [301, 437] on div at bounding box center [329, 419] width 161 height 161
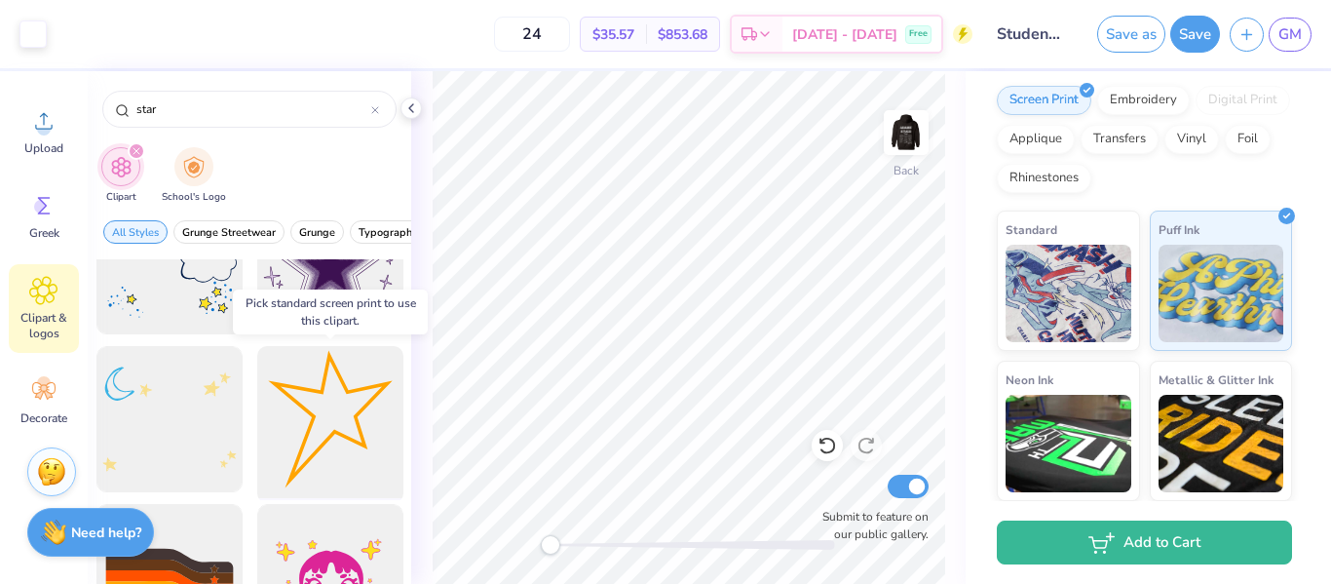
click at [301, 437] on div at bounding box center [329, 419] width 161 height 161
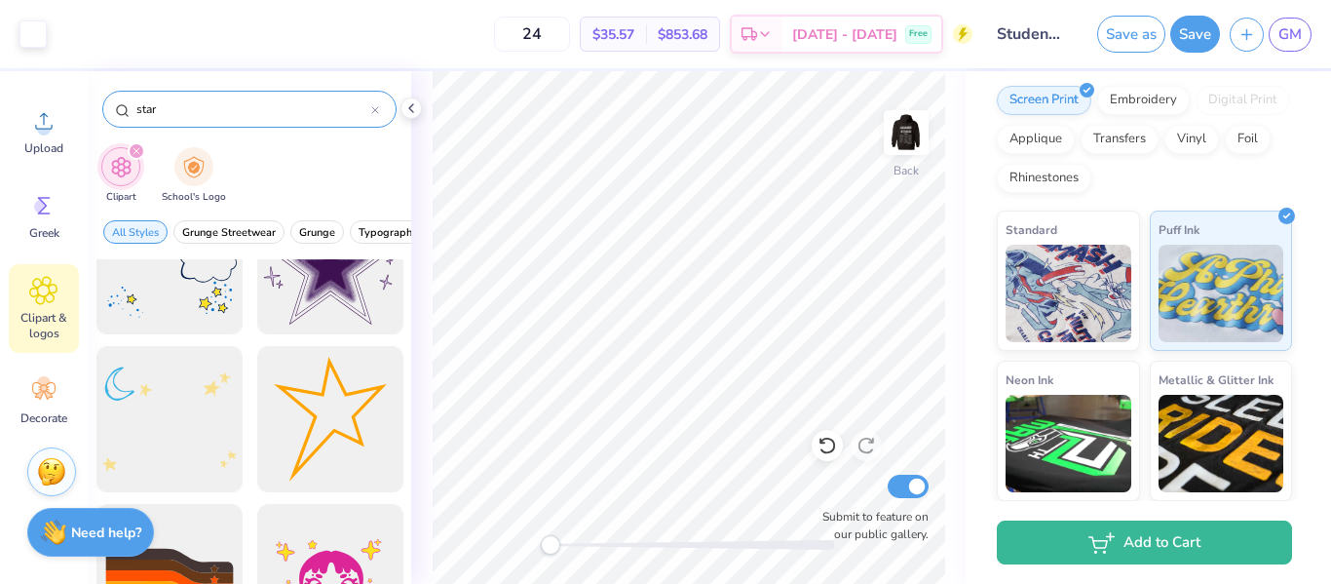
click at [376, 110] on icon at bounding box center [375, 110] width 8 height 8
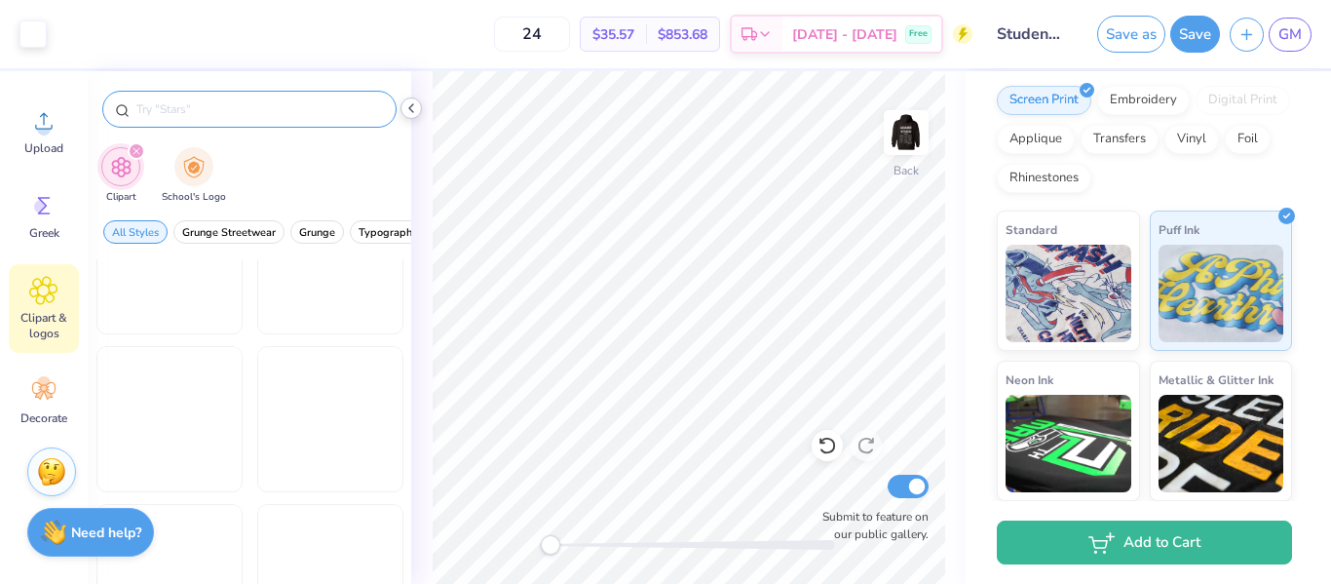
click at [412, 107] on icon at bounding box center [411, 108] width 16 height 16
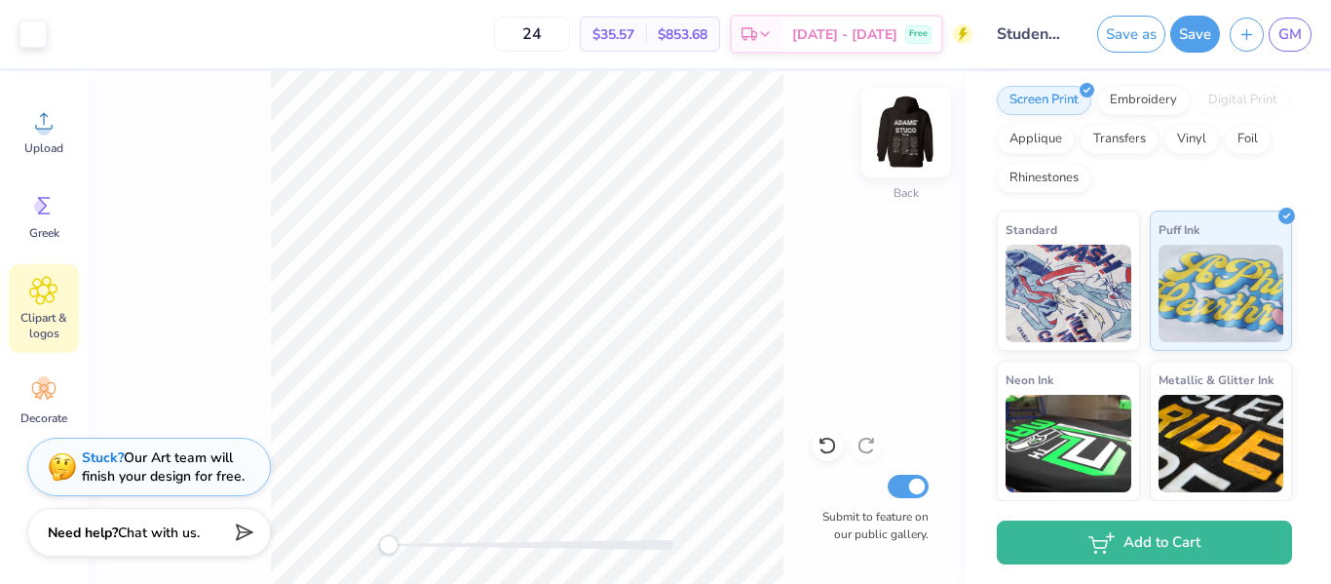
click at [909, 140] on img at bounding box center [906, 133] width 78 height 78
click at [570, 30] on input "24" at bounding box center [532, 34] width 76 height 35
type input "2"
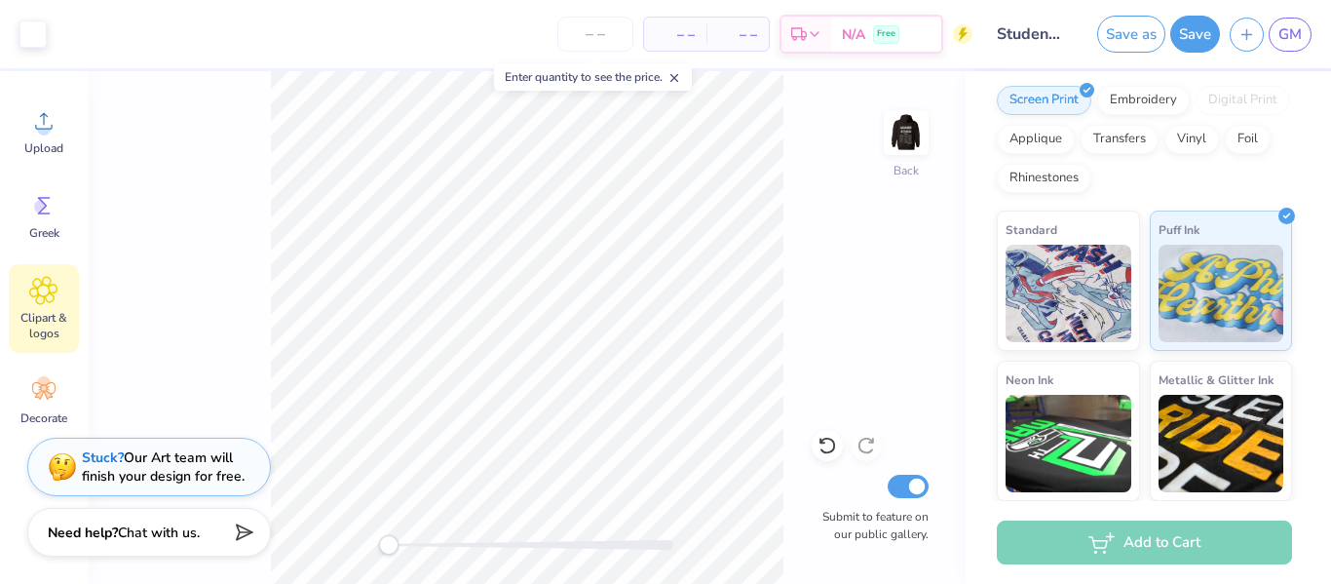
click at [873, 273] on div "Back Submit to feature on our public gallery." at bounding box center [527, 327] width 878 height 512
click at [922, 138] on img at bounding box center [906, 133] width 78 height 78
click at [41, 410] on span "Decorate" at bounding box center [43, 418] width 47 height 16
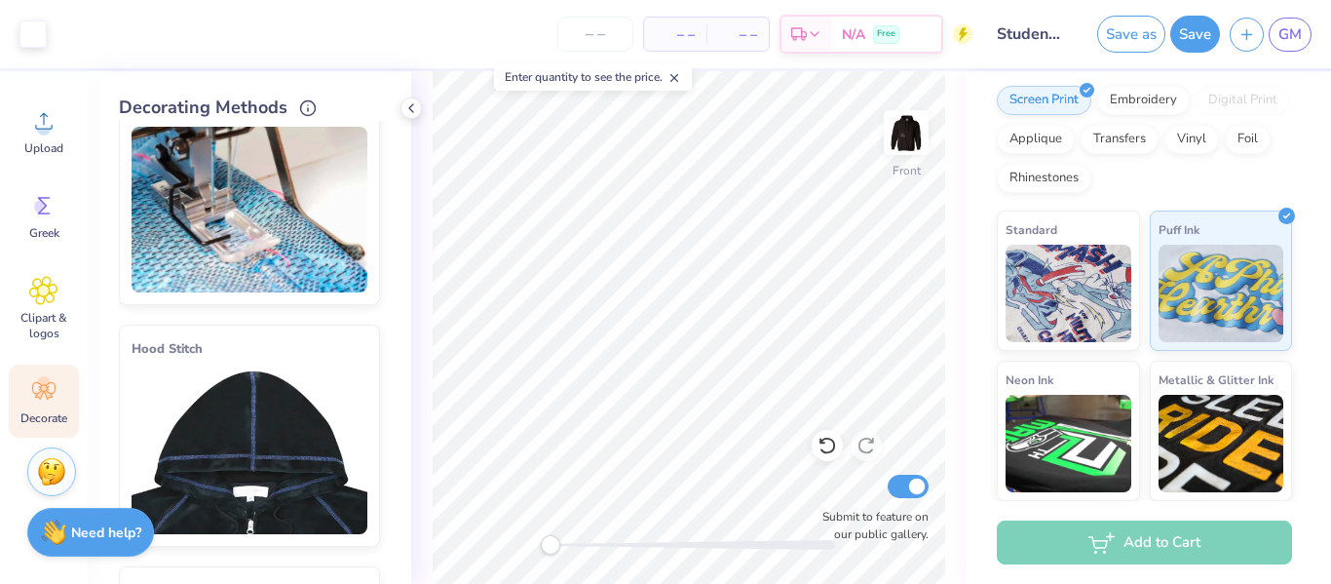
scroll to position [49, 0]
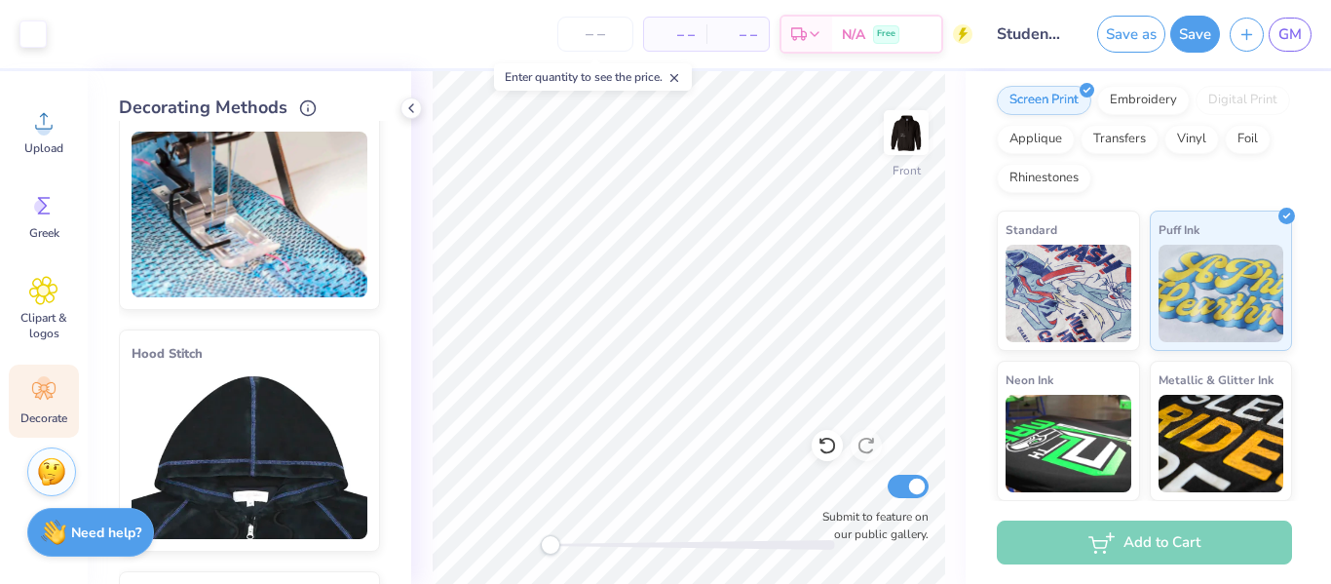
click at [52, 418] on span "Decorate" at bounding box center [43, 418] width 47 height 16
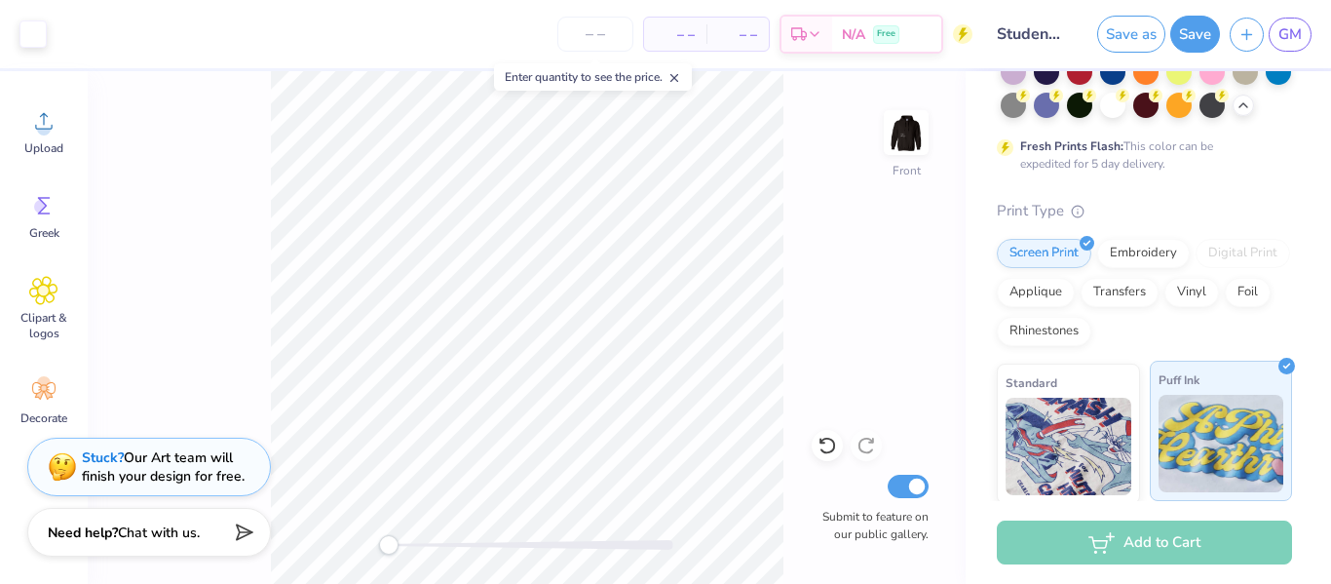
scroll to position [258, 0]
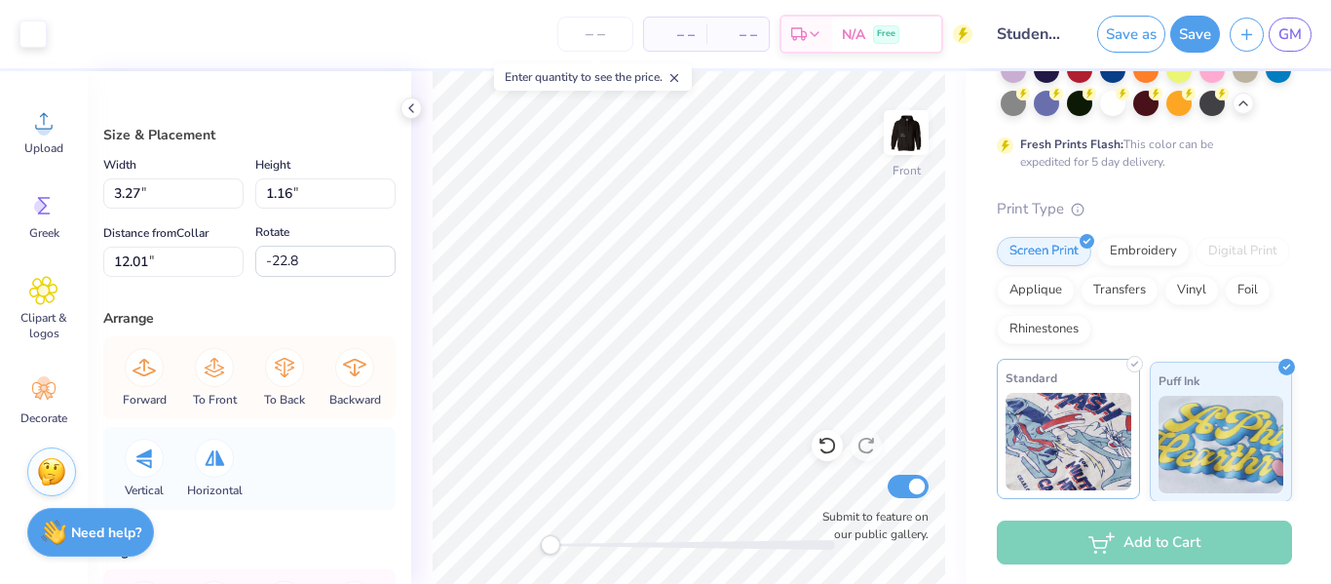
click at [411, 111] on icon at bounding box center [411, 108] width 16 height 16
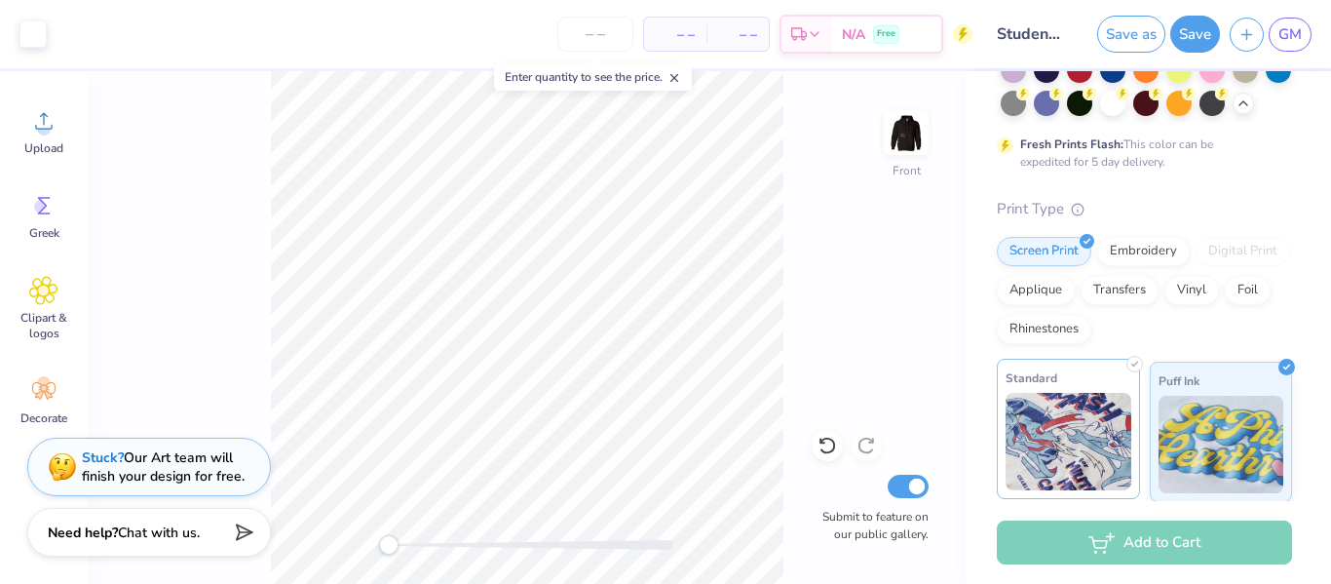
scroll to position [457, 0]
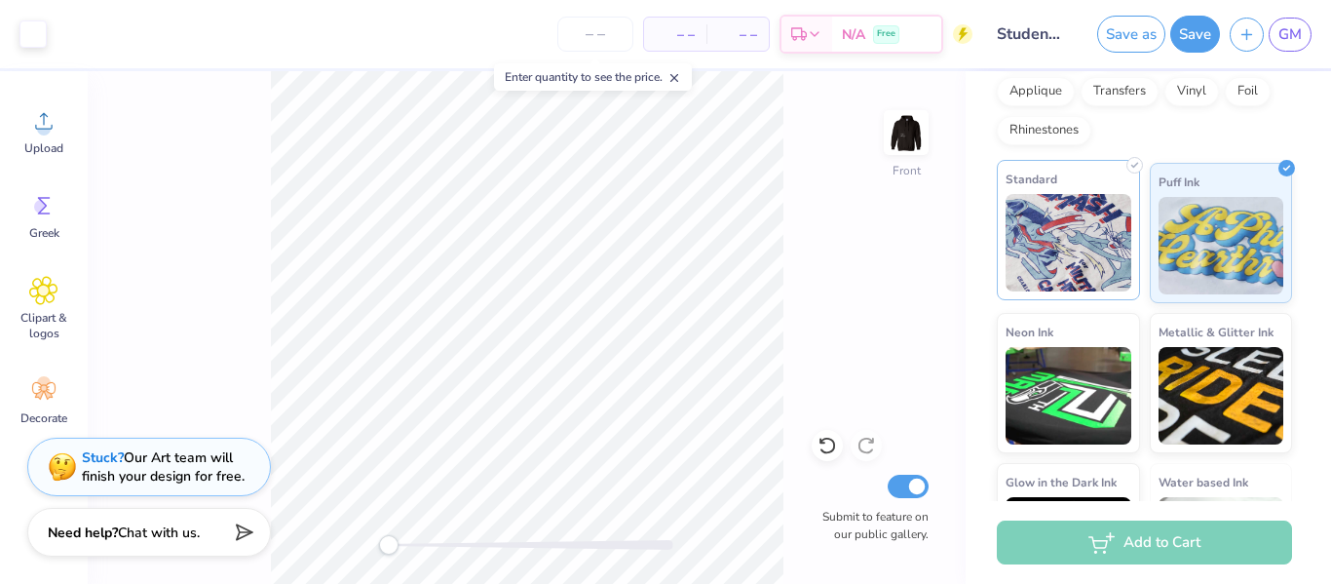
click at [1041, 262] on img at bounding box center [1068, 242] width 126 height 97
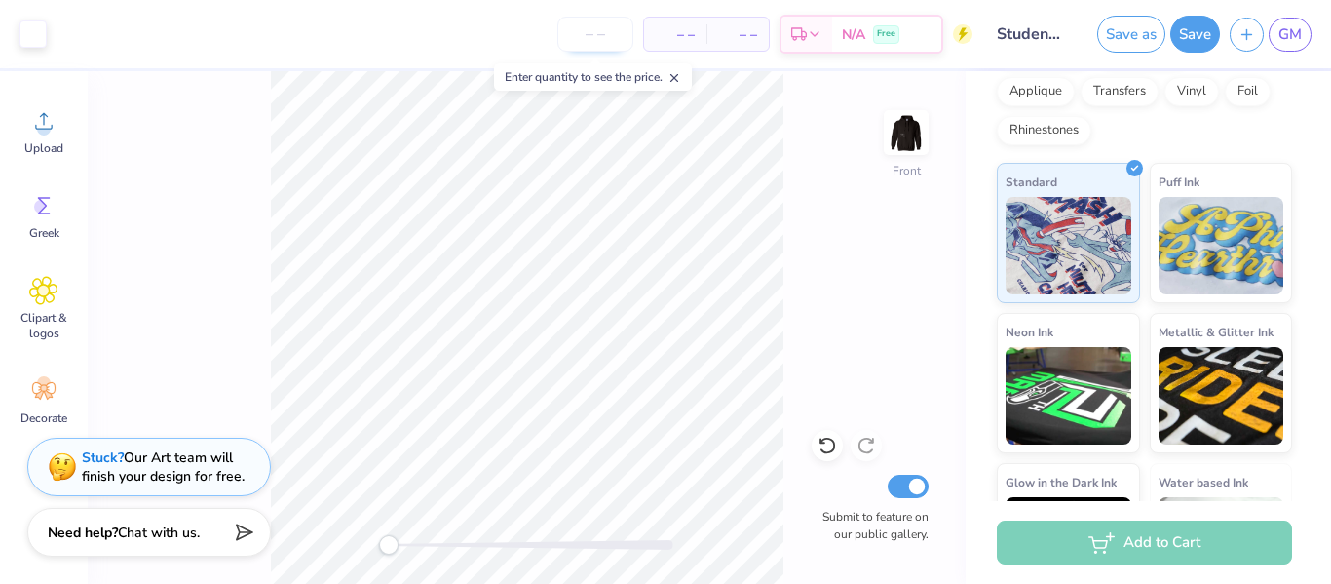
click at [608, 42] on input "number" at bounding box center [595, 34] width 76 height 35
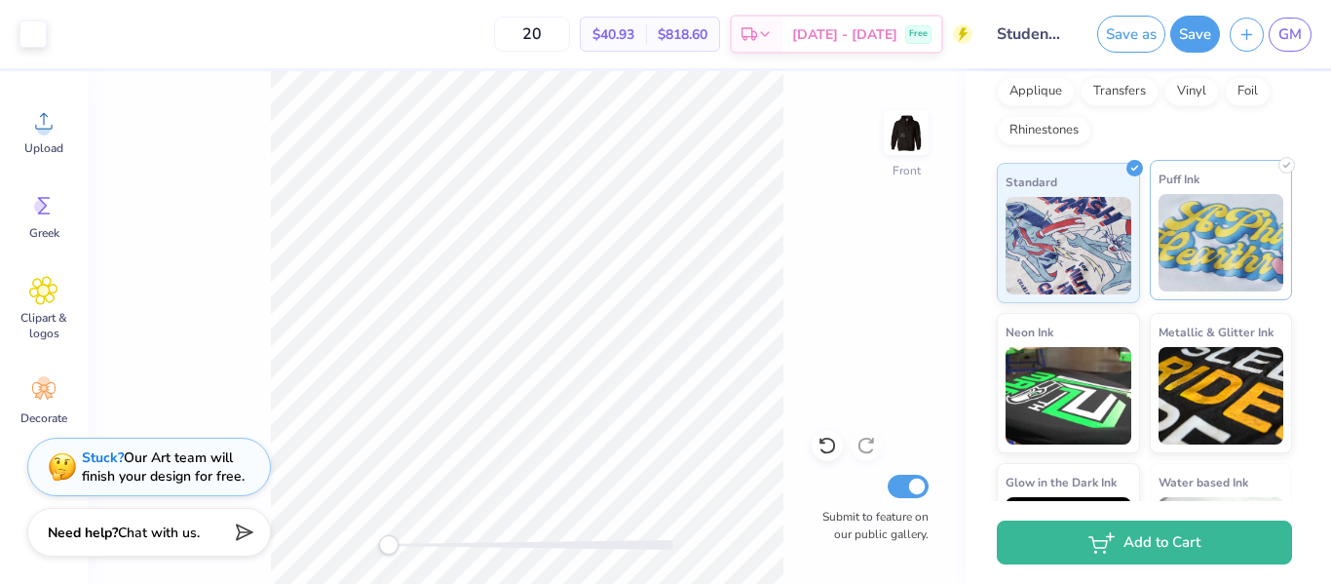
type input "20"
click at [1207, 240] on img at bounding box center [1221, 242] width 126 height 97
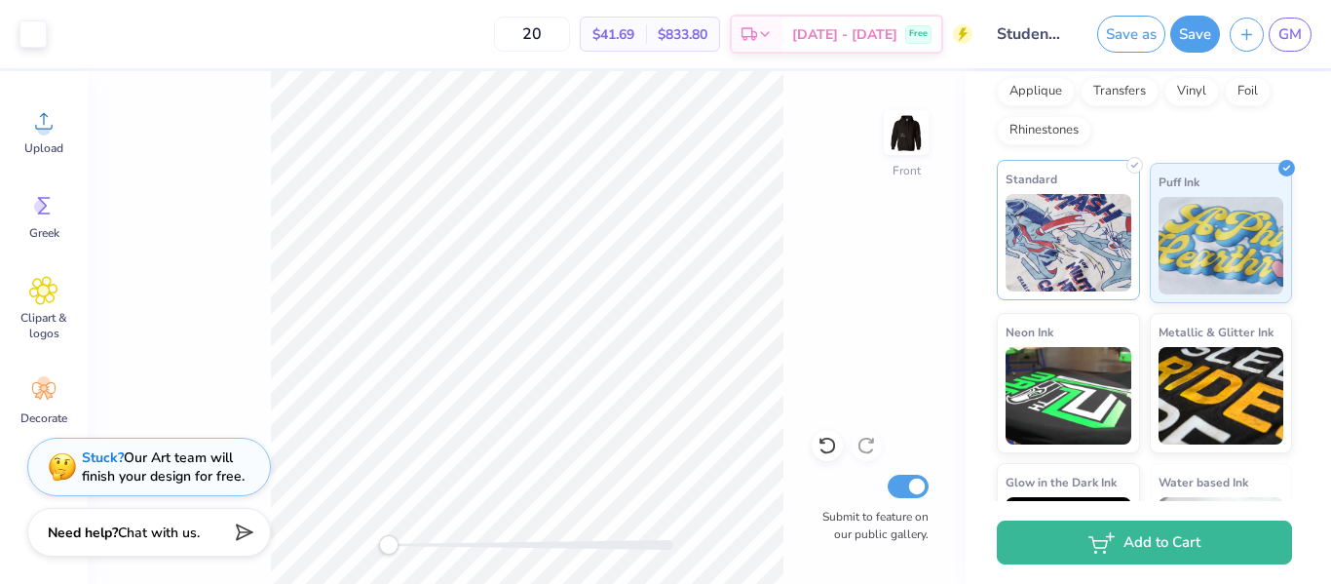
click at [1100, 249] on img at bounding box center [1068, 242] width 126 height 97
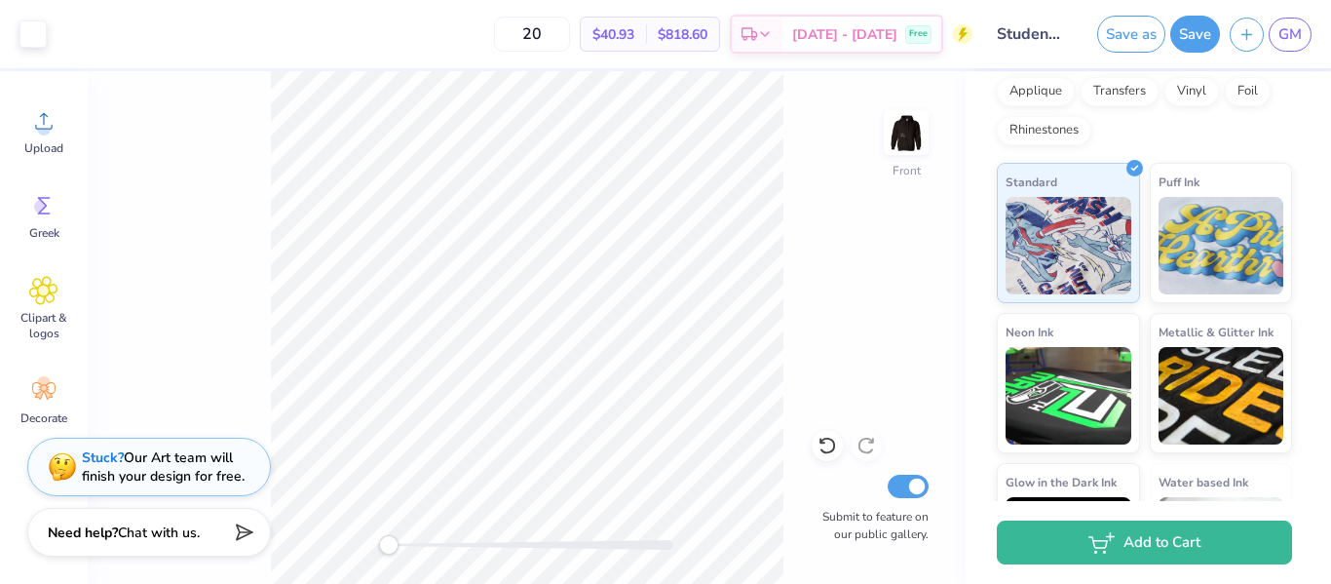
click at [1107, 132] on div "Screen Print Embroidery Digital Print Applique Transfers Vinyl Foil Rhinestones" at bounding box center [1144, 91] width 295 height 107
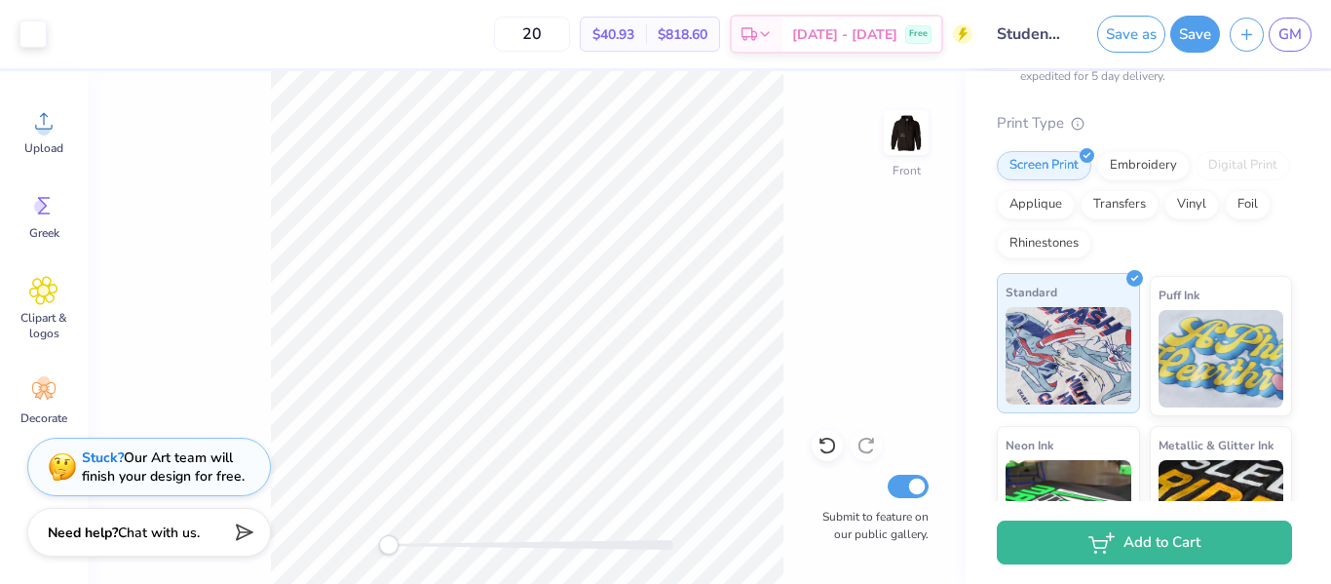
scroll to position [335, 0]
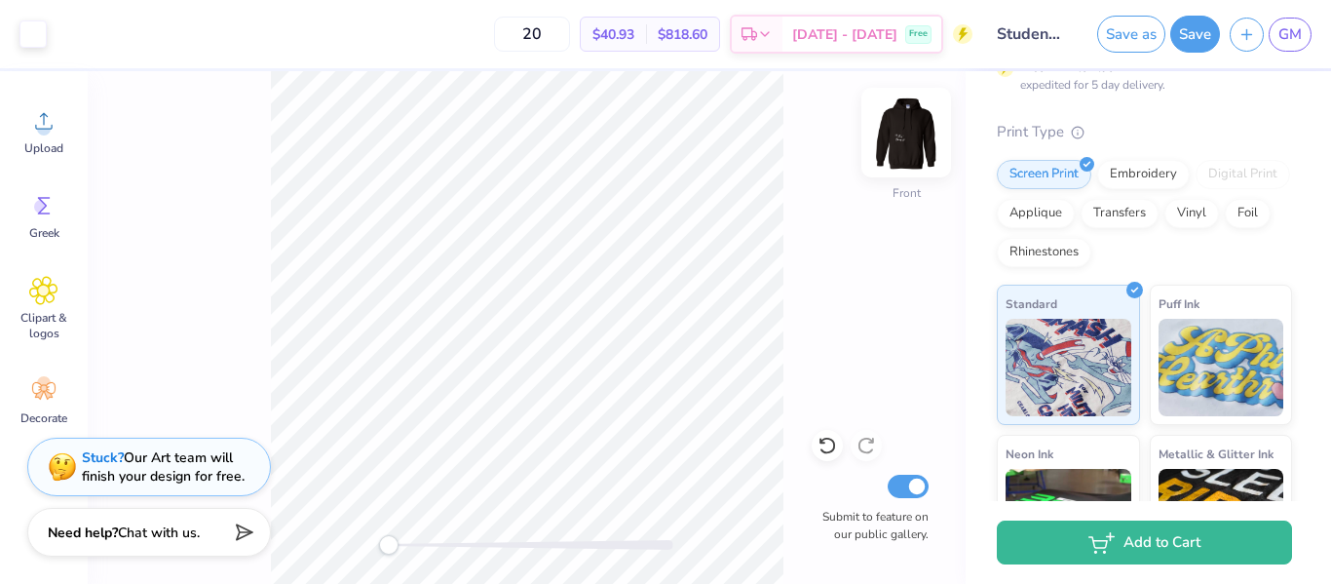
click at [912, 140] on img at bounding box center [906, 133] width 78 height 78
click at [1232, 438] on div "Standard Puff Ink Neon Ink Metallic & Glitter Ink Glow in the Dark Ink Water ba…" at bounding box center [1144, 504] width 295 height 440
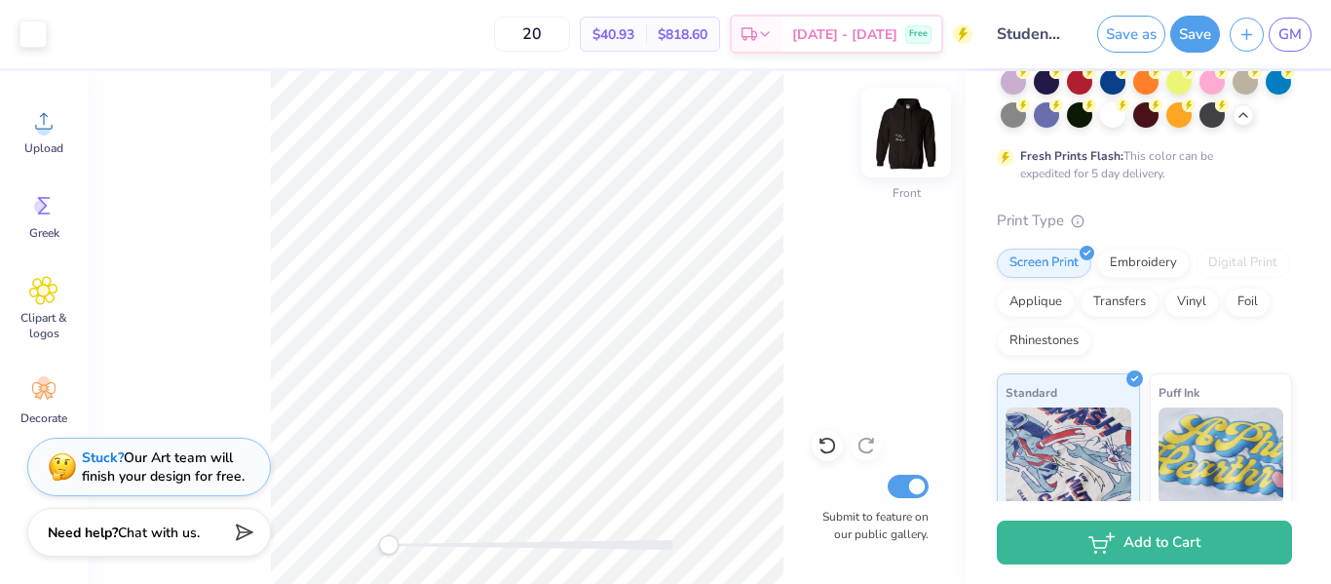
click at [906, 154] on img at bounding box center [906, 133] width 78 height 78
click at [912, 138] on img at bounding box center [906, 133] width 78 height 78
click at [1126, 37] on button "Save as" at bounding box center [1131, 34] width 68 height 37
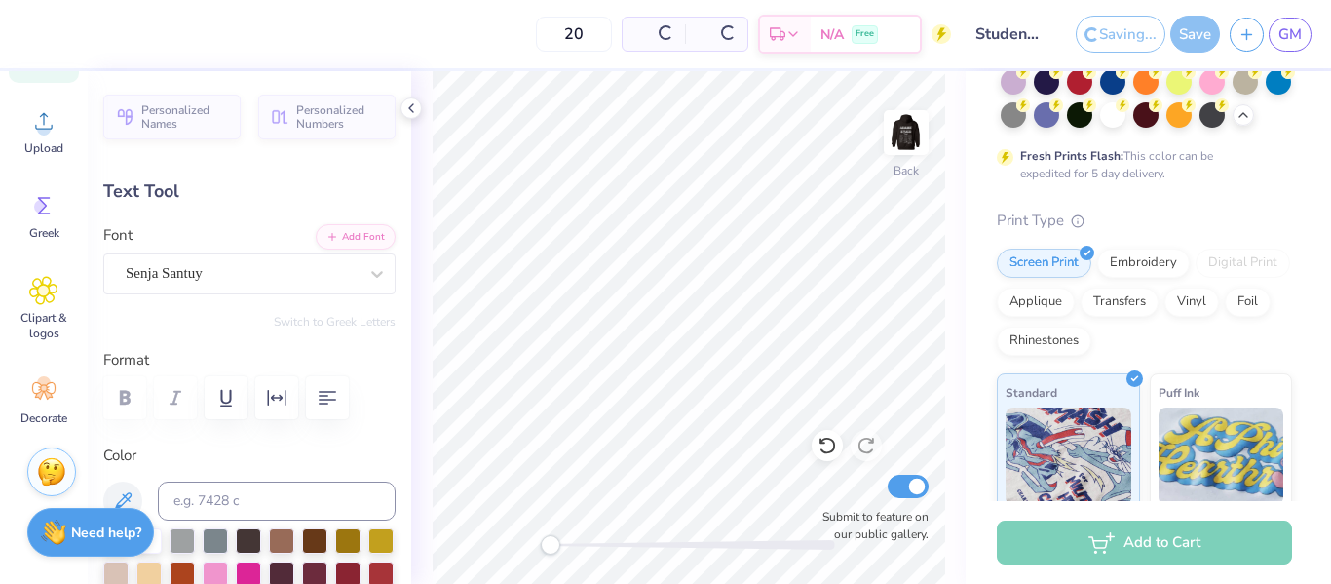
type input "0.0"
click at [826, 444] on icon at bounding box center [826, 444] width 19 height 19
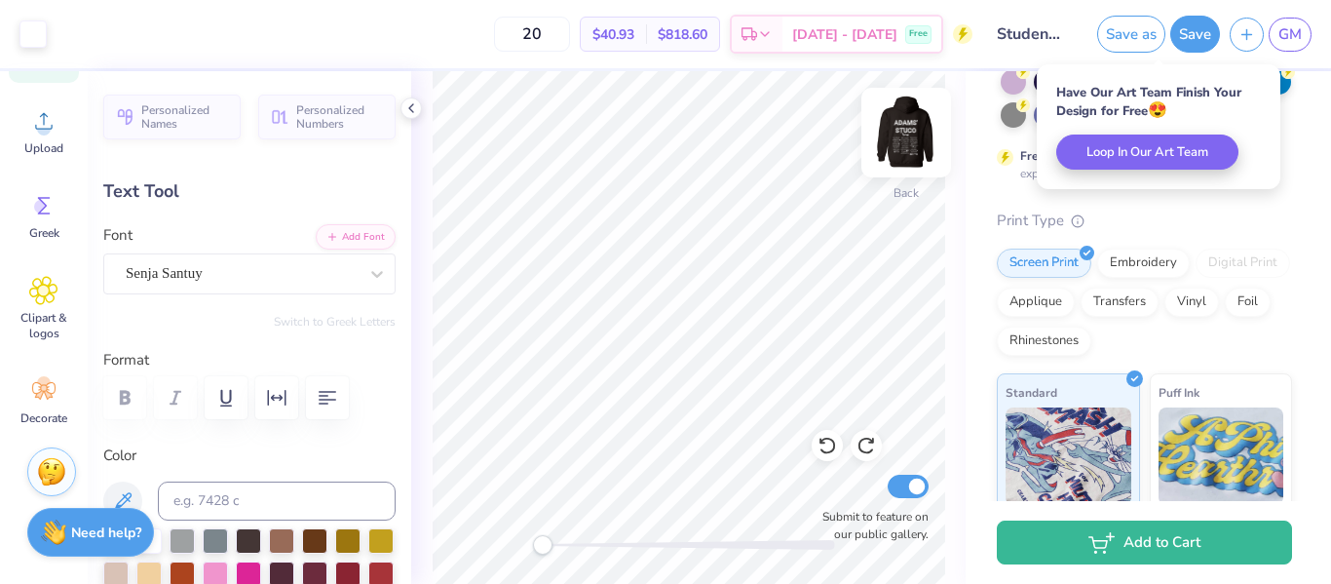
click at [926, 138] on img at bounding box center [906, 133] width 78 height 78
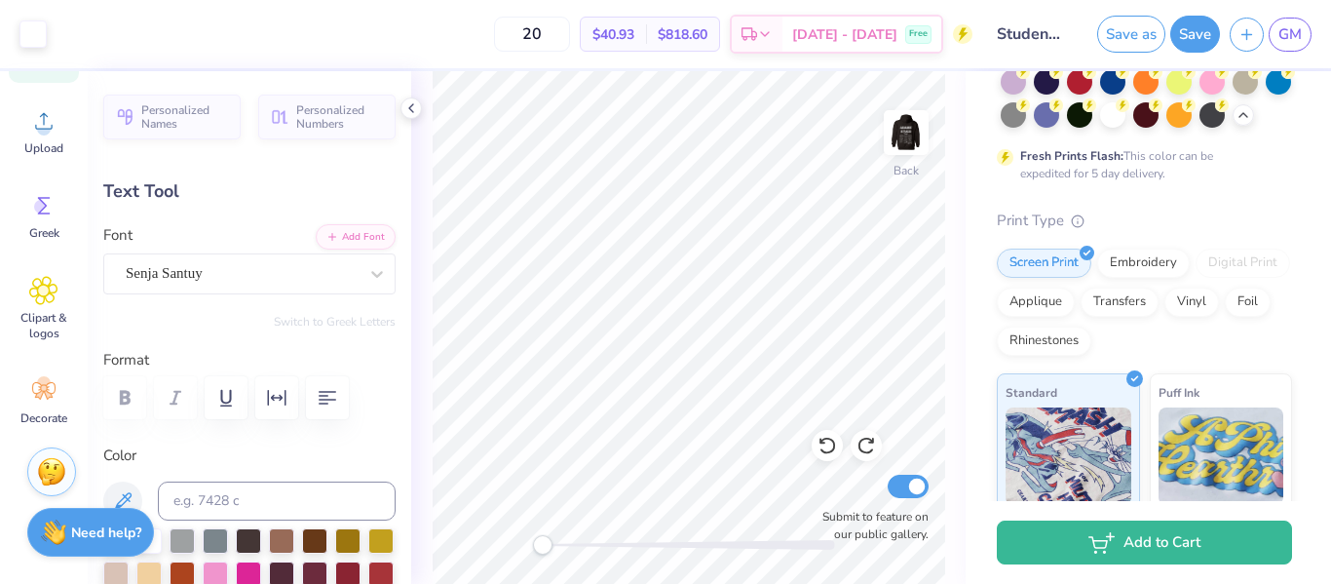
click at [916, 144] on img at bounding box center [906, 132] width 39 height 39
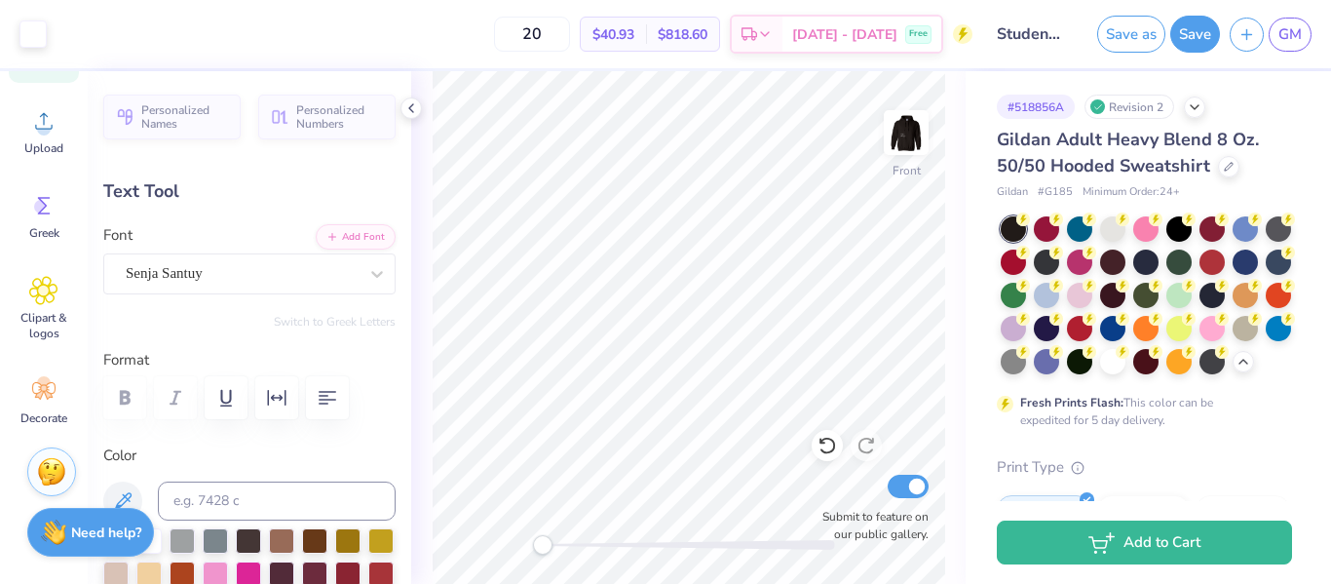
click at [1141, 107] on div "Revision 2" at bounding box center [1129, 107] width 90 height 24
click at [1199, 104] on icon at bounding box center [1195, 105] width 16 height 16
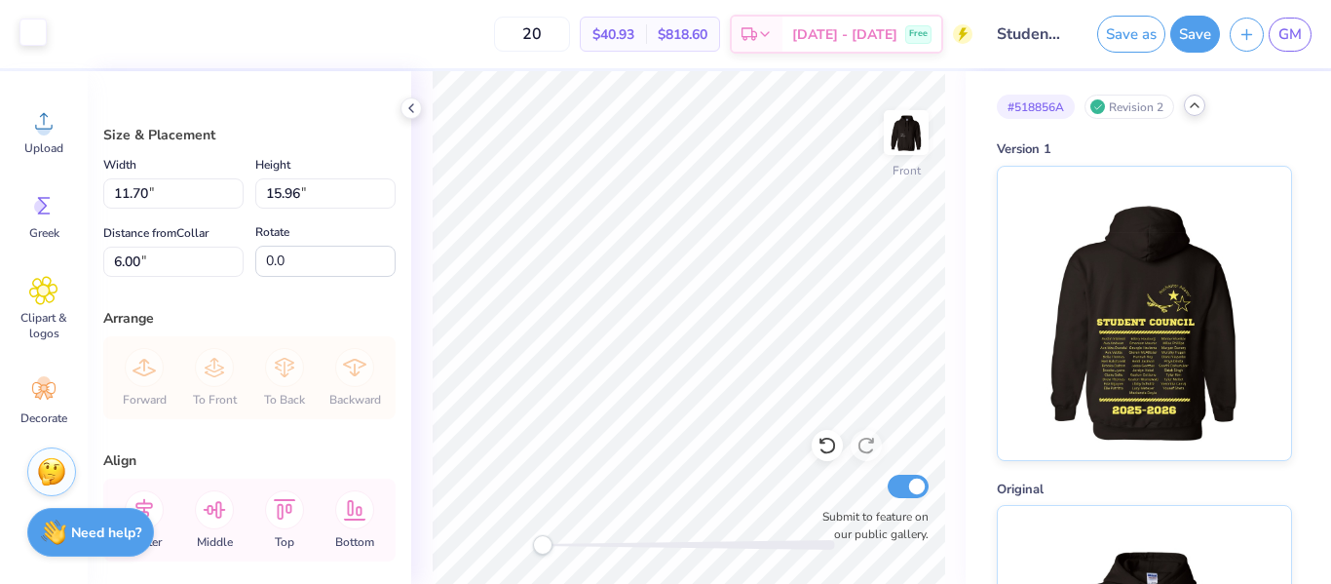
click at [36, 38] on div at bounding box center [32, 32] width 27 height 27
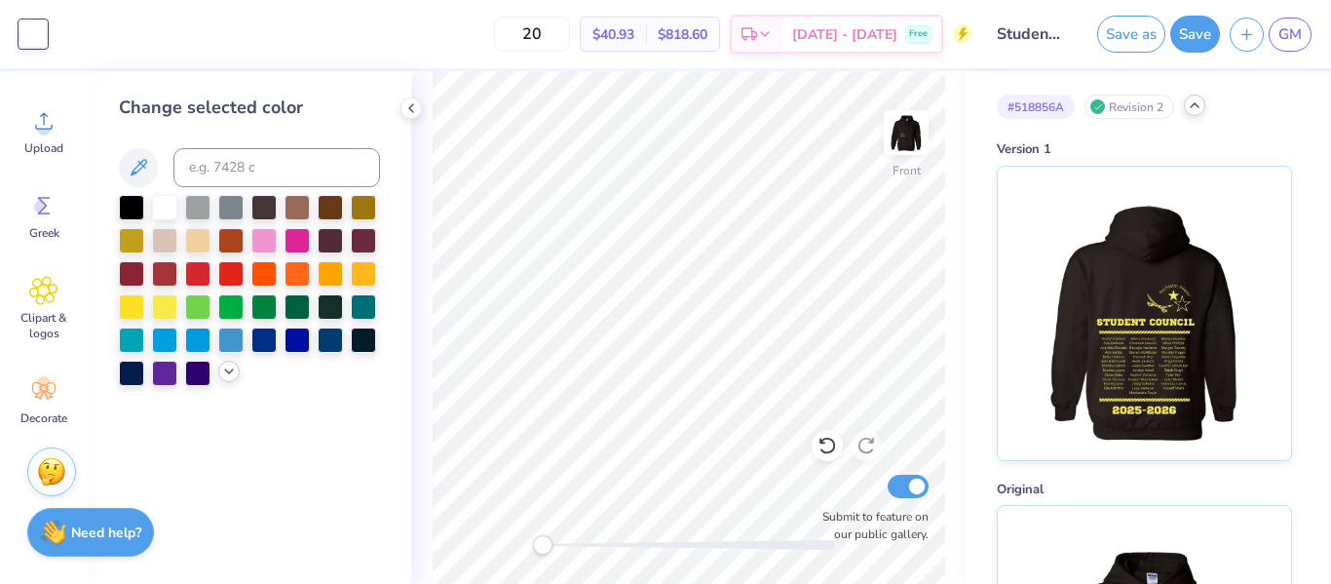
click at [228, 376] on icon at bounding box center [229, 371] width 16 height 16
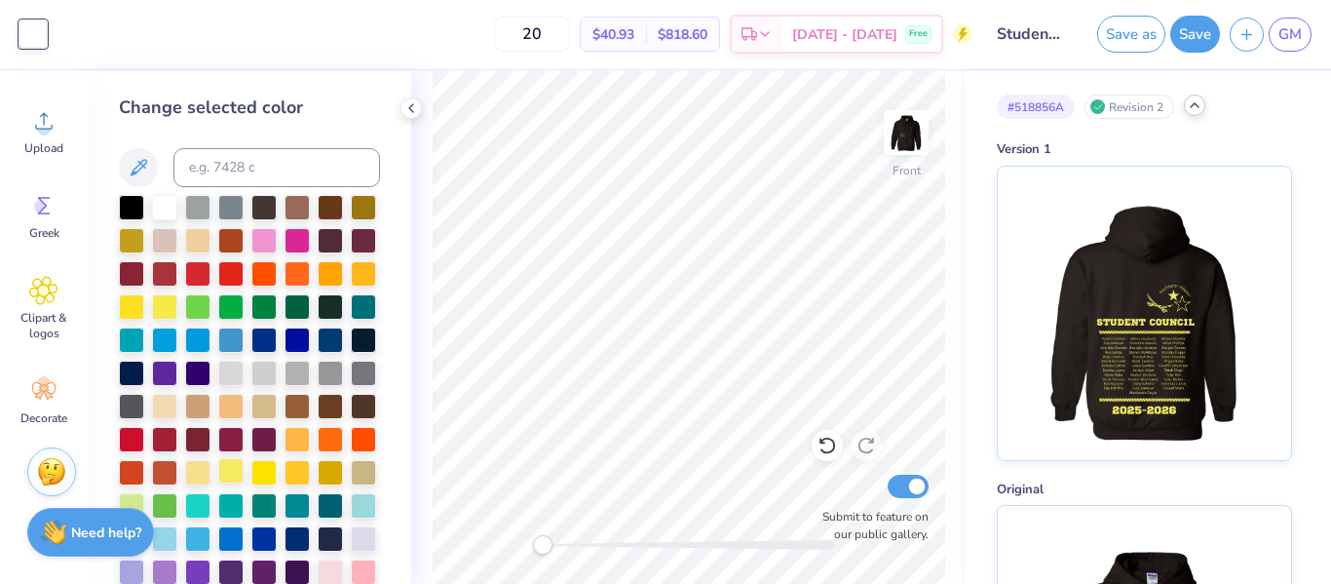
click at [233, 479] on div at bounding box center [230, 470] width 25 height 25
click at [406, 542] on div "Change selected color" at bounding box center [249, 327] width 323 height 512
click at [410, 336] on div "Change selected color" at bounding box center [249, 327] width 323 height 512
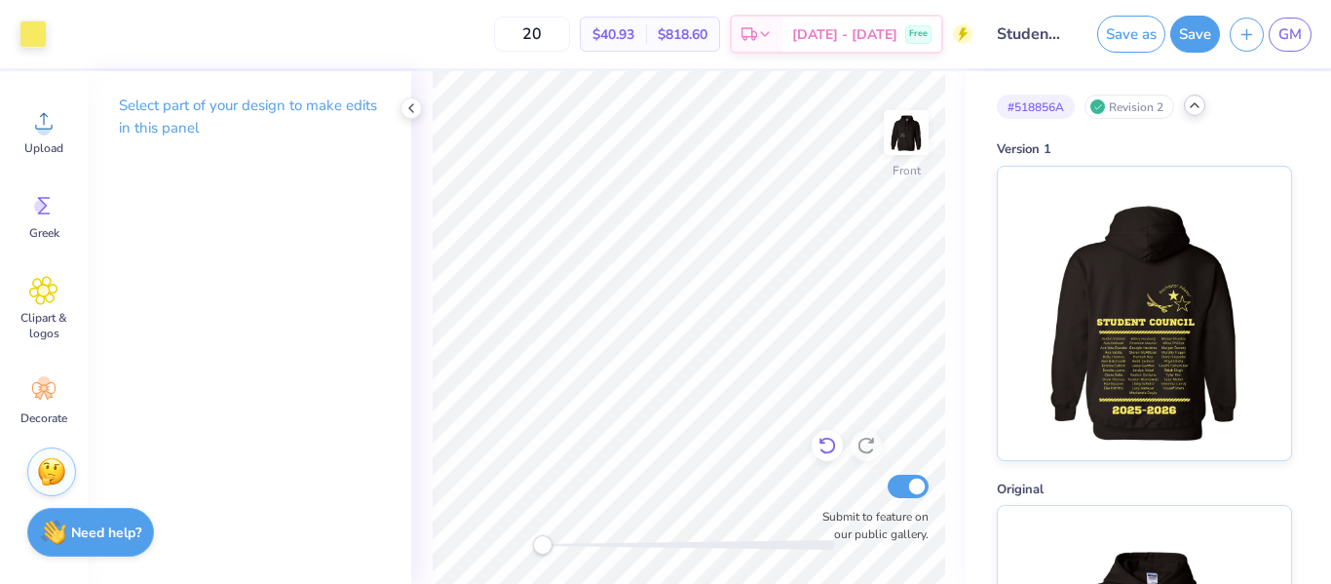
click at [818, 435] on icon at bounding box center [826, 444] width 19 height 19
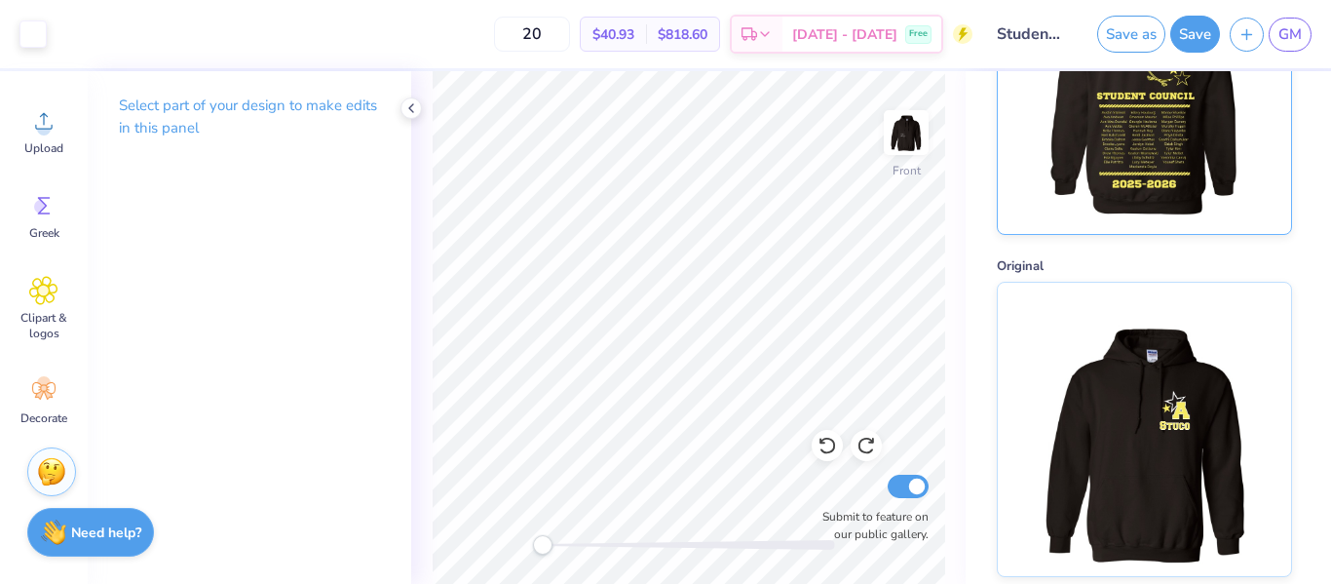
scroll to position [222, 0]
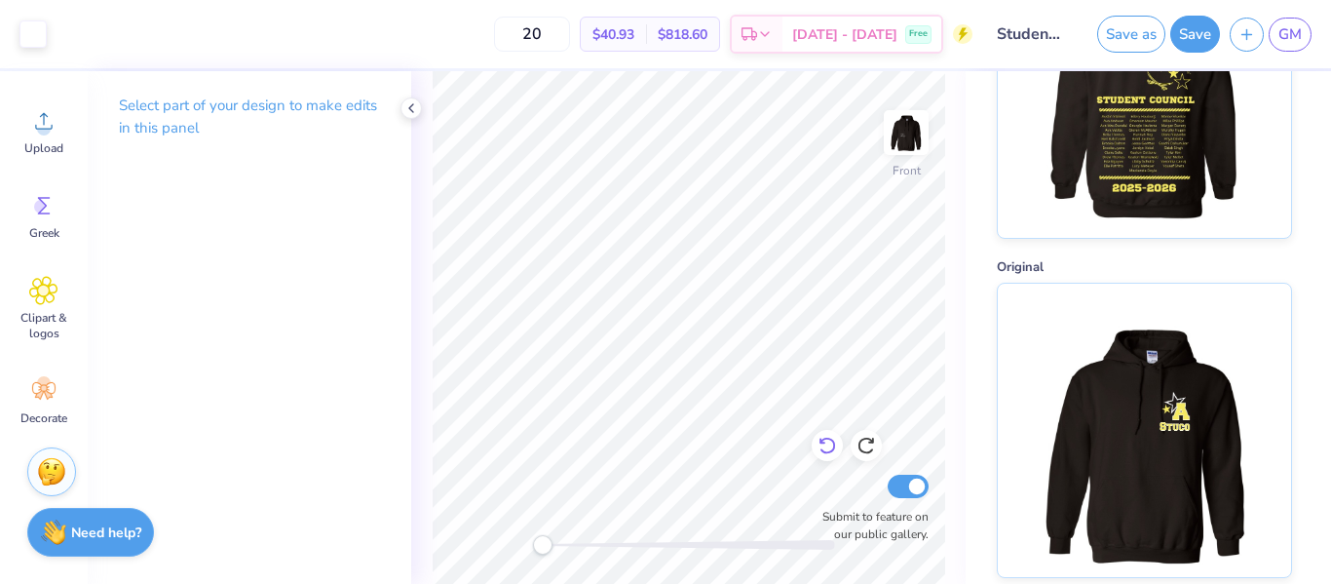
click at [826, 443] on icon at bounding box center [826, 444] width 19 height 19
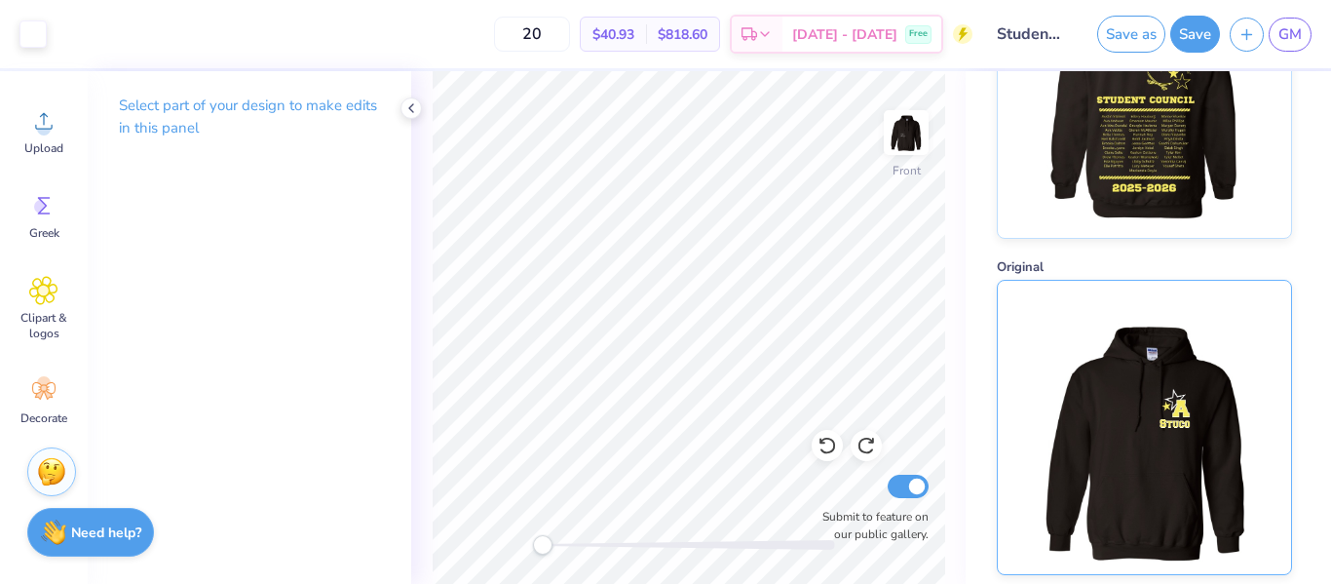
click at [1097, 382] on img at bounding box center [1144, 427] width 242 height 293
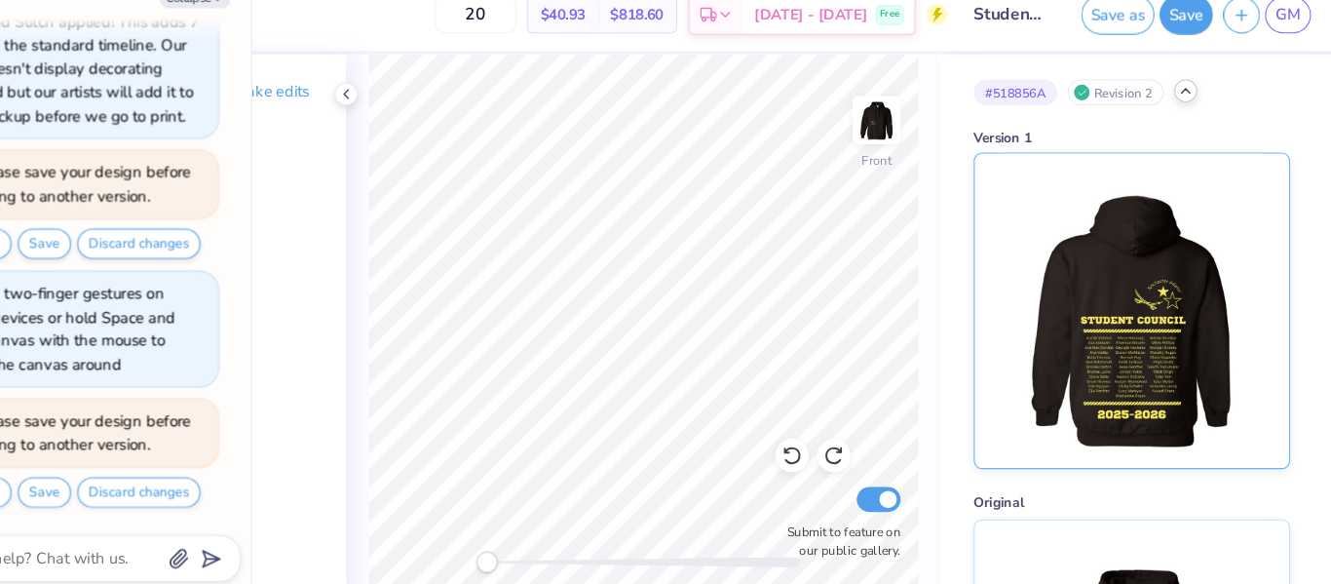
scroll to position [0, 0]
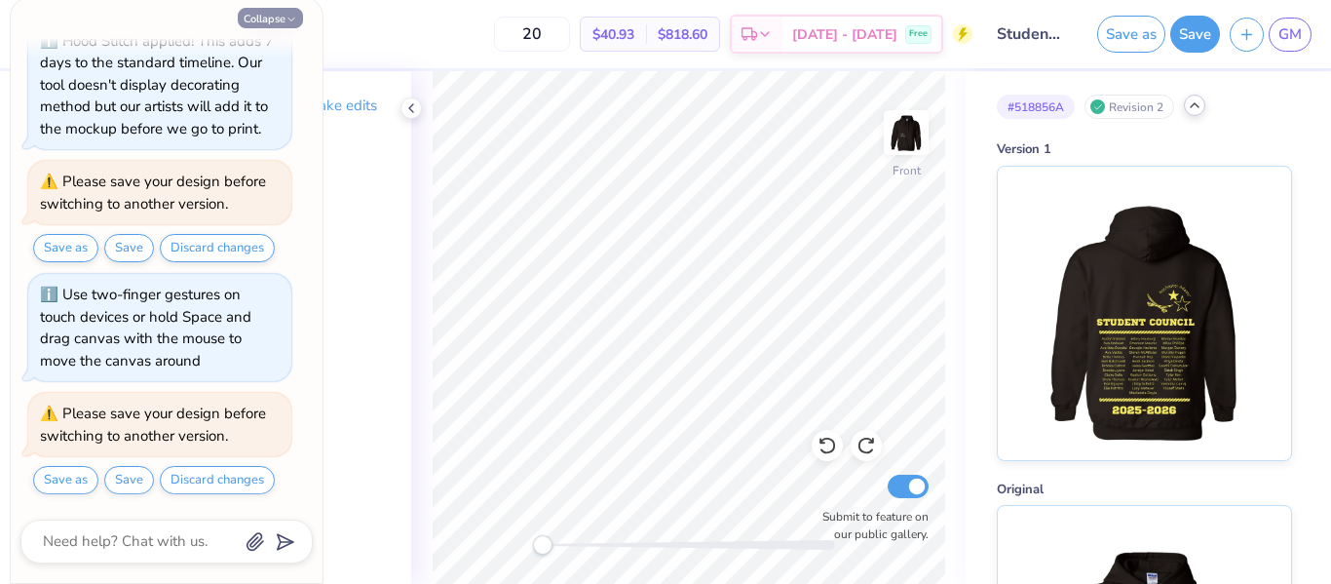
click at [264, 22] on button "Collapse" at bounding box center [270, 18] width 65 height 20
type textarea "x"
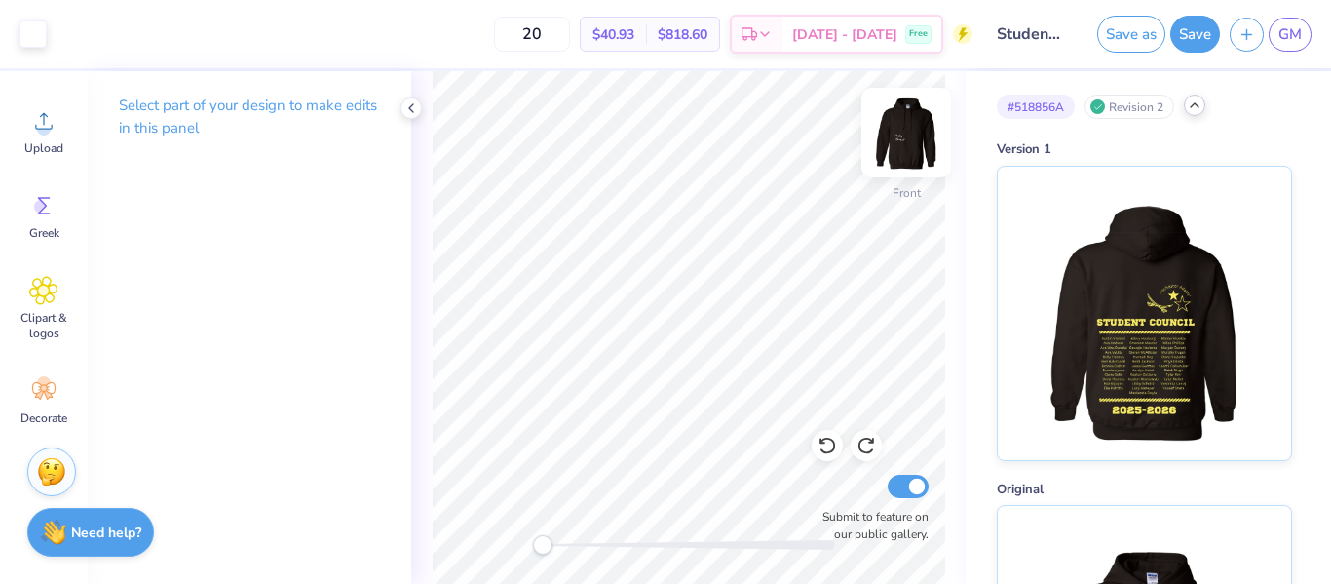
click at [913, 137] on img at bounding box center [906, 133] width 78 height 78
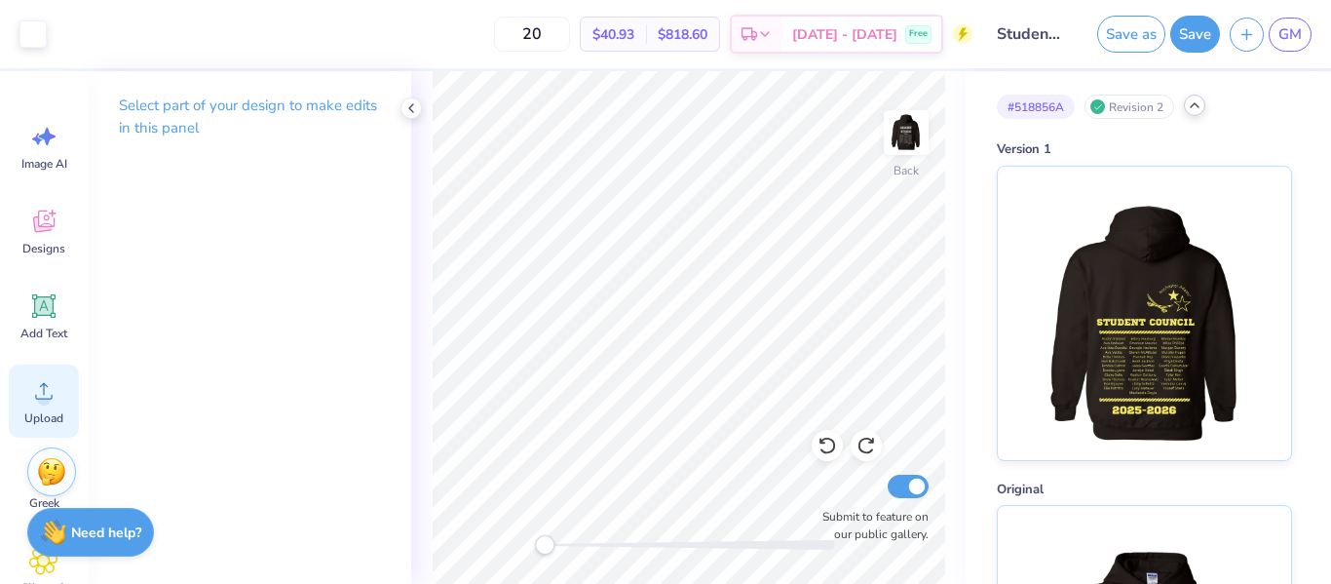
click at [24, 378] on div "Upload" at bounding box center [44, 400] width 70 height 73
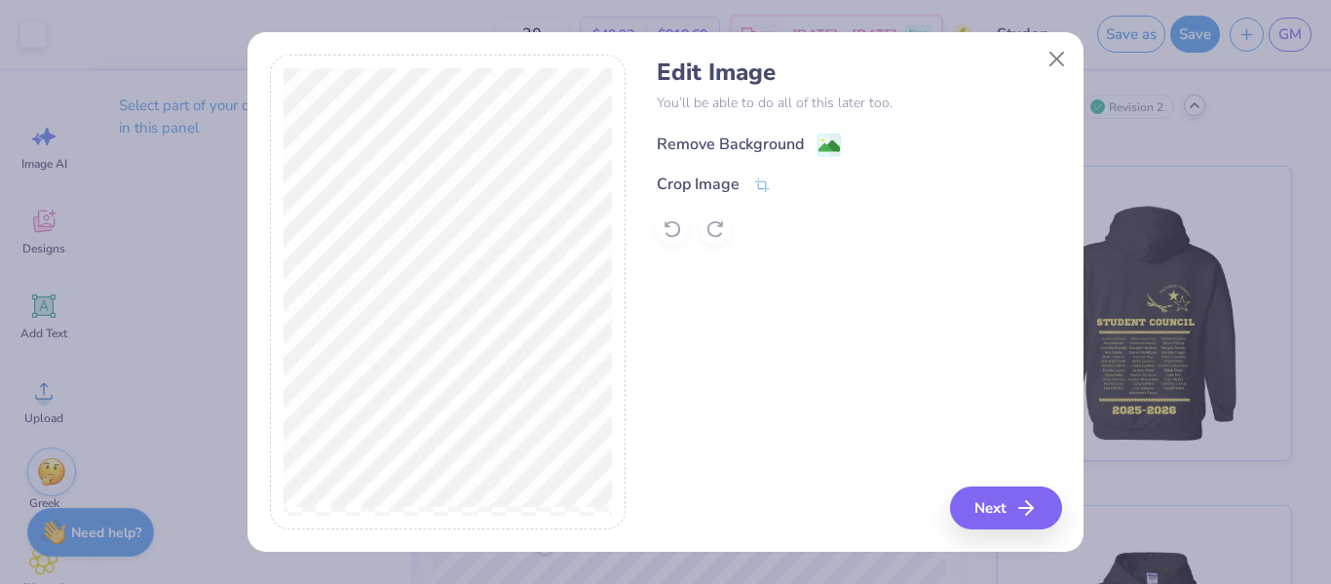
click at [721, 141] on div "Remove Background" at bounding box center [730, 143] width 147 height 23
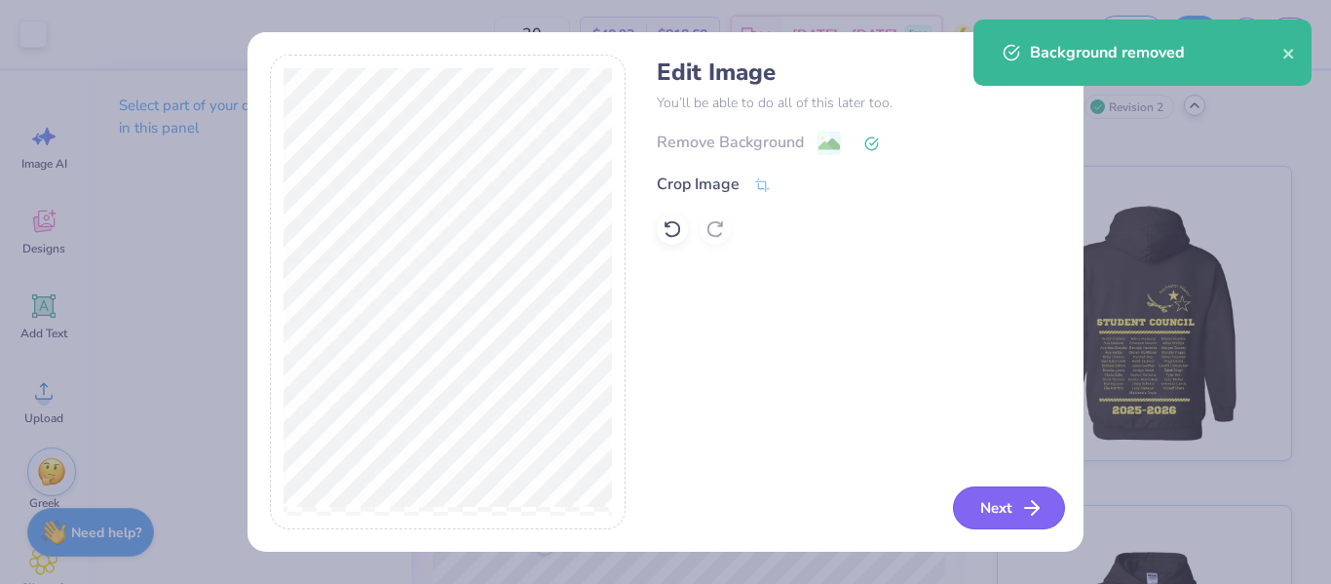
click at [1016, 521] on button "Next" at bounding box center [1009, 507] width 112 height 43
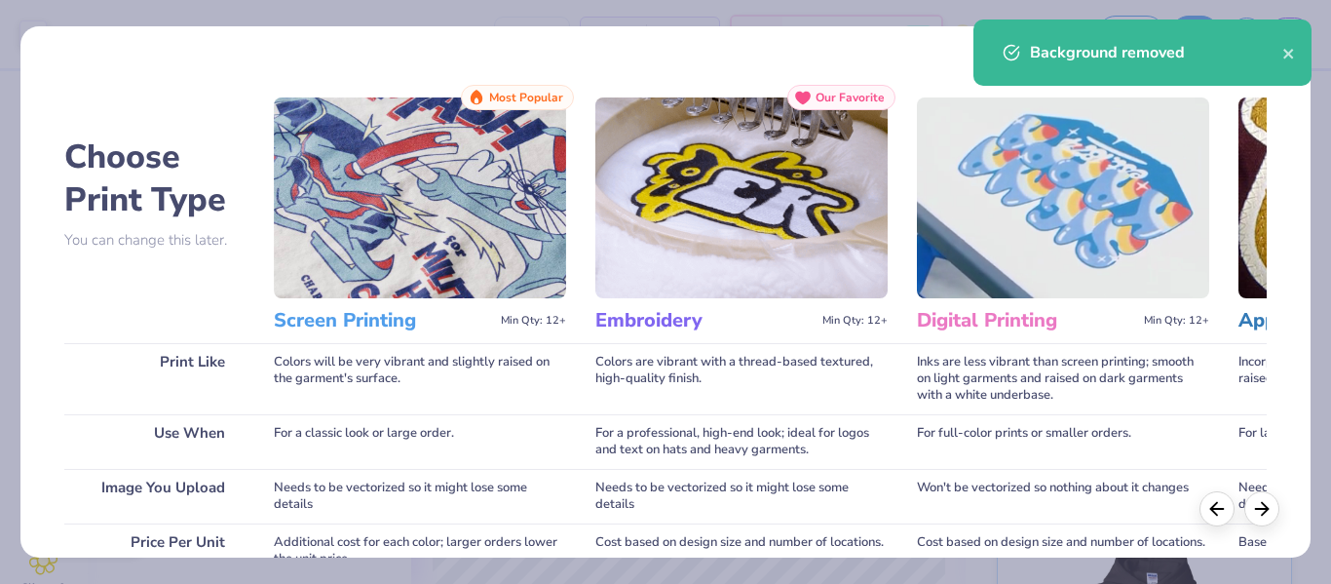
scroll to position [388, 0]
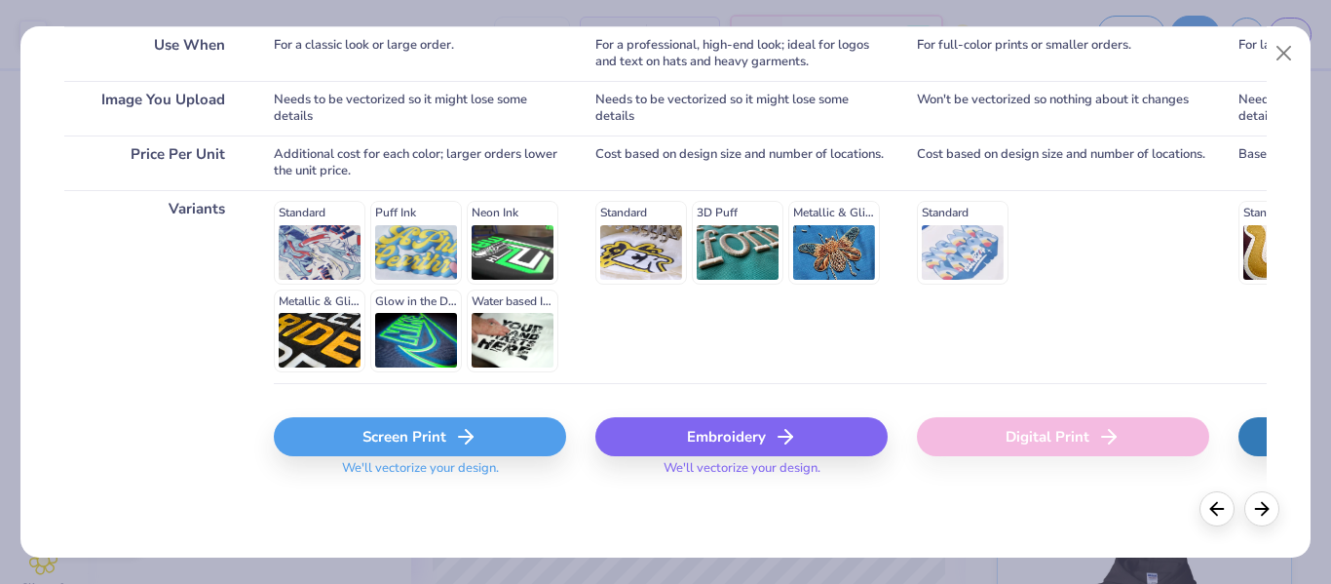
click at [380, 424] on div "Screen Print" at bounding box center [420, 436] width 292 height 39
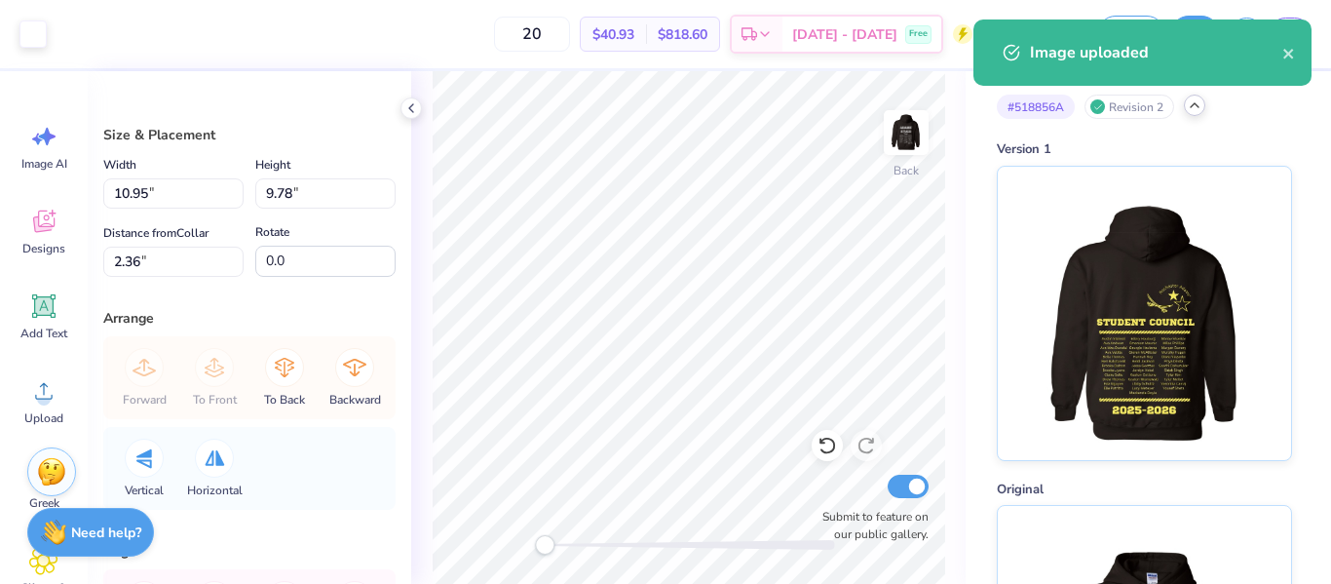
type input "3.74"
type input "3.34"
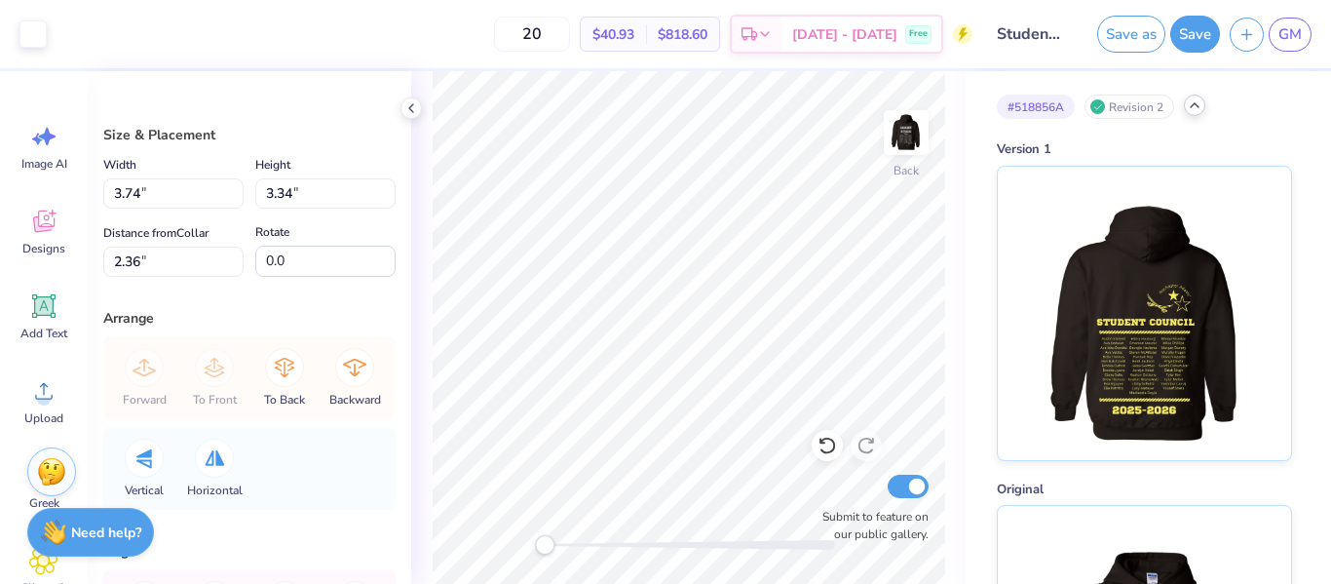
type input "9.3"
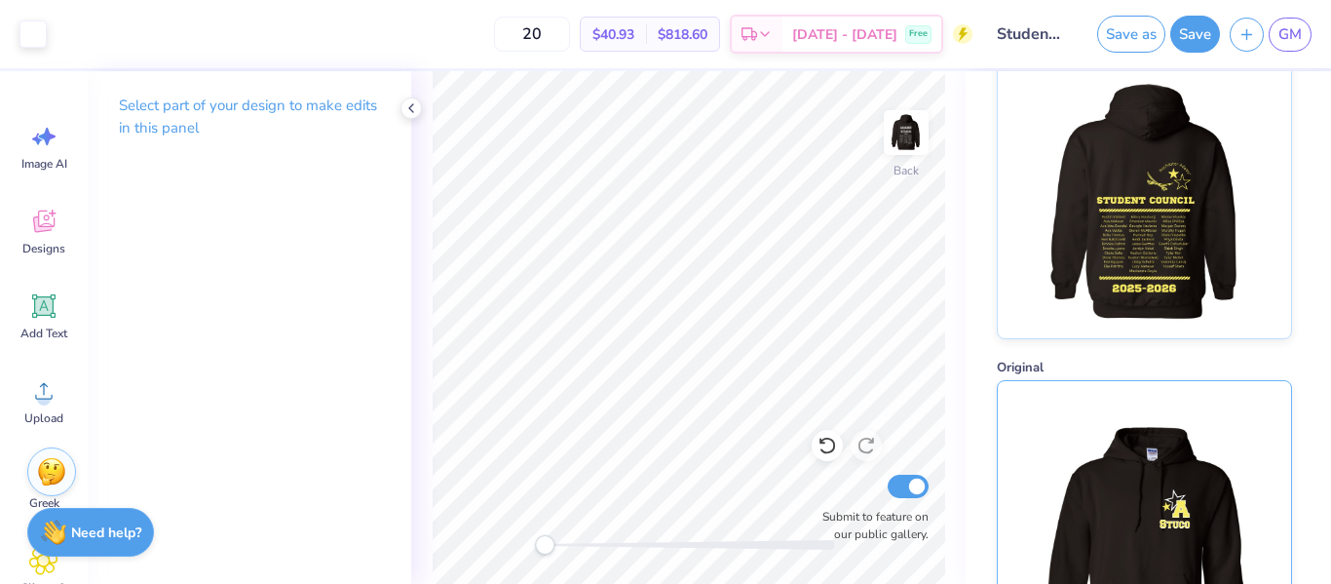
scroll to position [125, 0]
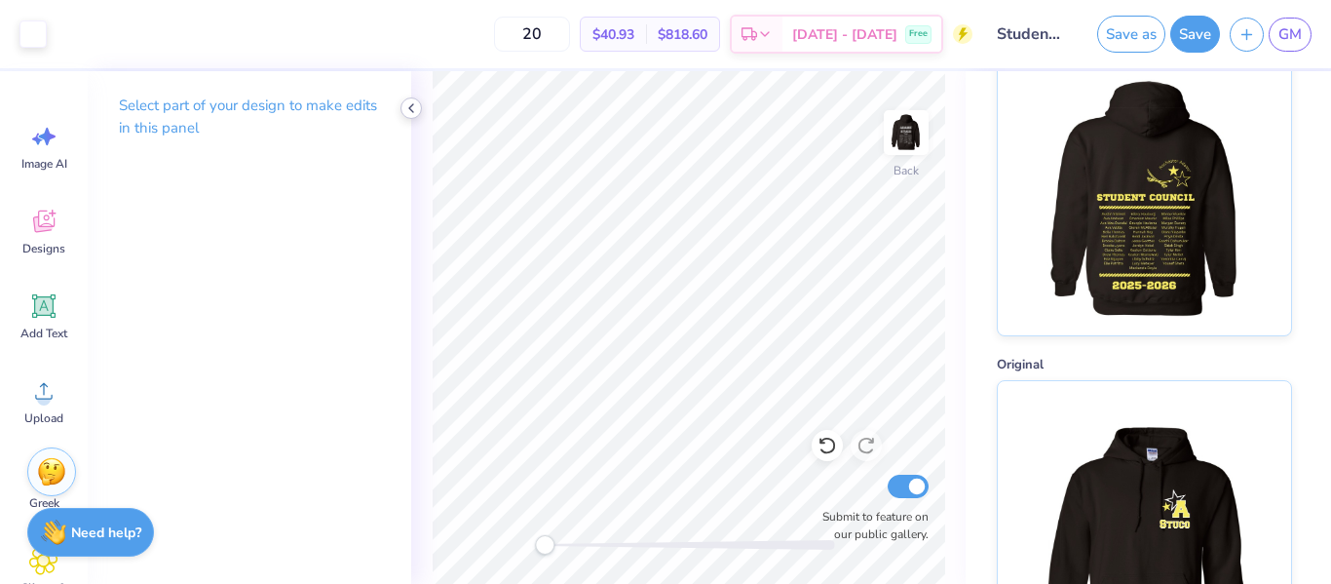
click at [414, 113] on icon at bounding box center [411, 108] width 16 height 16
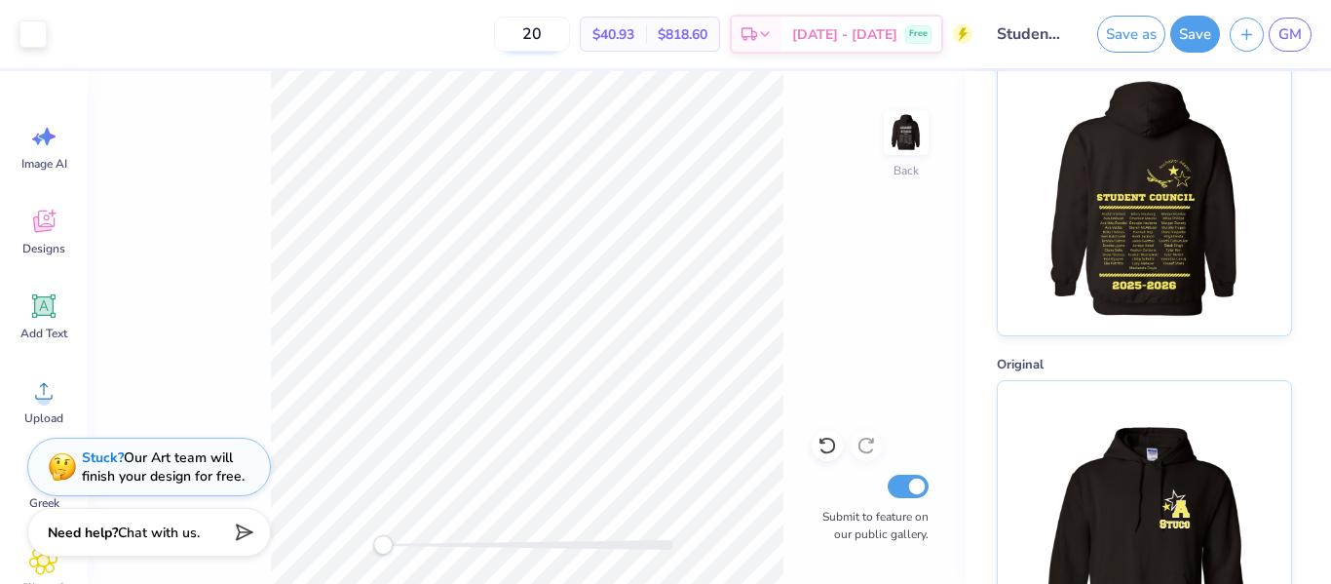
click at [570, 33] on input "20" at bounding box center [532, 34] width 76 height 35
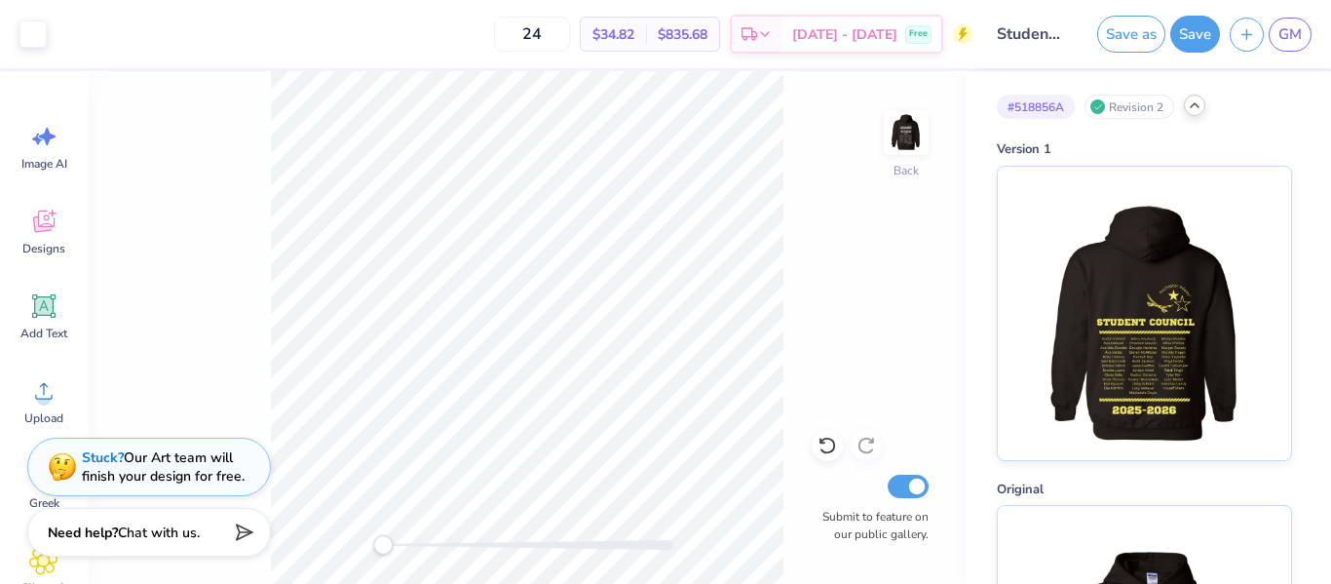
scroll to position [229, 0]
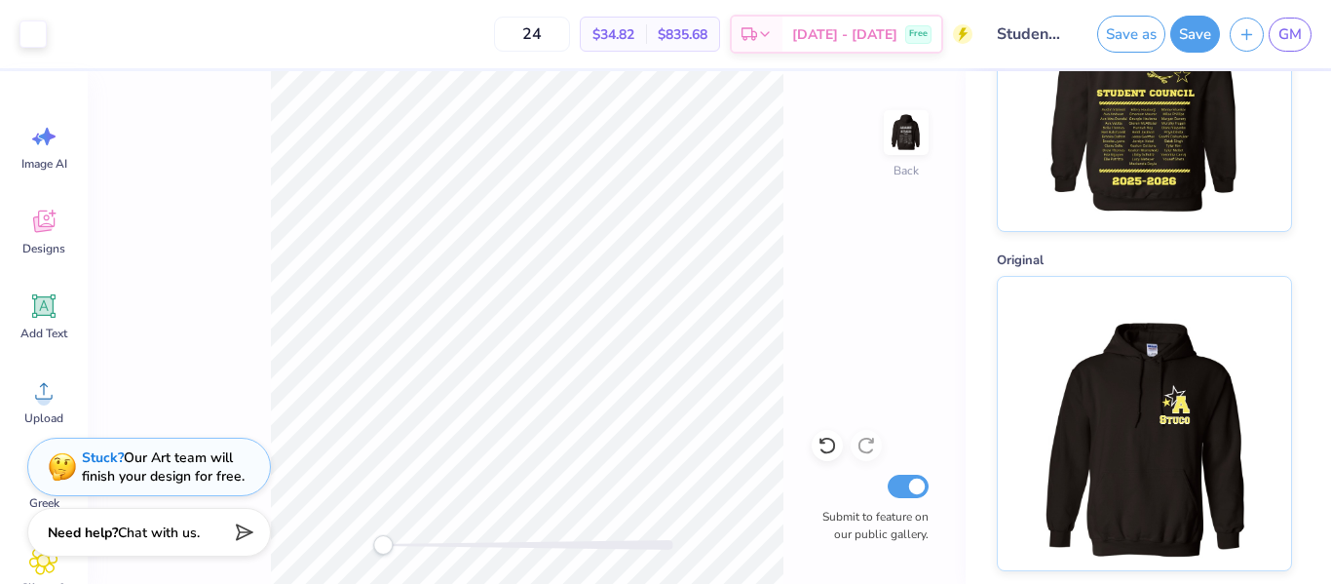
type input "24"
click at [993, 113] on div "# 518856A Revision 2 Version 1 Original" at bounding box center [1147, 206] width 365 height 729
click at [952, 226] on div "Back Submit to feature on our public gallery." at bounding box center [527, 327] width 878 height 512
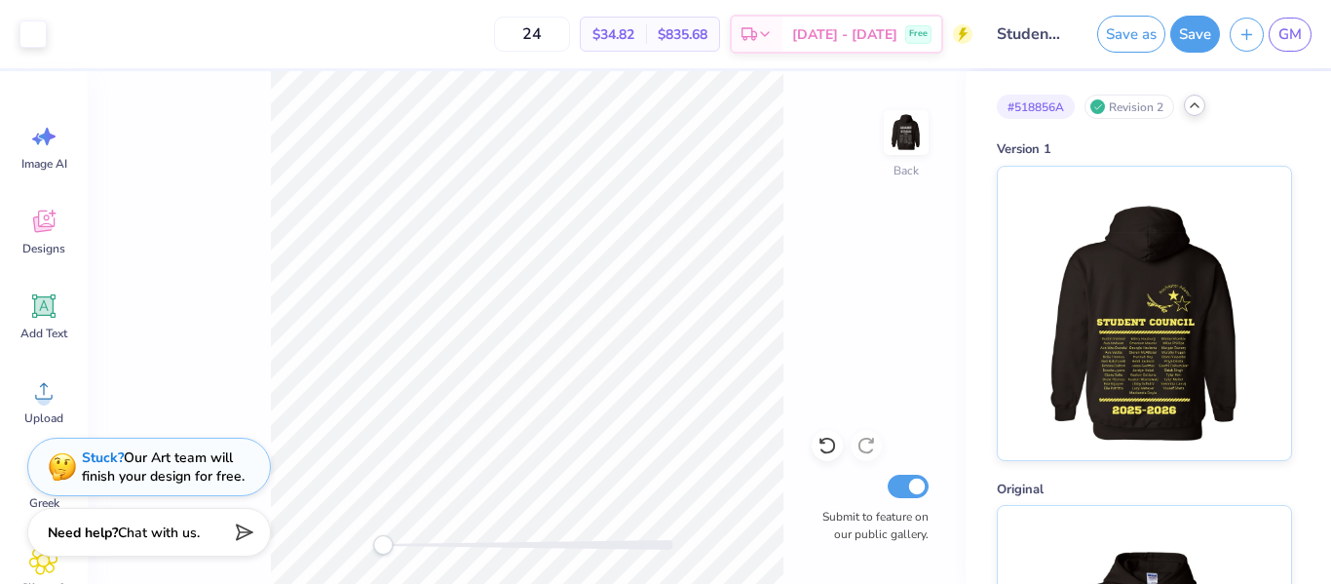
click at [1195, 106] on icon at bounding box center [1195, 105] width 16 height 16
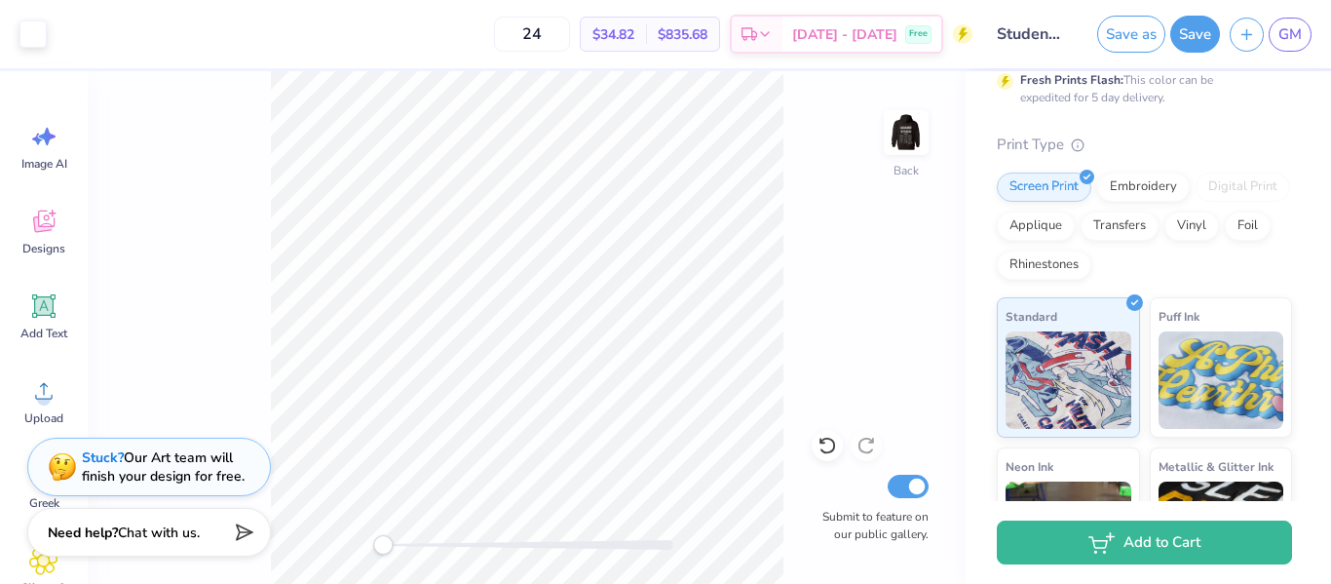
scroll to position [328, 0]
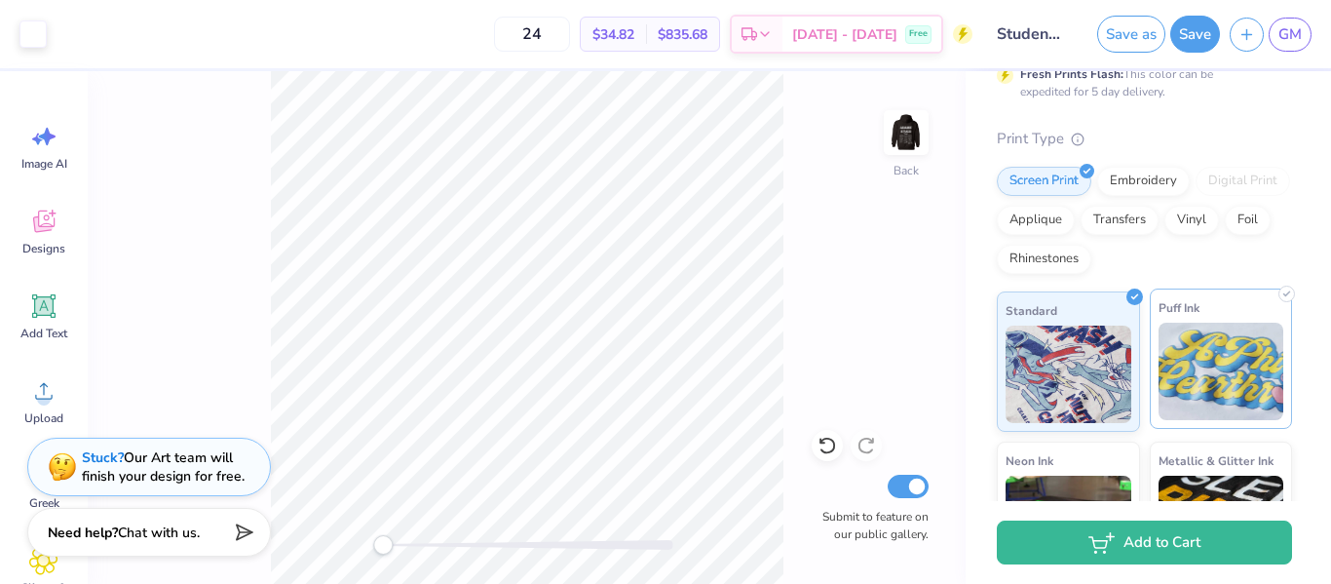
click at [1230, 394] on img at bounding box center [1221, 370] width 126 height 97
click at [570, 27] on input "24" at bounding box center [532, 34] width 76 height 35
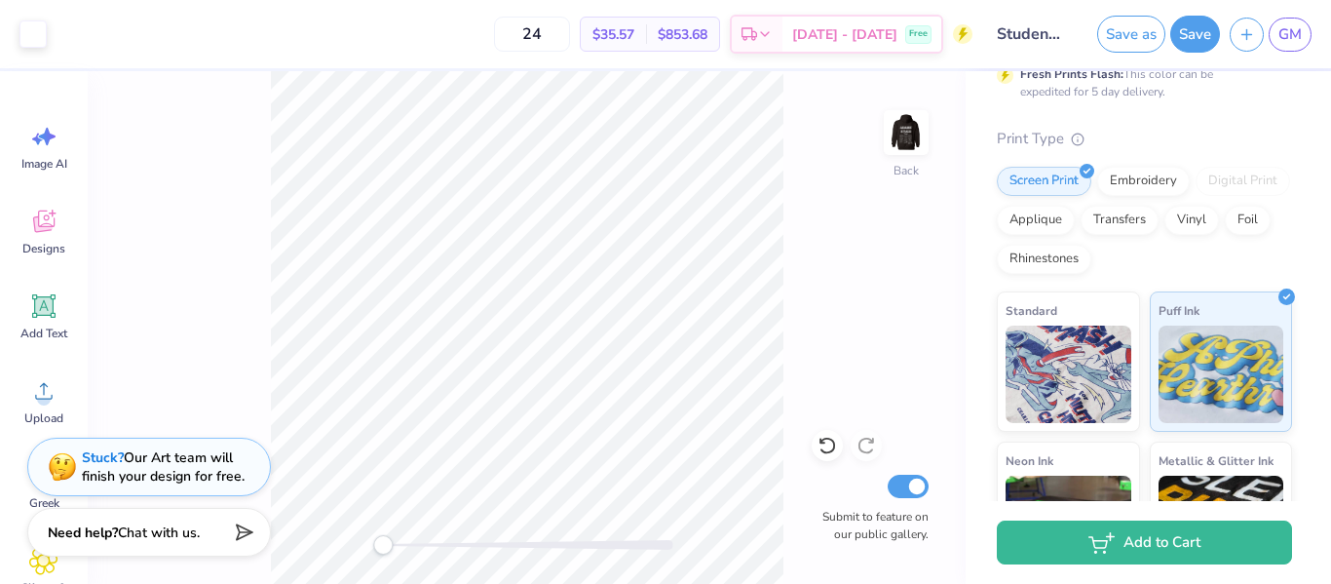
click at [802, 287] on div "Back Submit to feature on our public gallery." at bounding box center [527, 327] width 878 height 512
click at [922, 133] on img at bounding box center [906, 133] width 78 height 78
click at [1194, 33] on button "Save" at bounding box center [1195, 31] width 50 height 37
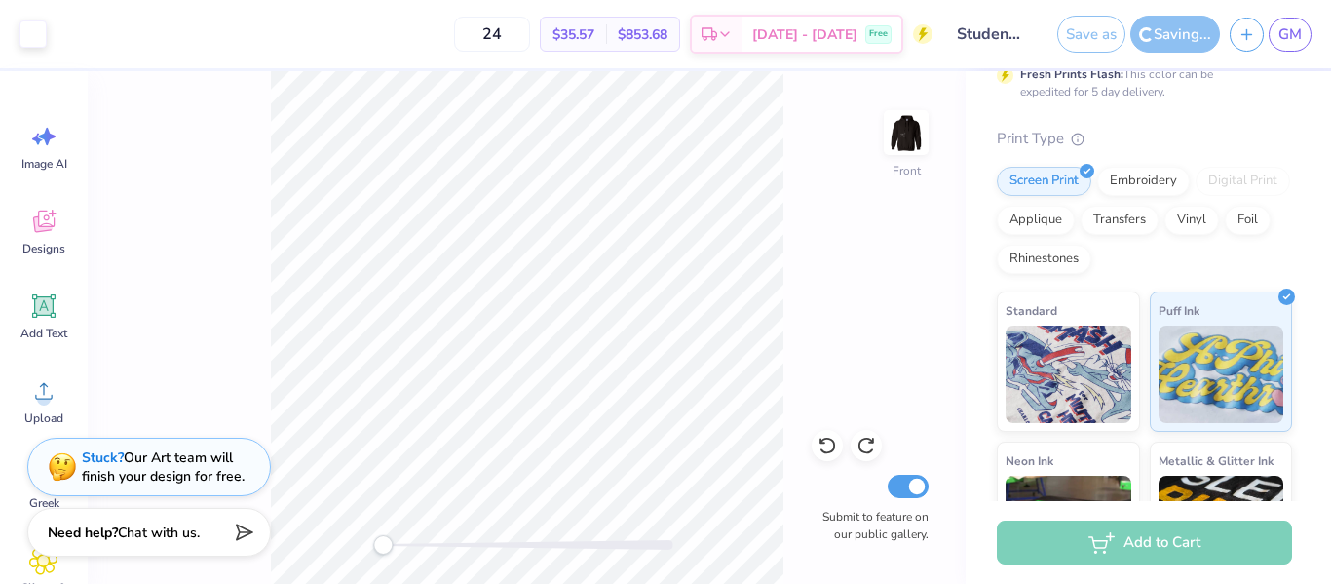
scroll to position [0, 0]
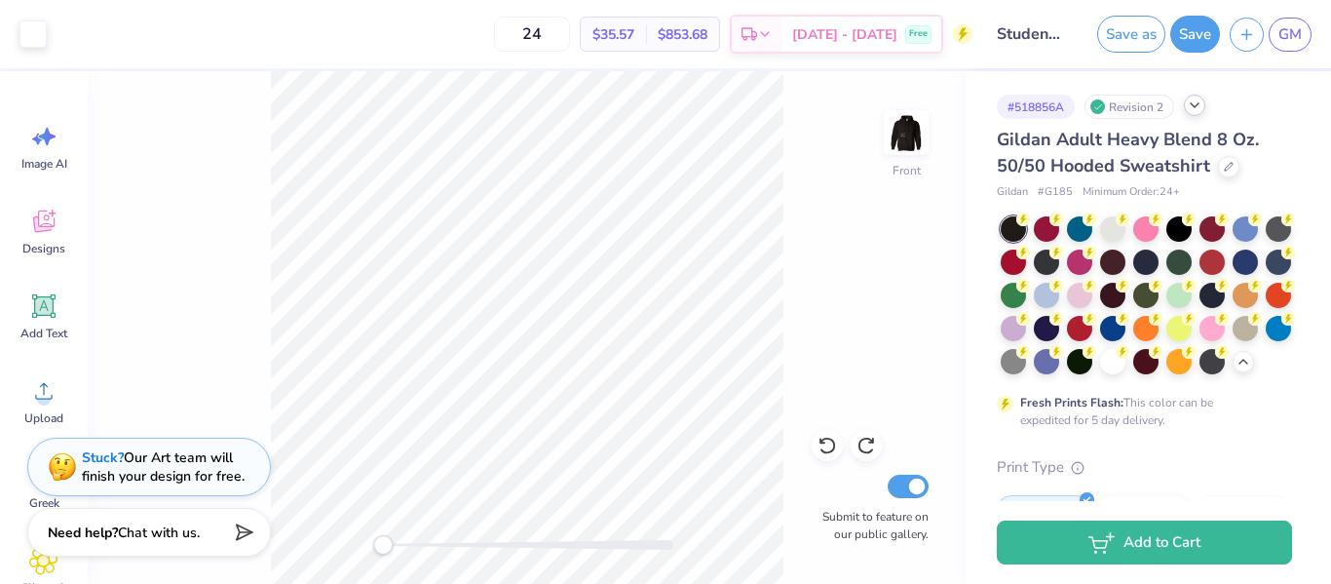
click at [1194, 106] on icon at bounding box center [1195, 105] width 16 height 16
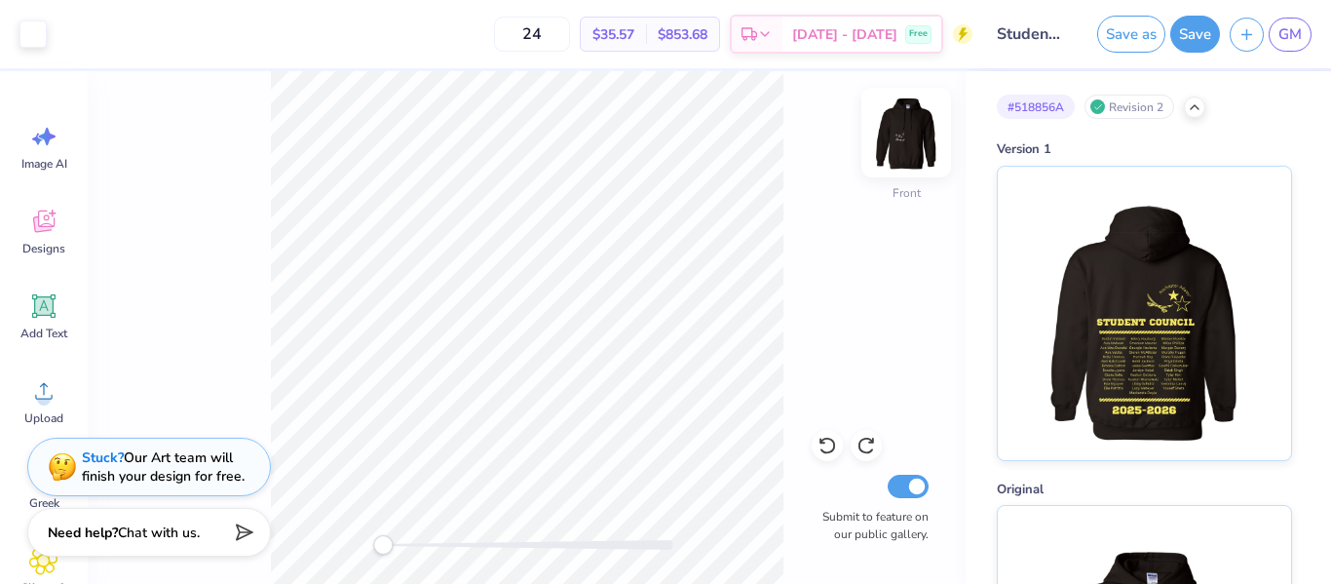
click at [921, 146] on img at bounding box center [906, 133] width 78 height 78
click at [1200, 29] on button "Save" at bounding box center [1195, 31] width 50 height 37
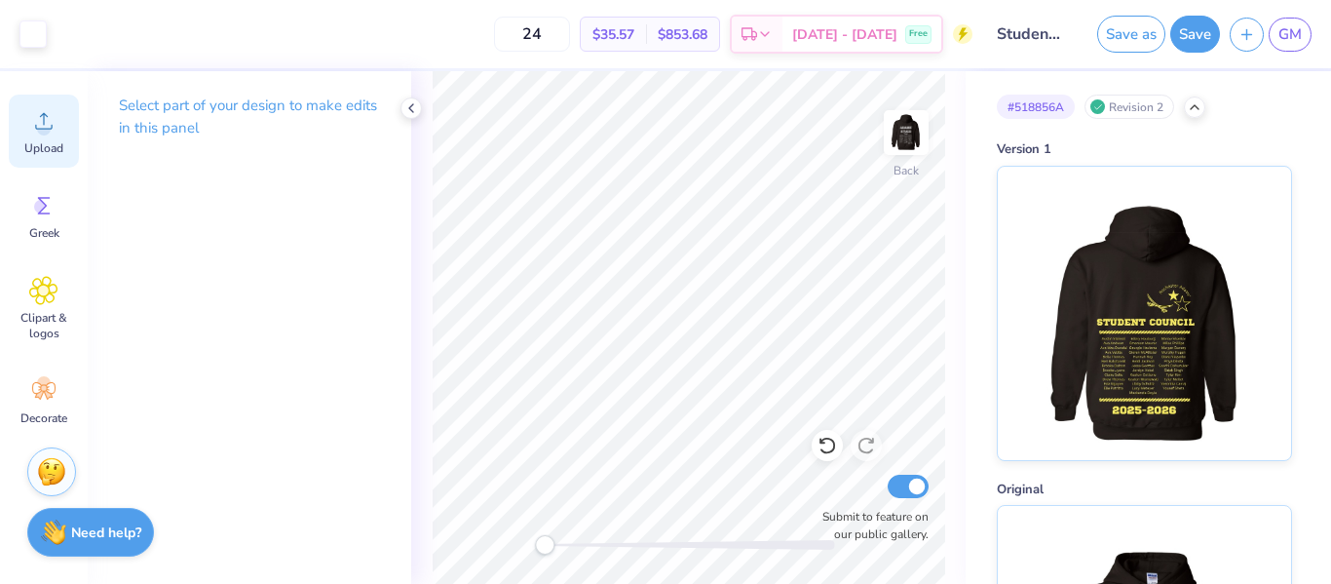
scroll to position [263, 0]
click at [30, 35] on div at bounding box center [32, 32] width 27 height 27
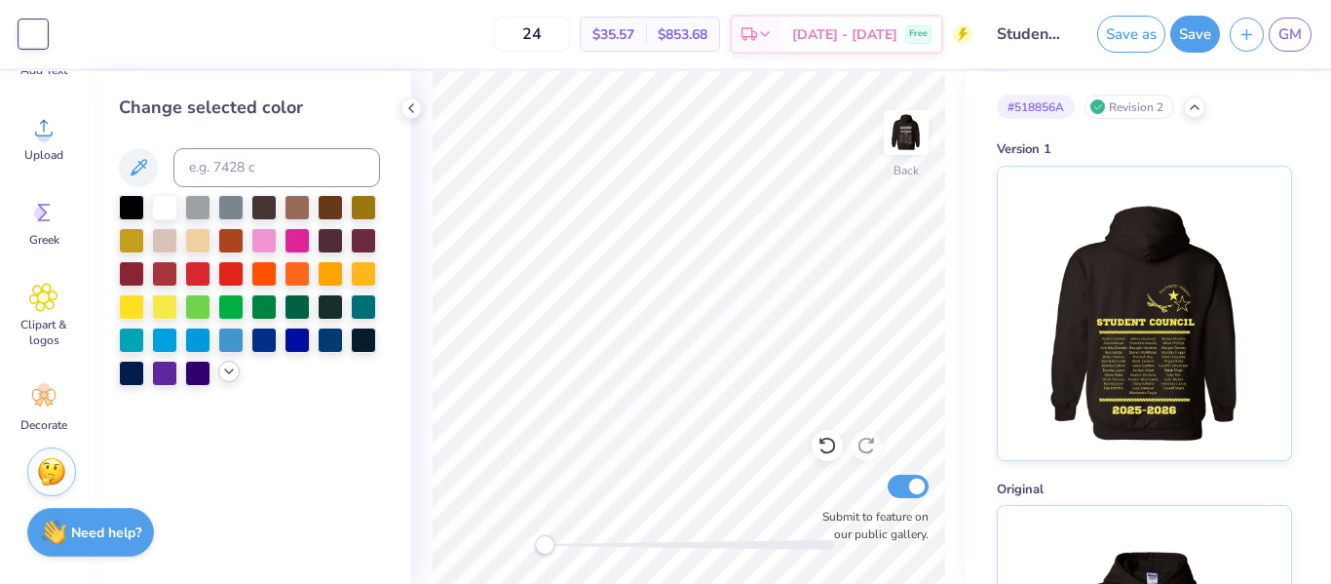
click at [223, 382] on div at bounding box center [249, 290] width 261 height 191
click at [229, 374] on icon at bounding box center [229, 371] width 16 height 16
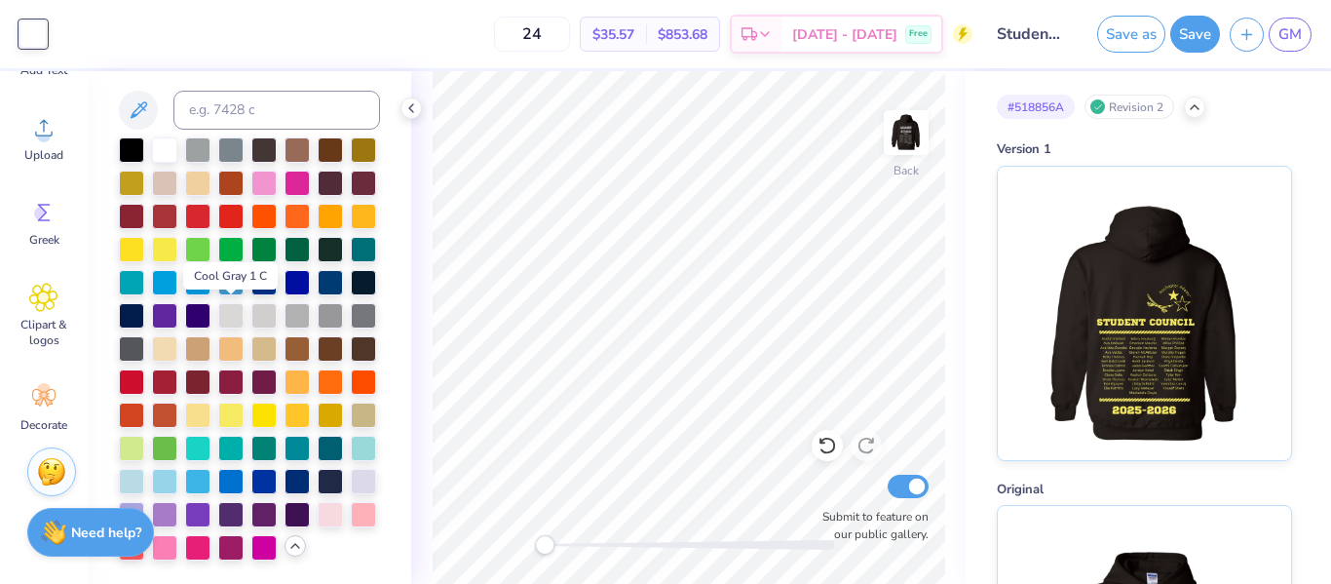
scroll to position [57, 0]
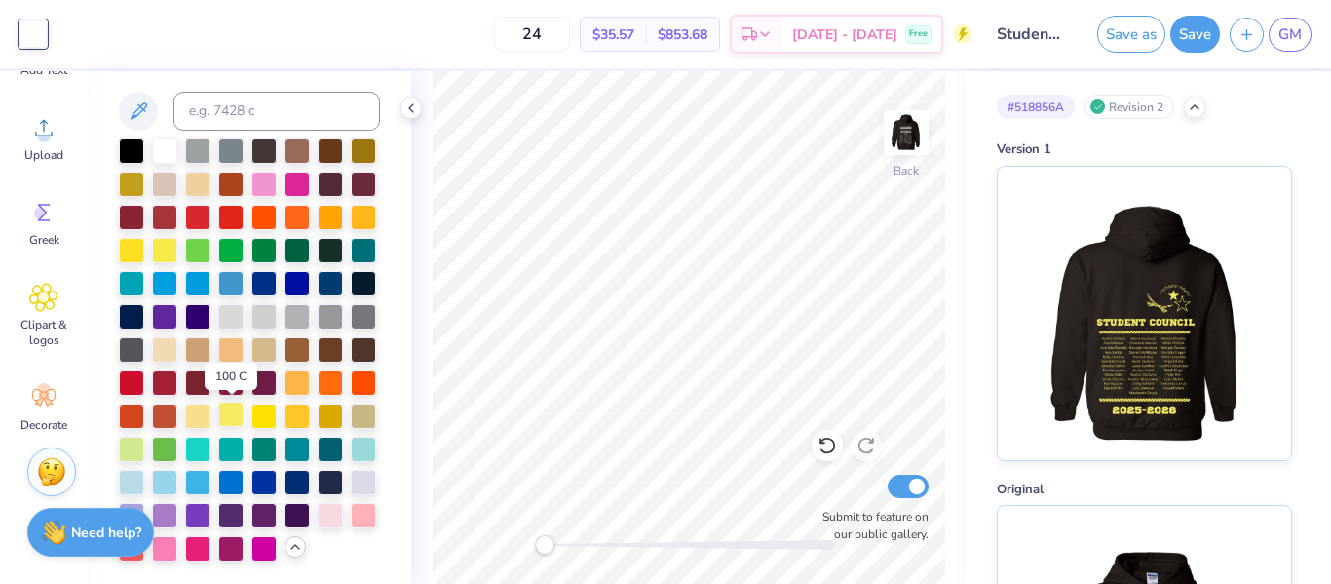
click at [229, 405] on div at bounding box center [230, 413] width 25 height 25
click at [911, 138] on img at bounding box center [906, 133] width 78 height 78
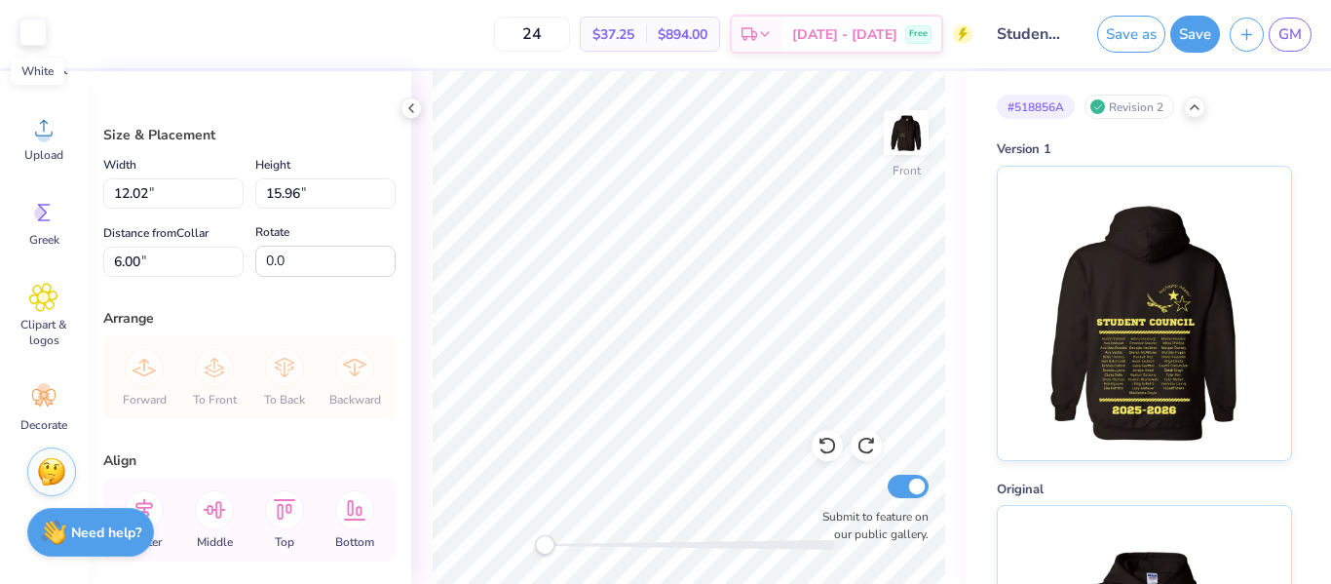
click at [32, 34] on div at bounding box center [32, 32] width 27 height 27
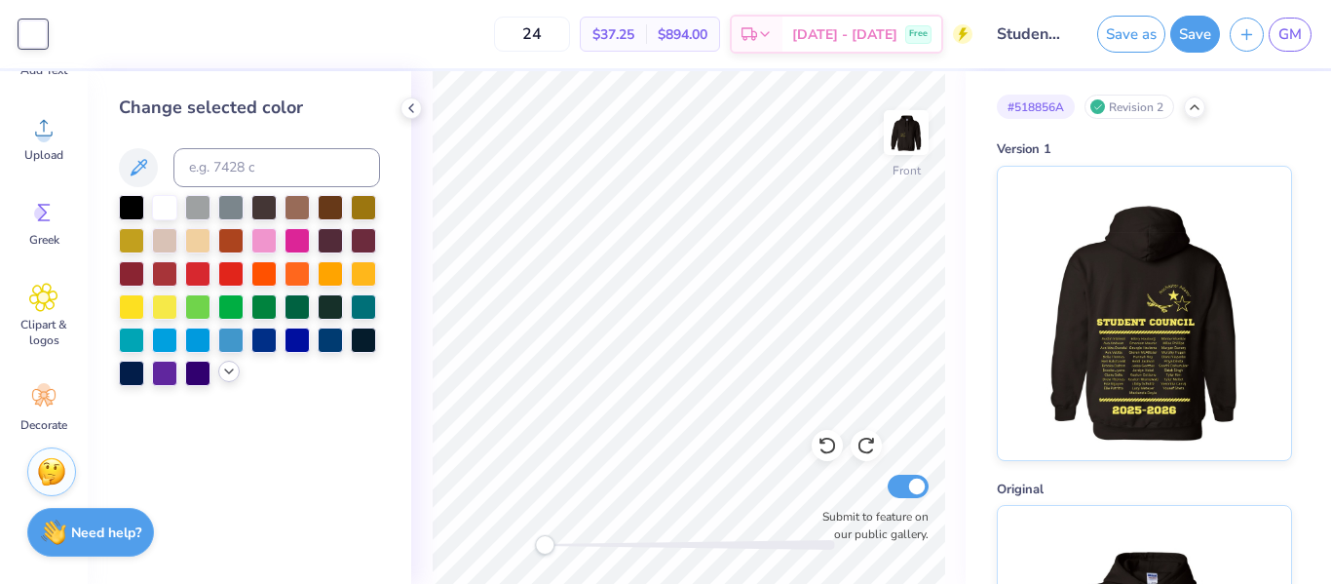
click at [224, 367] on icon at bounding box center [229, 371] width 16 height 16
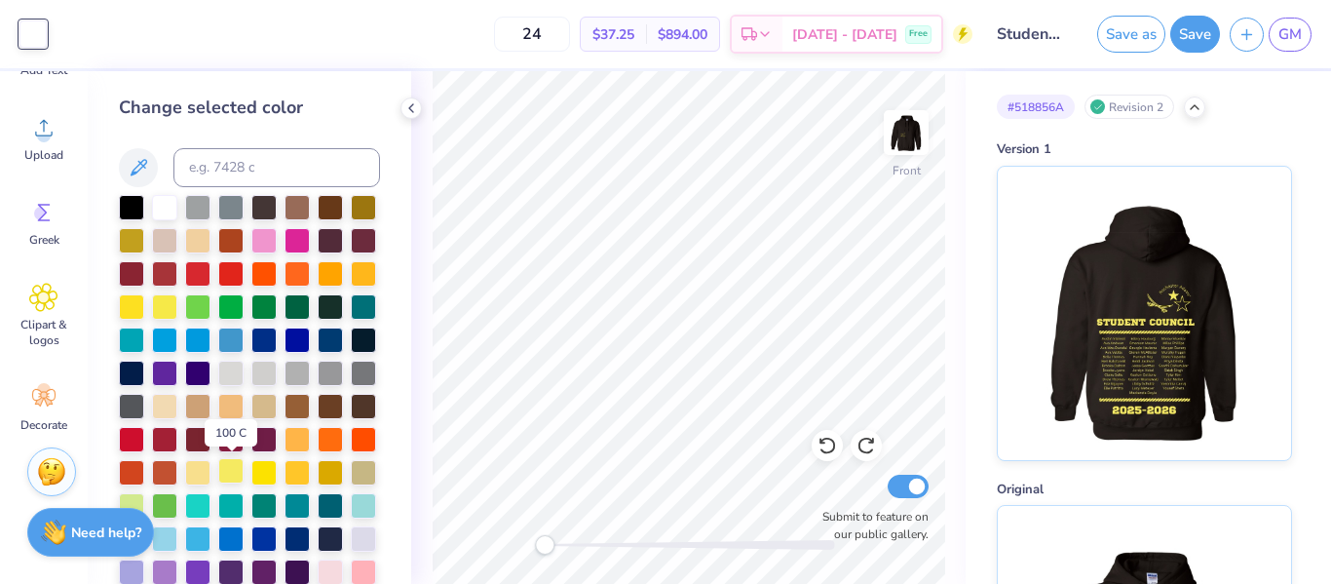
click at [225, 473] on div at bounding box center [230, 470] width 25 height 25
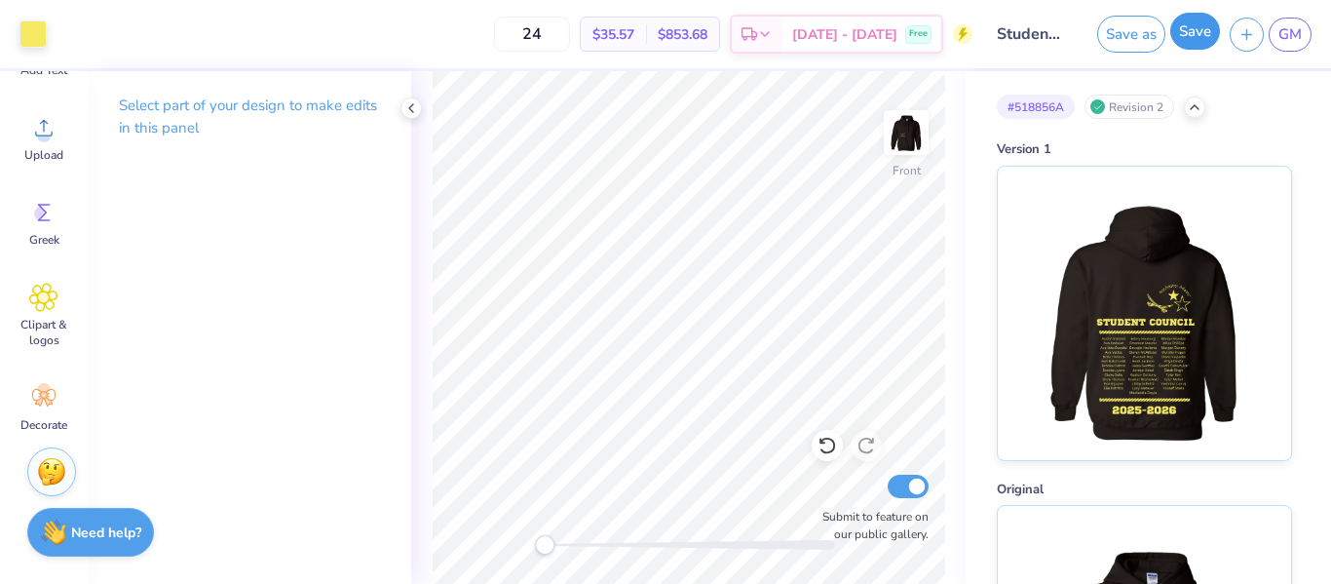
click at [1211, 34] on button "Save" at bounding box center [1195, 31] width 50 height 37
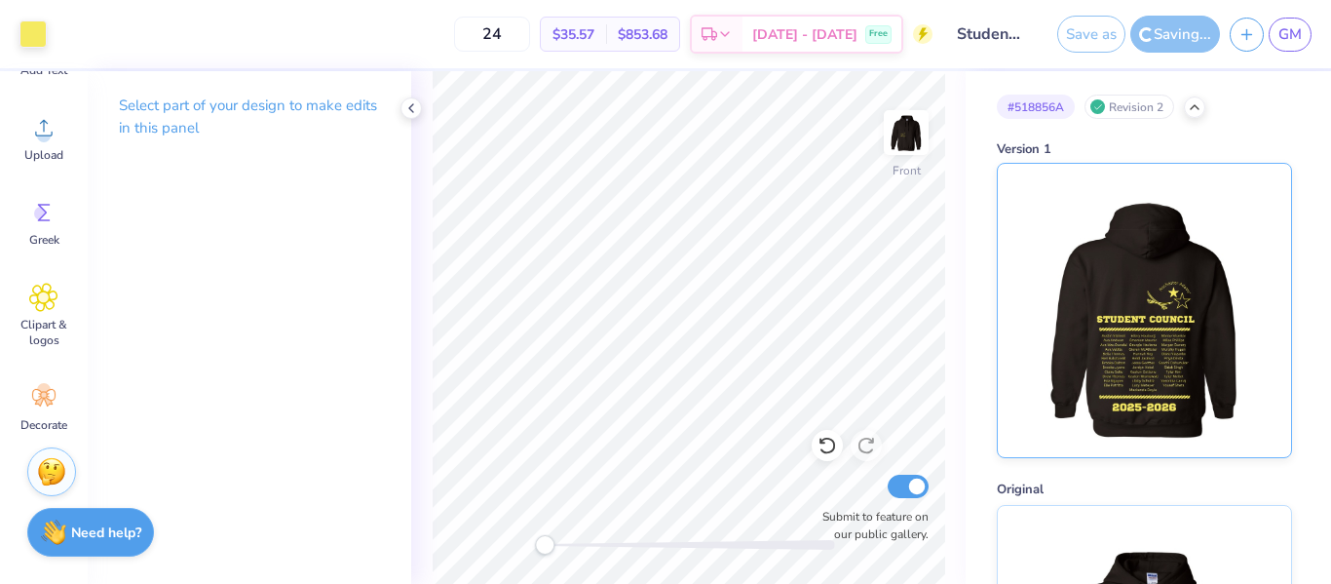
click at [1115, 251] on img at bounding box center [1144, 310] width 242 height 293
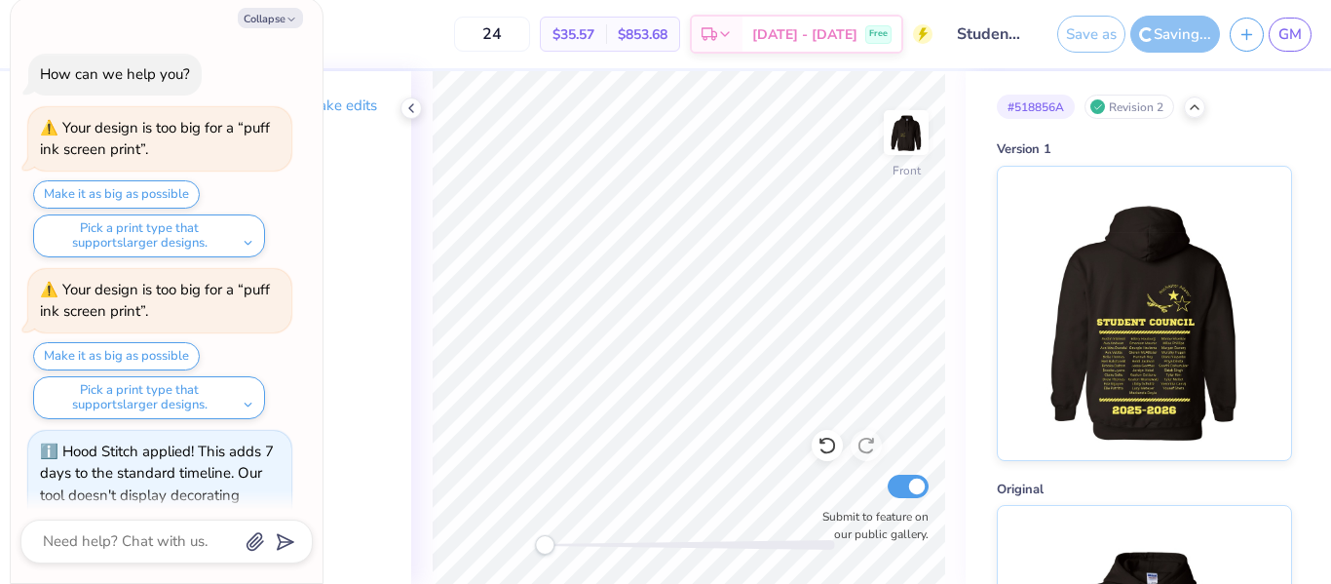
scroll to position [523, 0]
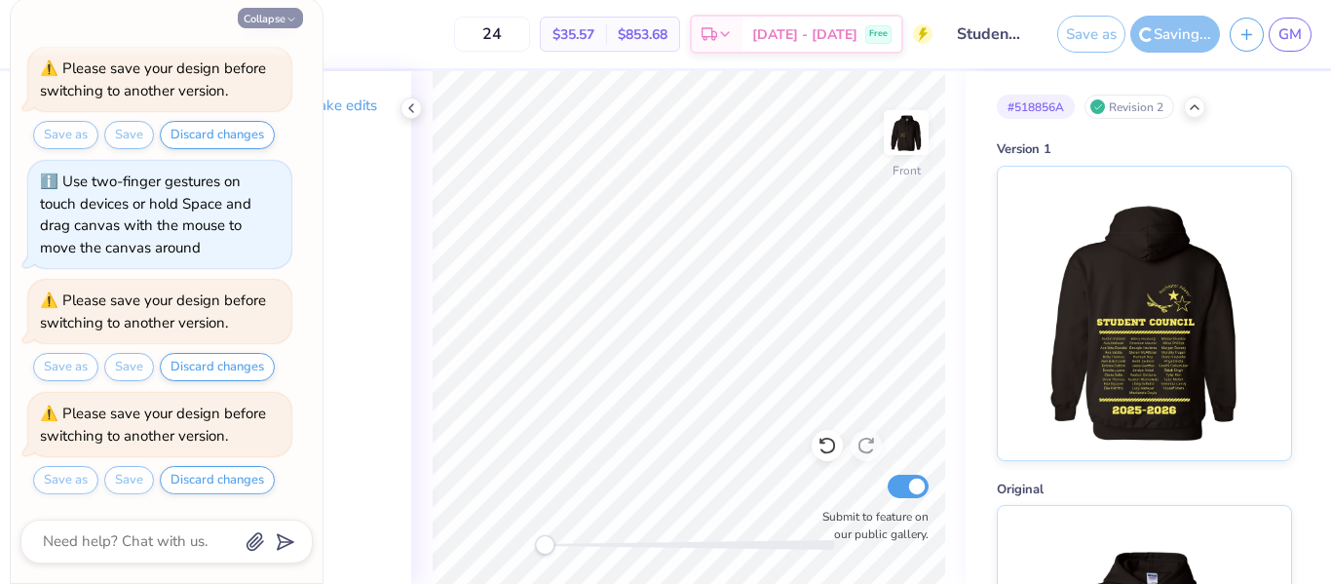
click at [275, 20] on button "Collapse" at bounding box center [270, 18] width 65 height 20
type textarea "x"
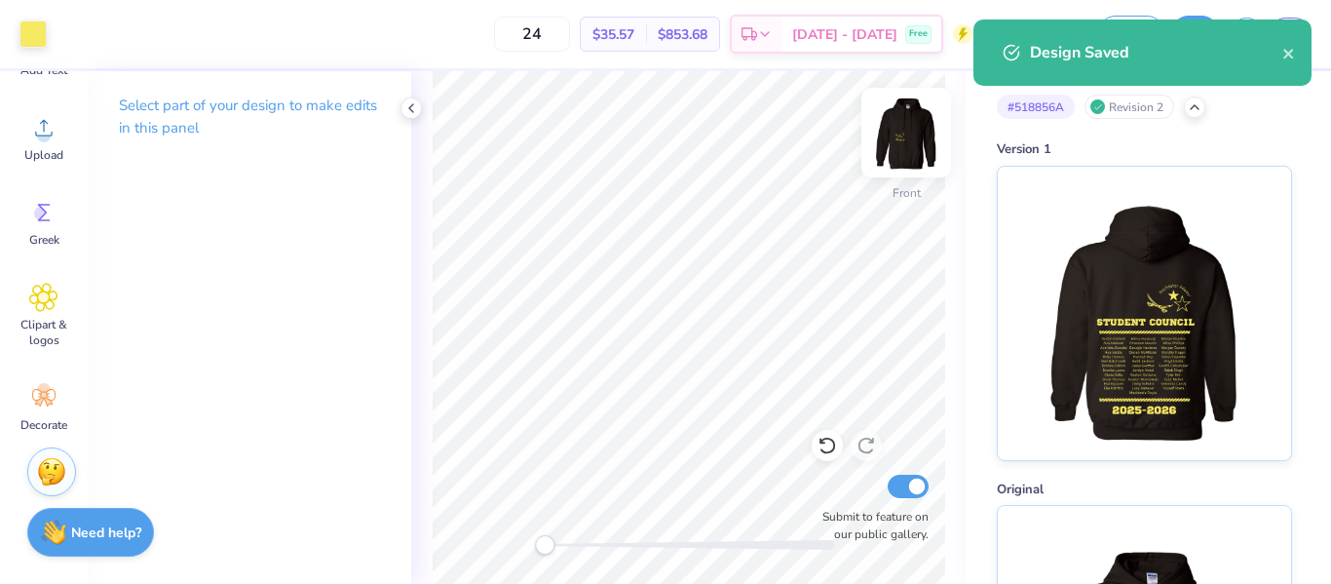
click at [908, 137] on img at bounding box center [906, 133] width 78 height 78
click at [944, 277] on div "Front Submit to feature on our public gallery." at bounding box center [688, 327] width 554 height 512
click at [413, 109] on icon at bounding box center [411, 108] width 16 height 16
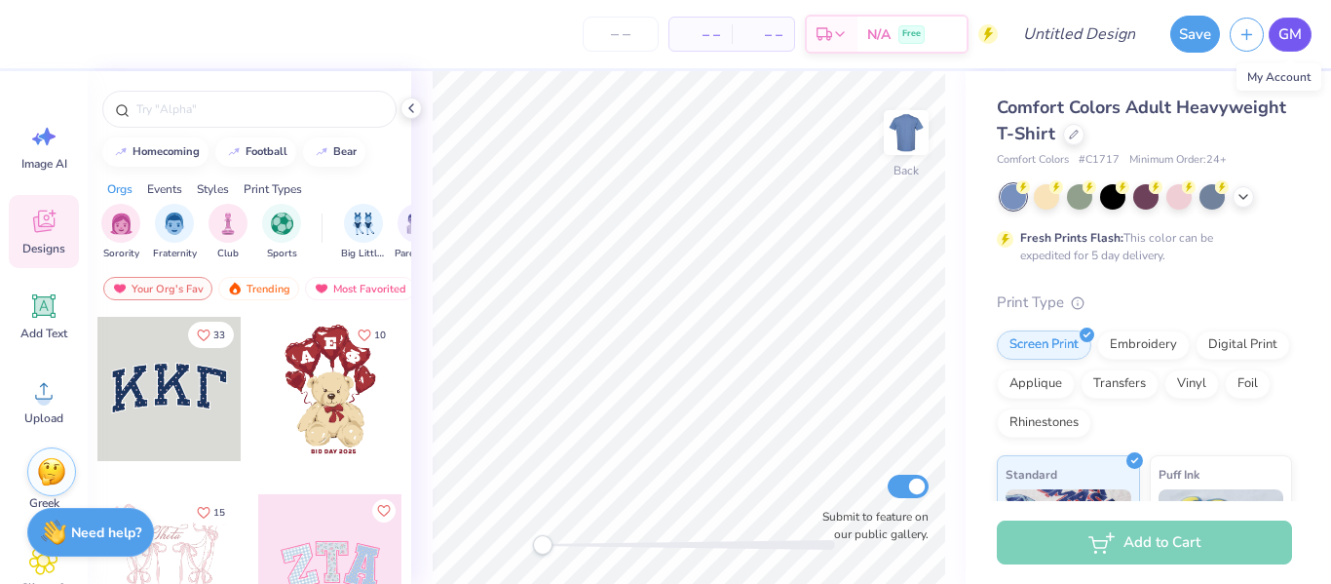
click at [1286, 36] on span "GM" at bounding box center [1289, 34] width 23 height 22
